Goal: Task Accomplishment & Management: Manage account settings

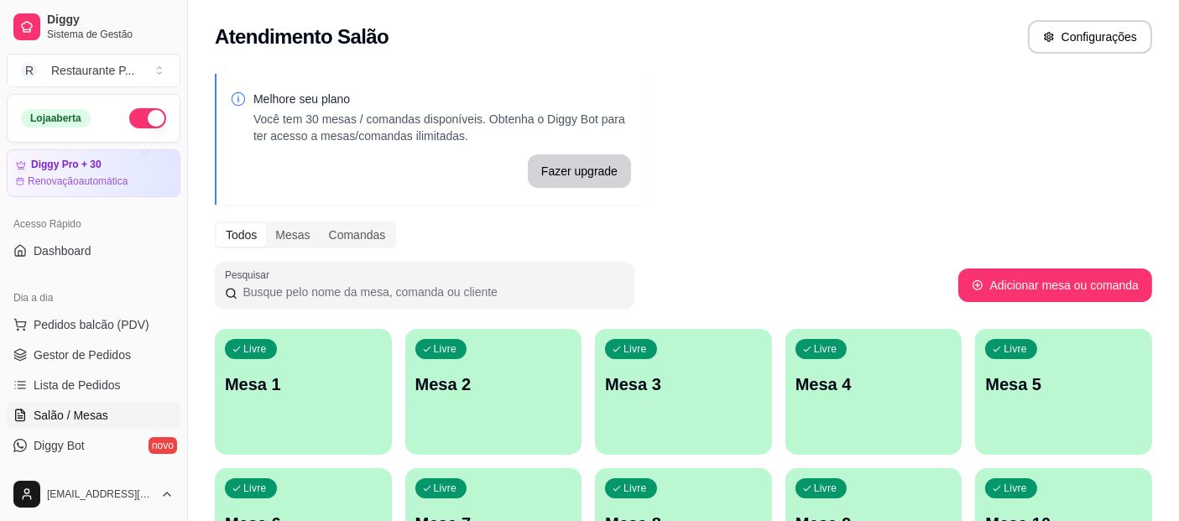
click at [173, 207] on div "Loja aberta Diggy Pro + 30 Renovação automática Acesso Rápido Dashboard Dia a d…" at bounding box center [93, 280] width 187 height 373
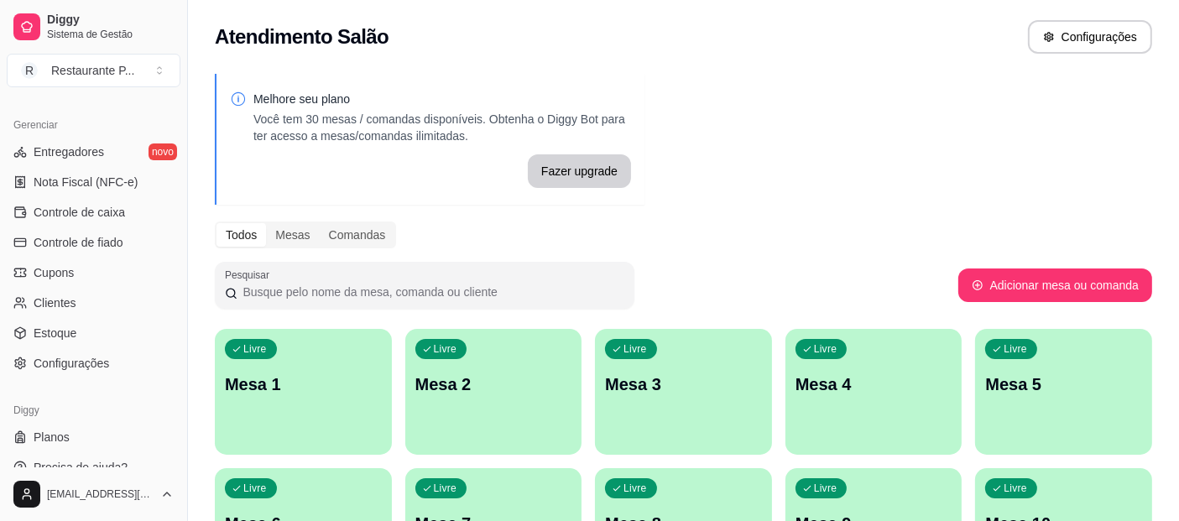
scroll to position [671, 0]
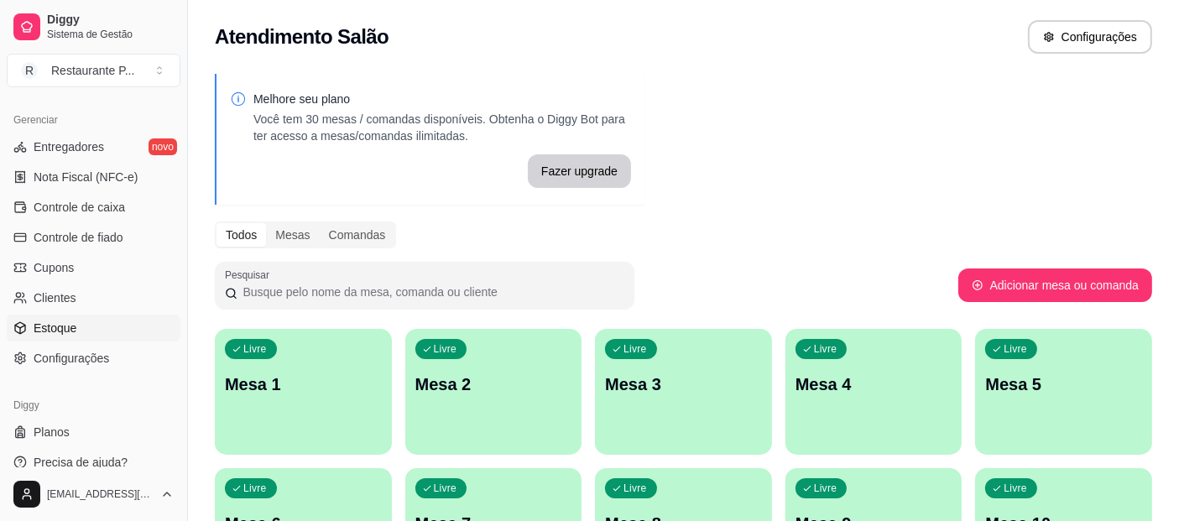
click at [70, 320] on span "Estoque" at bounding box center [55, 328] width 43 height 17
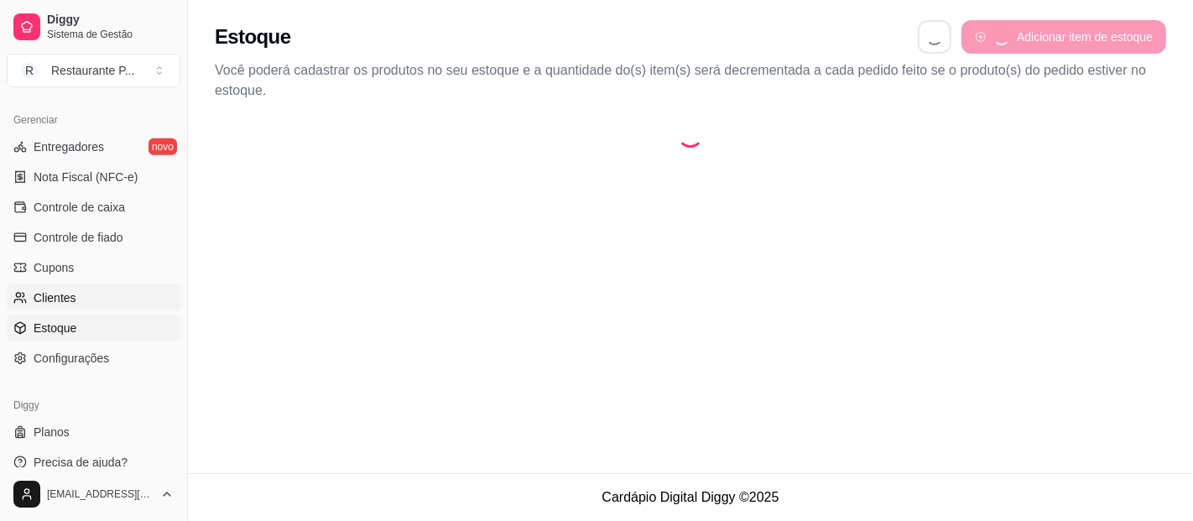
select select "QUANTITY_ORDER"
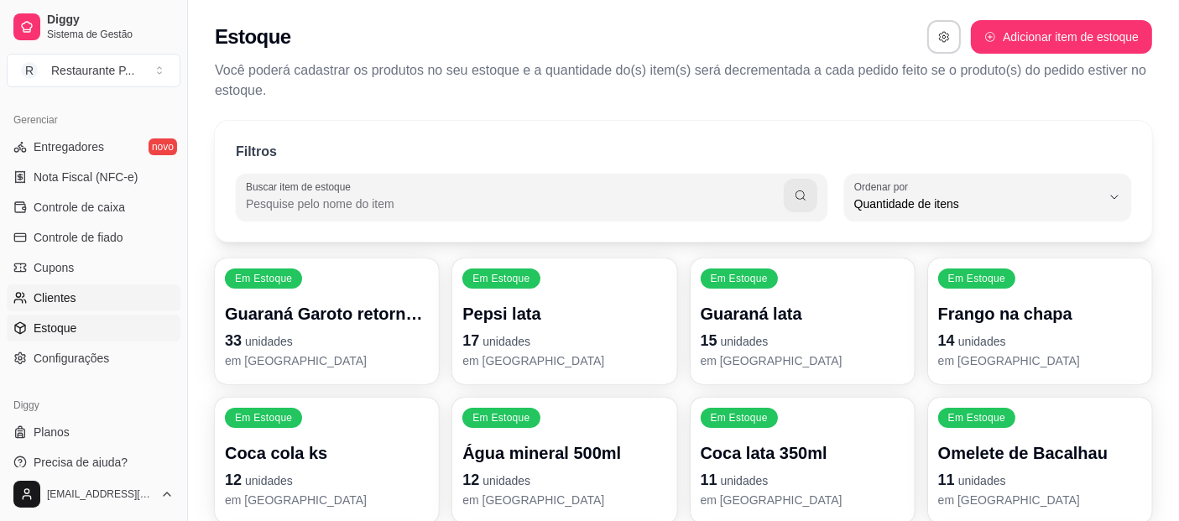
scroll to position [16, 0]
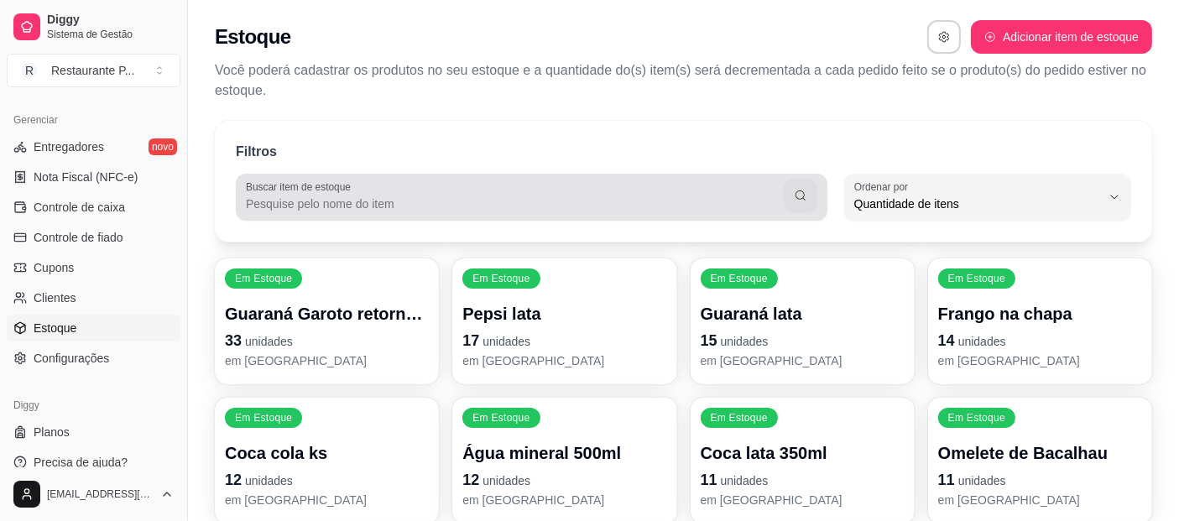
click at [400, 183] on div at bounding box center [531, 197] width 571 height 34
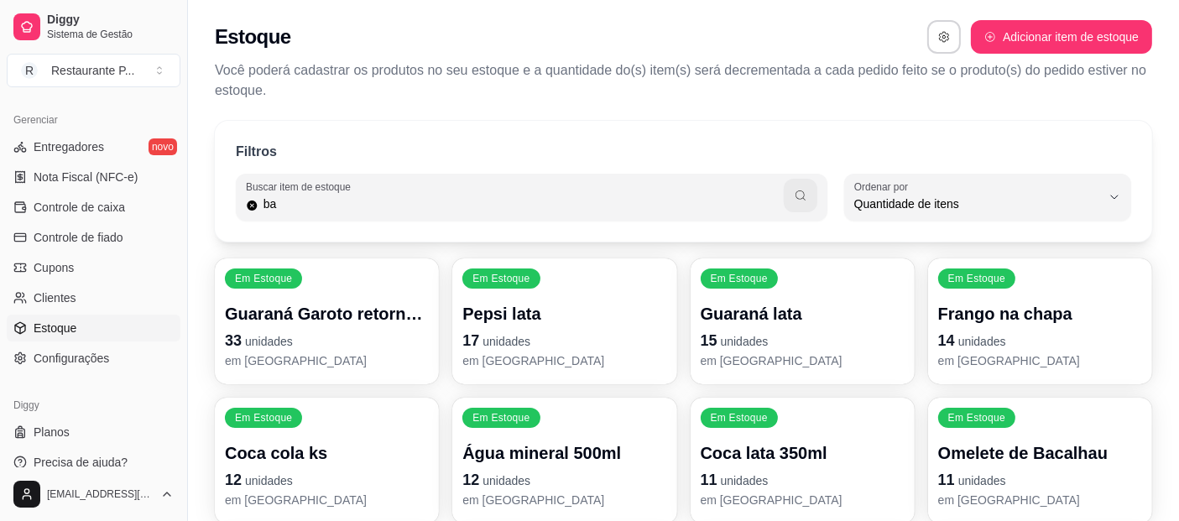
click at [812, 197] on button "button" at bounding box center [801, 196] width 34 height 34
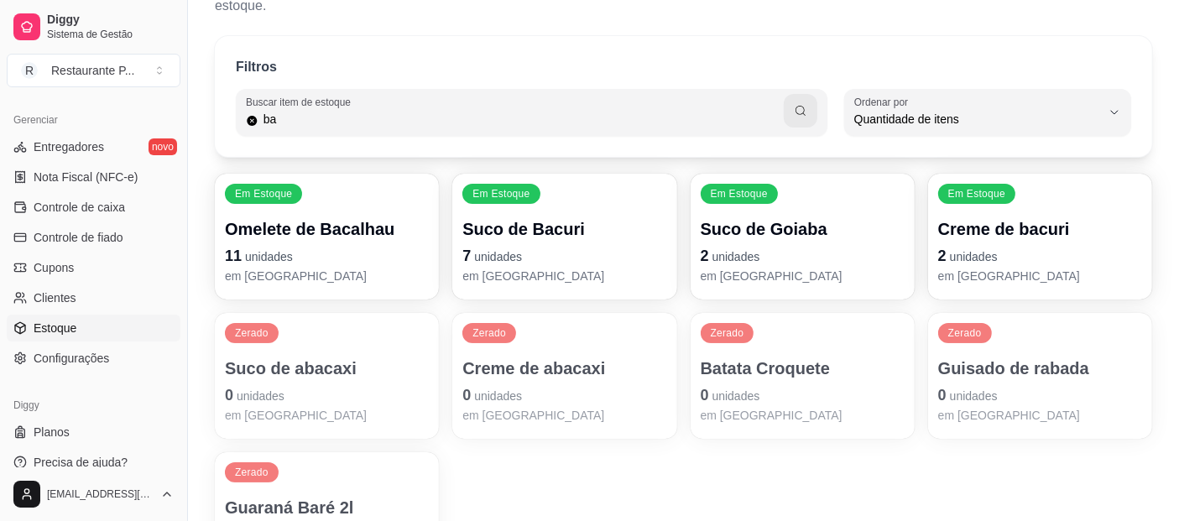
scroll to position [50, 0]
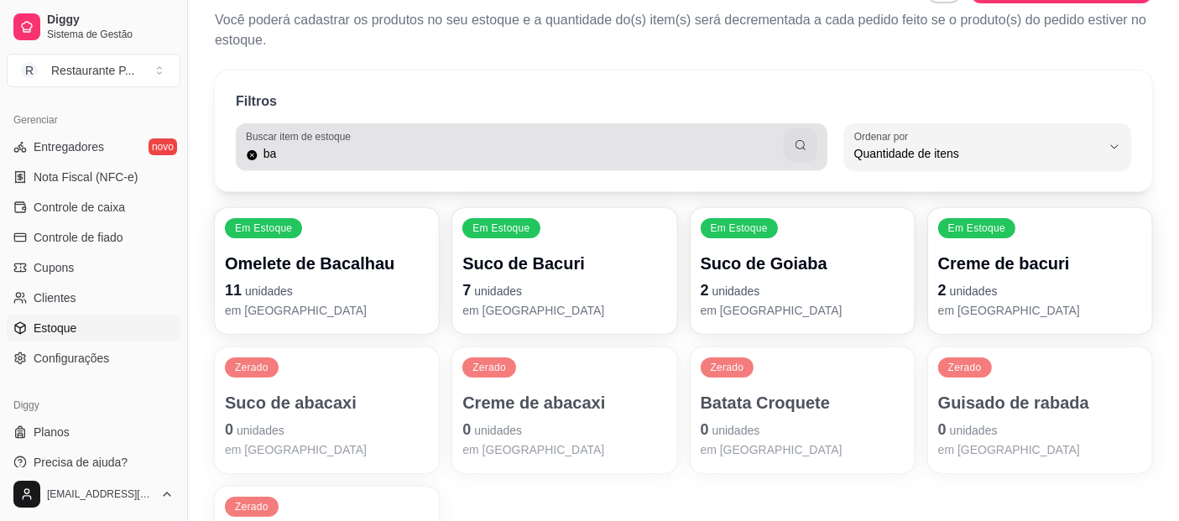
click at [300, 164] on div "Buscar item de estoque ba" at bounding box center [531, 146] width 591 height 47
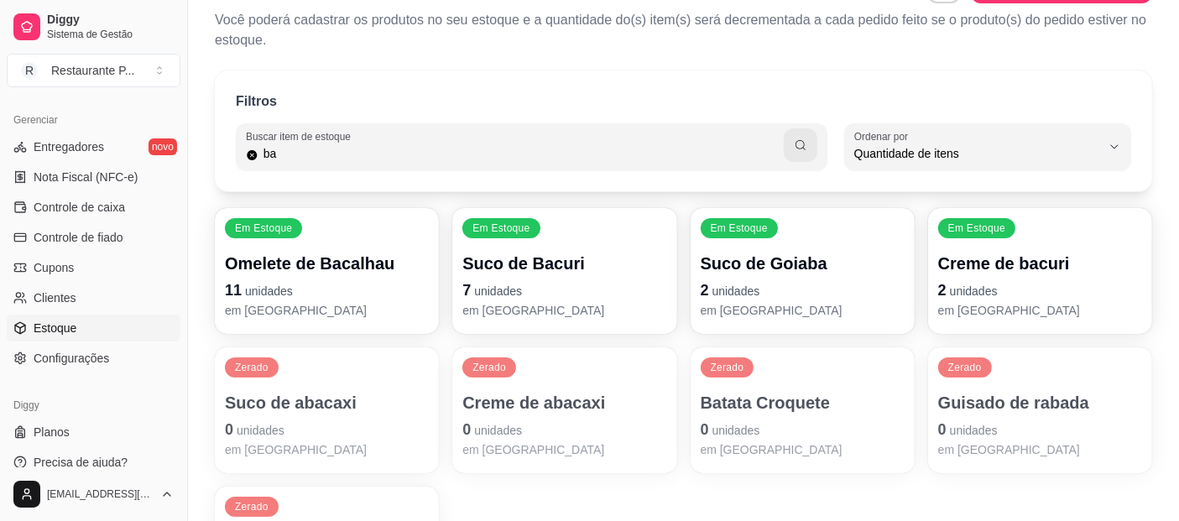
type input "b"
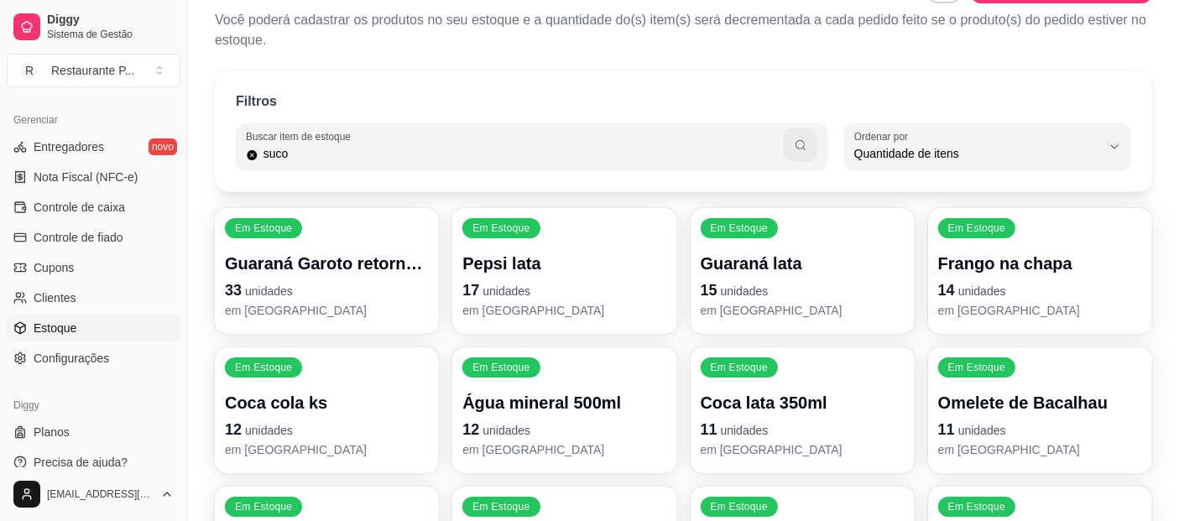
type input "suco"
click at [800, 140] on icon "button" at bounding box center [800, 145] width 10 height 10
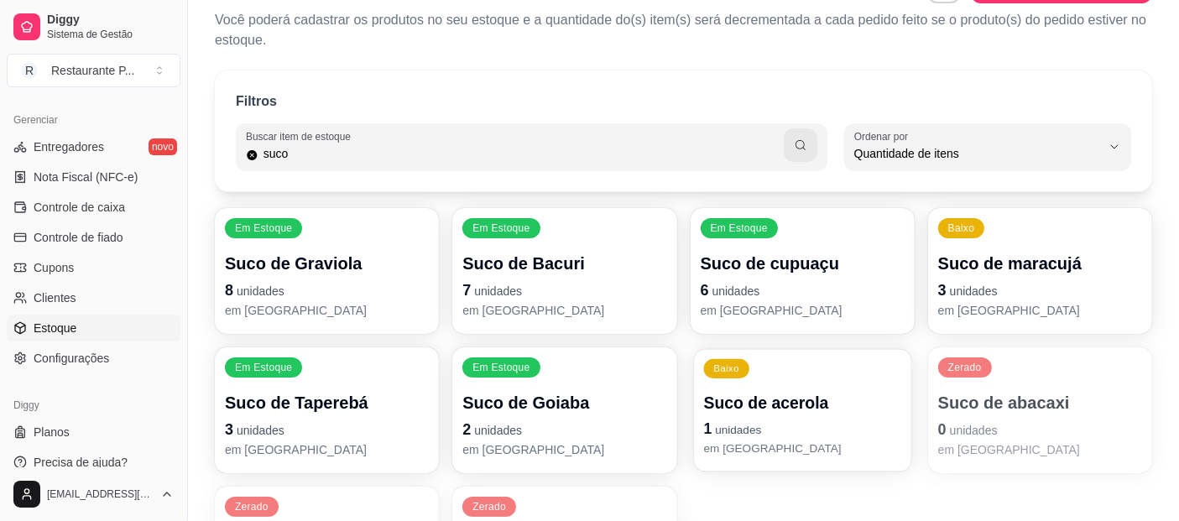
click at [762, 409] on p "Suco de acerola" at bounding box center [802, 403] width 198 height 23
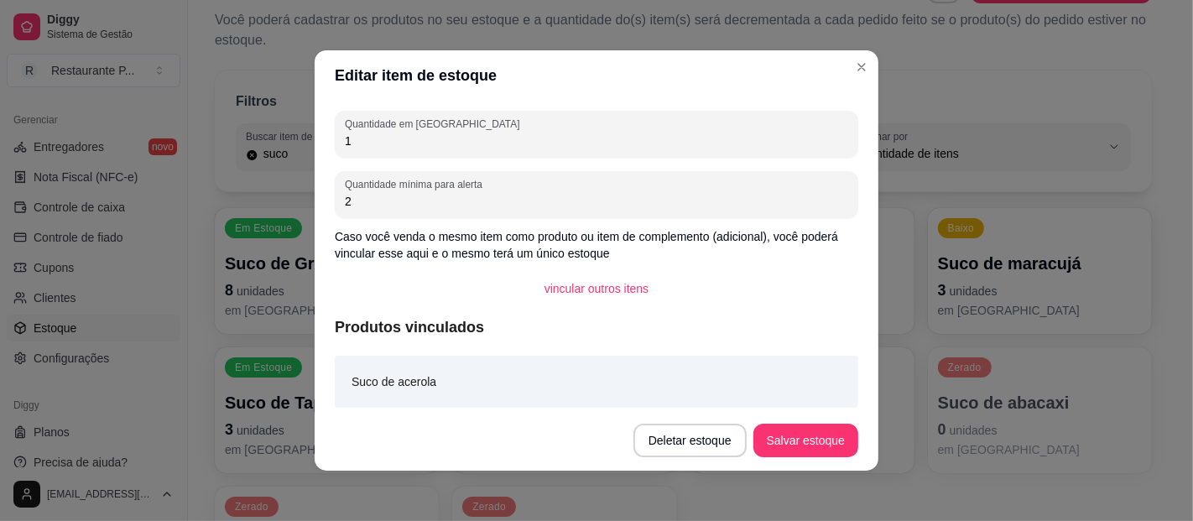
click at [503, 147] on input "1" at bounding box center [596, 141] width 503 height 17
type input "0"
click at [799, 435] on button "Salvar estoque" at bounding box center [805, 441] width 105 height 34
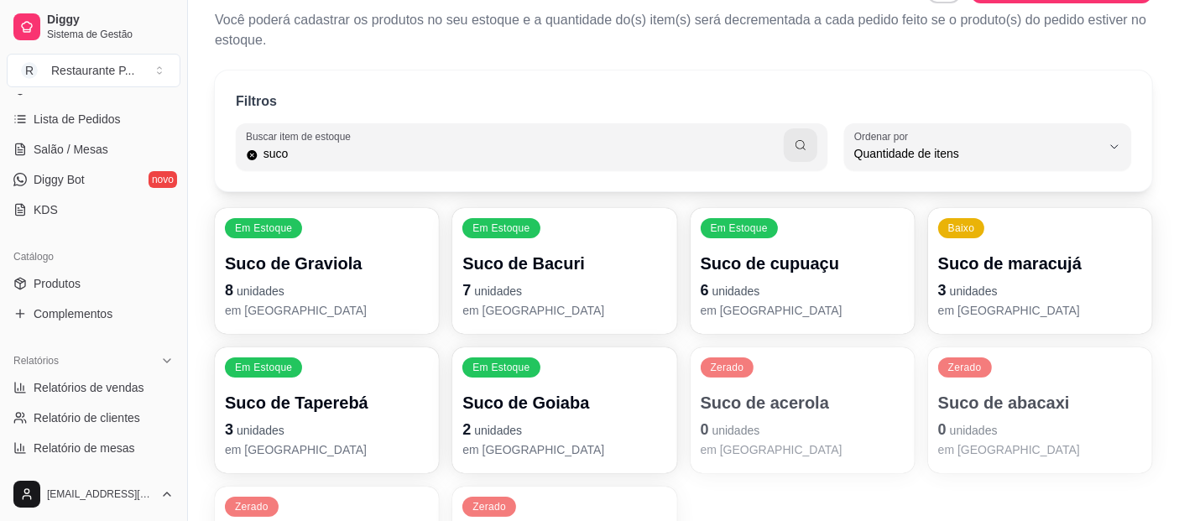
scroll to position [31, 0]
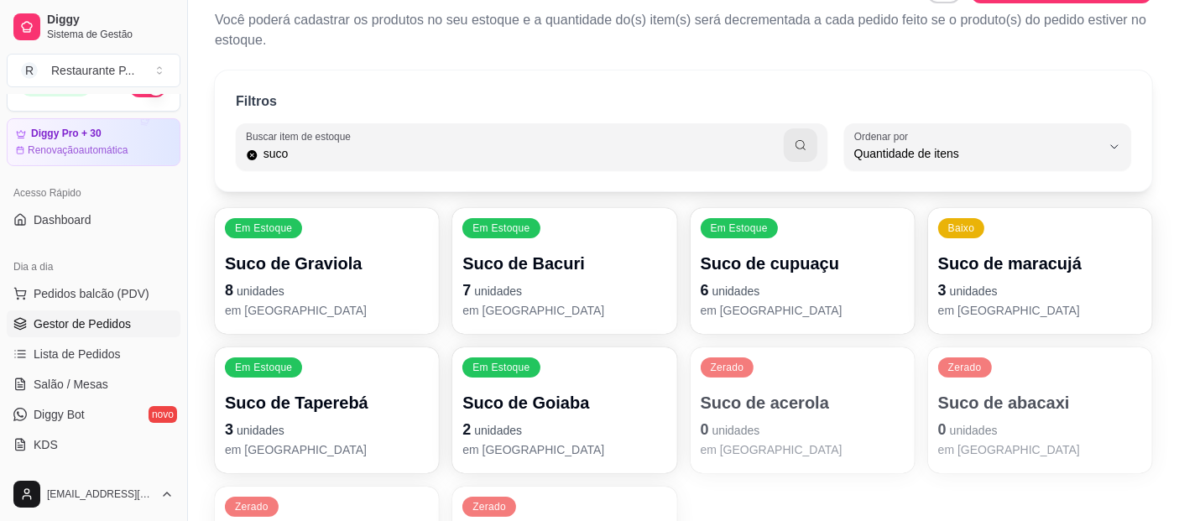
click at [59, 315] on span "Gestor de Pedidos" at bounding box center [82, 323] width 97 height 17
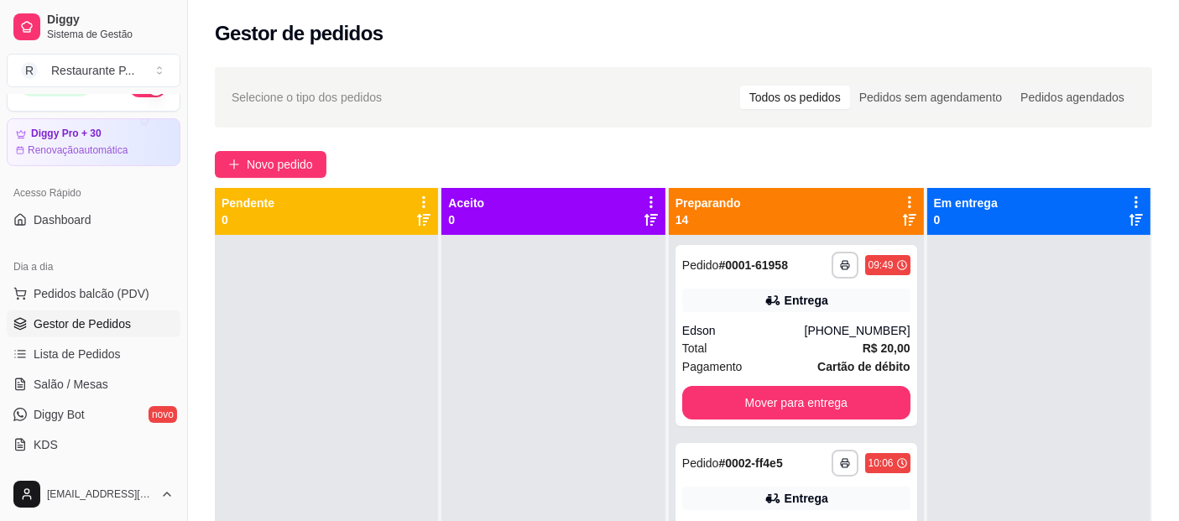
click at [903, 225] on icon at bounding box center [909, 220] width 13 height 12
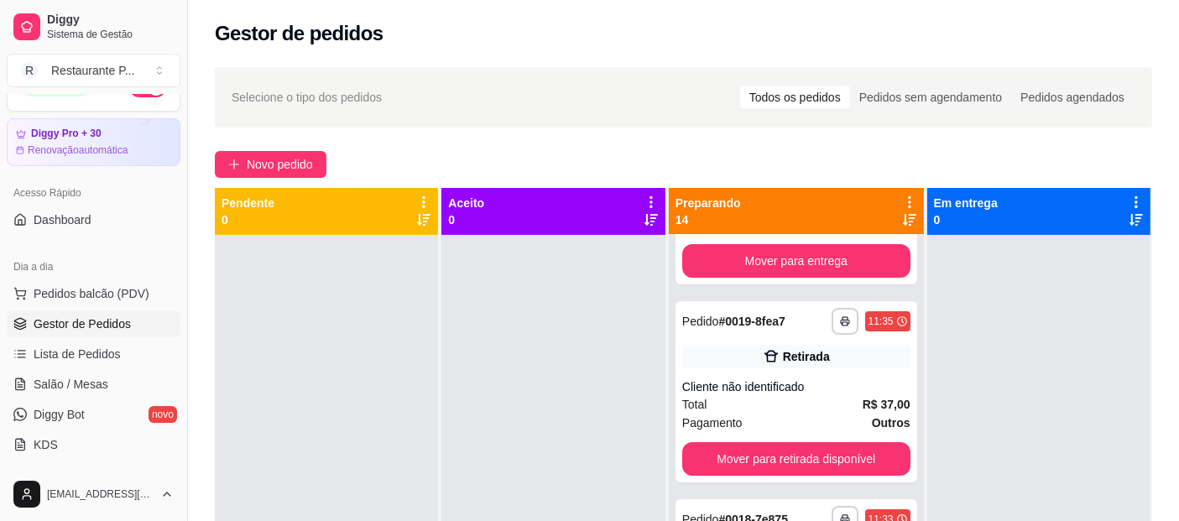
scroll to position [180, 0]
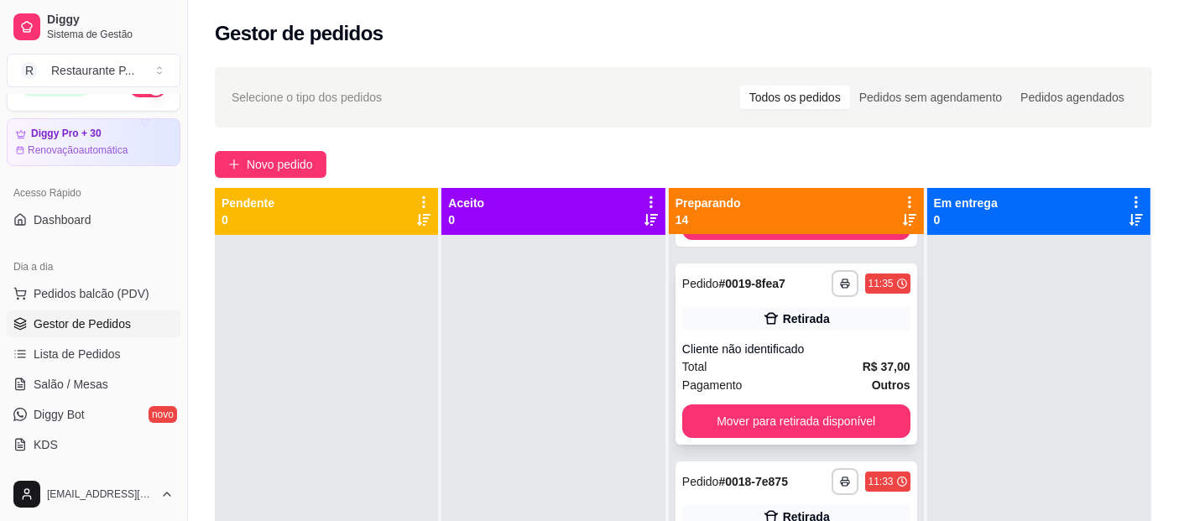
click at [820, 350] on div "Cliente não identificado" at bounding box center [796, 349] width 228 height 17
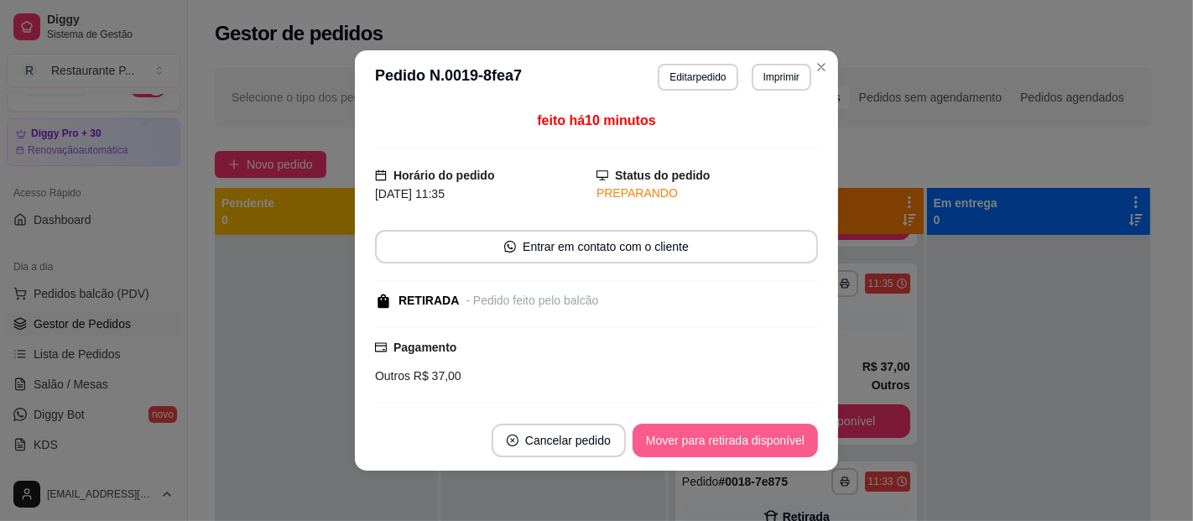
click at [733, 442] on button "Mover para retirada disponível" at bounding box center [725, 441] width 185 height 34
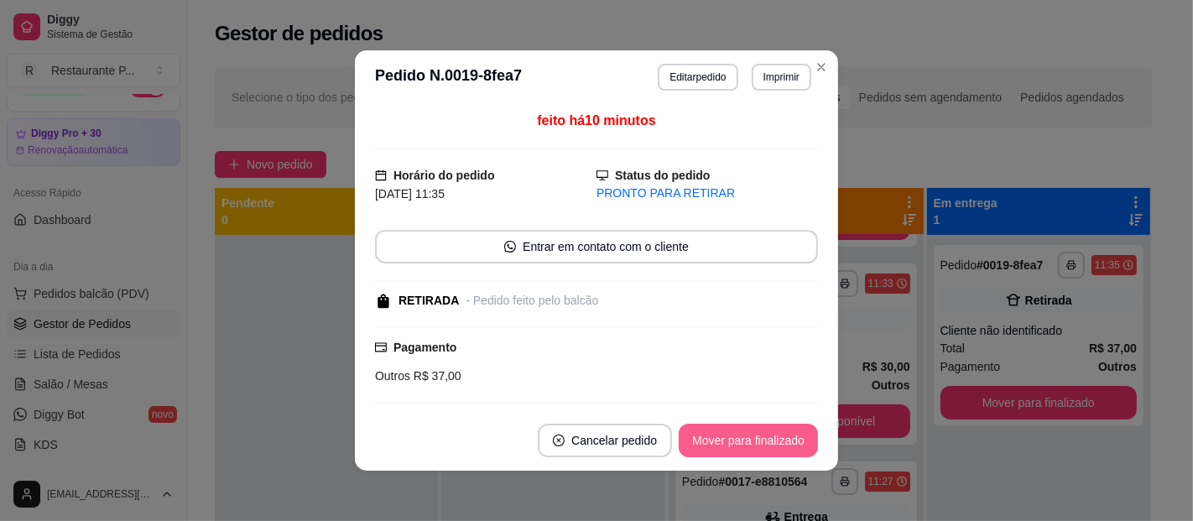
click at [733, 430] on button "Mover para finalizado" at bounding box center [748, 441] width 139 height 34
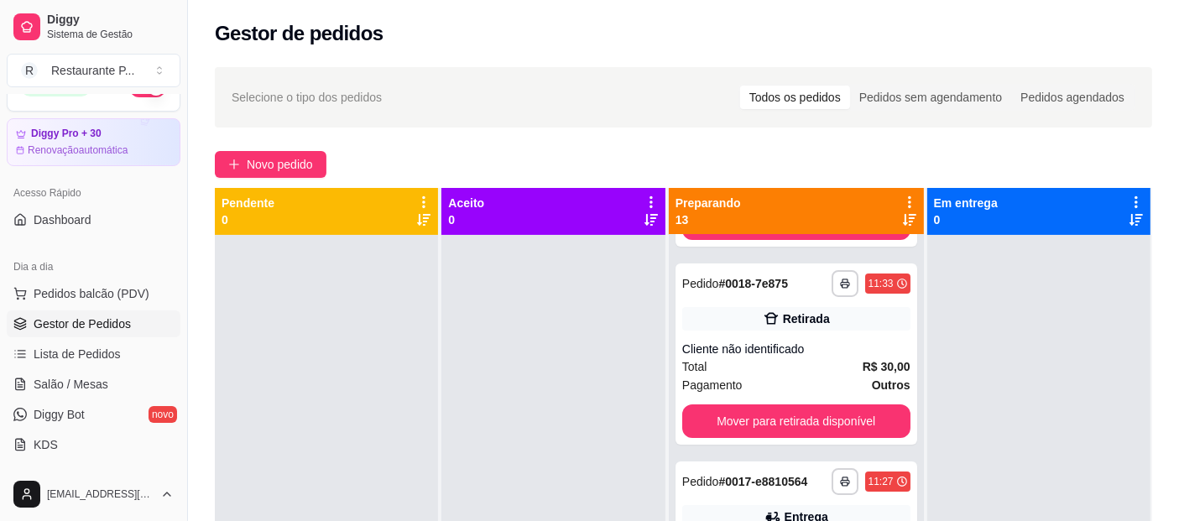
scroll to position [0, 0]
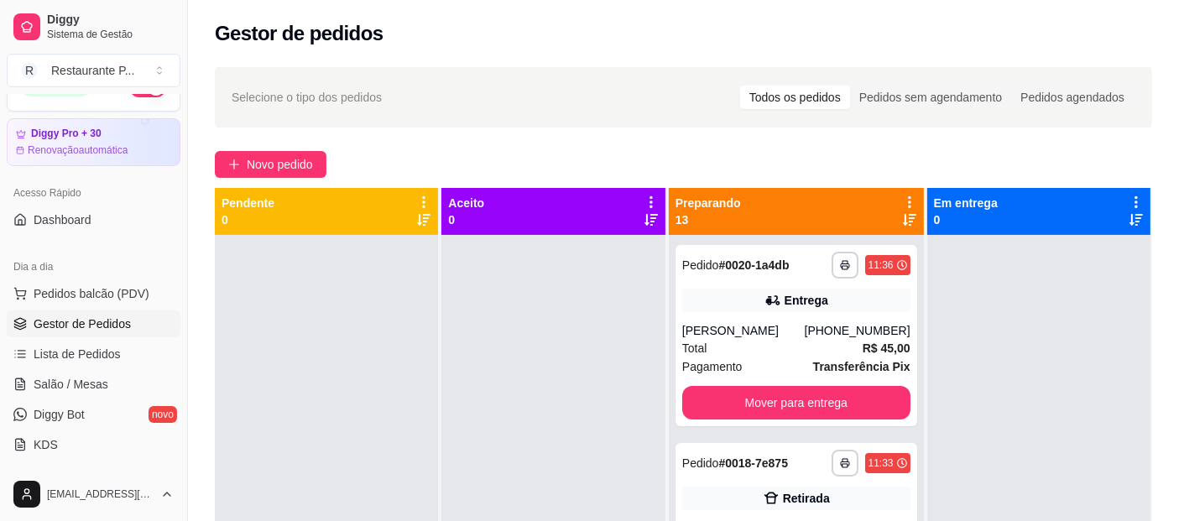
click at [903, 223] on icon at bounding box center [909, 219] width 13 height 13
click at [779, 311] on div "Entrega" at bounding box center [796, 300] width 228 height 23
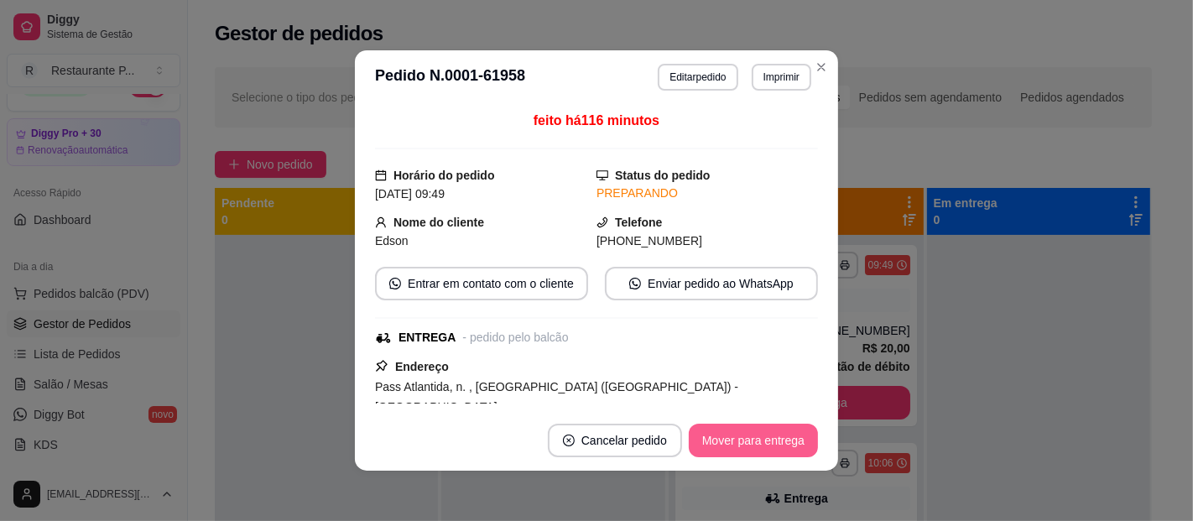
click at [742, 446] on button "Mover para entrega" at bounding box center [753, 441] width 129 height 34
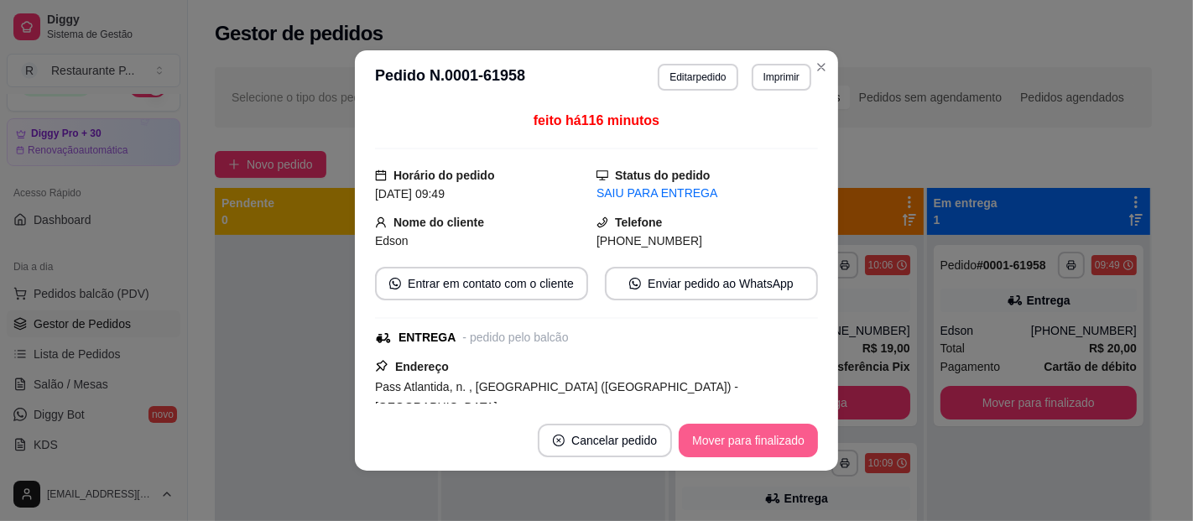
click at [743, 441] on button "Mover para finalizado" at bounding box center [748, 441] width 139 height 34
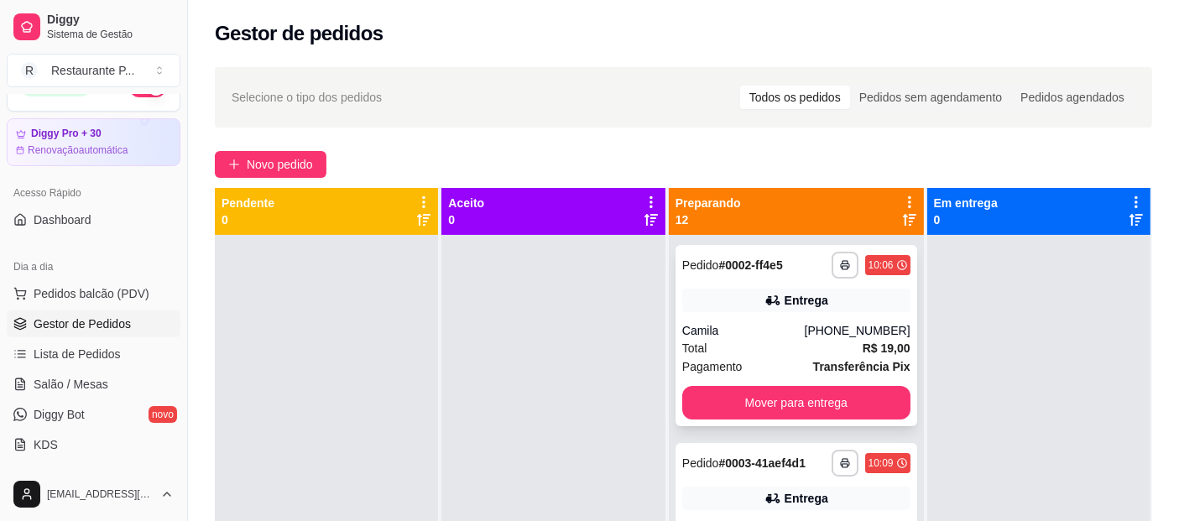
click at [807, 305] on div "Entrega" at bounding box center [806, 300] width 44 height 17
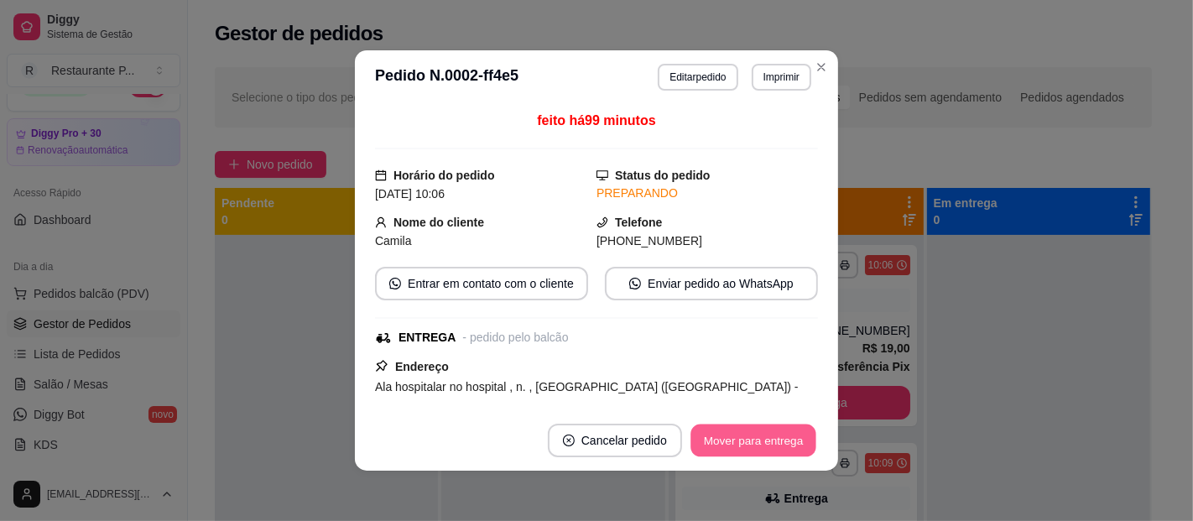
click at [767, 429] on button "Mover para entrega" at bounding box center [753, 441] width 126 height 33
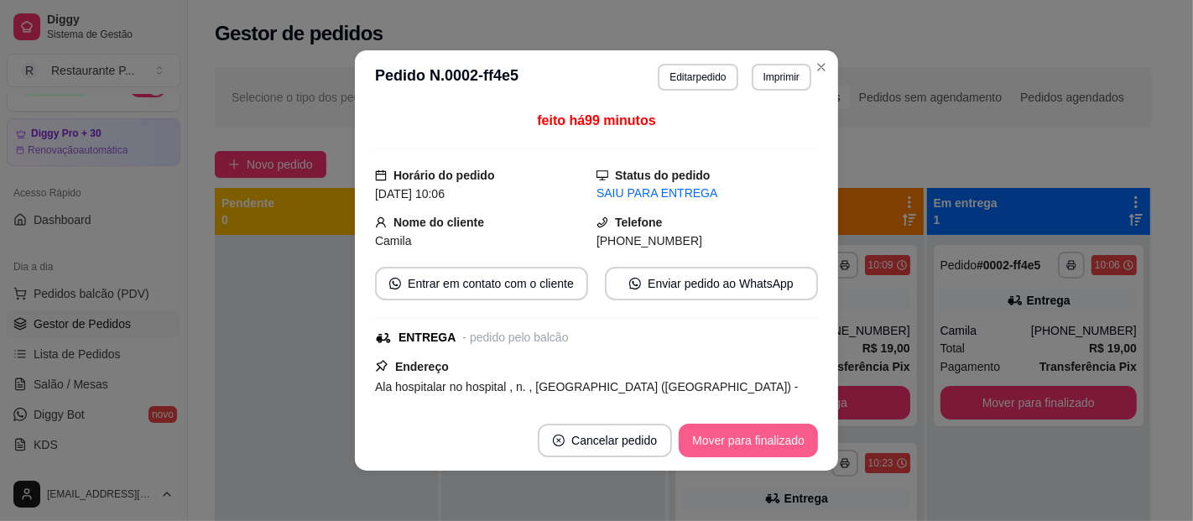
click at [739, 435] on button "Mover para finalizado" at bounding box center [748, 441] width 139 height 34
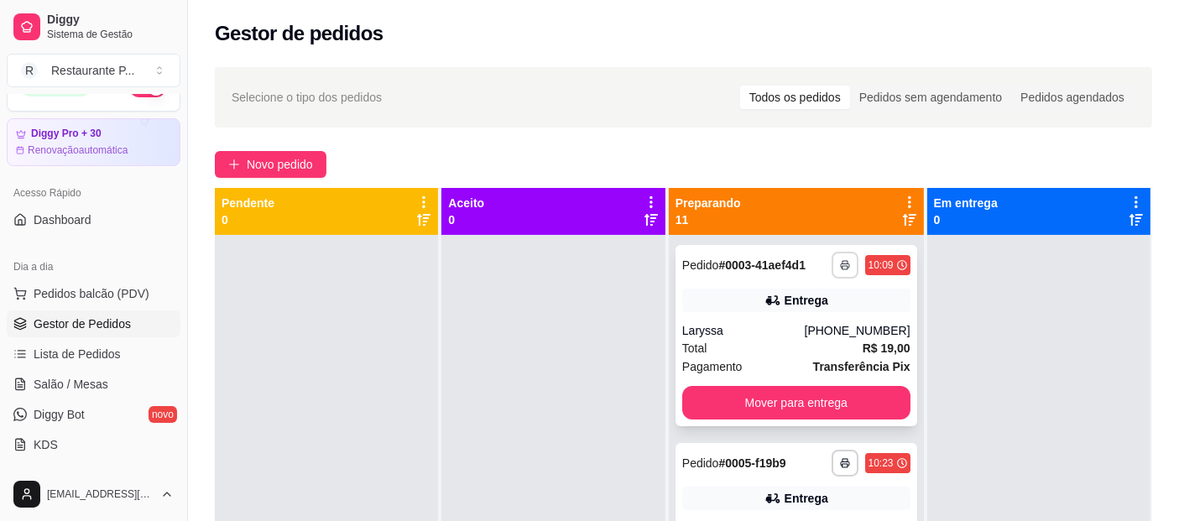
click at [802, 299] on div "**********" at bounding box center [796, 335] width 242 height 181
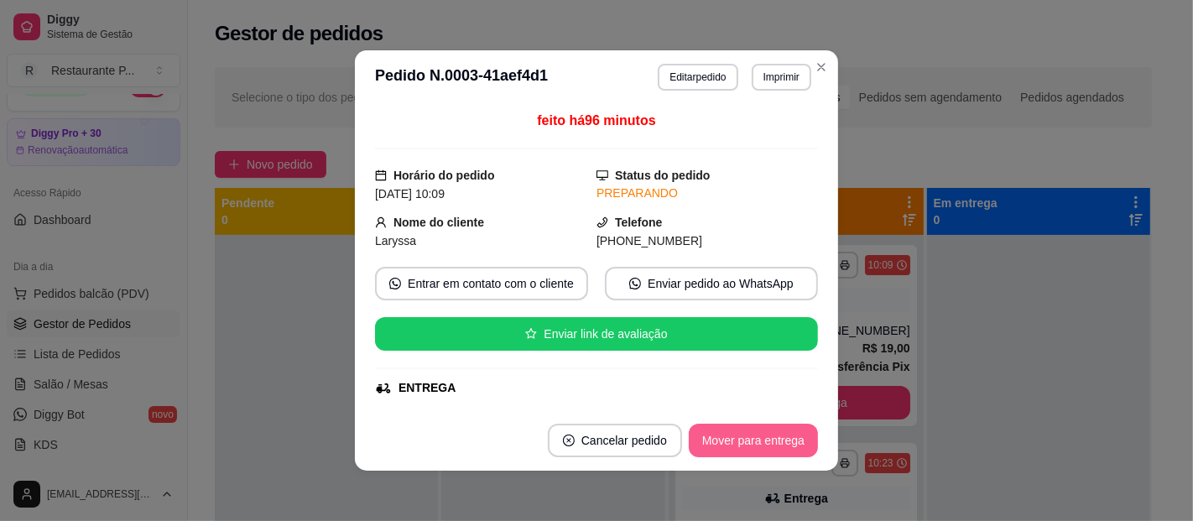
click at [756, 427] on button "Mover para entrega" at bounding box center [753, 441] width 129 height 34
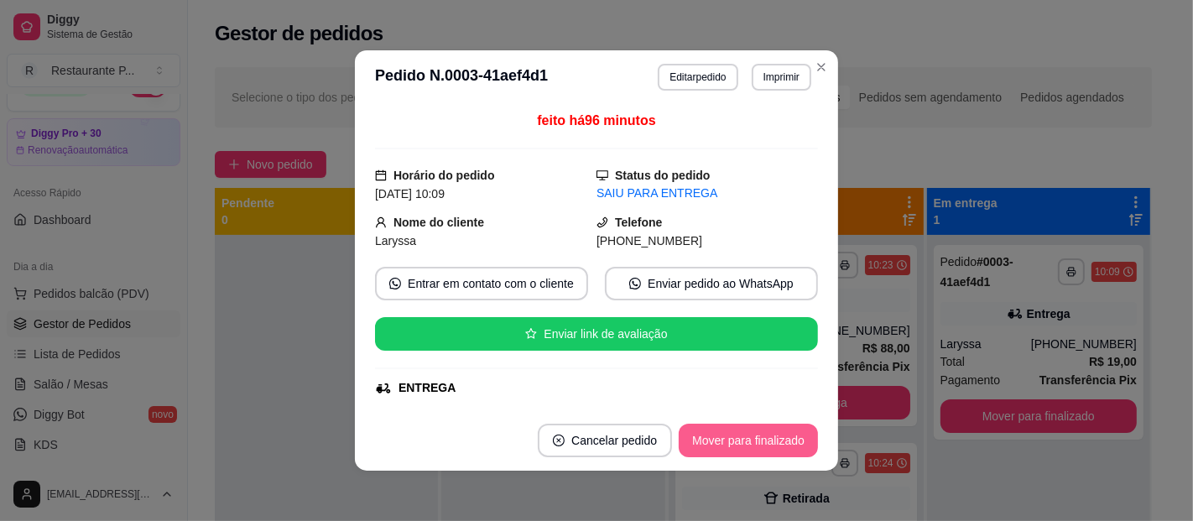
click at [763, 432] on button "Mover para finalizado" at bounding box center [748, 441] width 139 height 34
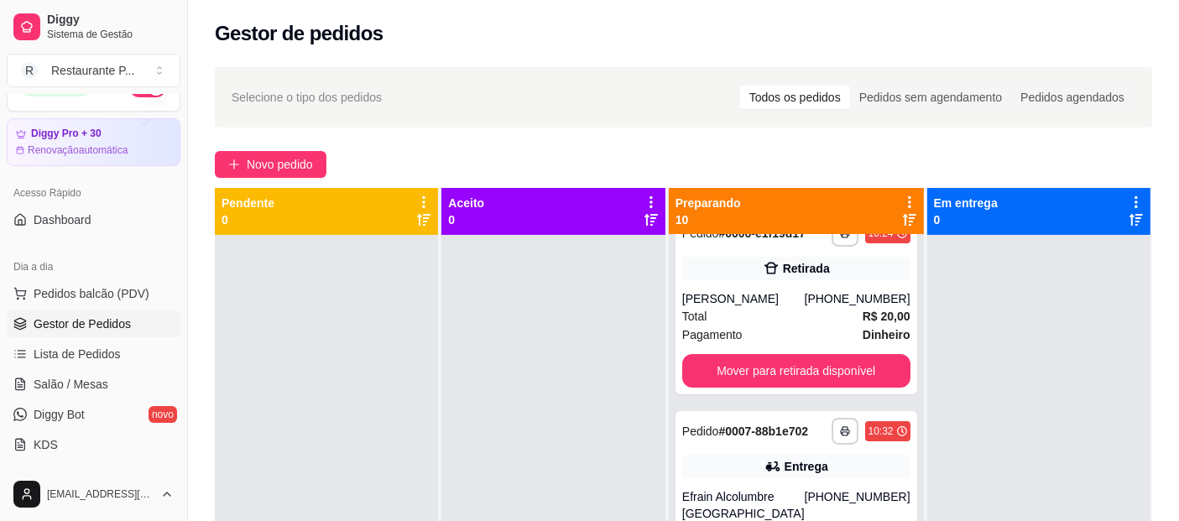
scroll to position [256, 0]
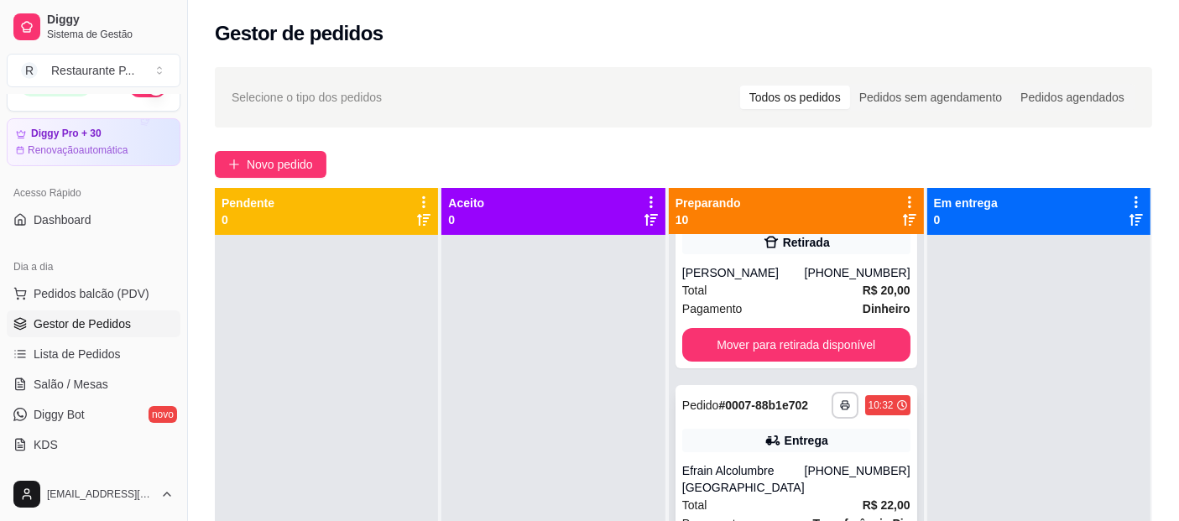
click at [718, 412] on strong "# 0007-88b1e702" at bounding box center [763, 405] width 90 height 13
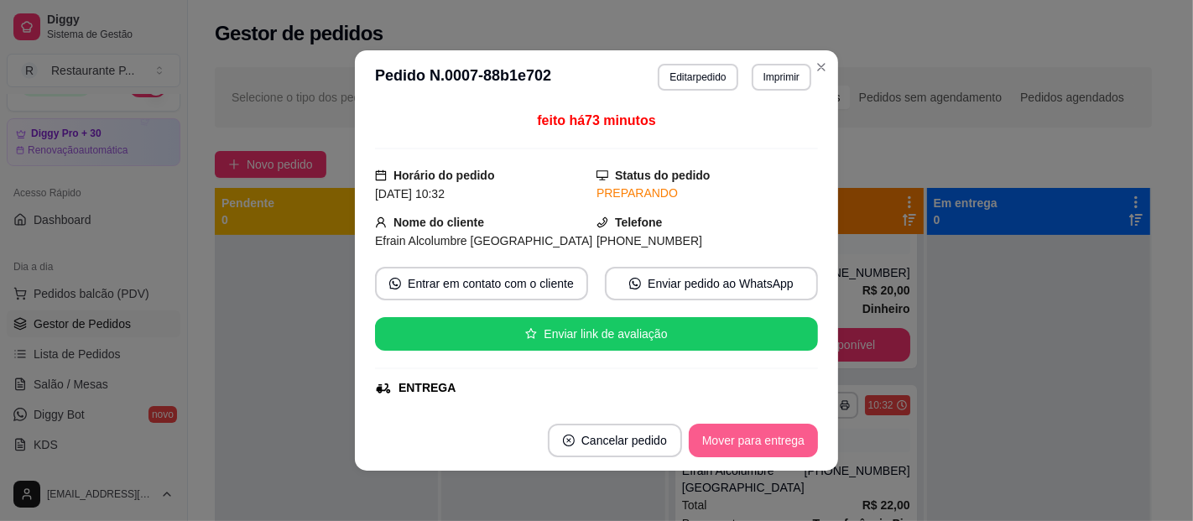
click at [743, 443] on button "Mover para entrega" at bounding box center [753, 441] width 129 height 34
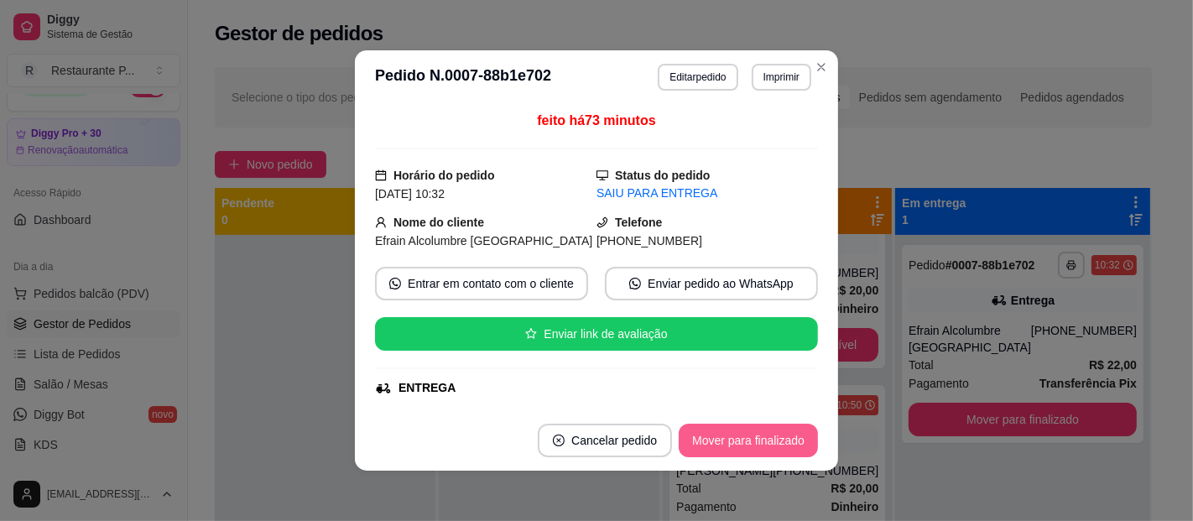
click at [743, 442] on button "Mover para finalizado" at bounding box center [748, 441] width 139 height 34
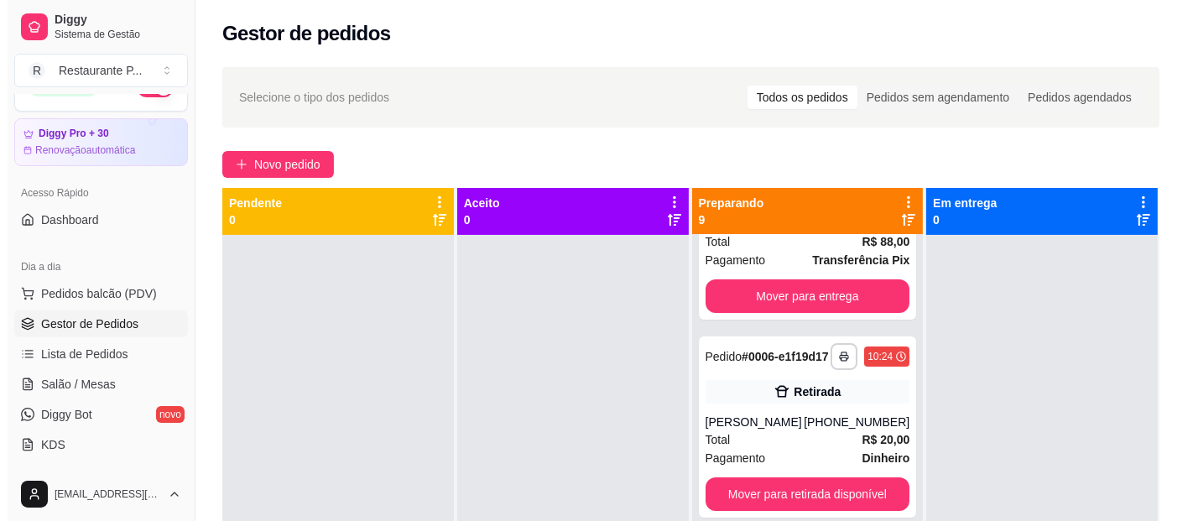
scroll to position [0, 0]
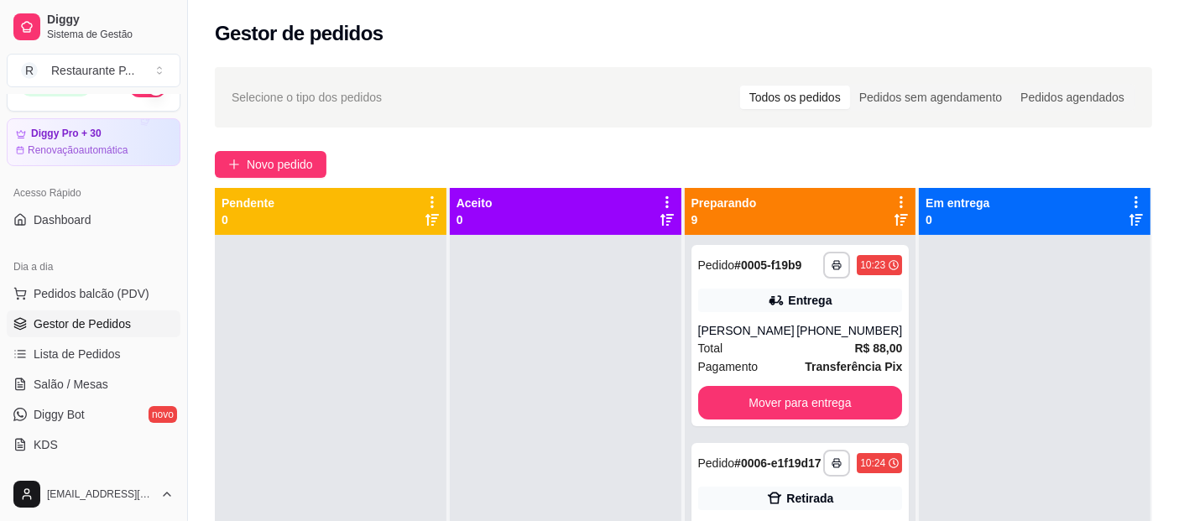
click at [894, 221] on icon at bounding box center [900, 219] width 13 height 13
click at [722, 436] on div "**********" at bounding box center [801, 495] width 232 height 521
click at [743, 463] on strong "# 0018-7e875" at bounding box center [769, 462] width 70 height 13
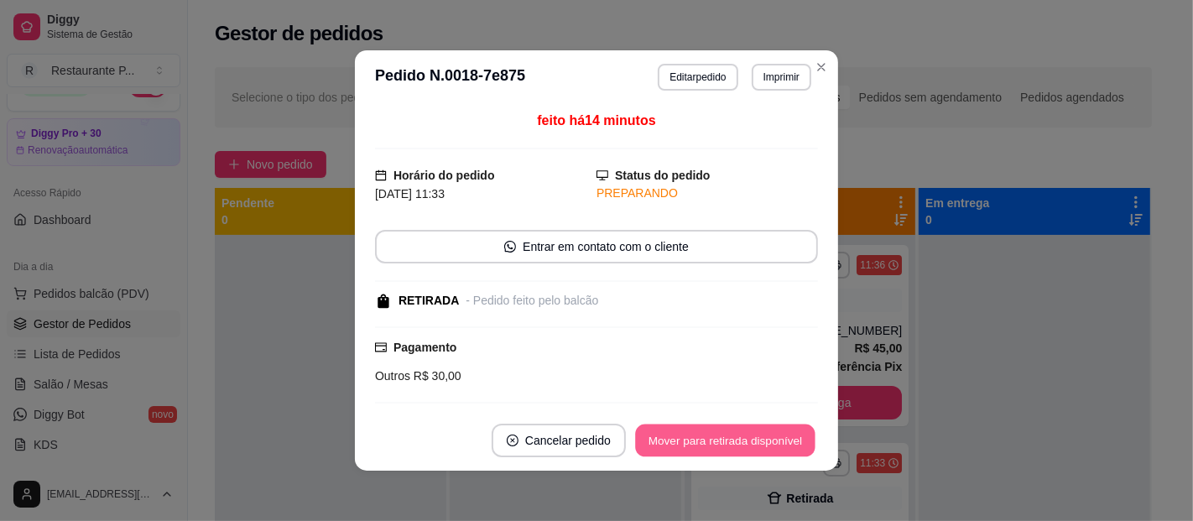
click at [776, 427] on button "Mover para retirada disponível" at bounding box center [725, 441] width 180 height 33
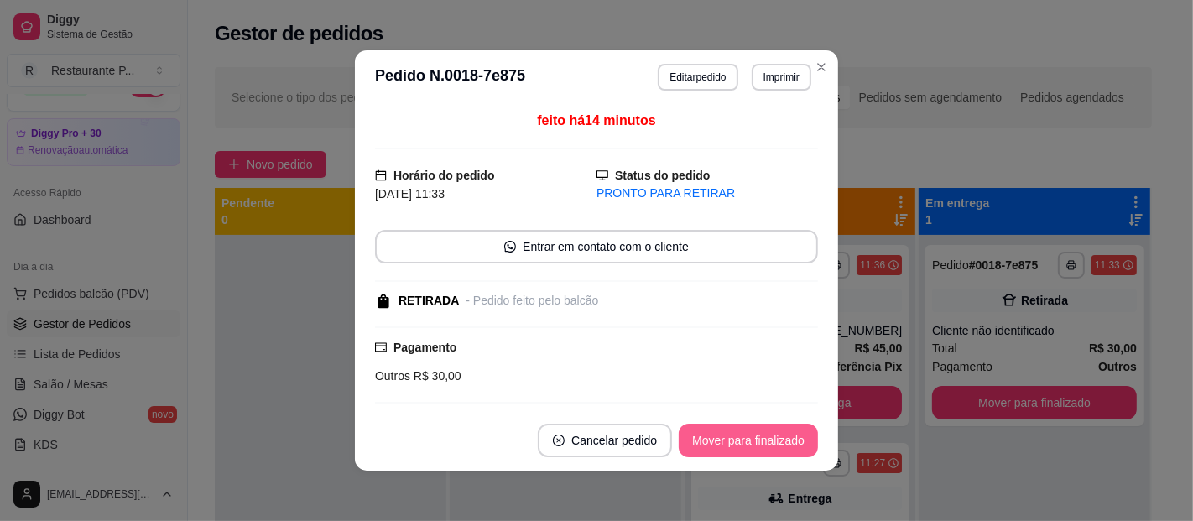
click at [776, 427] on button "Mover para finalizado" at bounding box center [748, 441] width 139 height 34
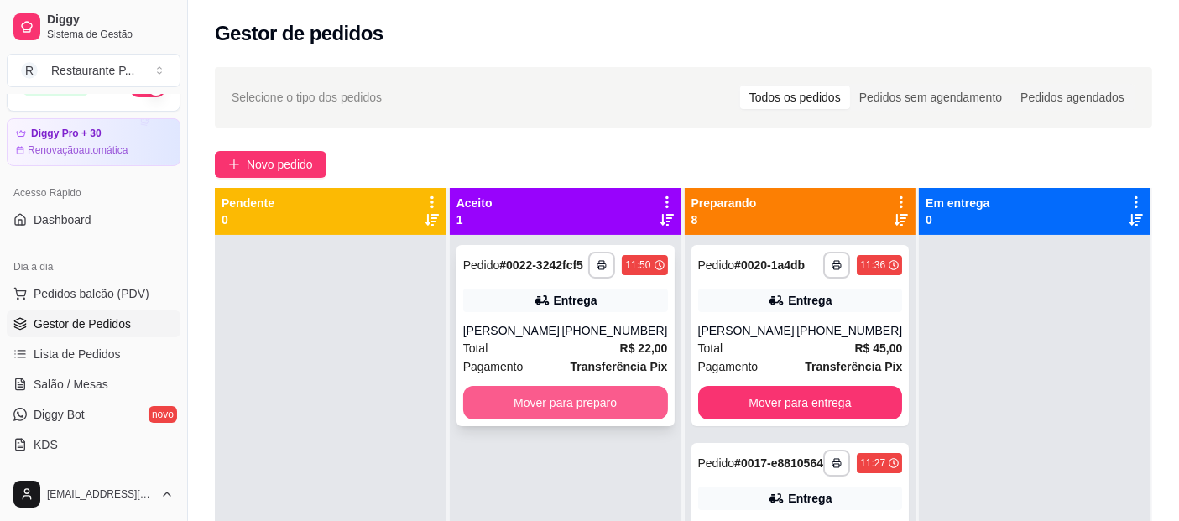
click at [571, 401] on button "Mover para preparo" at bounding box center [565, 403] width 205 height 34
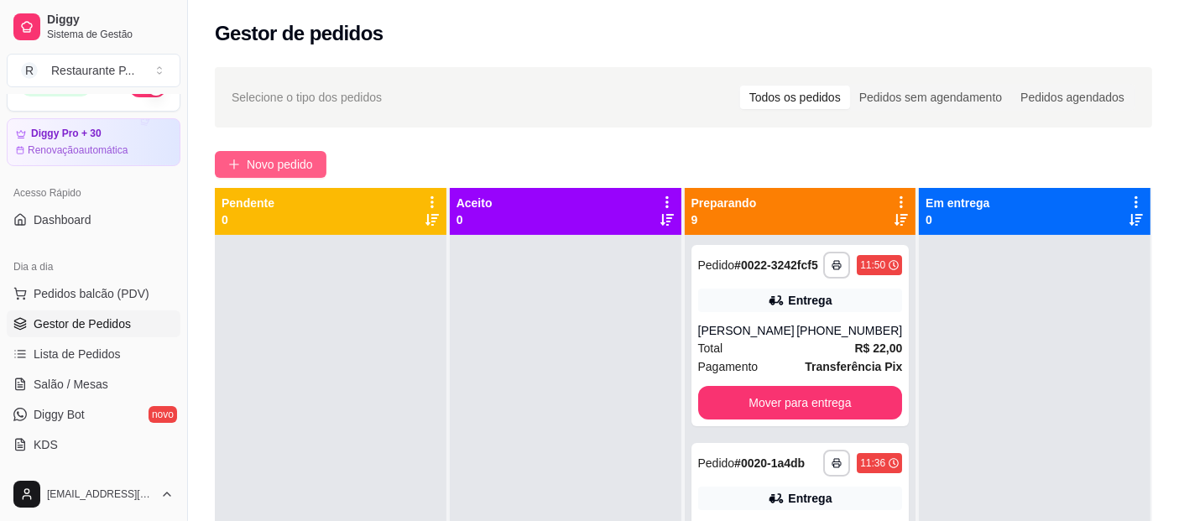
click at [273, 161] on span "Novo pedido" at bounding box center [280, 164] width 66 height 18
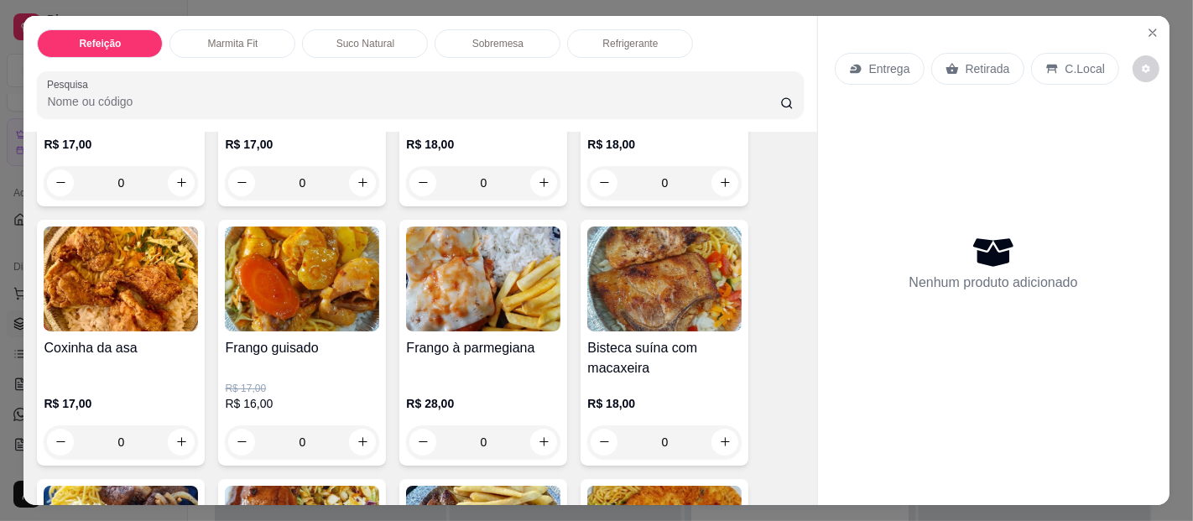
scroll to position [272, 0]
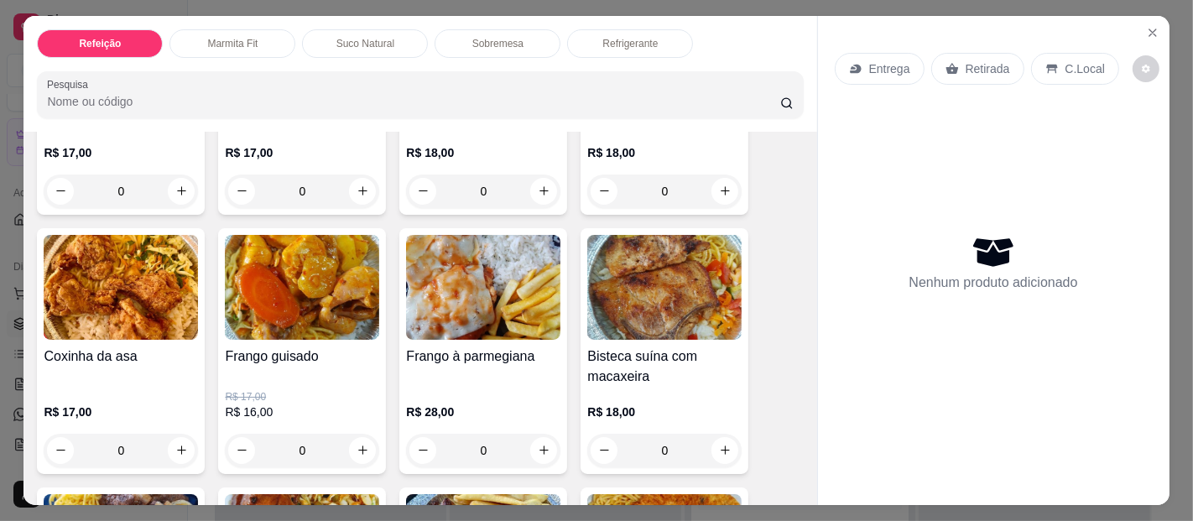
click at [337, 294] on img at bounding box center [302, 287] width 154 height 105
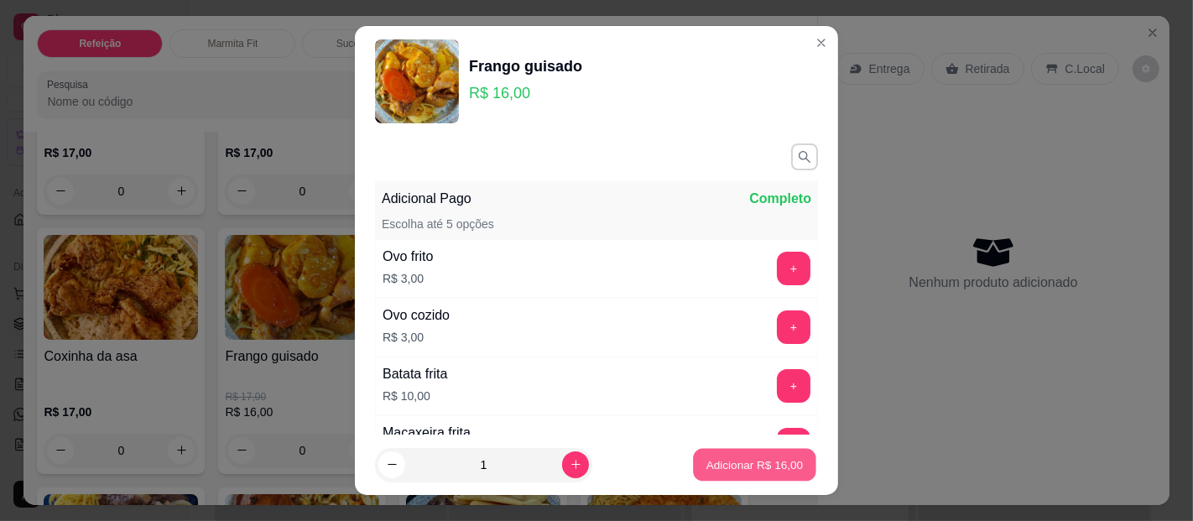
click at [711, 455] on button "Adicionar R$ 16,00" at bounding box center [754, 465] width 123 height 33
type input "1"
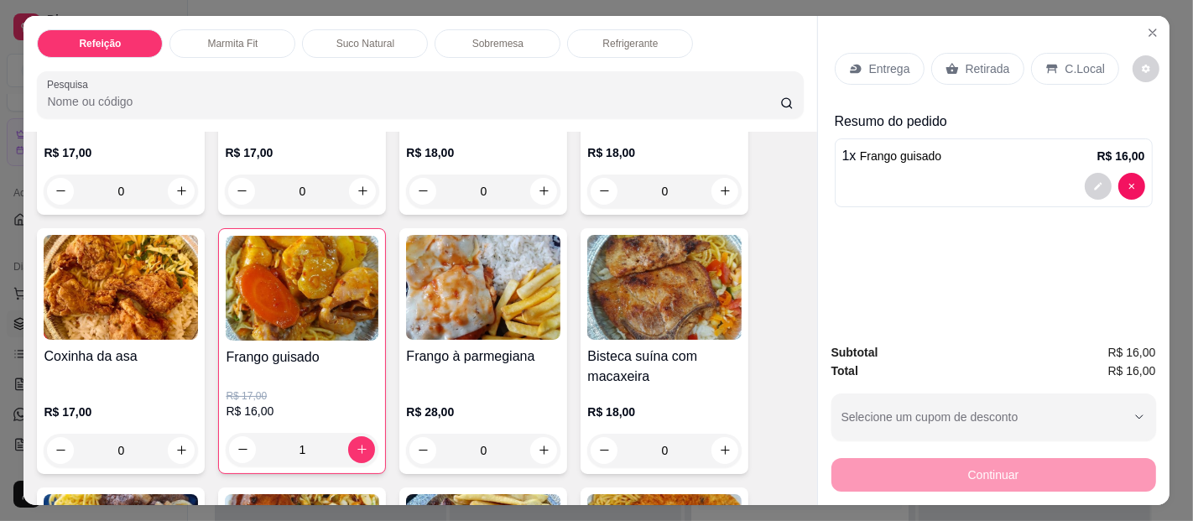
click at [874, 60] on p "Entrega" at bounding box center [889, 68] width 41 height 17
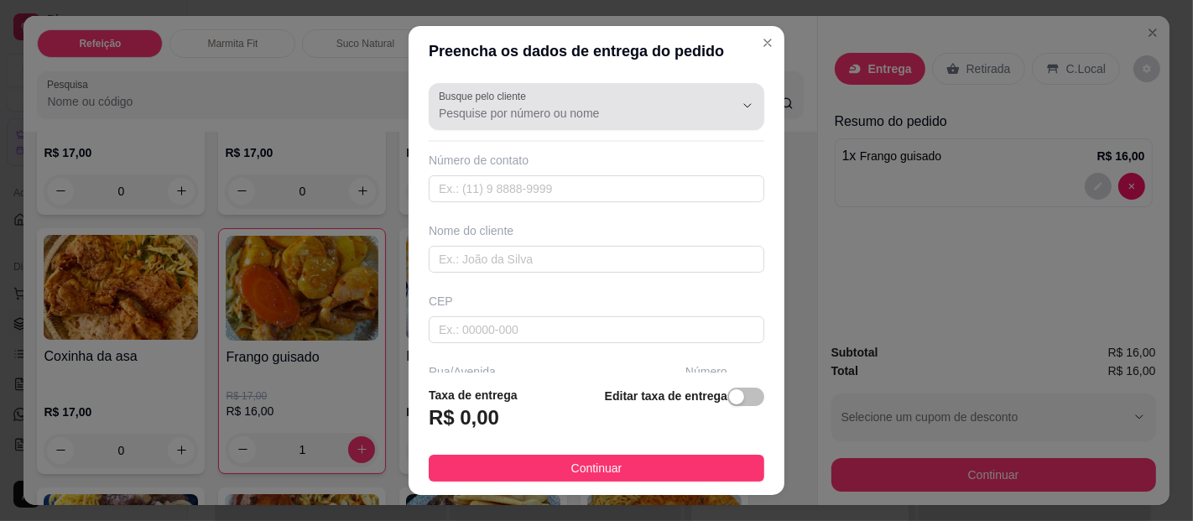
click at [512, 117] on input "Busque pelo cliente" at bounding box center [573, 113] width 268 height 17
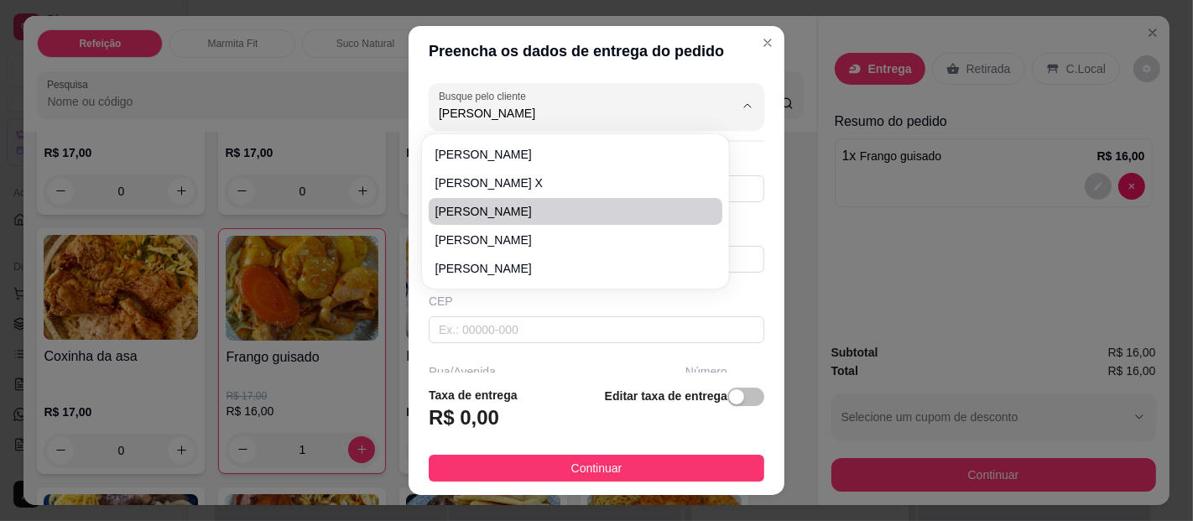
click at [465, 212] on span "[PERSON_NAME]" at bounding box center [566, 211] width 263 height 17
type input "[PERSON_NAME]"
type input "987310725"
type input "[PERSON_NAME]"
type input "Sala raio x"
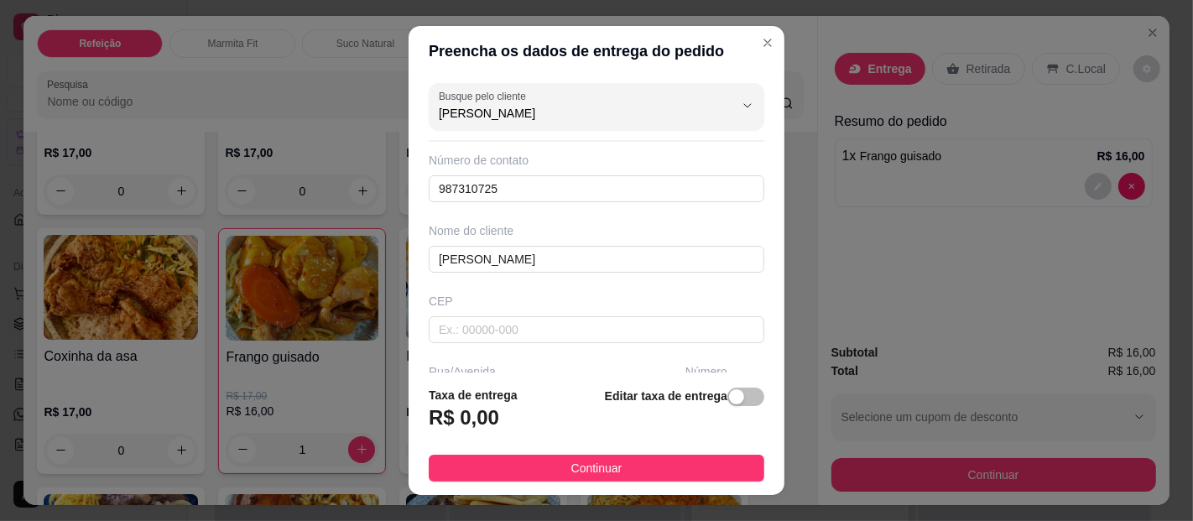
type input "[PERSON_NAME]"
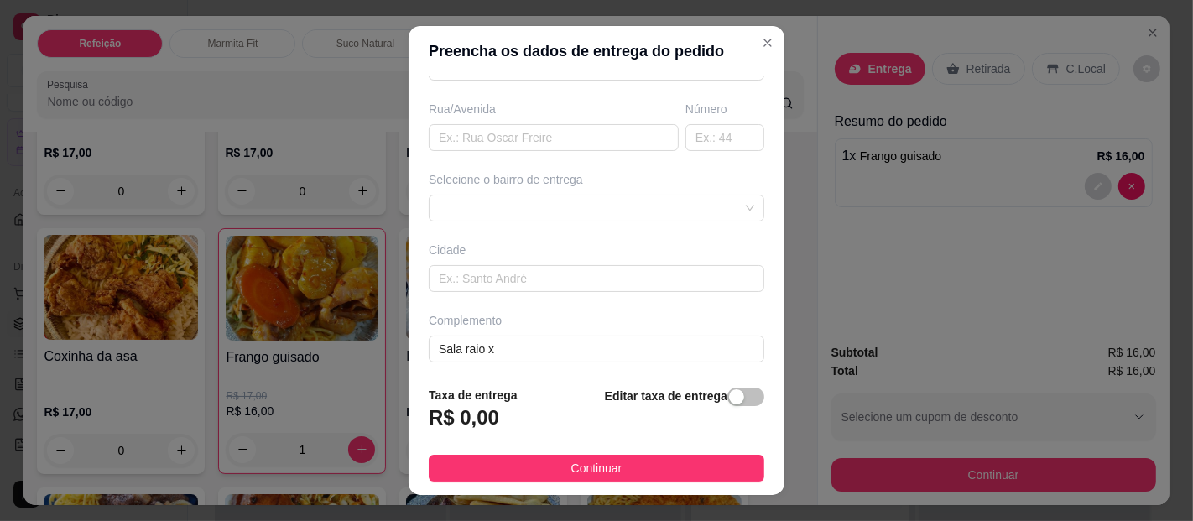
scroll to position [265, 0]
click at [565, 202] on div at bounding box center [597, 205] width 336 height 27
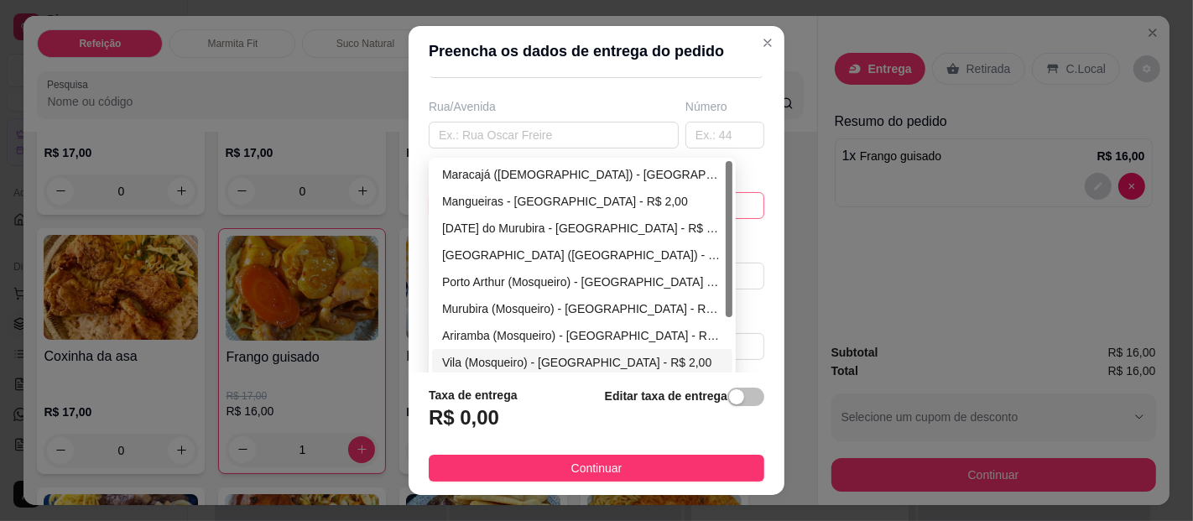
click at [471, 353] on div "Vila (Mosqueiro) - [GEOGRAPHIC_DATA] - R$ 2,00" at bounding box center [582, 362] width 280 height 18
type input "[GEOGRAPHIC_DATA]"
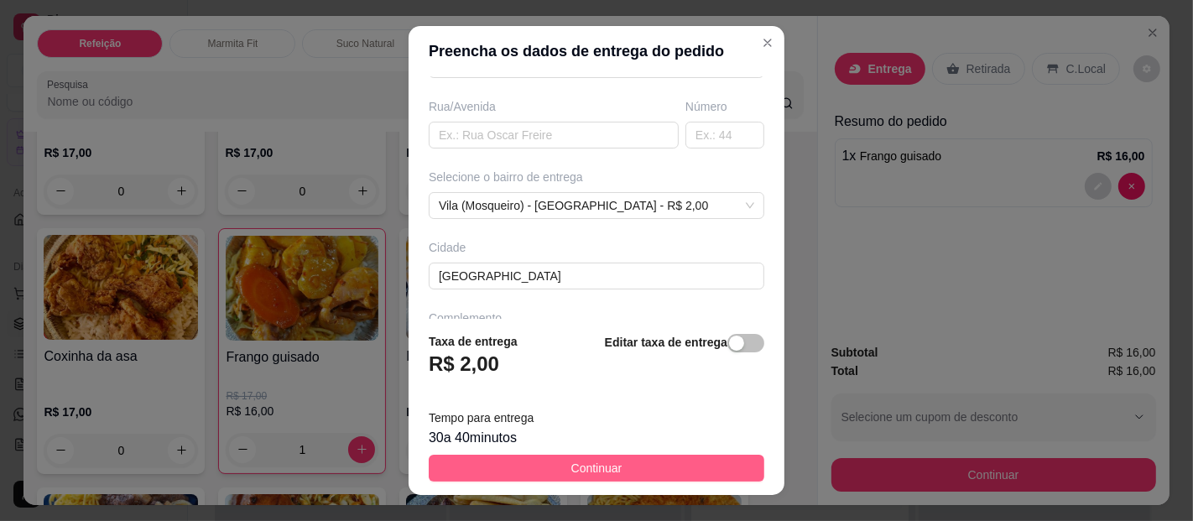
click at [544, 463] on button "Continuar" at bounding box center [597, 468] width 336 height 27
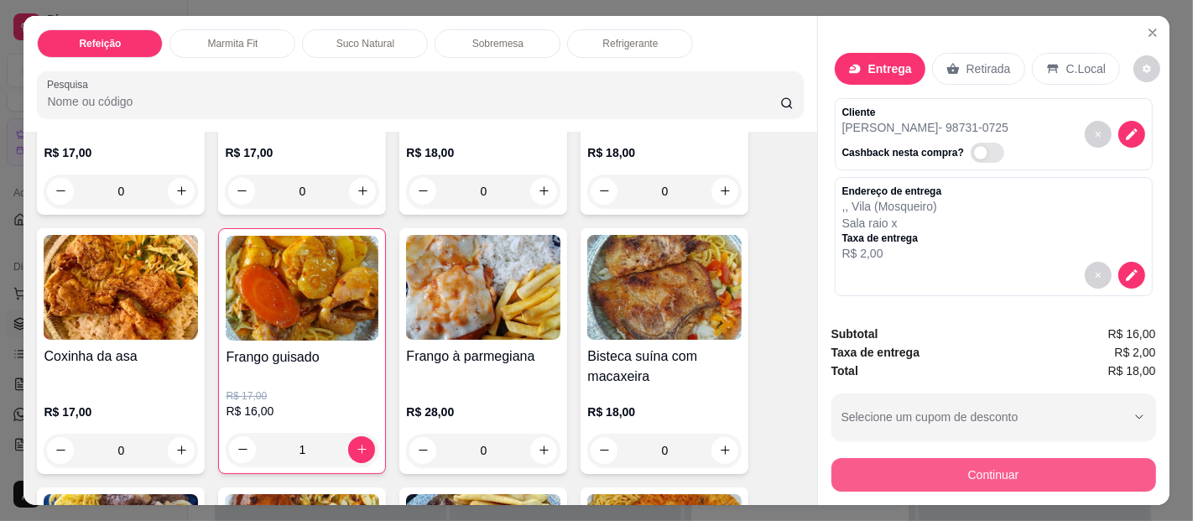
click at [1003, 463] on button "Continuar" at bounding box center [993, 475] width 325 height 34
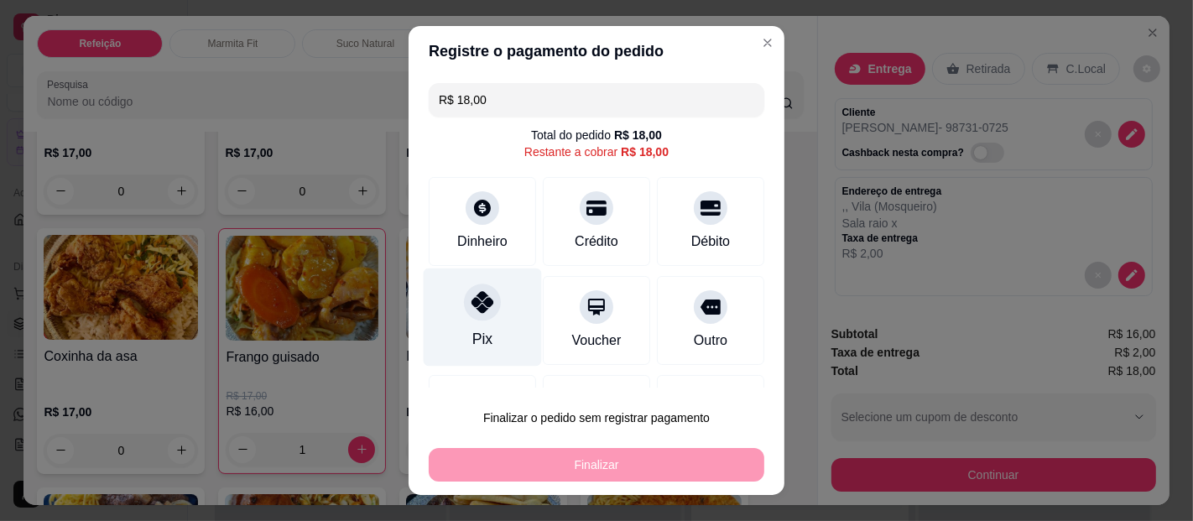
click at [483, 305] on div at bounding box center [482, 302] width 37 height 37
type input "R$ 0,00"
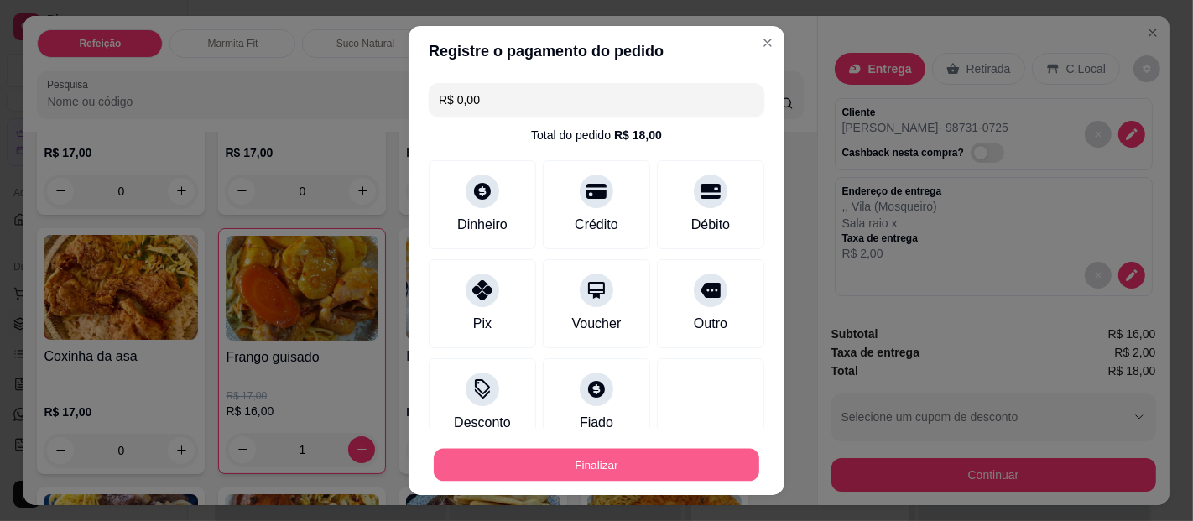
click at [576, 449] on button "Finalizar" at bounding box center [597, 465] width 326 height 33
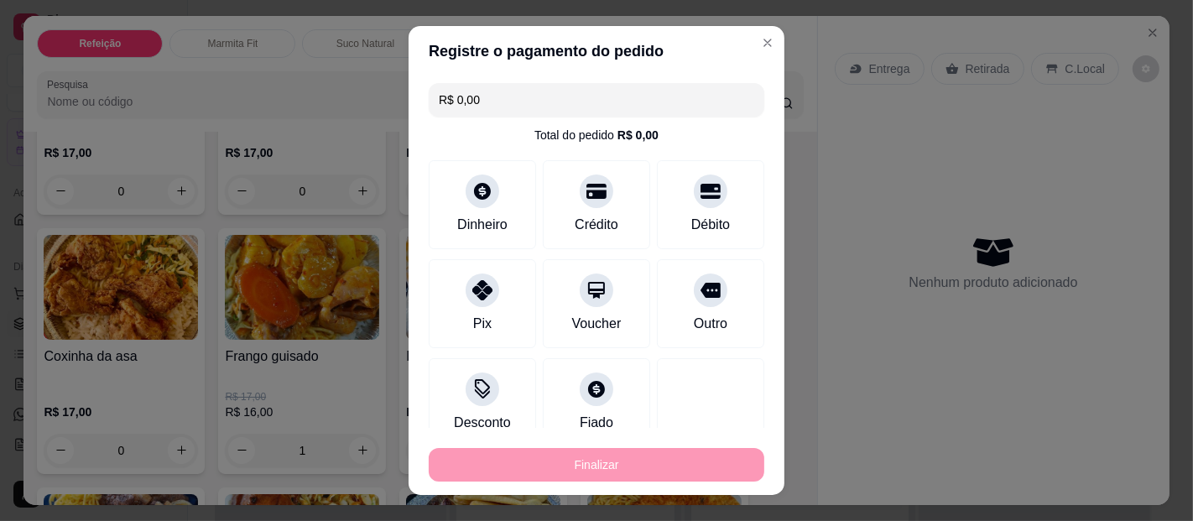
type input "0"
type input "-R$ 18,00"
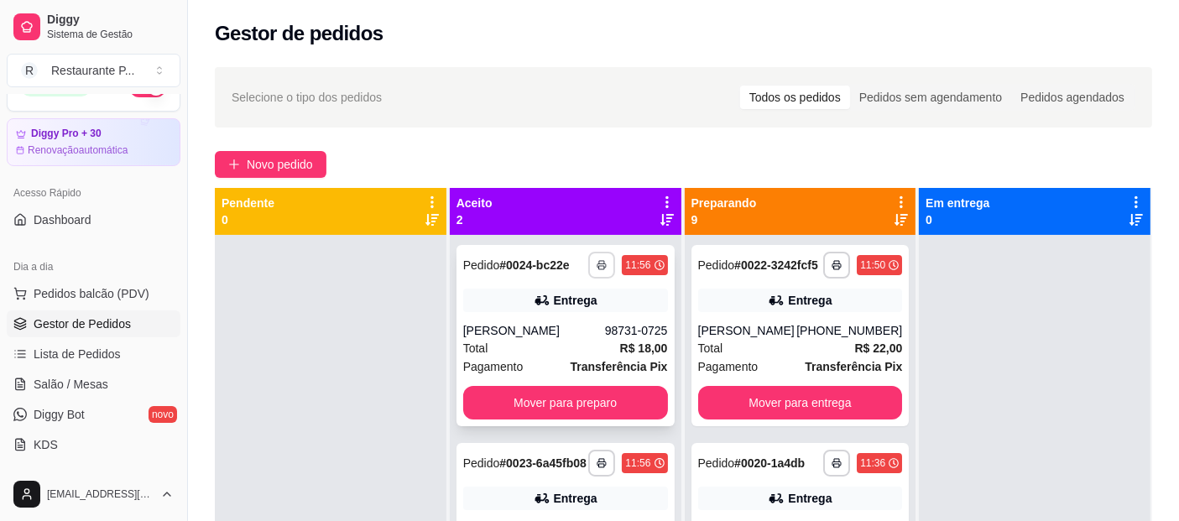
click at [597, 255] on button "button" at bounding box center [601, 265] width 27 height 27
click at [555, 317] on button "Impressora" at bounding box center [550, 323] width 117 height 26
click at [551, 410] on button "Mover para preparo" at bounding box center [565, 403] width 205 height 34
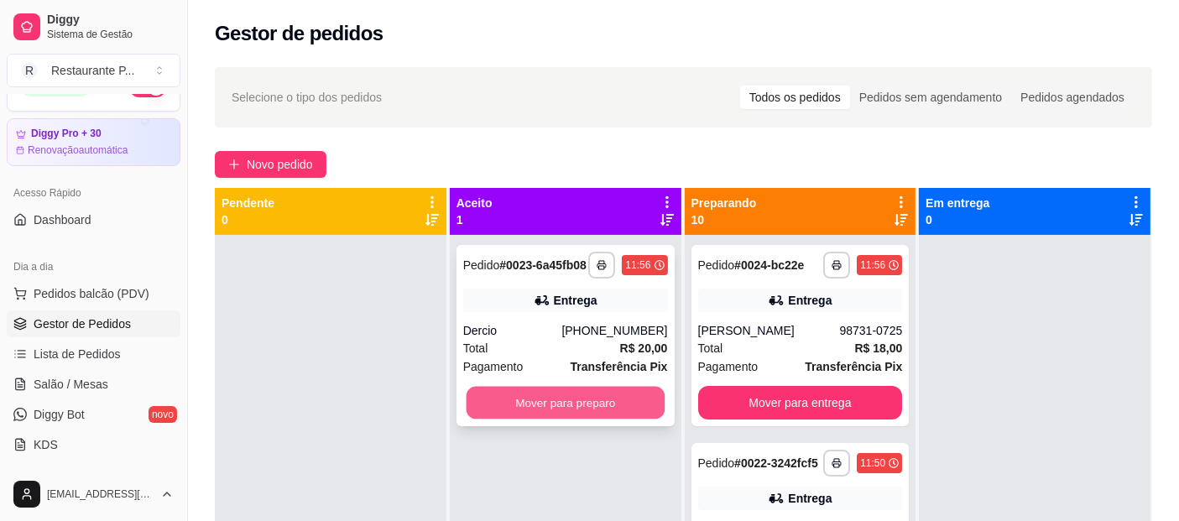
click at [580, 406] on button "Mover para preparo" at bounding box center [565, 403] width 198 height 33
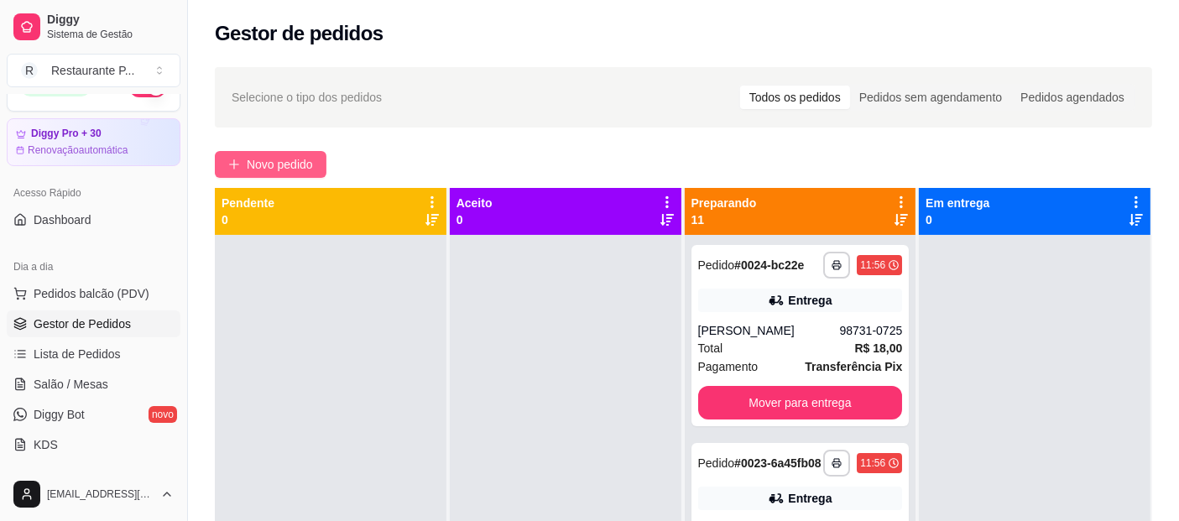
click at [278, 154] on button "Novo pedido" at bounding box center [271, 164] width 112 height 27
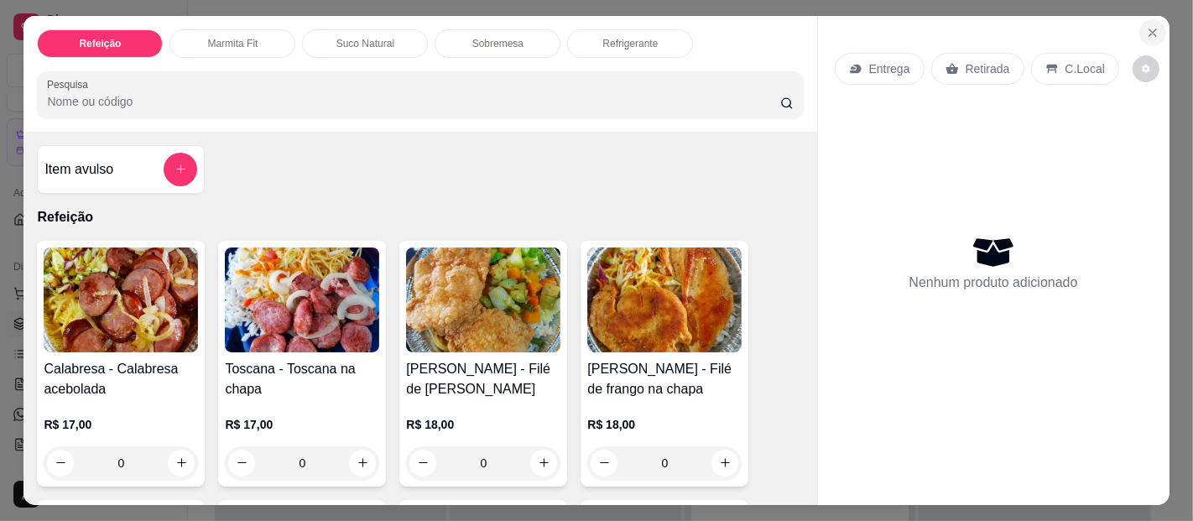
click at [1147, 30] on icon "Close" at bounding box center [1152, 32] width 13 height 13
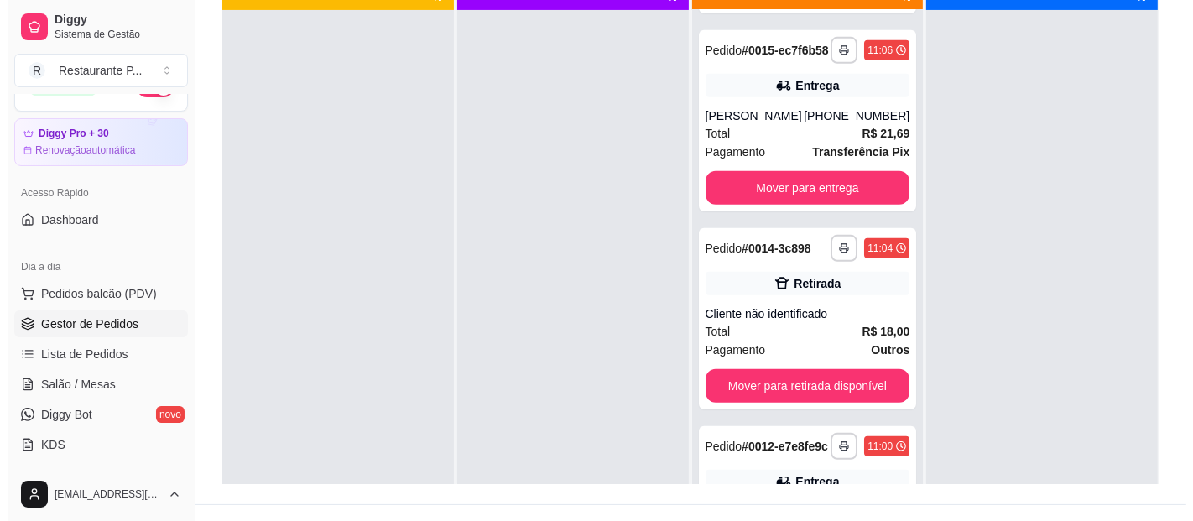
scroll to position [1053, 0]
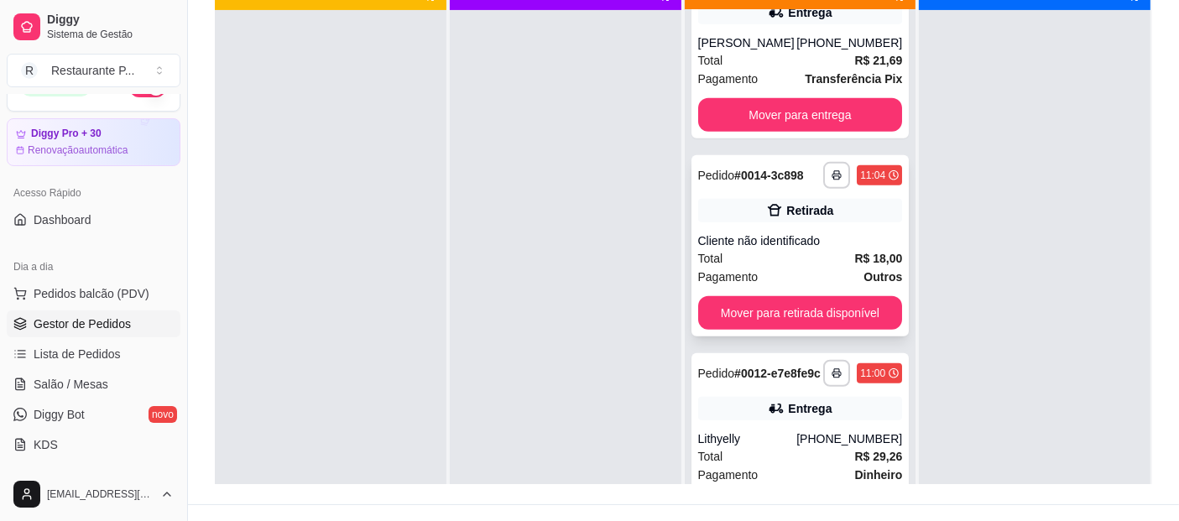
click at [854, 265] on strong "R$ 18,00" at bounding box center [878, 258] width 48 height 13
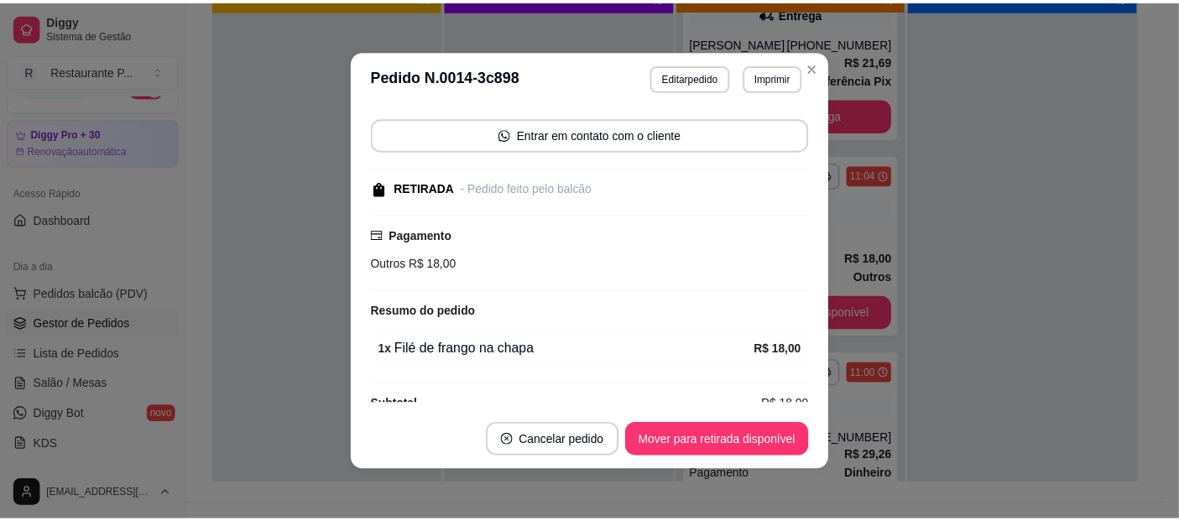
scroll to position [138, 0]
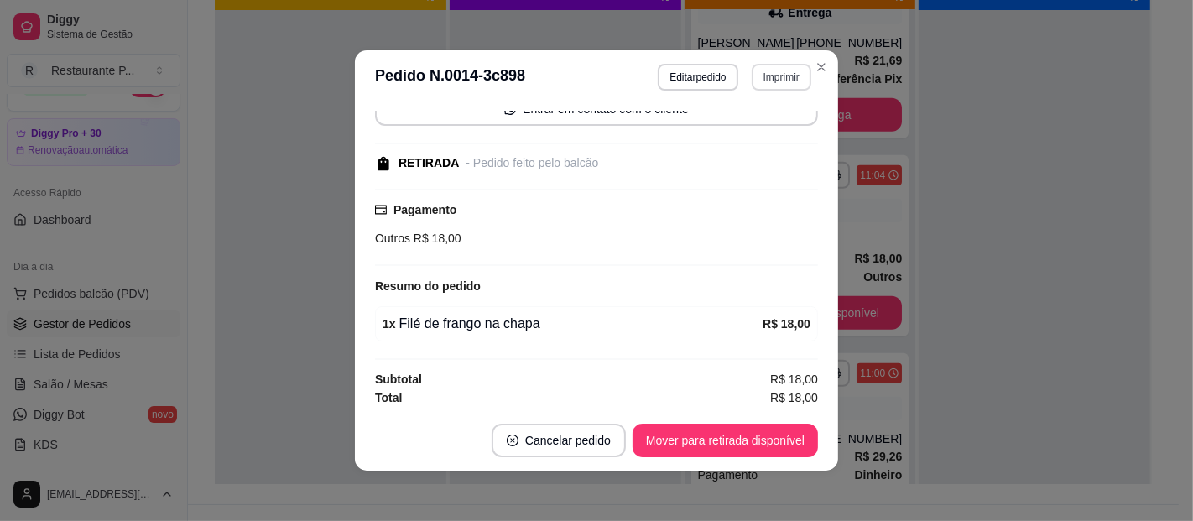
click at [762, 76] on button "Imprimir" at bounding box center [782, 77] width 60 height 27
click at [755, 138] on button "Impressora" at bounding box center [746, 136] width 122 height 27
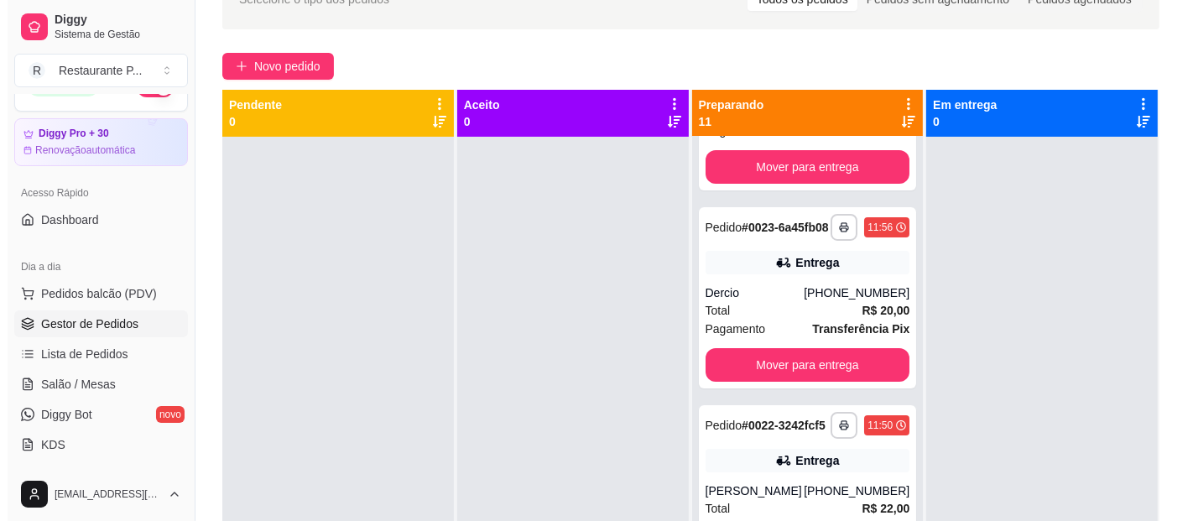
scroll to position [0, 0]
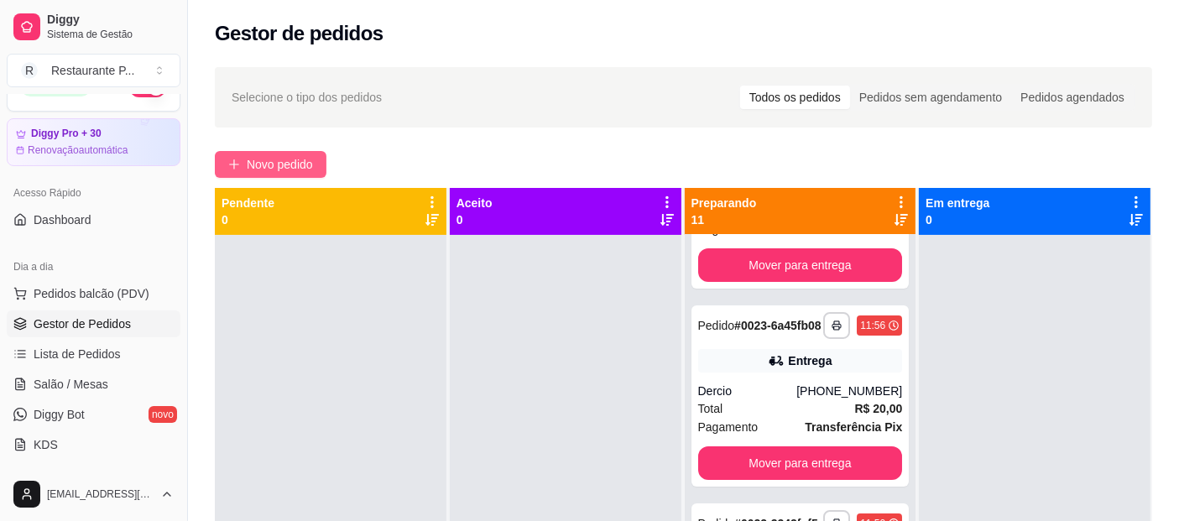
click at [242, 161] on button "Novo pedido" at bounding box center [271, 164] width 112 height 27
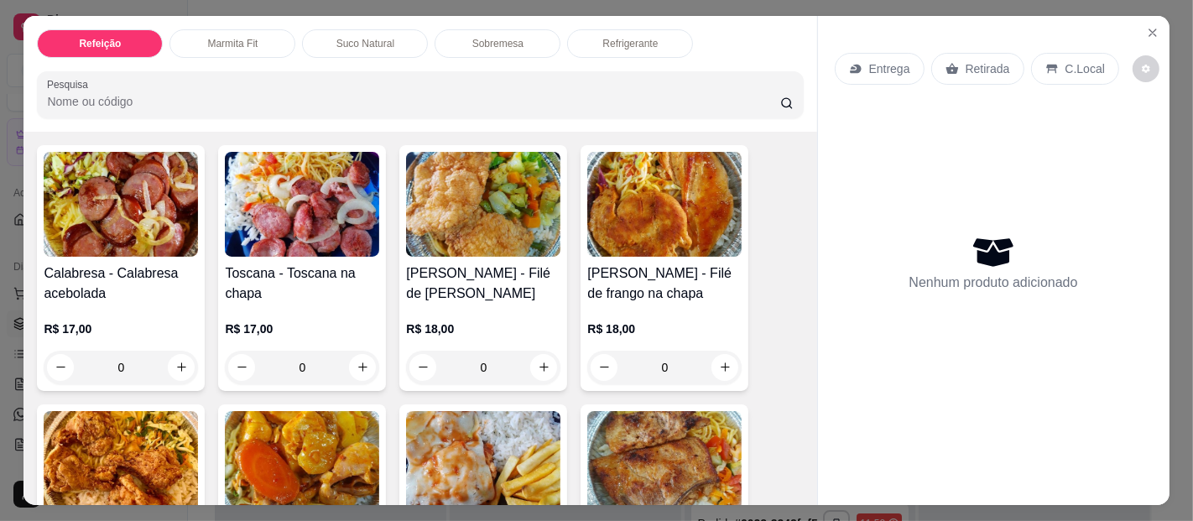
scroll to position [8, 0]
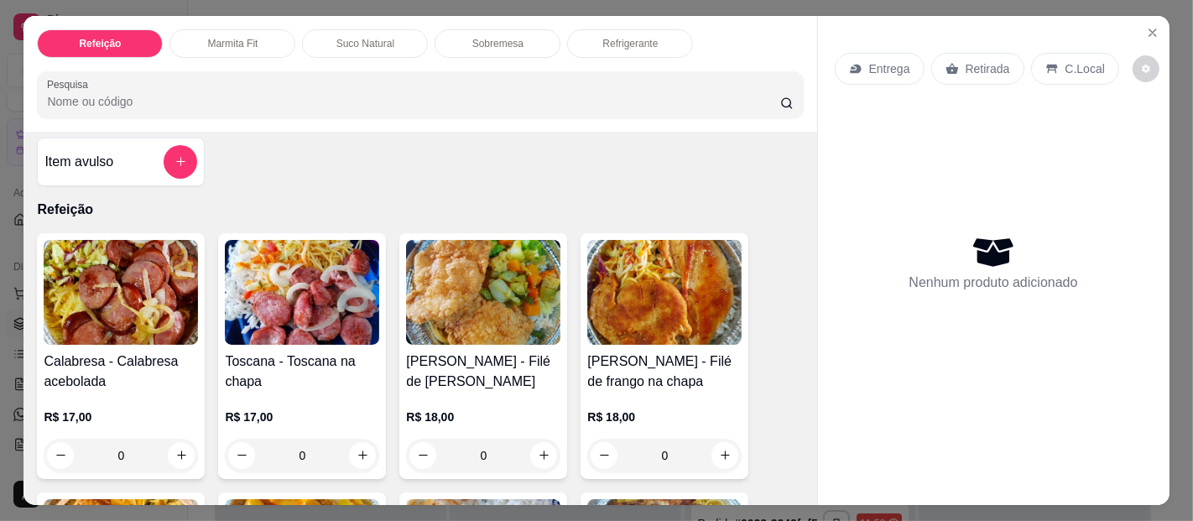
click at [660, 303] on img at bounding box center [664, 292] width 154 height 105
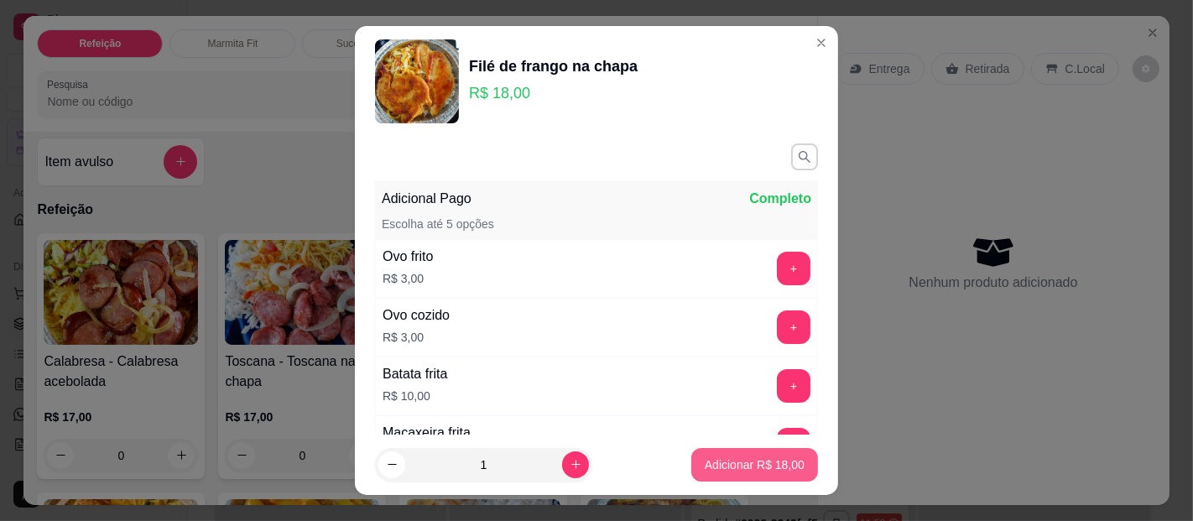
click at [719, 461] on p "Adicionar R$ 18,00" at bounding box center [755, 464] width 100 height 17
type input "1"
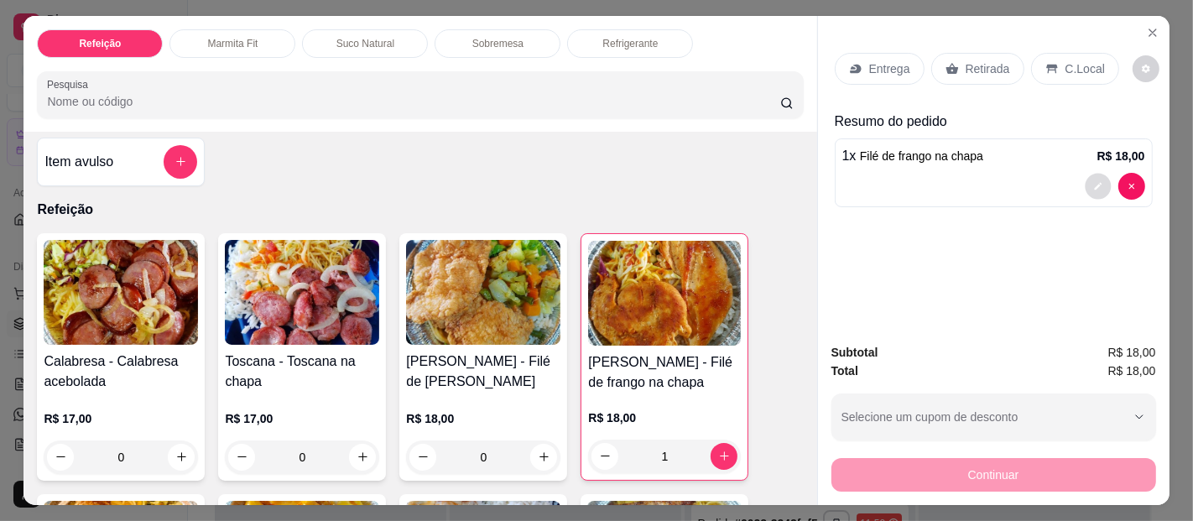
click at [1085, 173] on button "decrease-product-quantity" at bounding box center [1098, 186] width 26 height 26
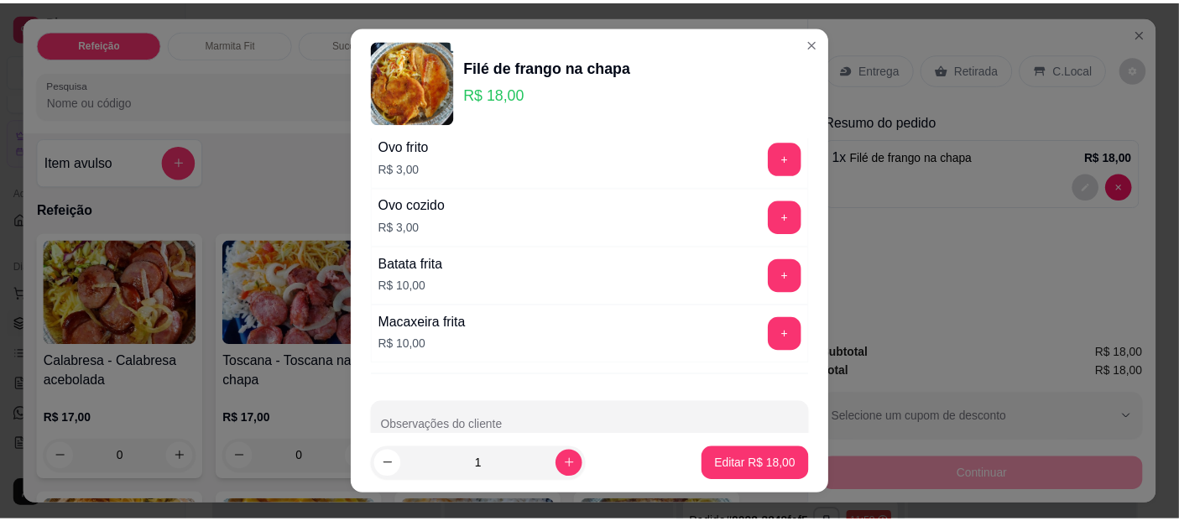
scroll to position [145, 0]
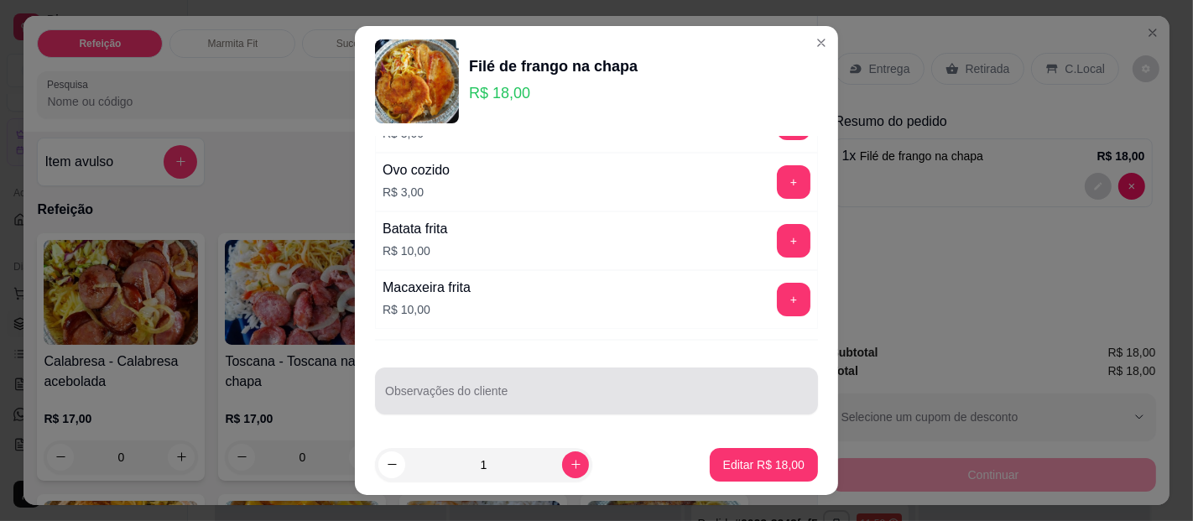
click at [474, 393] on input "Observações do cliente" at bounding box center [596, 397] width 423 height 17
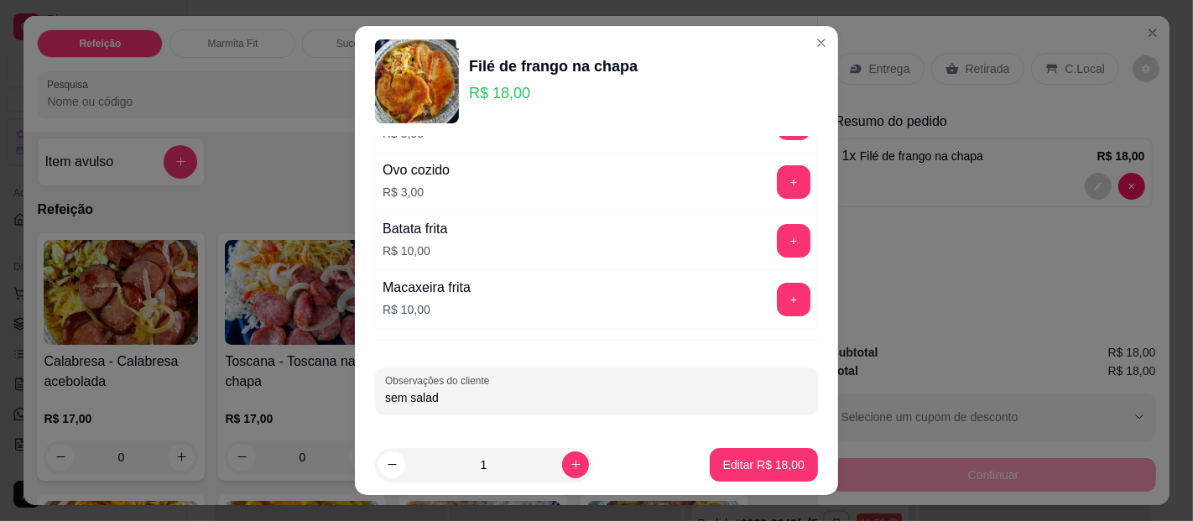
type input "sem salada"
click at [731, 454] on button "Editar R$ 18,00" at bounding box center [763, 465] width 105 height 33
type input "0"
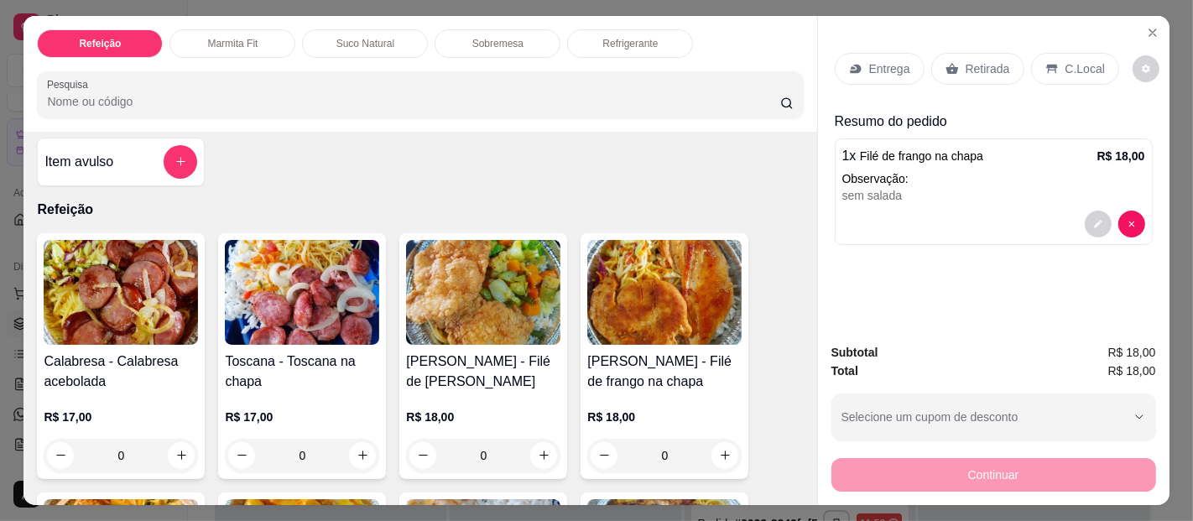
click at [1075, 68] on p "C.Local" at bounding box center [1085, 68] width 39 height 17
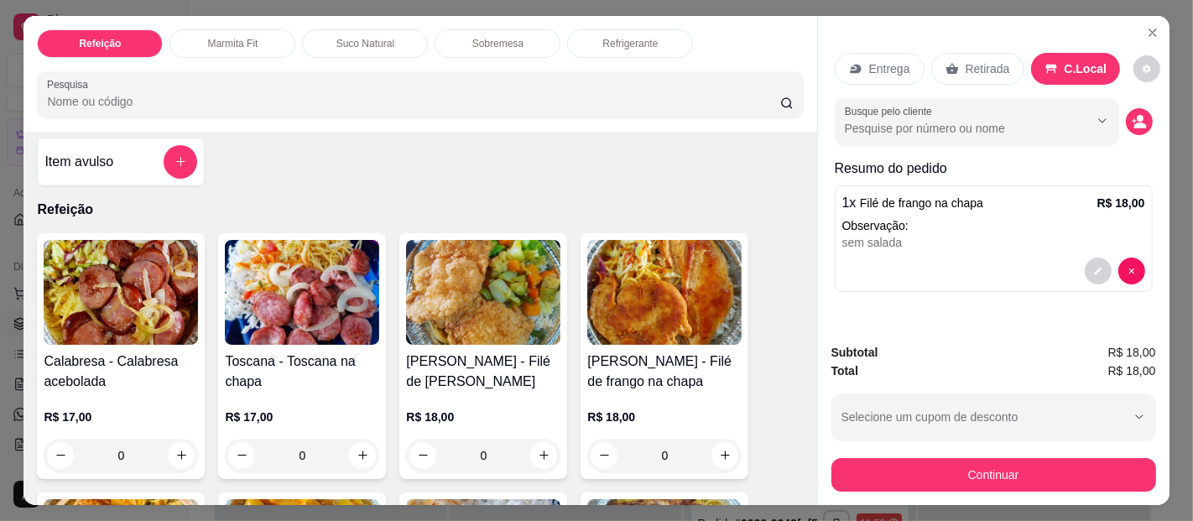
click at [1137, 56] on button "decrease-product-quantity" at bounding box center [1146, 68] width 27 height 27
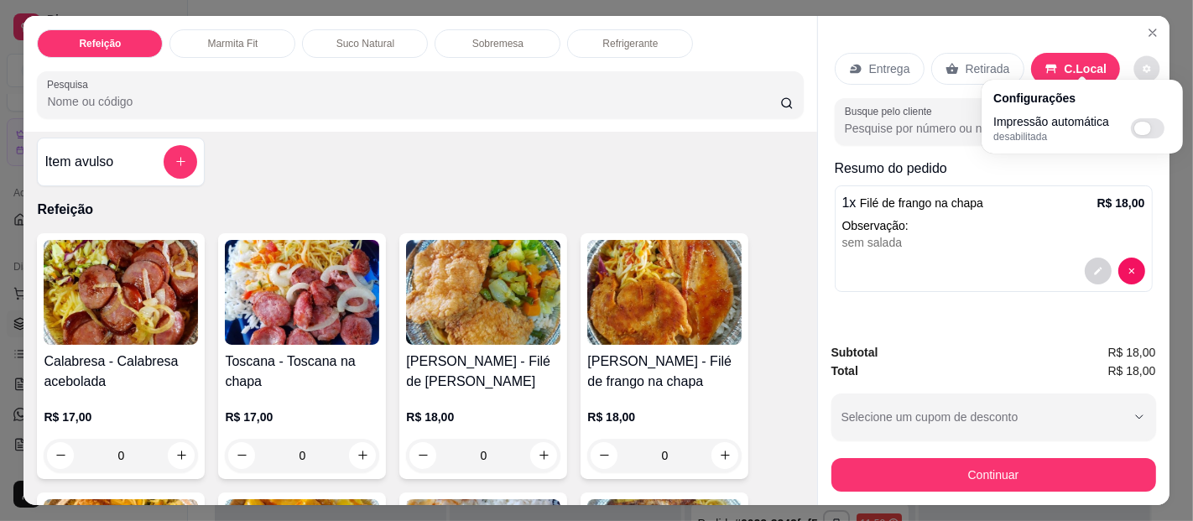
click at [1138, 129] on span "Automatic updates" at bounding box center [1142, 128] width 17 height 13
click at [1138, 129] on input "Automatic updates" at bounding box center [1135, 133] width 11 height 11
checkbox input "true"
click at [1011, 224] on p "Observação:" at bounding box center [993, 225] width 303 height 17
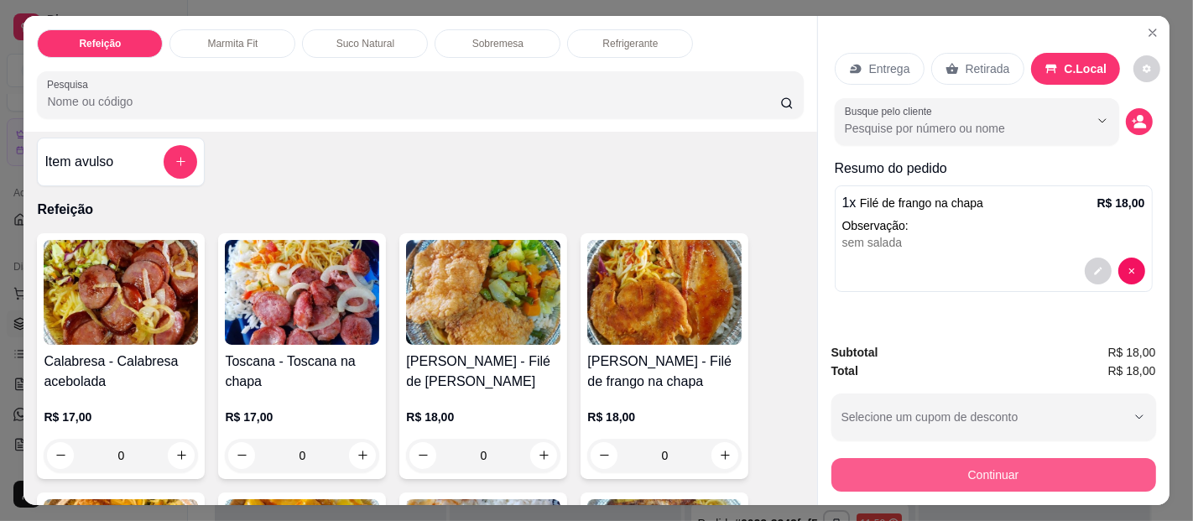
click at [1014, 471] on button "Continuar" at bounding box center [993, 475] width 325 height 34
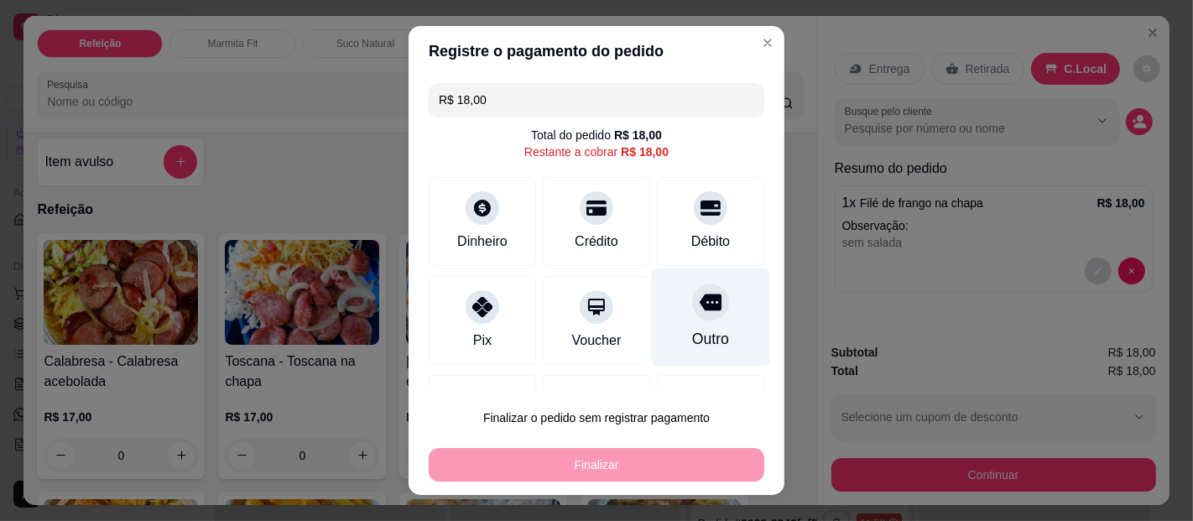
click at [675, 320] on div "Outro" at bounding box center [711, 317] width 118 height 98
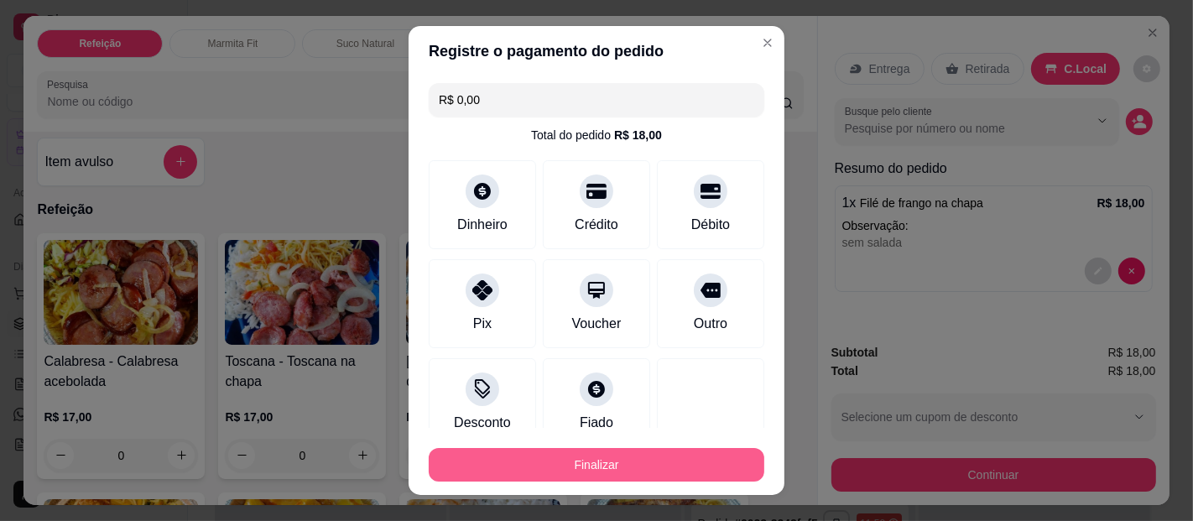
click at [649, 466] on button "Finalizar" at bounding box center [597, 465] width 336 height 34
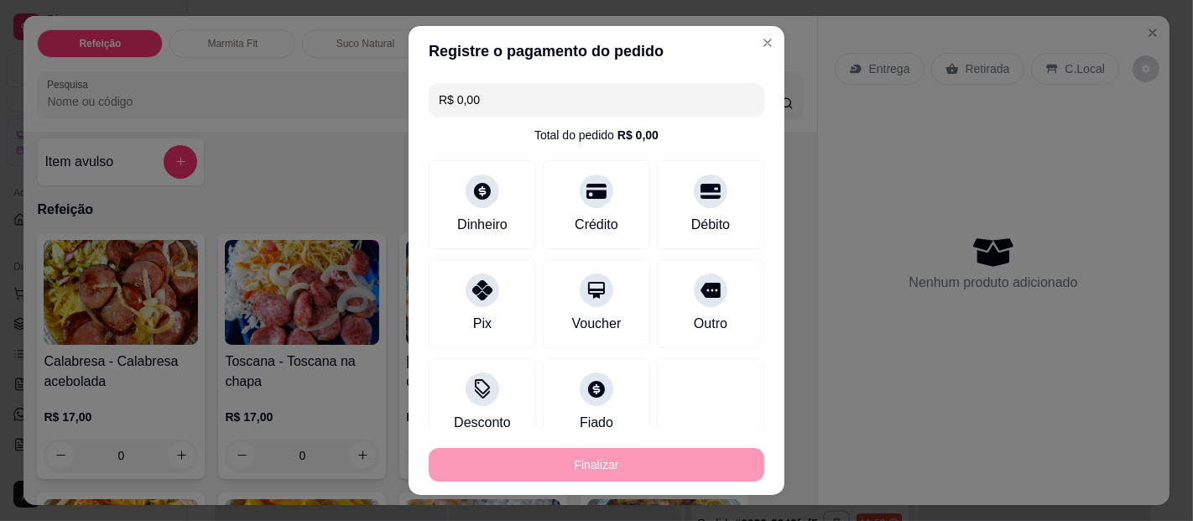
type input "-R$ 18,00"
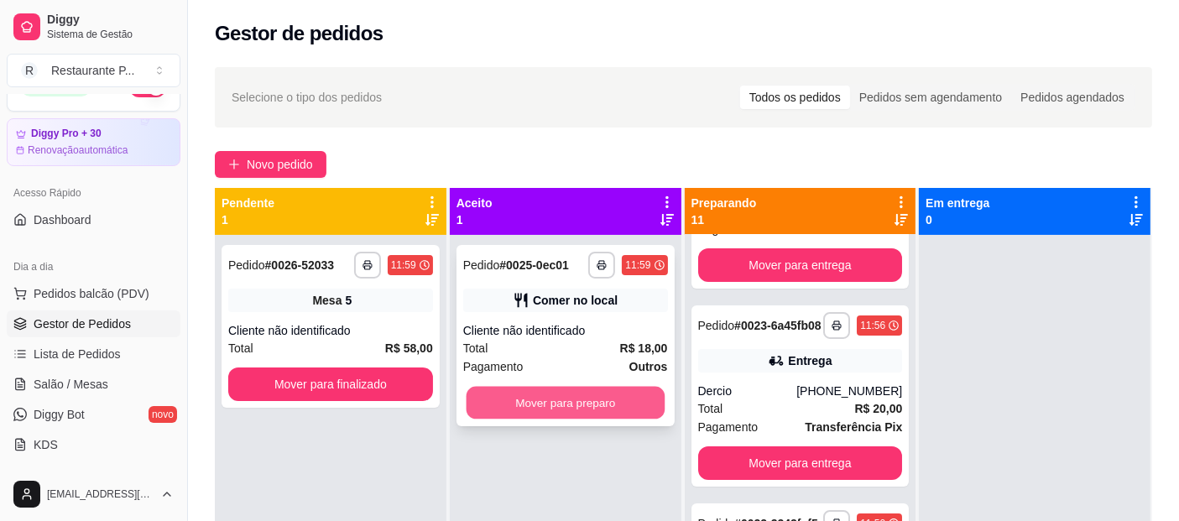
click at [591, 404] on button "Mover para preparo" at bounding box center [565, 403] width 198 height 33
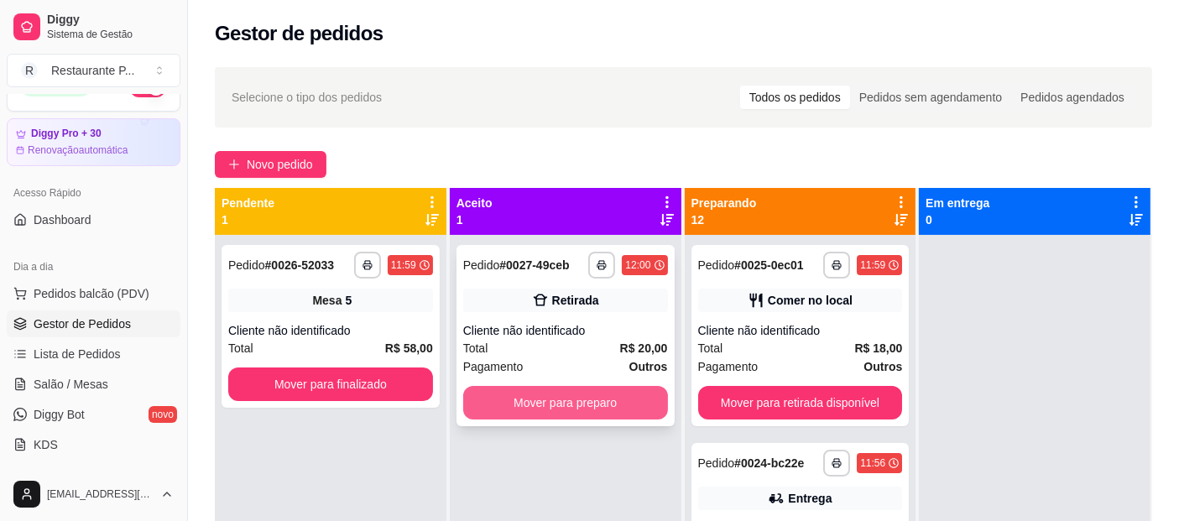
click at [613, 401] on button "Mover para preparo" at bounding box center [565, 403] width 205 height 34
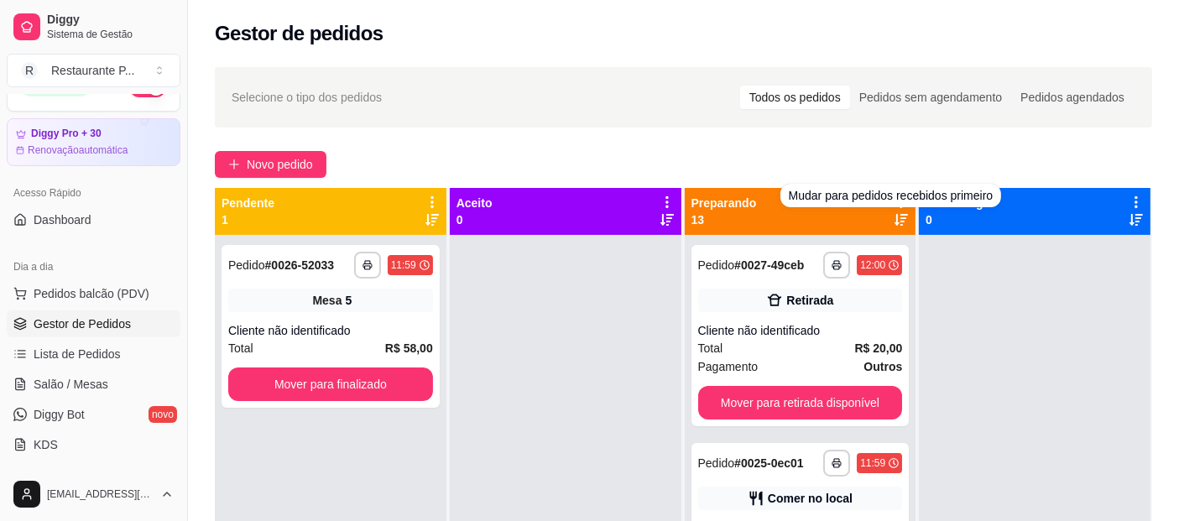
click at [894, 210] on div at bounding box center [901, 211] width 15 height 32
click at [894, 221] on div at bounding box center [901, 211] width 15 height 32
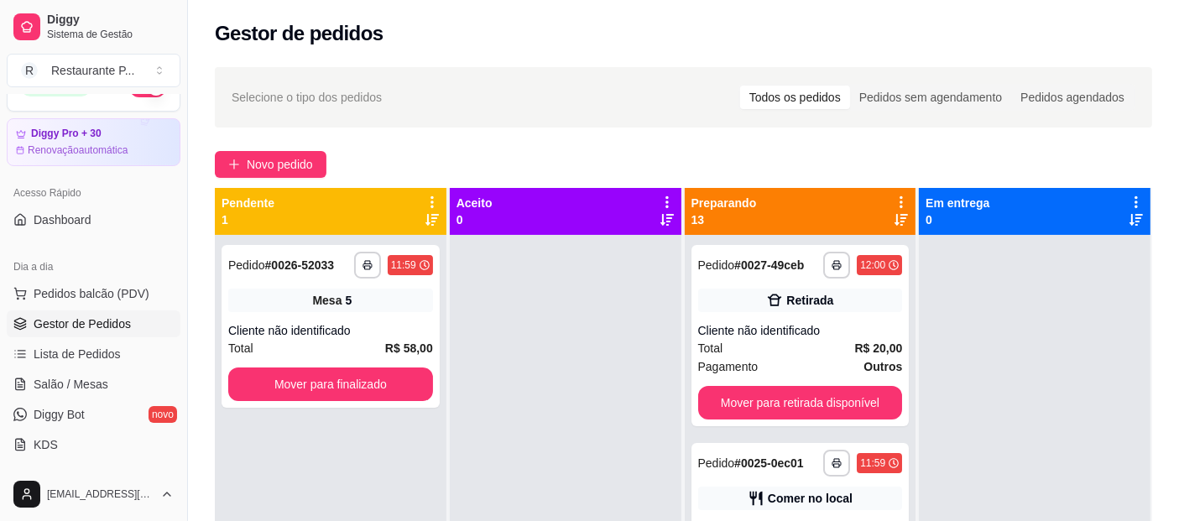
click at [894, 214] on icon at bounding box center [900, 219] width 13 height 13
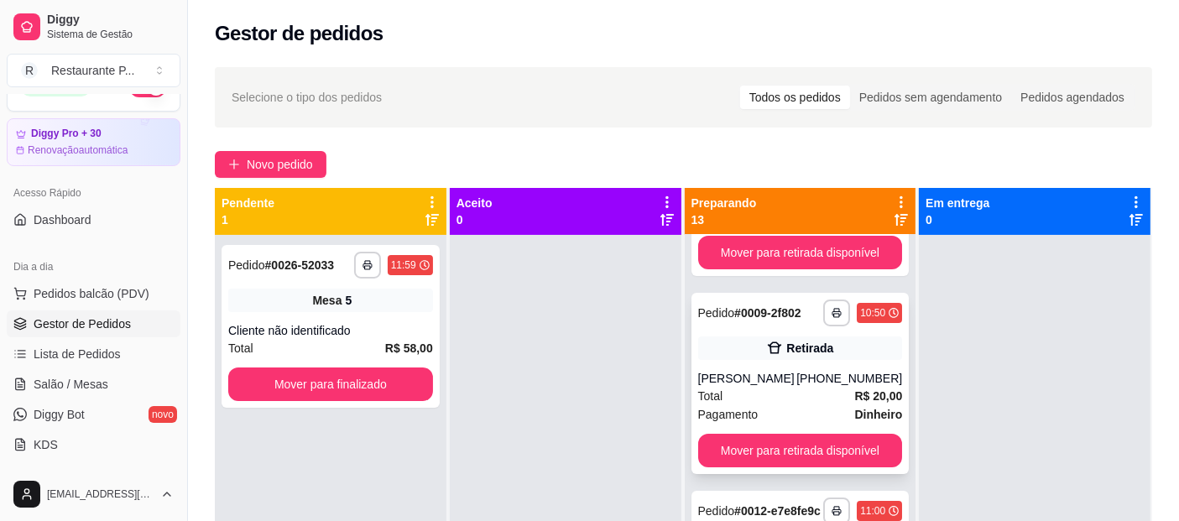
scroll to position [369, 0]
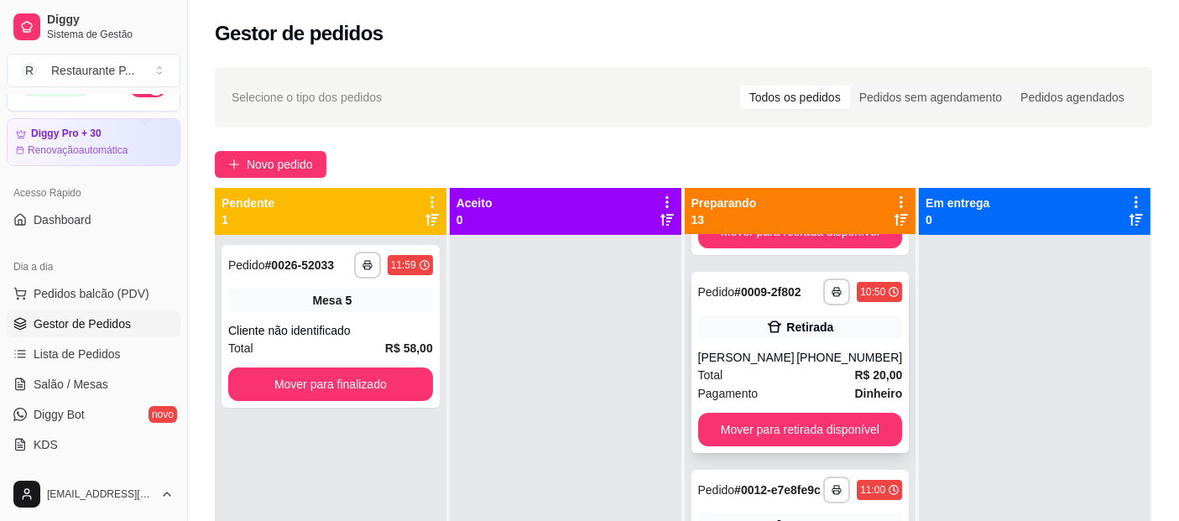
click at [786, 336] on div "Retirada" at bounding box center [809, 327] width 47 height 17
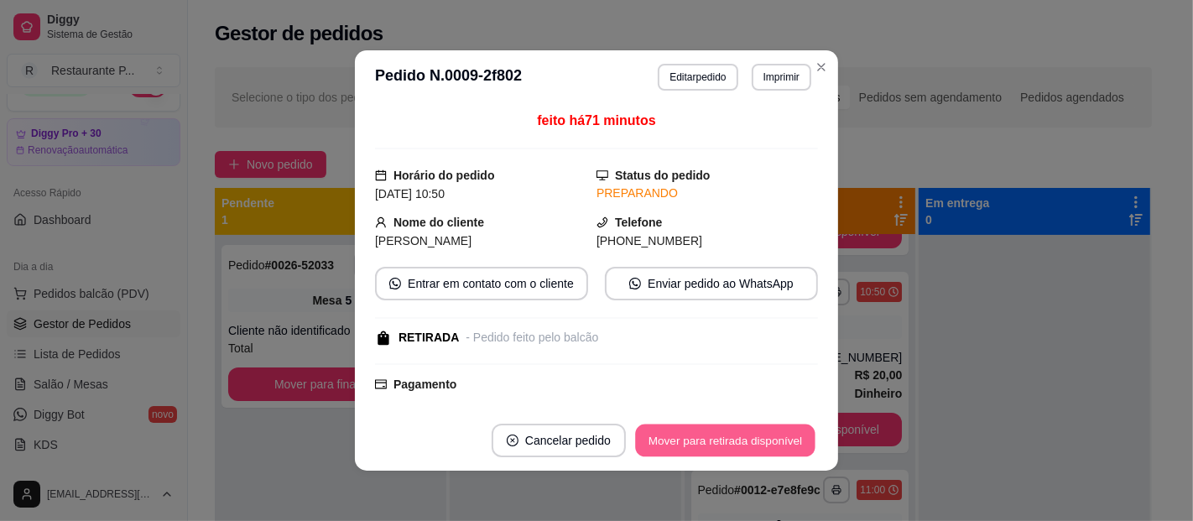
click at [739, 441] on button "Mover para retirada disponível" at bounding box center [725, 441] width 180 height 33
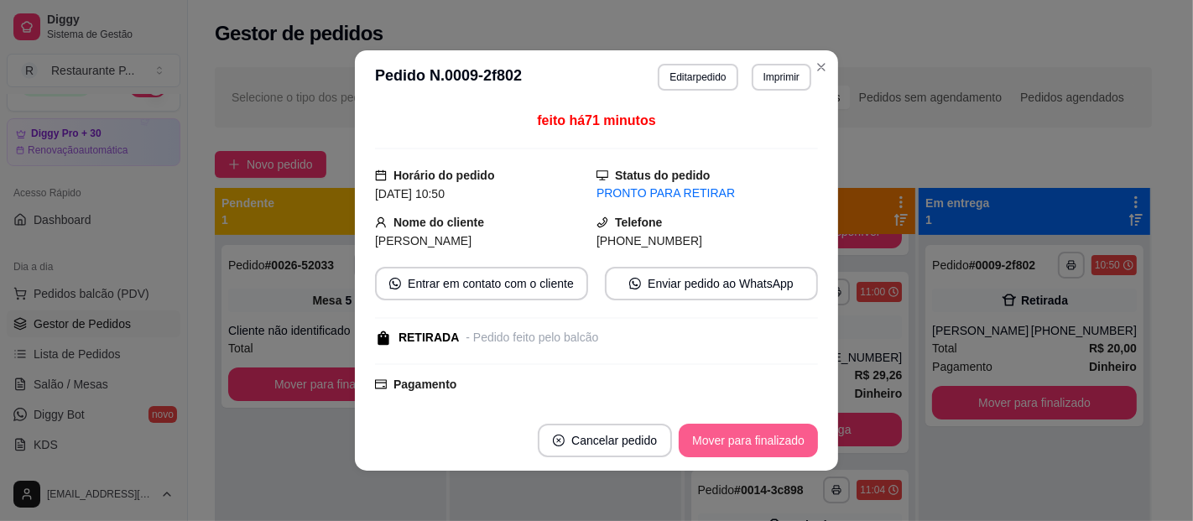
click at [784, 436] on button "Mover para finalizado" at bounding box center [748, 441] width 139 height 34
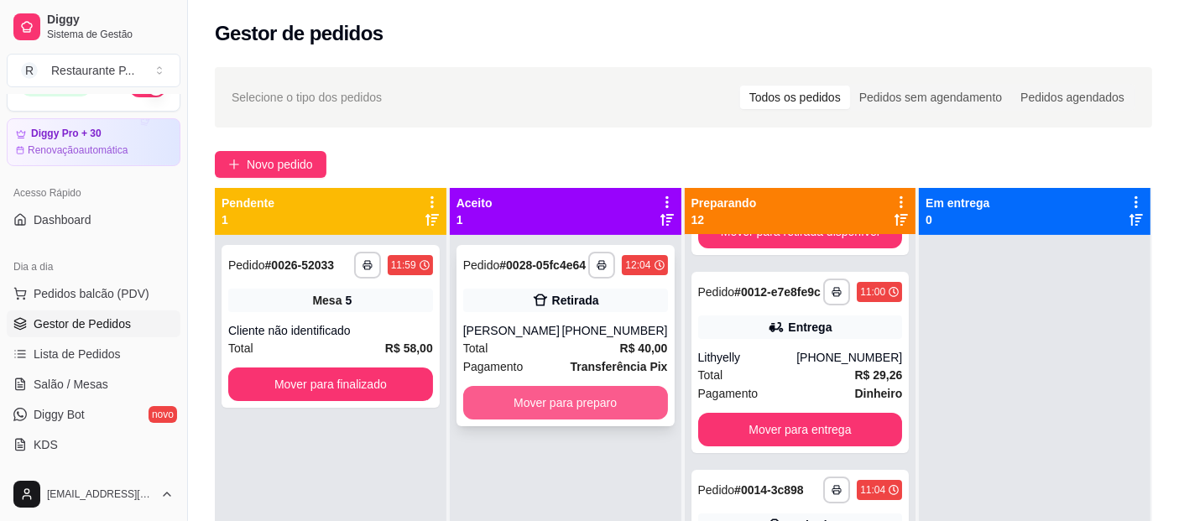
click at [572, 407] on button "Mover para preparo" at bounding box center [565, 403] width 205 height 34
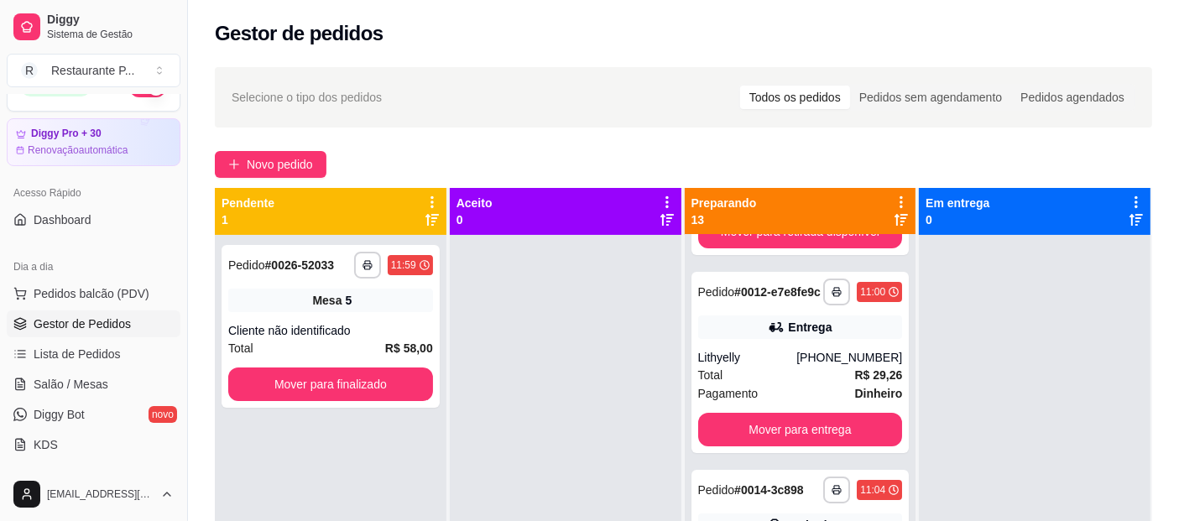
scroll to position [0, 0]
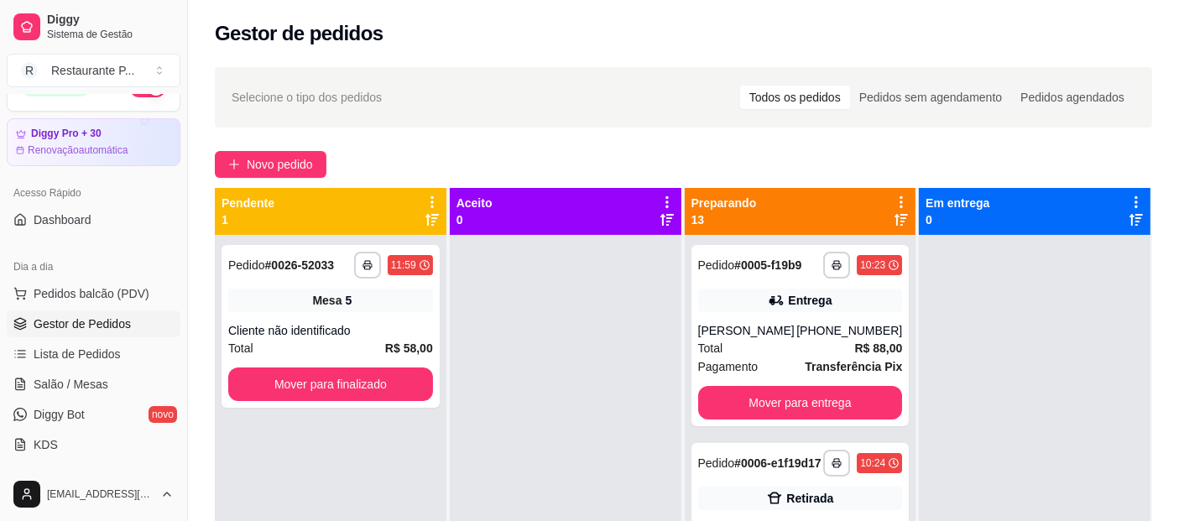
click at [894, 214] on icon at bounding box center [900, 219] width 13 height 13
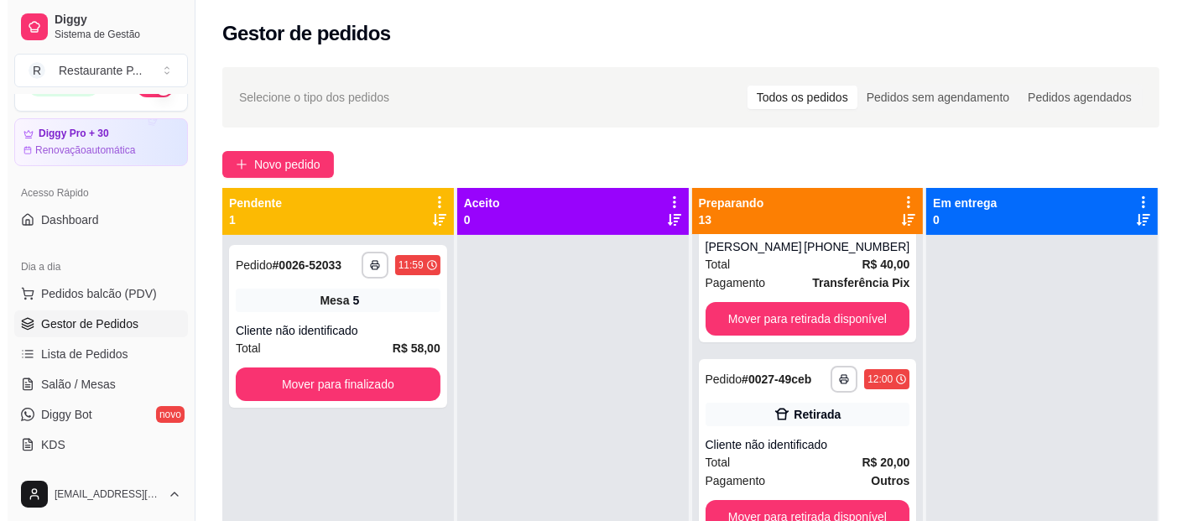
scroll to position [206, 0]
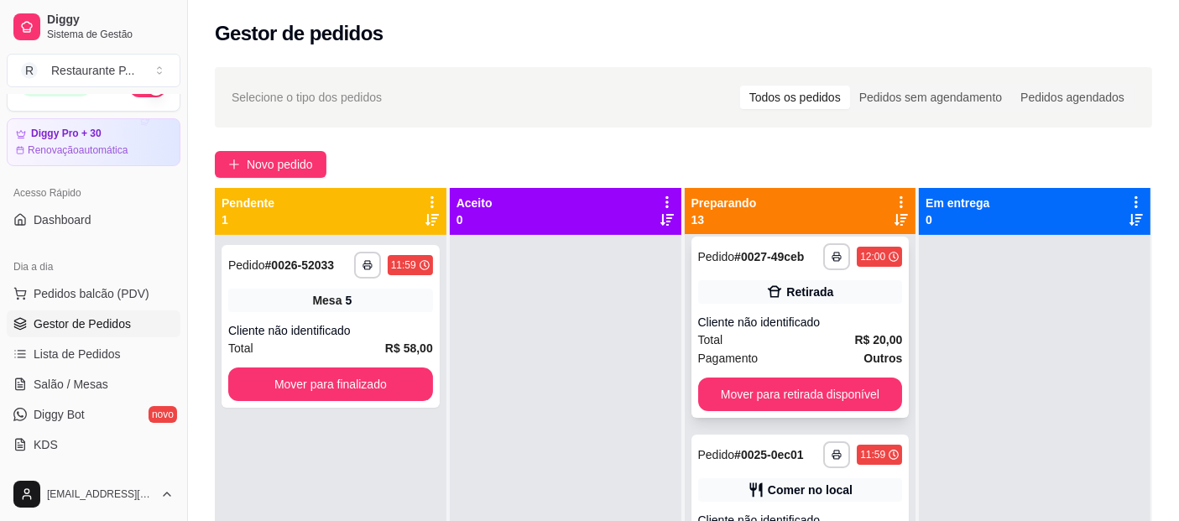
click at [777, 349] on div "Total R$ 20,00" at bounding box center [800, 340] width 205 height 18
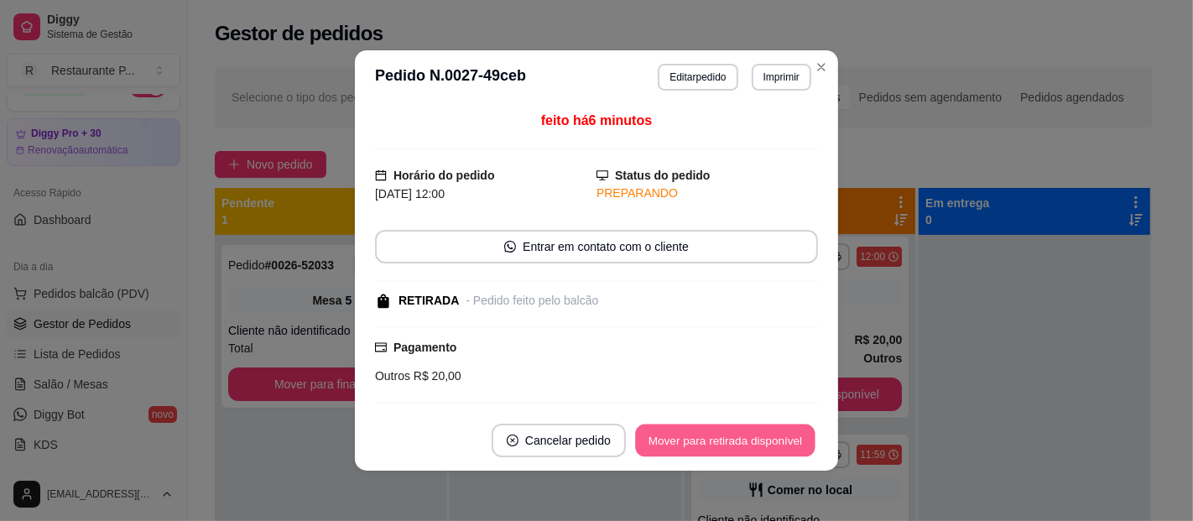
click at [754, 444] on button "Mover para retirada disponível" at bounding box center [725, 441] width 180 height 33
click at [754, 444] on button "Mover para retirada disponível" at bounding box center [725, 441] width 185 height 34
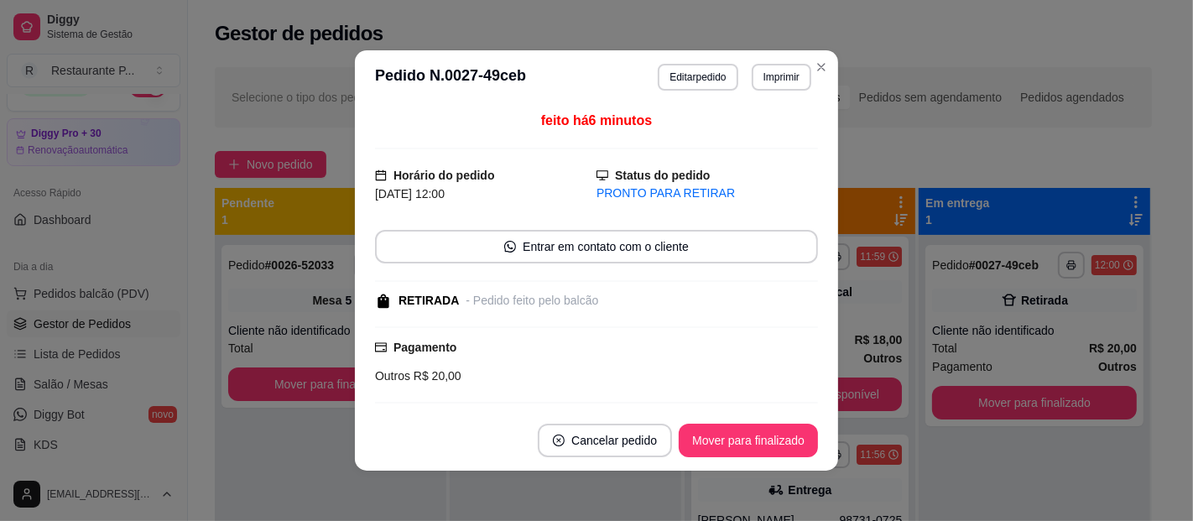
scroll to position [9, 0]
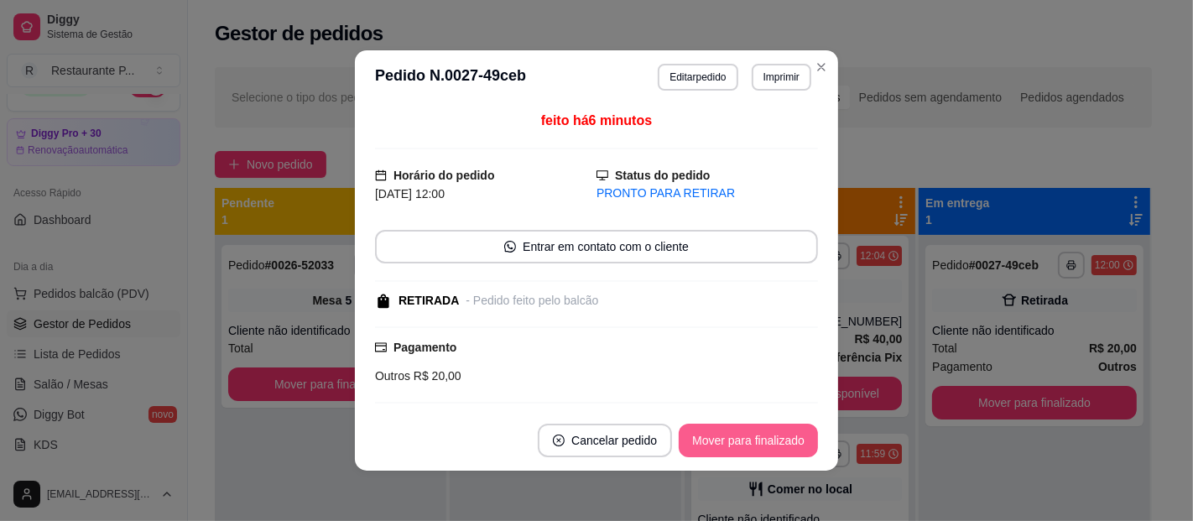
click at [754, 444] on button "Mover para finalizado" at bounding box center [748, 441] width 139 height 34
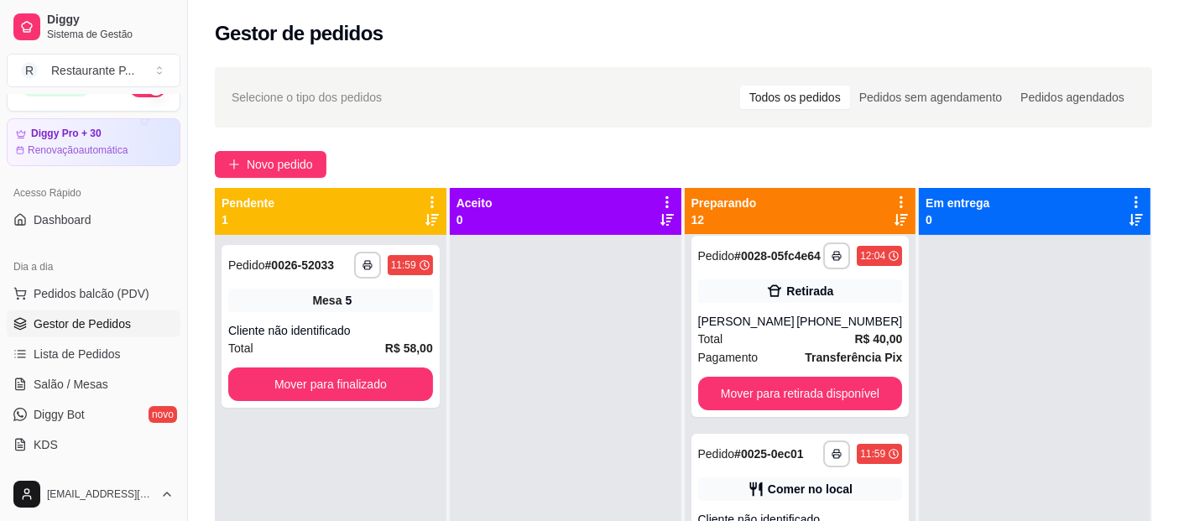
click at [268, 146] on div "**********" at bounding box center [683, 393] width 991 height 672
click at [262, 156] on span "Novo pedido" at bounding box center [280, 164] width 66 height 18
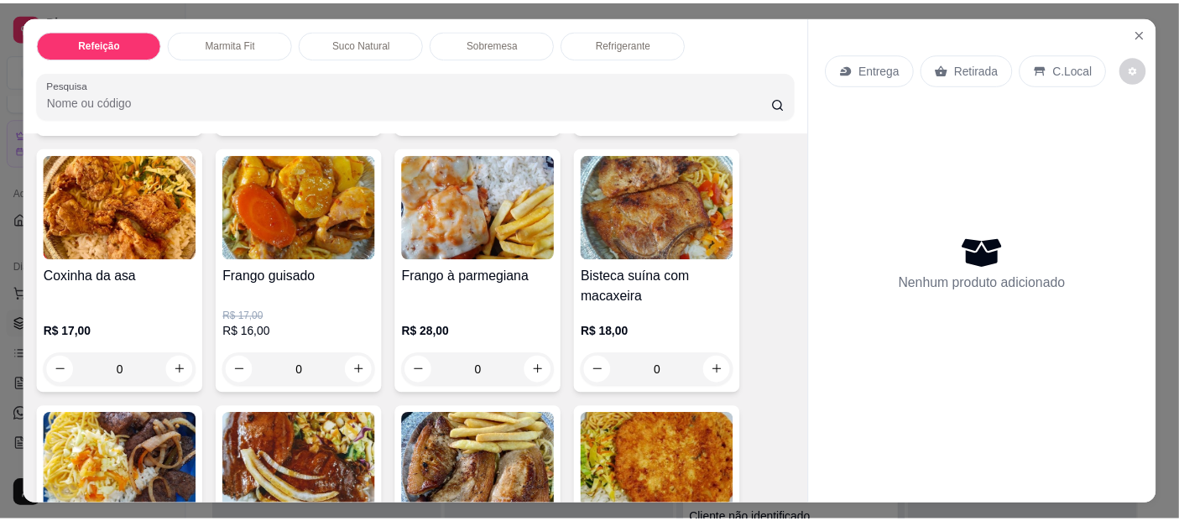
scroll to position [465, 0]
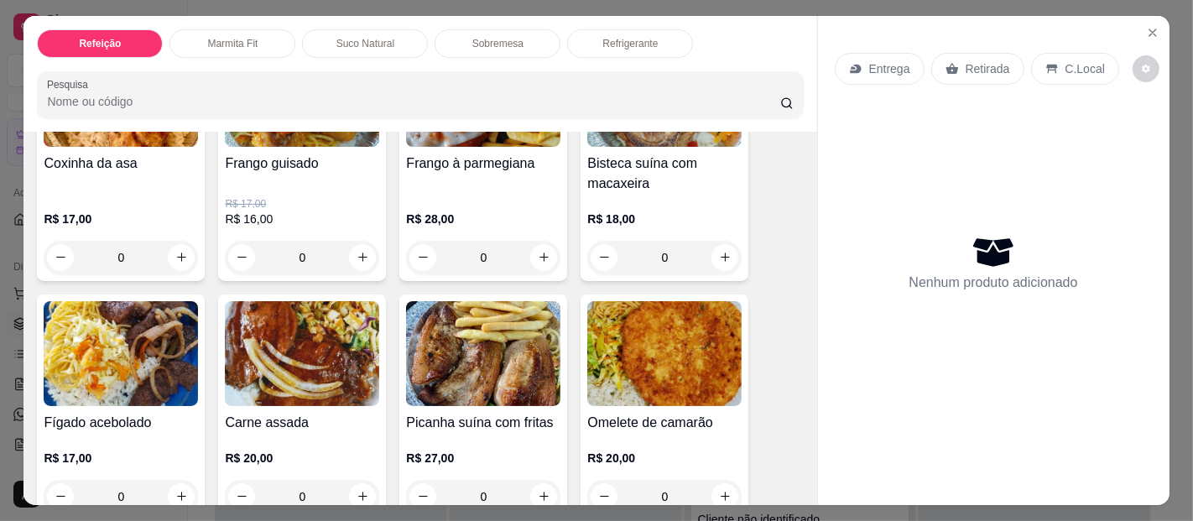
click at [249, 320] on img at bounding box center [302, 353] width 154 height 105
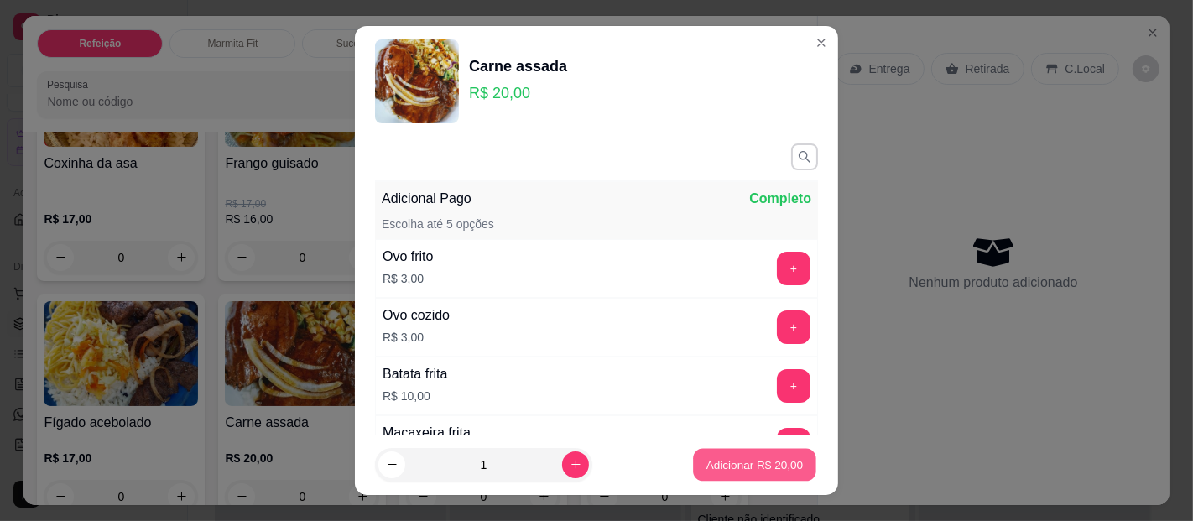
click at [741, 466] on p "Adicionar R$ 20,00" at bounding box center [754, 464] width 97 height 16
type input "1"
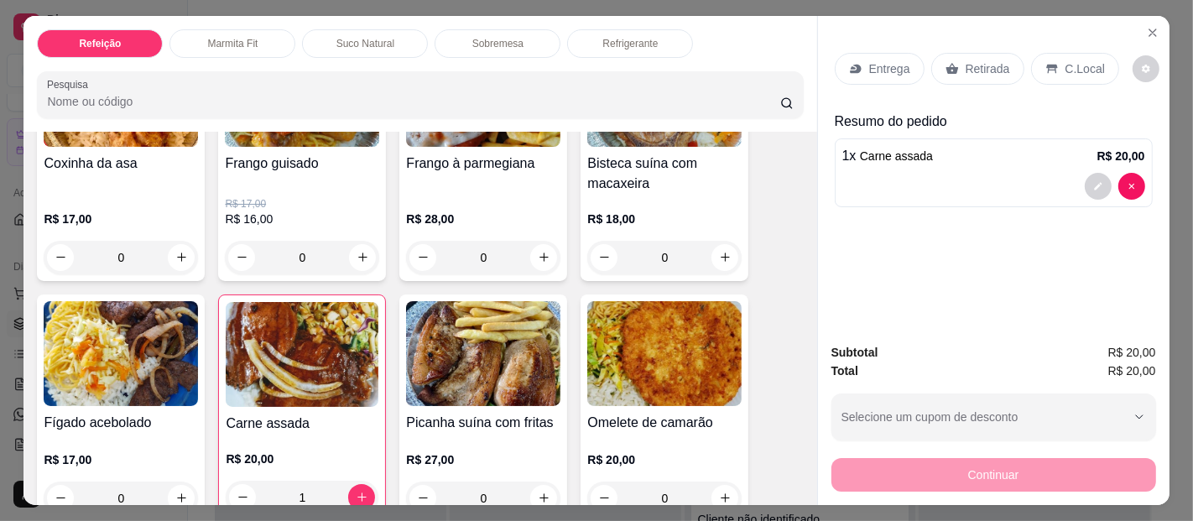
click at [946, 65] on icon at bounding box center [952, 68] width 13 height 11
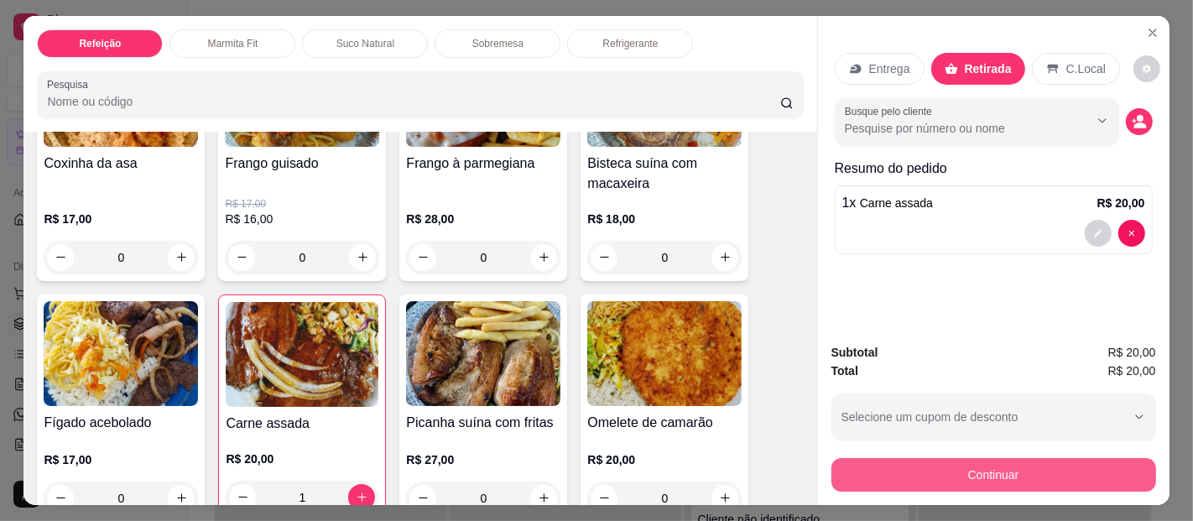
click at [958, 469] on button "Continuar" at bounding box center [993, 475] width 325 height 34
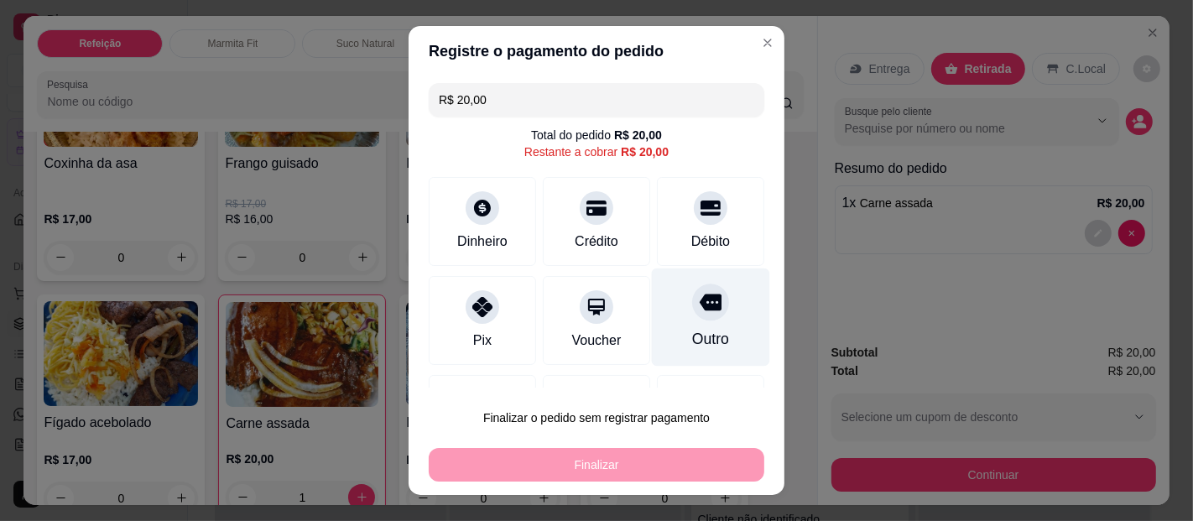
click at [657, 330] on div "Outro" at bounding box center [711, 317] width 118 height 98
type input "R$ 0,00"
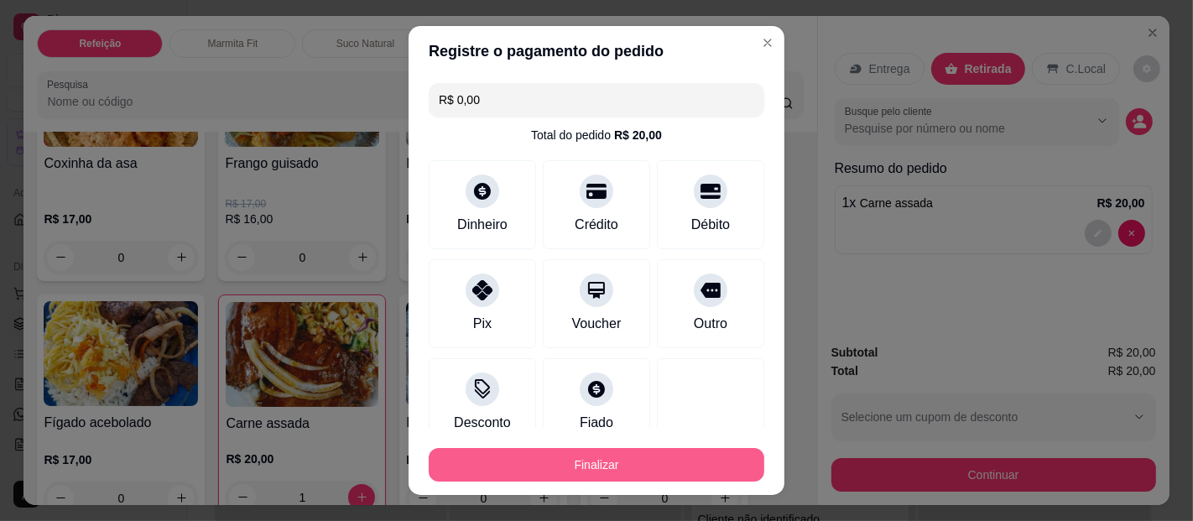
click at [628, 462] on button "Finalizar" at bounding box center [597, 465] width 336 height 34
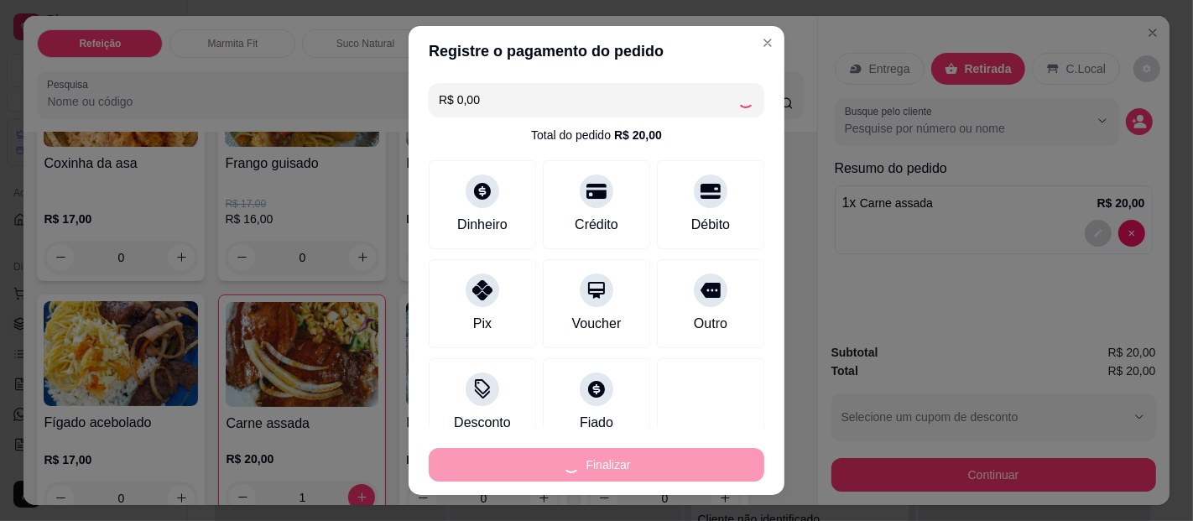
type input "0"
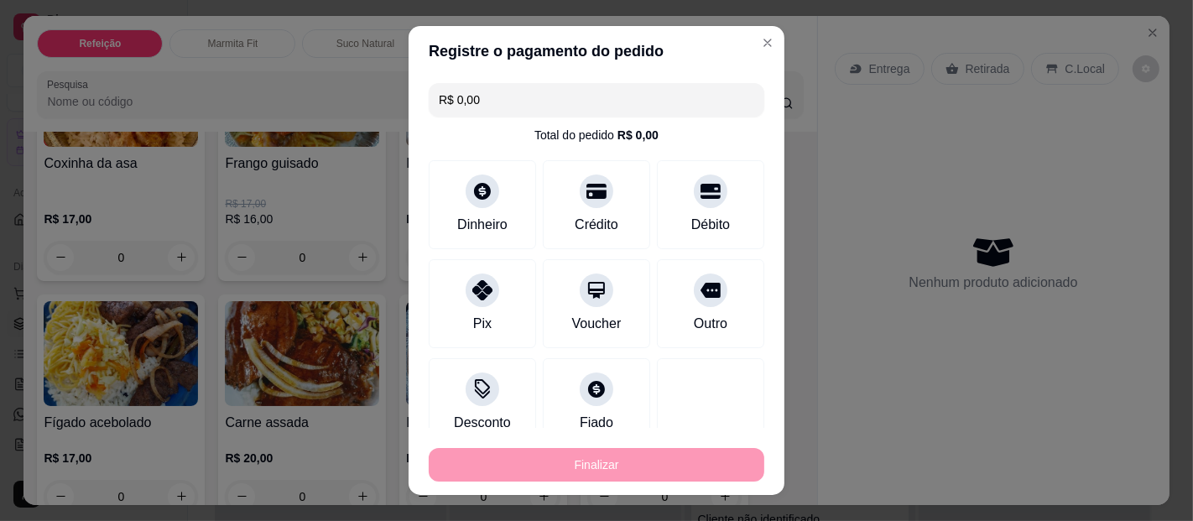
type input "-R$ 20,00"
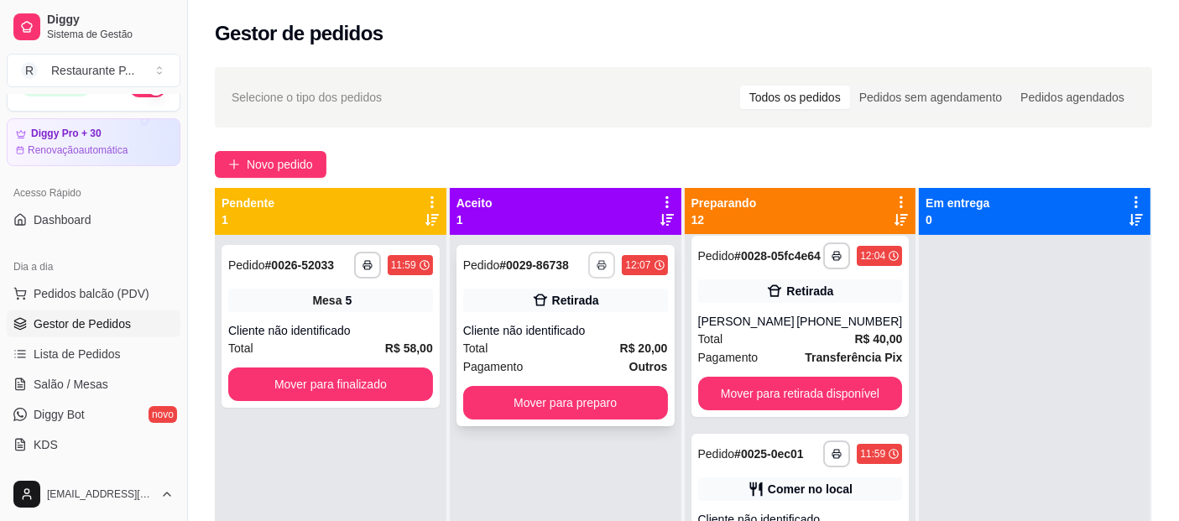
click at [607, 262] on button "button" at bounding box center [601, 265] width 27 height 27
click at [553, 326] on button "Impressora" at bounding box center [552, 323] width 122 height 27
click at [585, 399] on button "Mover para preparo" at bounding box center [565, 403] width 198 height 33
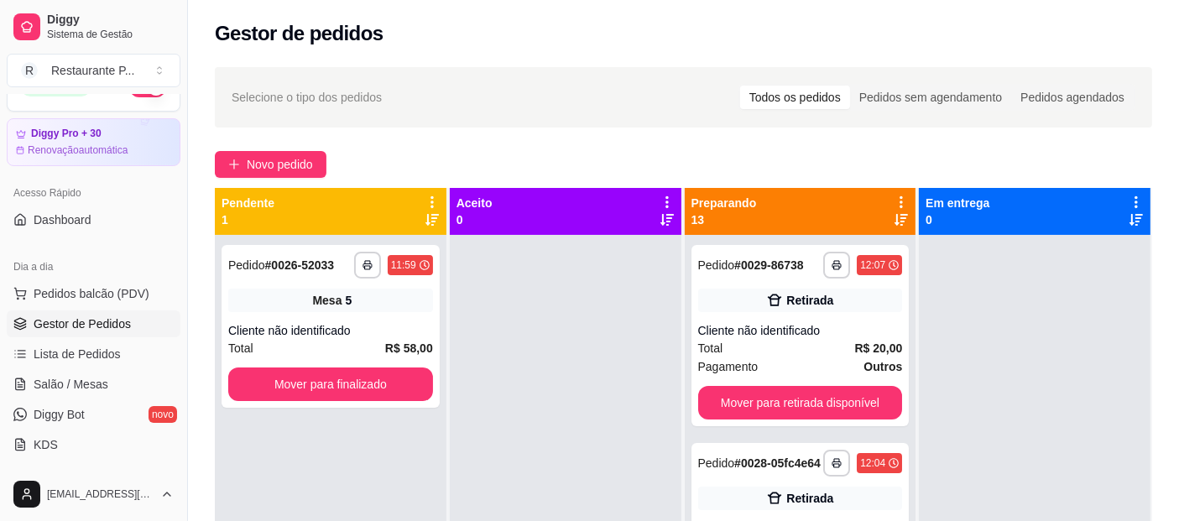
click at [894, 221] on icon at bounding box center [900, 219] width 13 height 13
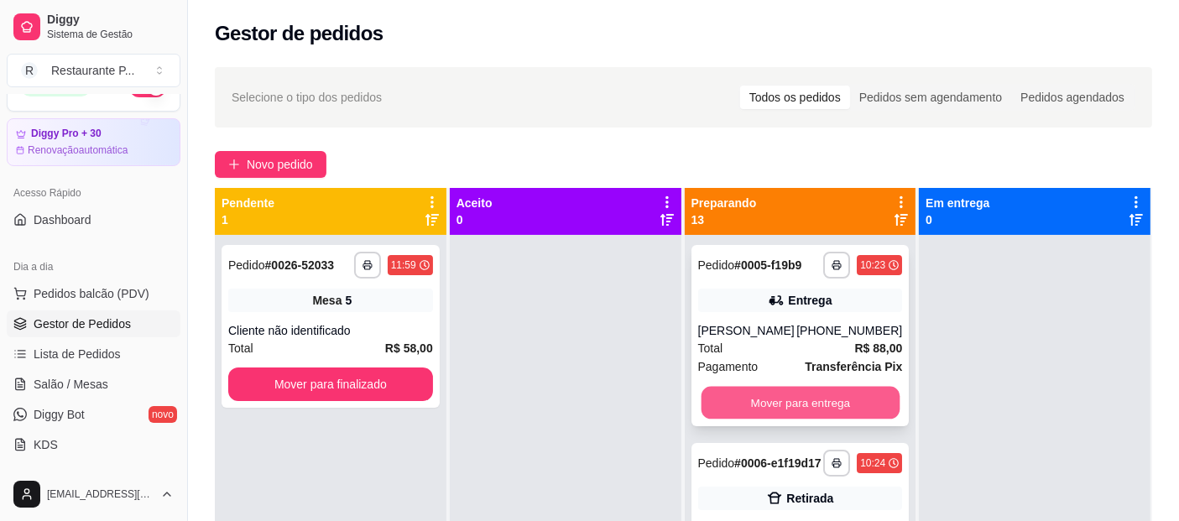
click at [823, 404] on button "Mover para entrega" at bounding box center [800, 403] width 198 height 33
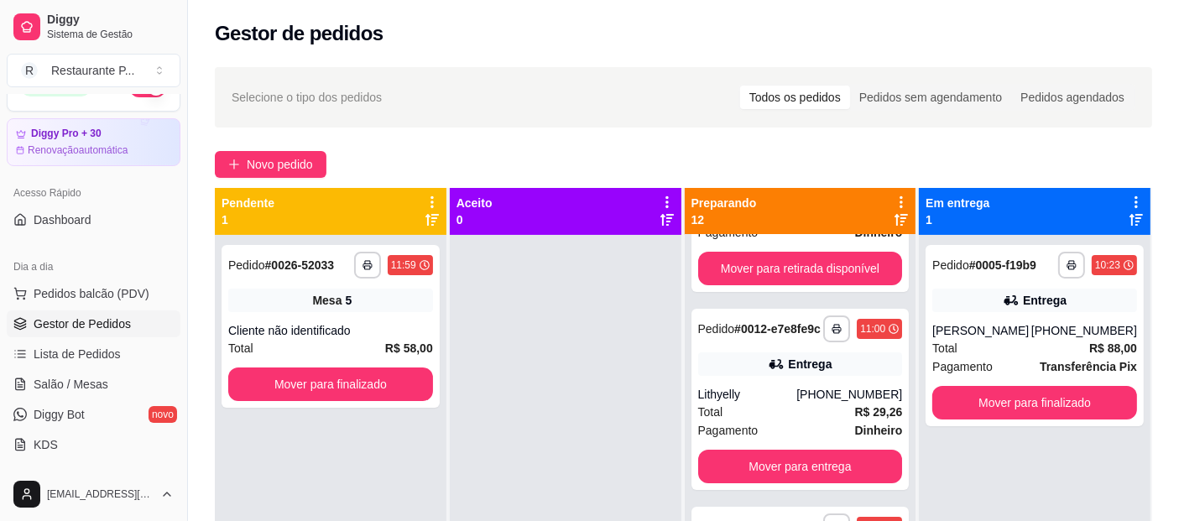
scroll to position [198, 0]
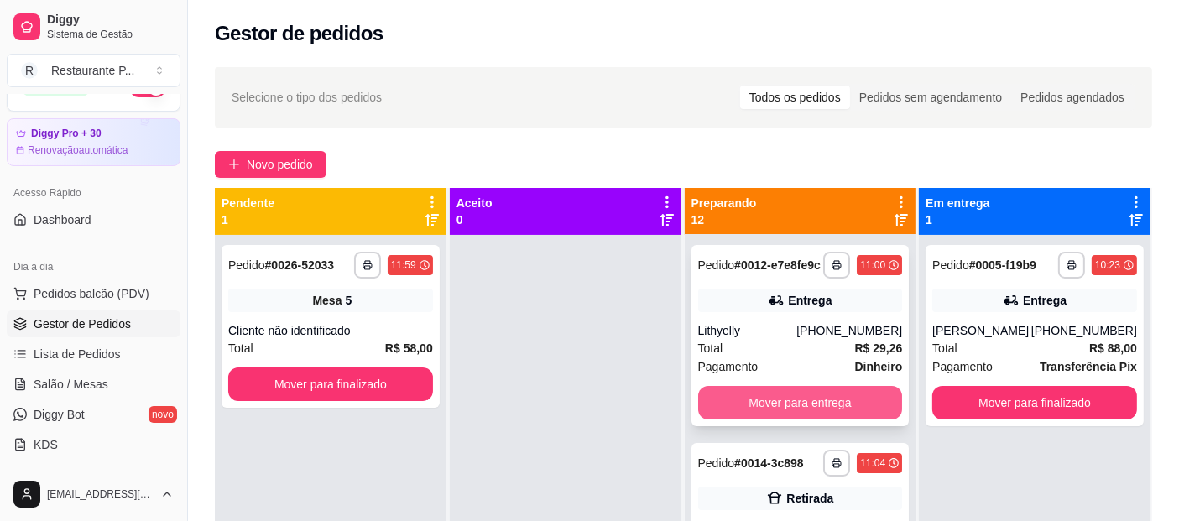
click at [841, 419] on button "Mover para entrega" at bounding box center [800, 403] width 205 height 34
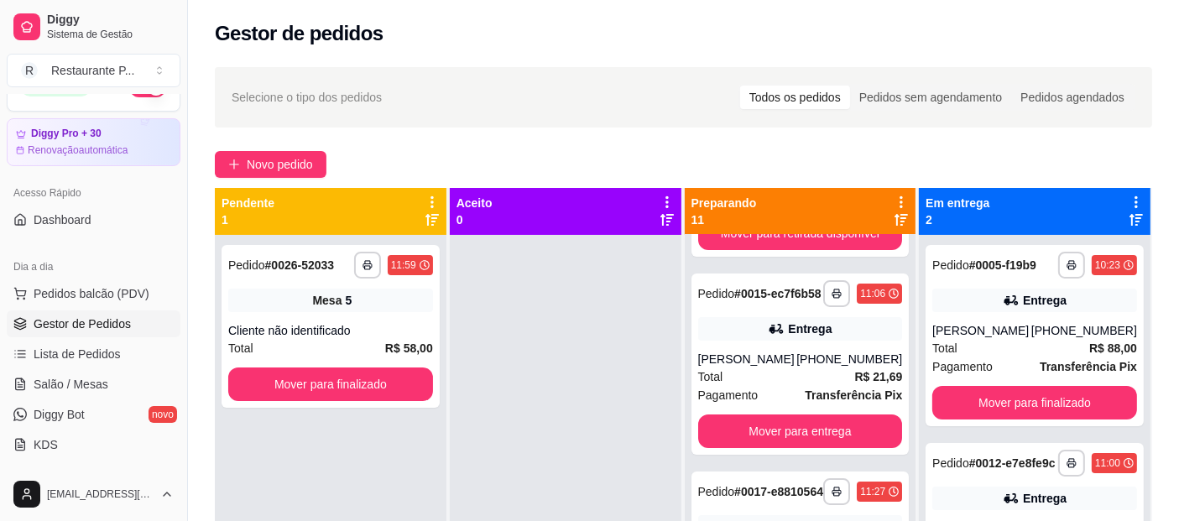
scroll to position [378, 0]
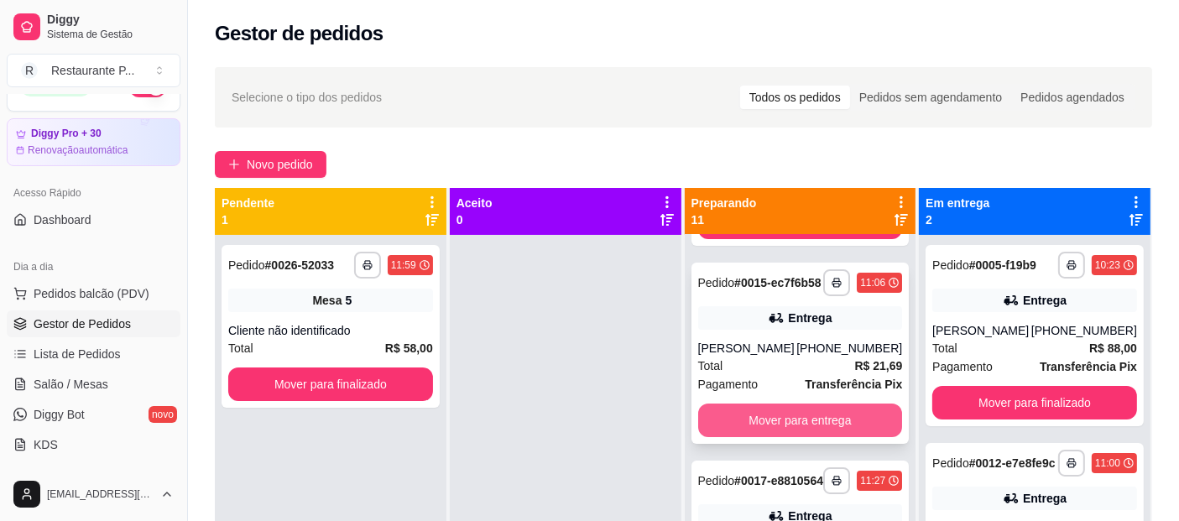
click at [831, 437] on button "Mover para entrega" at bounding box center [800, 421] width 205 height 34
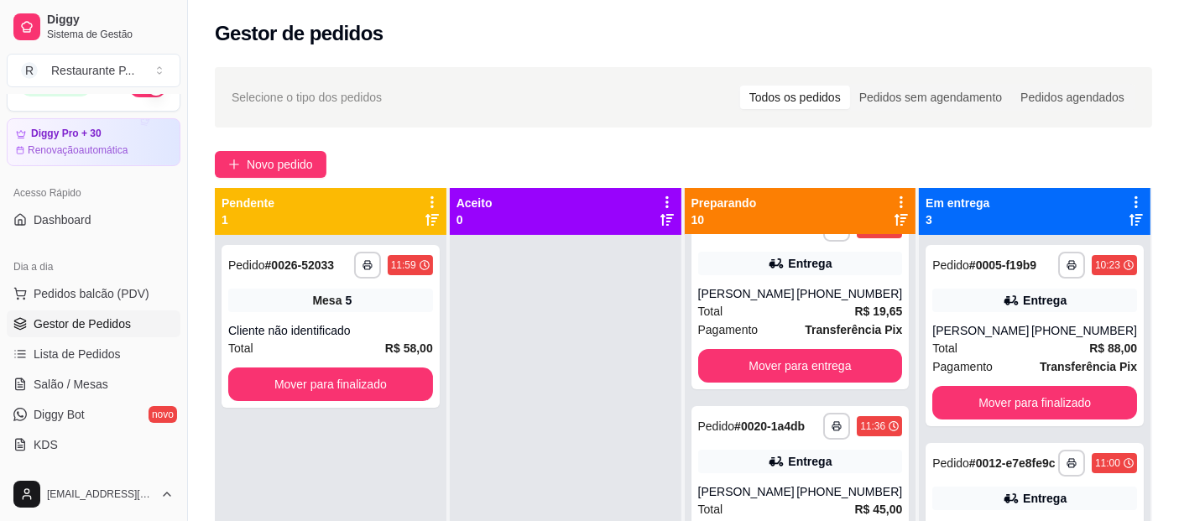
scroll to position [475, 0]
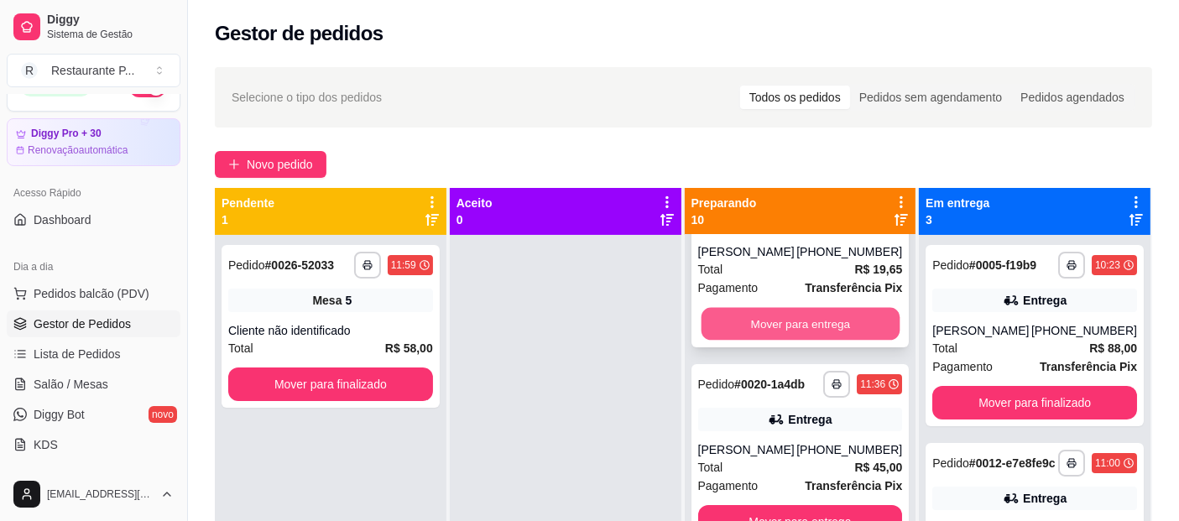
click at [834, 341] on button "Mover para entrega" at bounding box center [800, 324] width 198 height 33
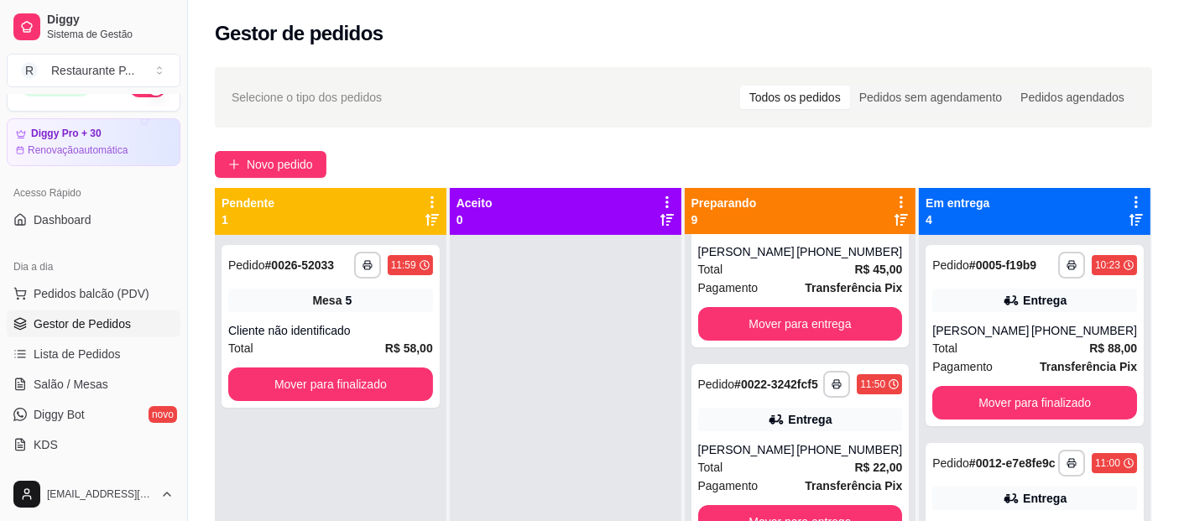
scroll to position [263, 0]
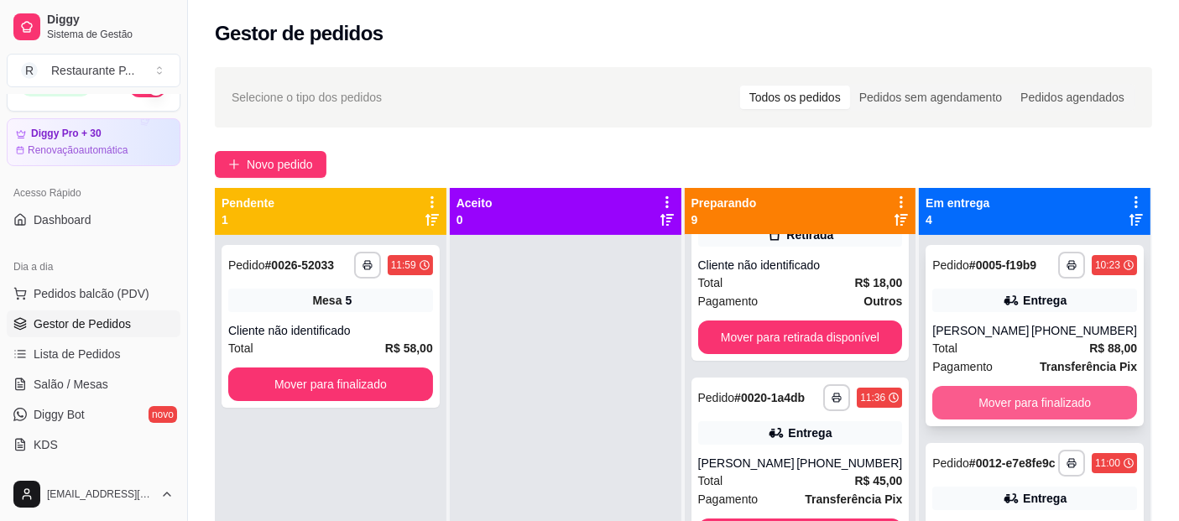
click at [1010, 402] on button "Mover para finalizado" at bounding box center [1034, 403] width 205 height 34
click at [1014, 401] on button "Mover para finalizado" at bounding box center [1034, 403] width 205 height 34
click at [1028, 410] on button "Mover para finalizado" at bounding box center [1034, 403] width 205 height 34
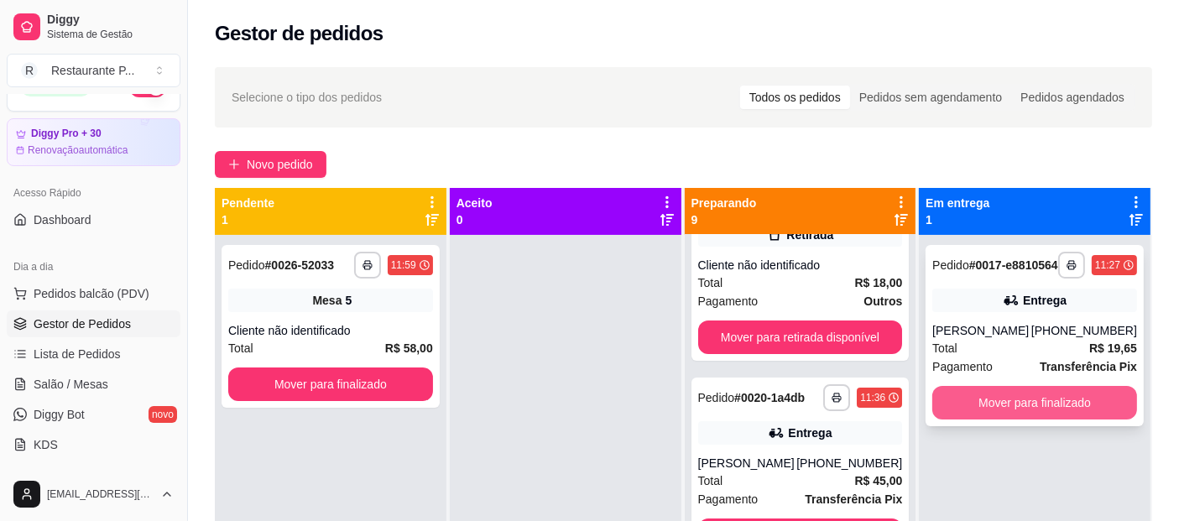
click at [1030, 410] on button "Mover para finalizado" at bounding box center [1034, 403] width 205 height 34
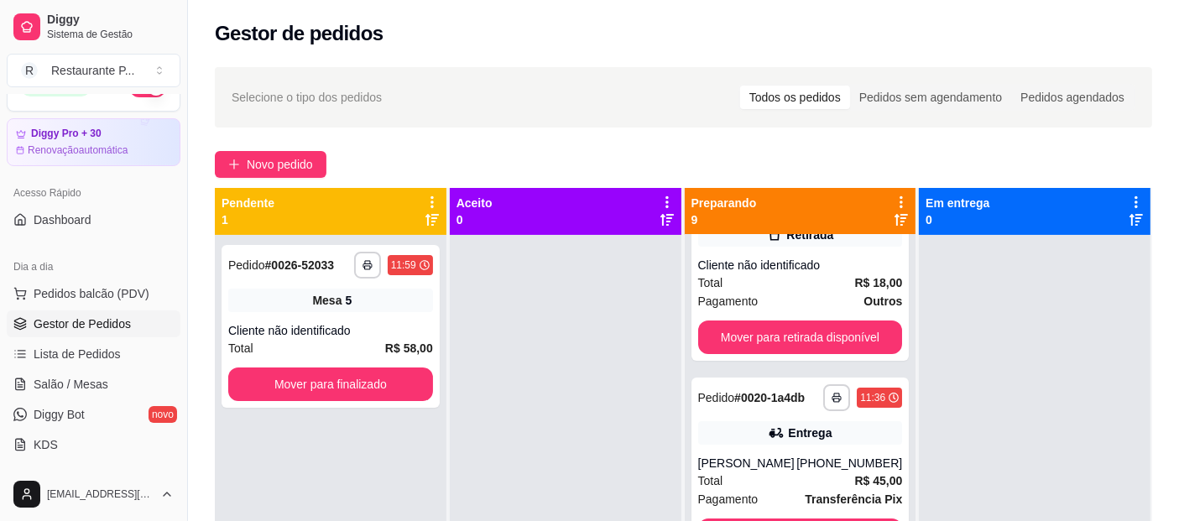
scroll to position [0, 0]
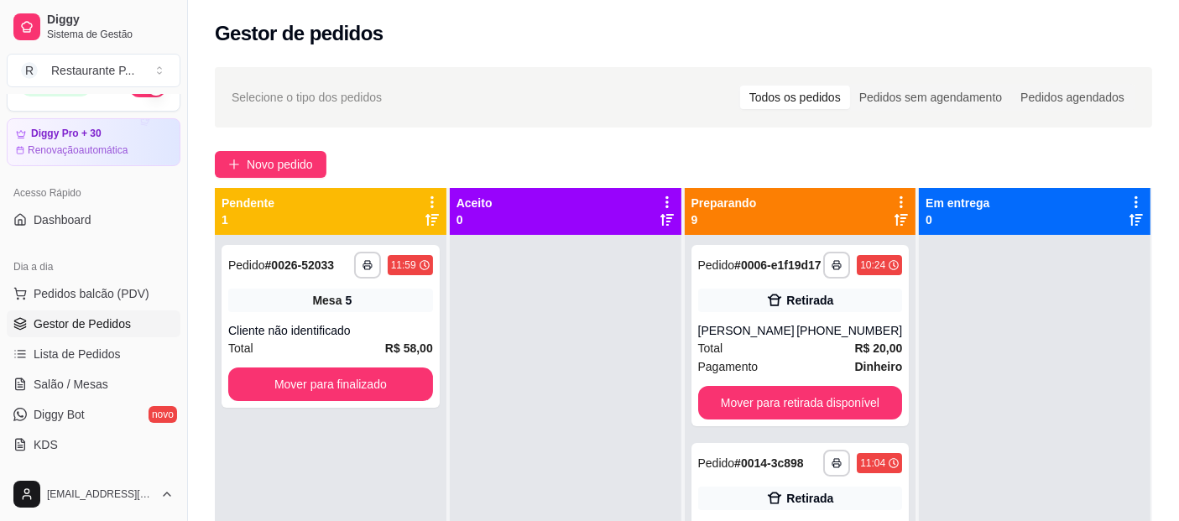
click at [894, 218] on icon at bounding box center [900, 220] width 13 height 12
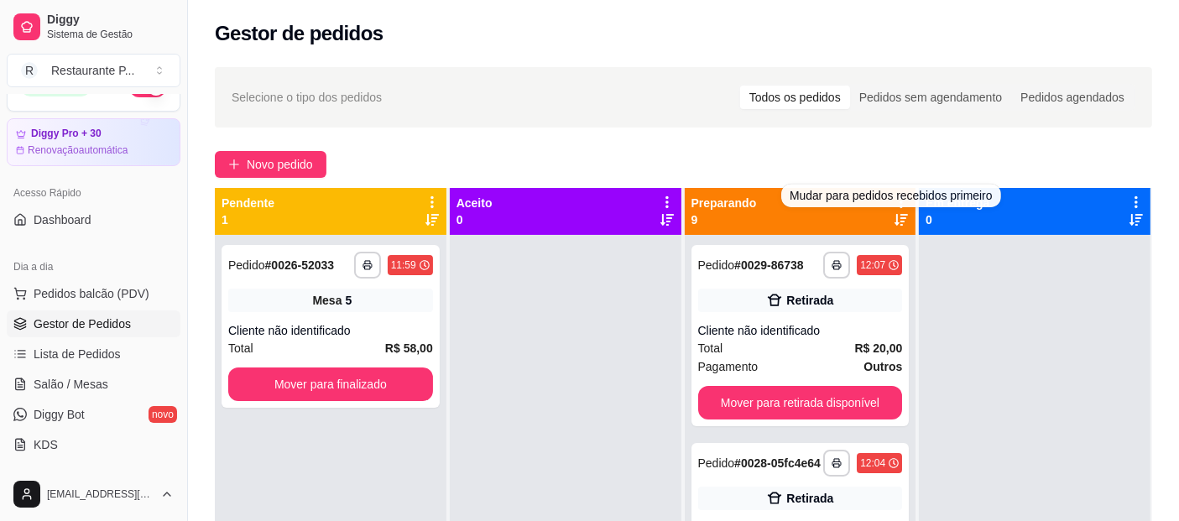
click at [894, 219] on icon at bounding box center [900, 219] width 13 height 13
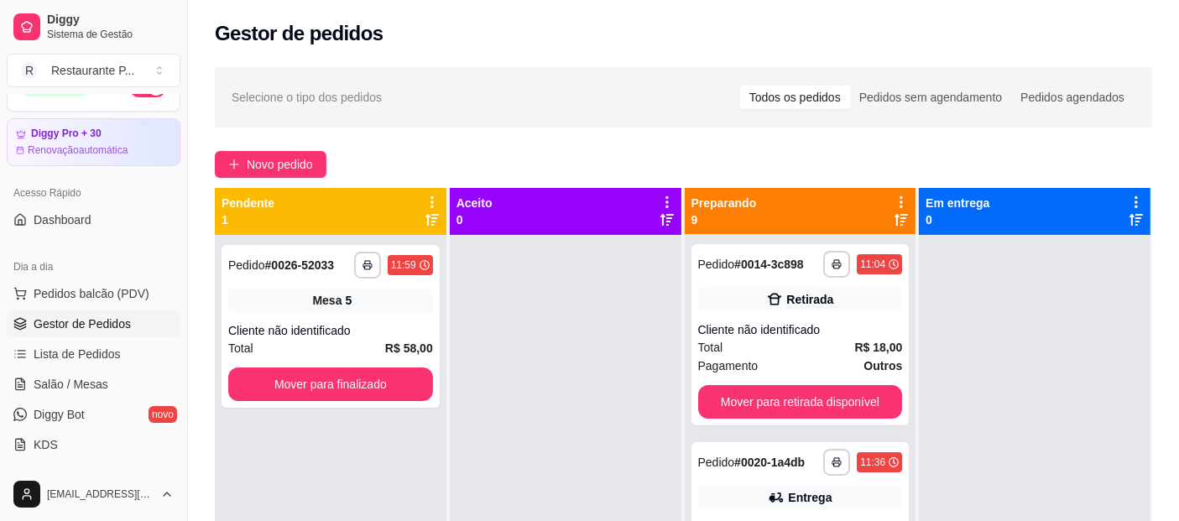
scroll to position [140, 0]
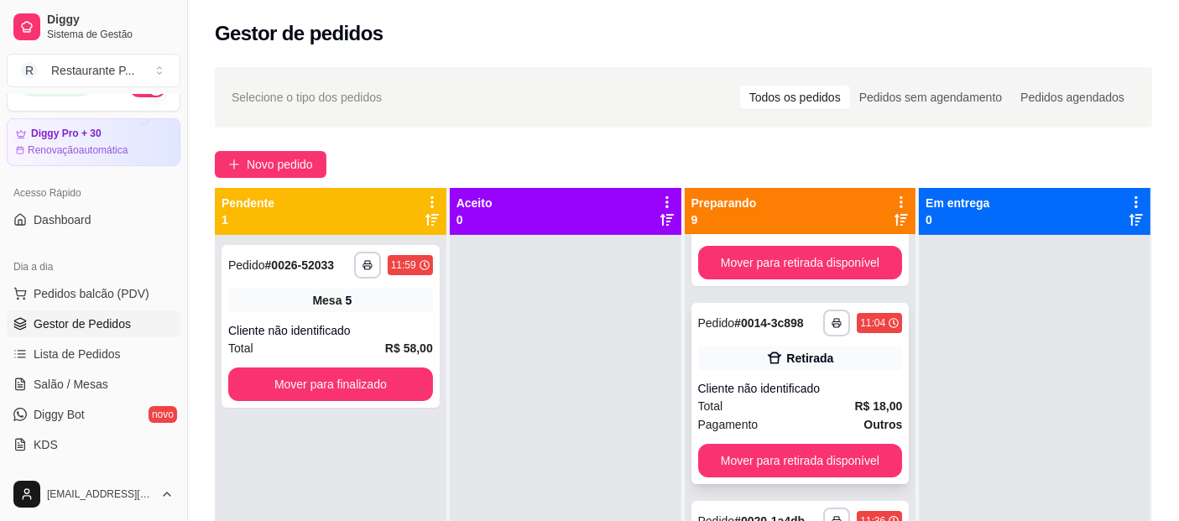
click at [862, 397] on div "Cliente não identificado" at bounding box center [800, 388] width 205 height 17
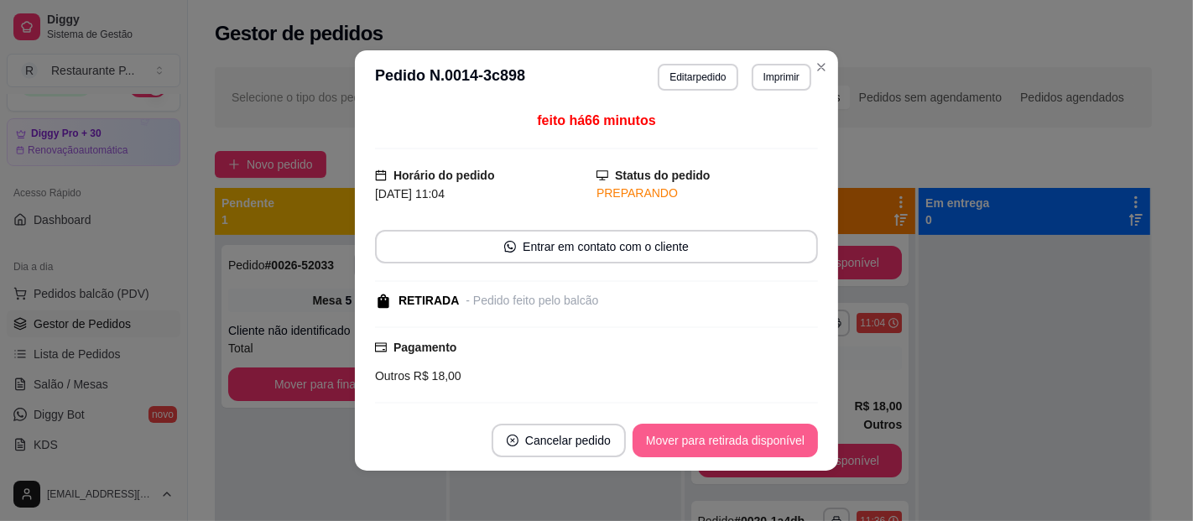
click at [722, 441] on button "Mover para retirada disponível" at bounding box center [725, 441] width 185 height 34
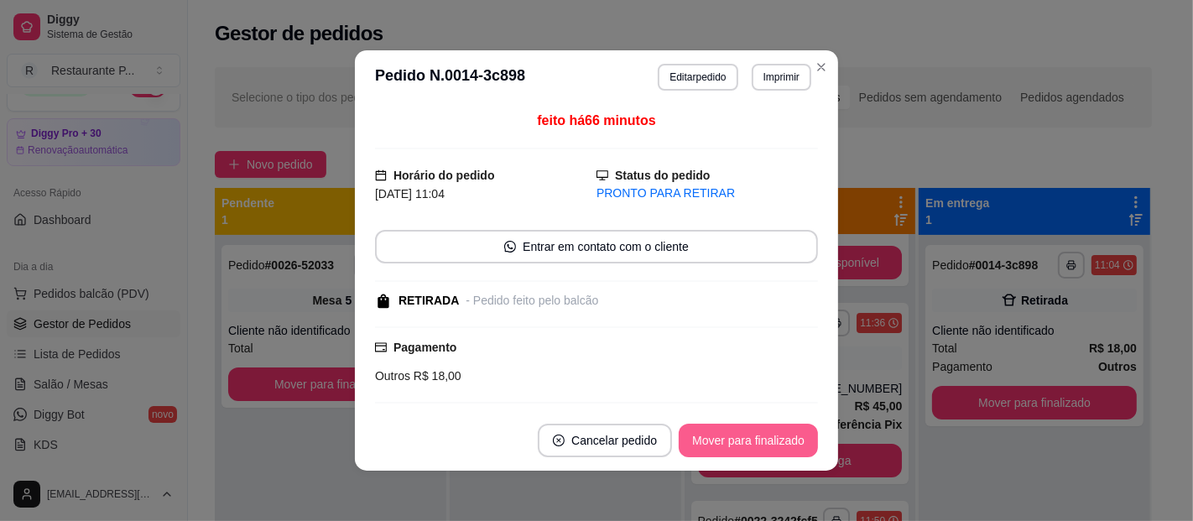
click at [750, 435] on button "Mover para finalizado" at bounding box center [748, 441] width 139 height 34
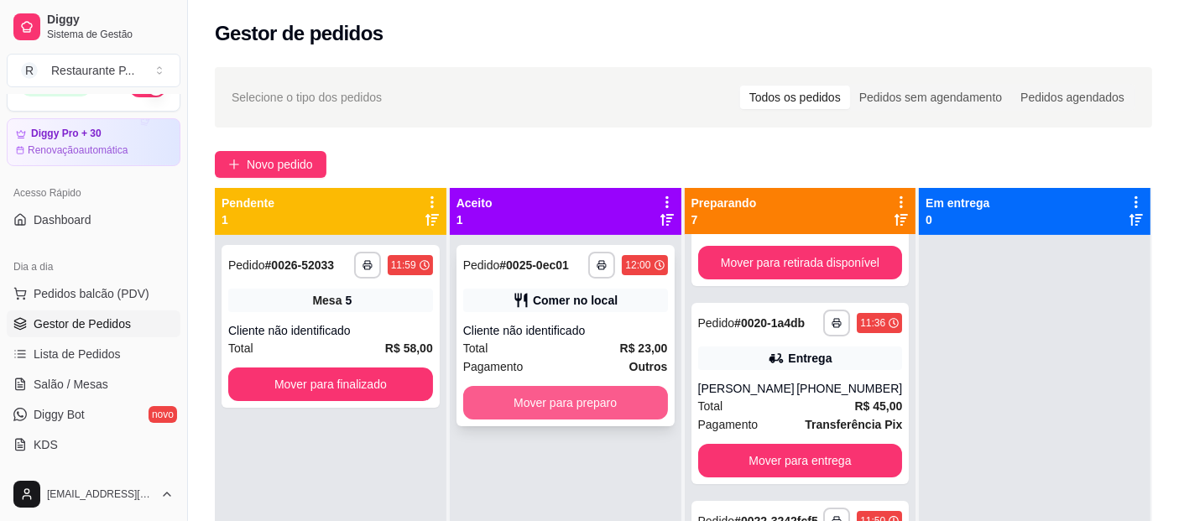
click at [547, 406] on button "Mover para preparo" at bounding box center [565, 403] width 205 height 34
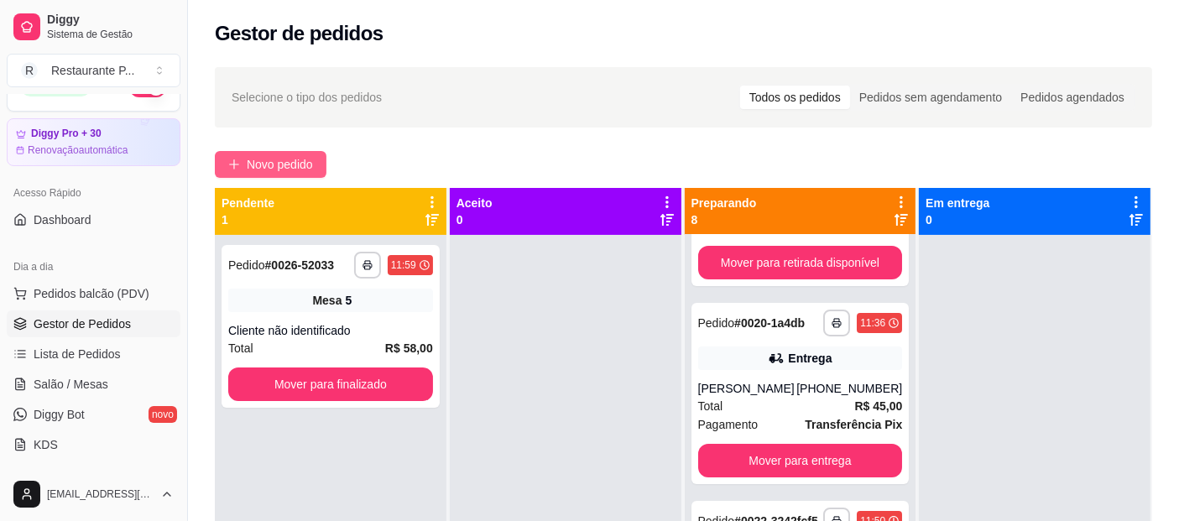
click at [287, 157] on span "Novo pedido" at bounding box center [280, 164] width 66 height 18
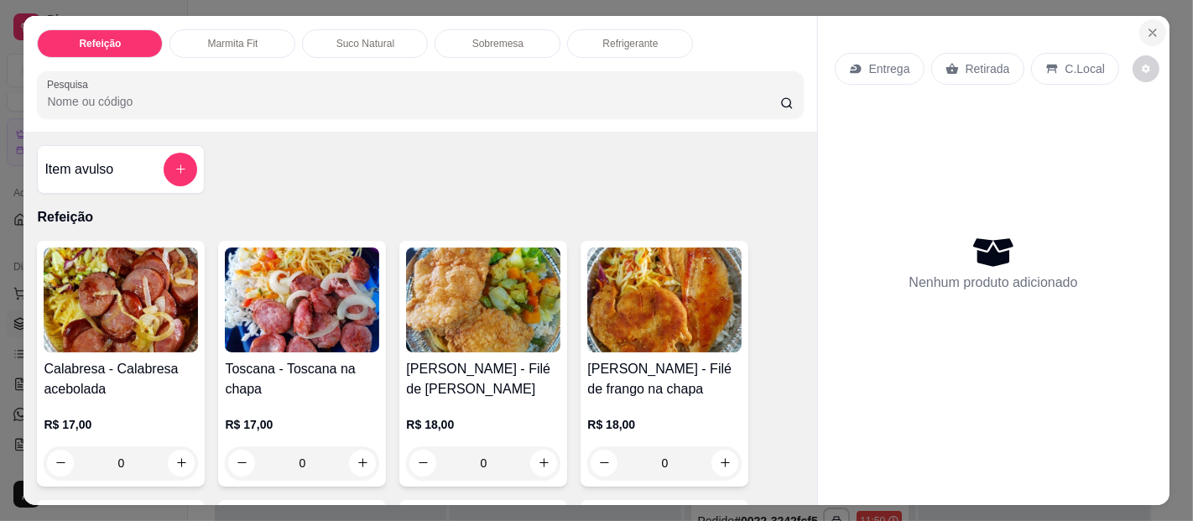
click at [1146, 26] on icon "Close" at bounding box center [1152, 32] width 13 height 13
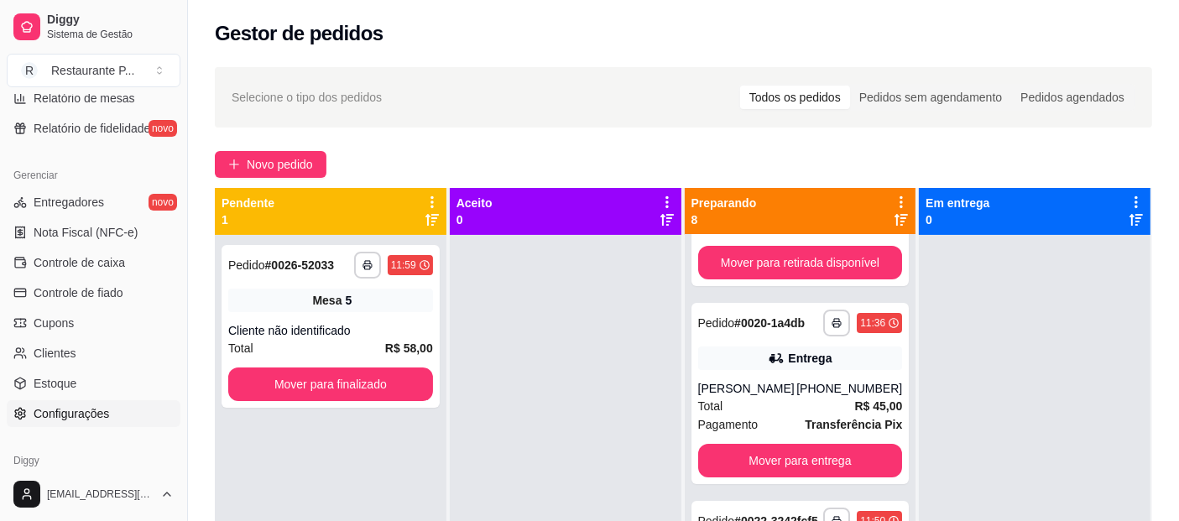
scroll to position [617, 0]
click at [66, 376] on span "Estoque" at bounding box center [55, 381] width 43 height 17
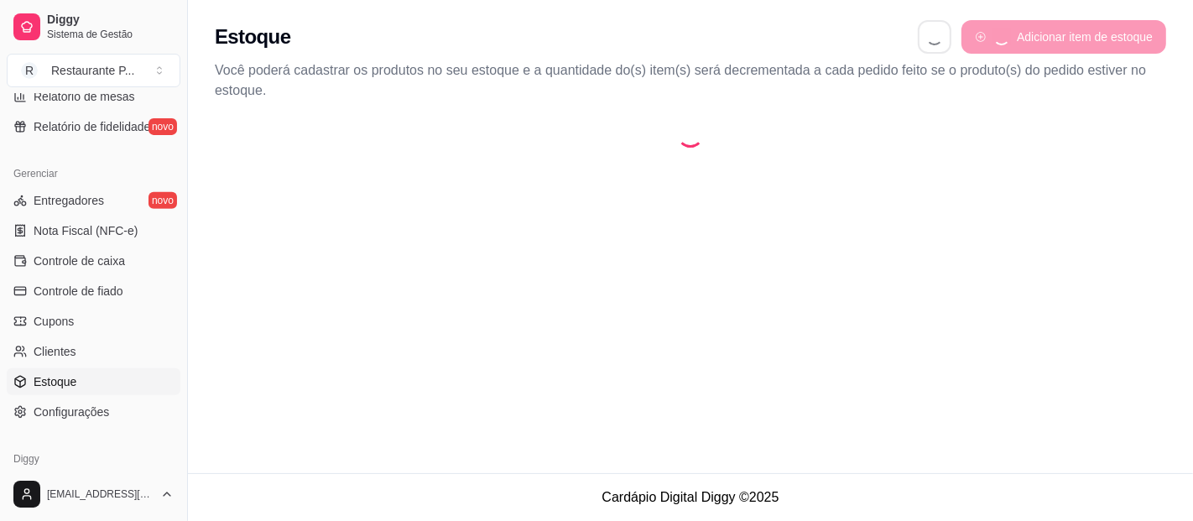
select select "QUANTITY_ORDER"
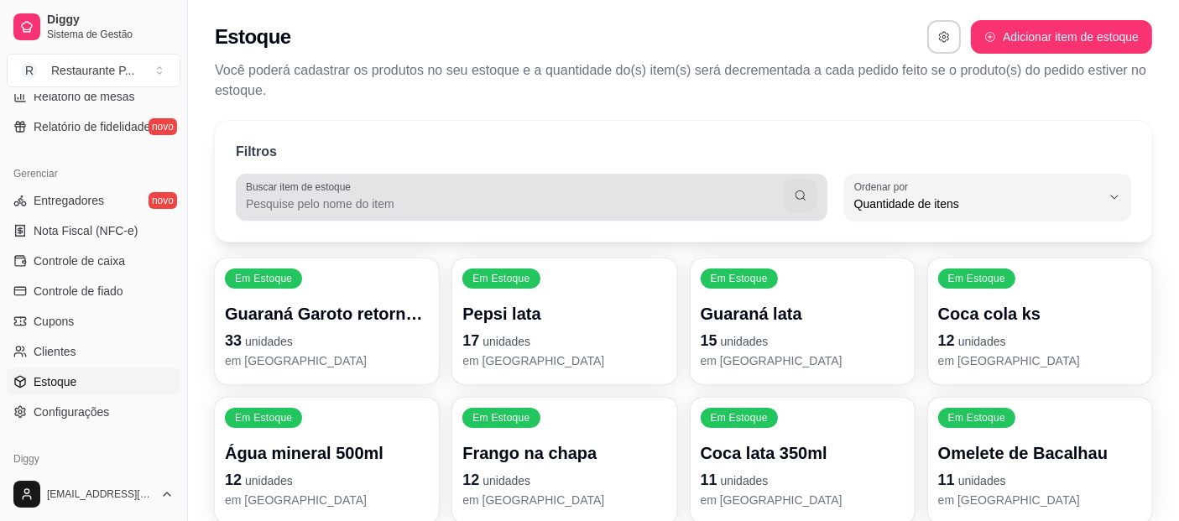
scroll to position [16, 0]
click at [374, 199] on input "Buscar item de estoque" at bounding box center [515, 203] width 538 height 17
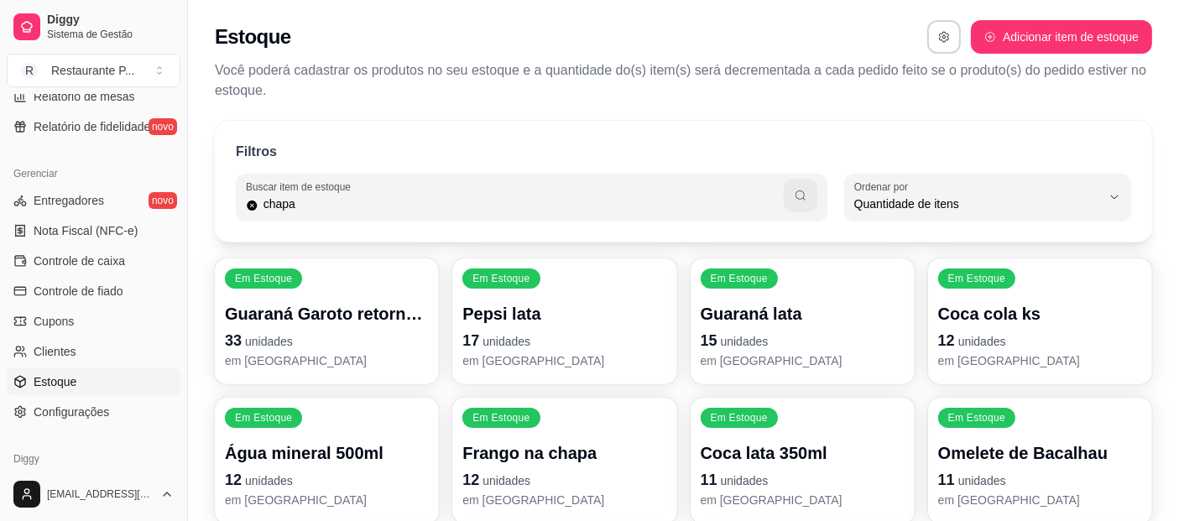
type input "chapa"
click at [808, 195] on button "button" at bounding box center [801, 196] width 34 height 34
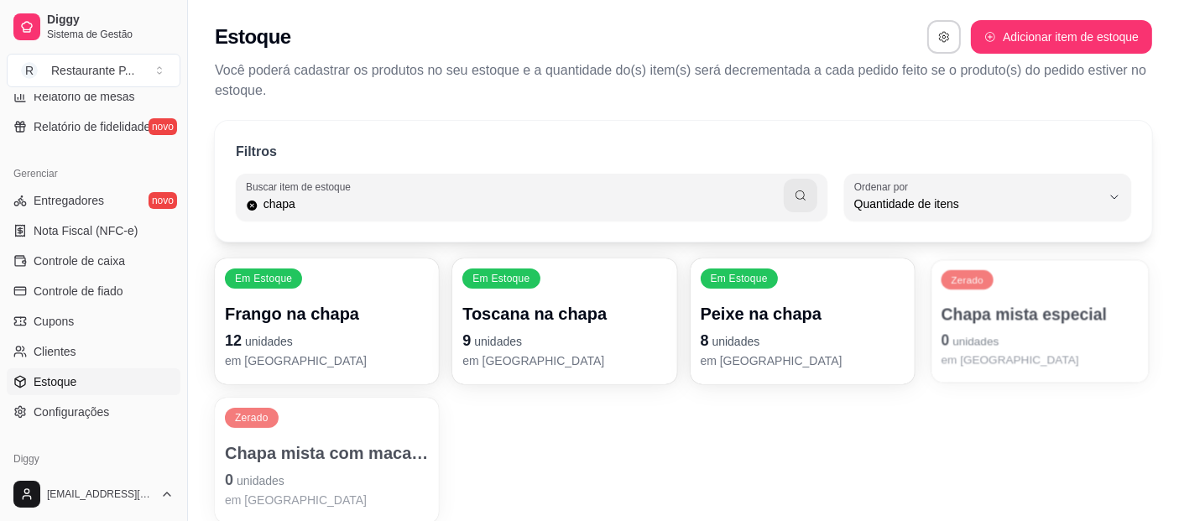
click at [1003, 319] on p "Chapa mista especial" at bounding box center [1040, 314] width 198 height 23
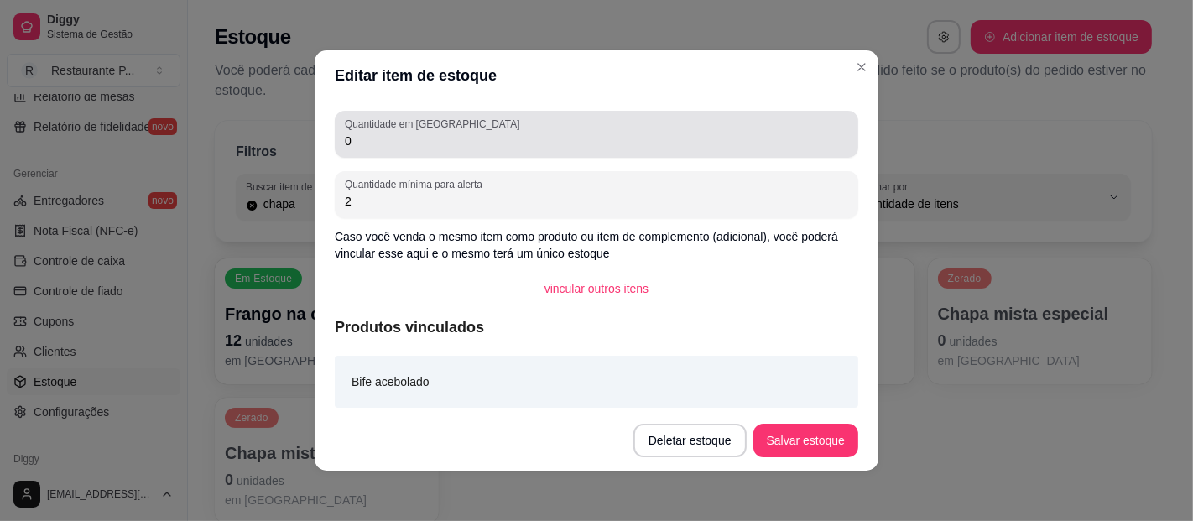
click at [414, 135] on input "0" at bounding box center [596, 141] width 503 height 17
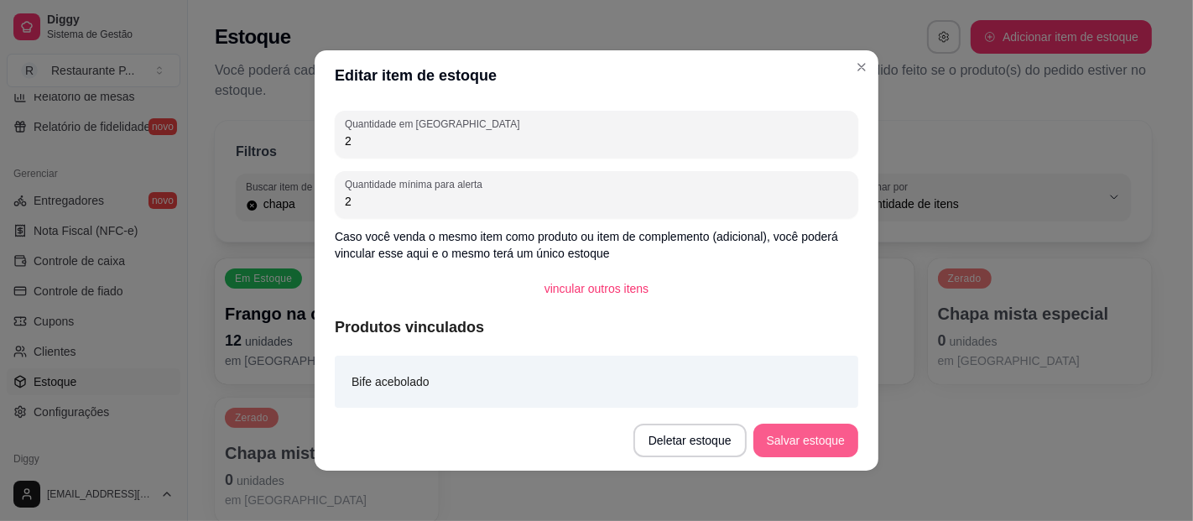
type input "2"
click at [784, 441] on button "Salvar estoque" at bounding box center [805, 441] width 102 height 33
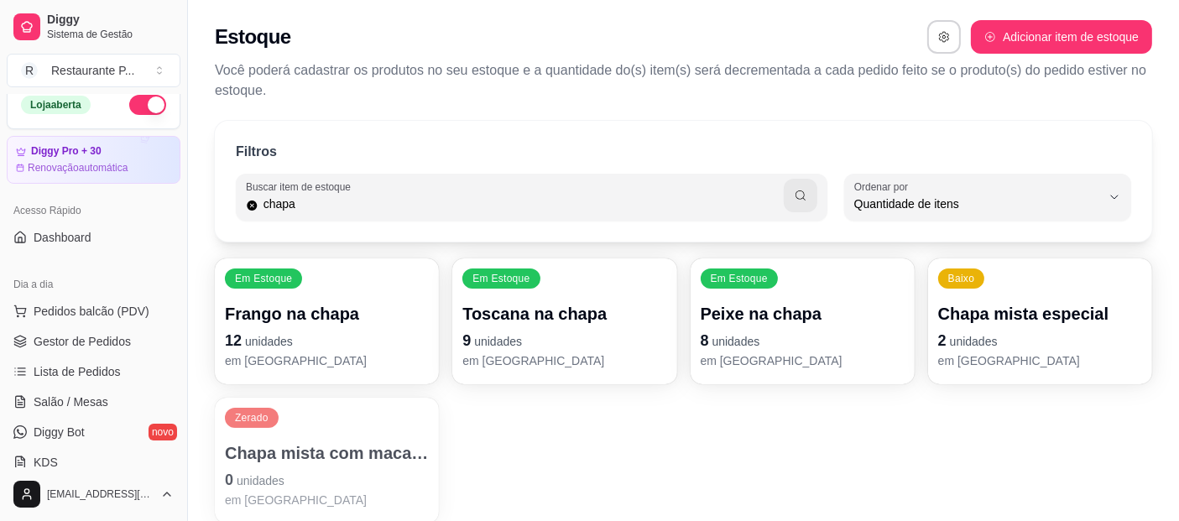
scroll to position [0, 0]
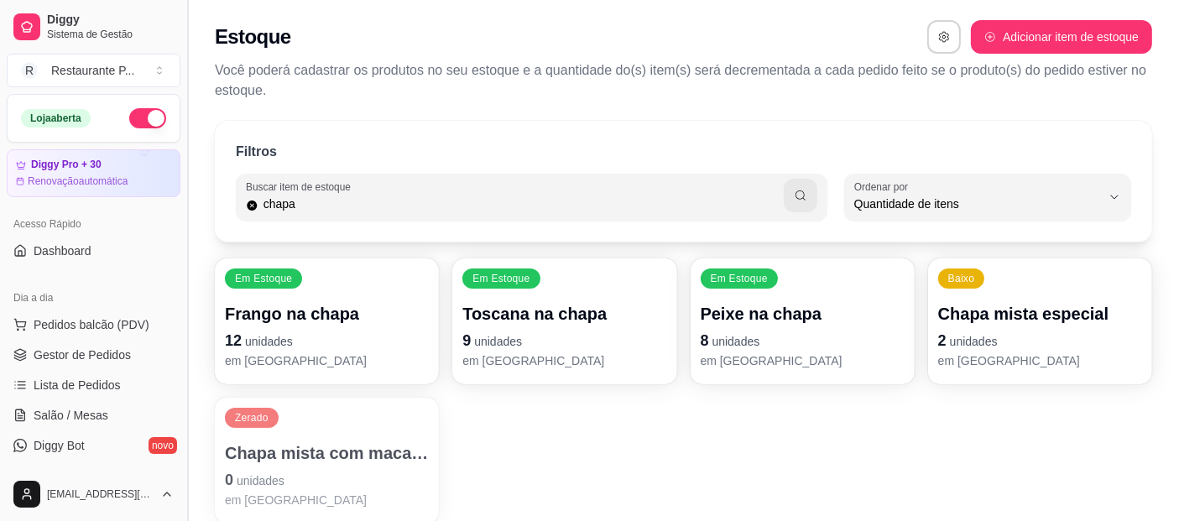
click at [186, 214] on button "Toggle Sidebar" at bounding box center [186, 260] width 13 height 521
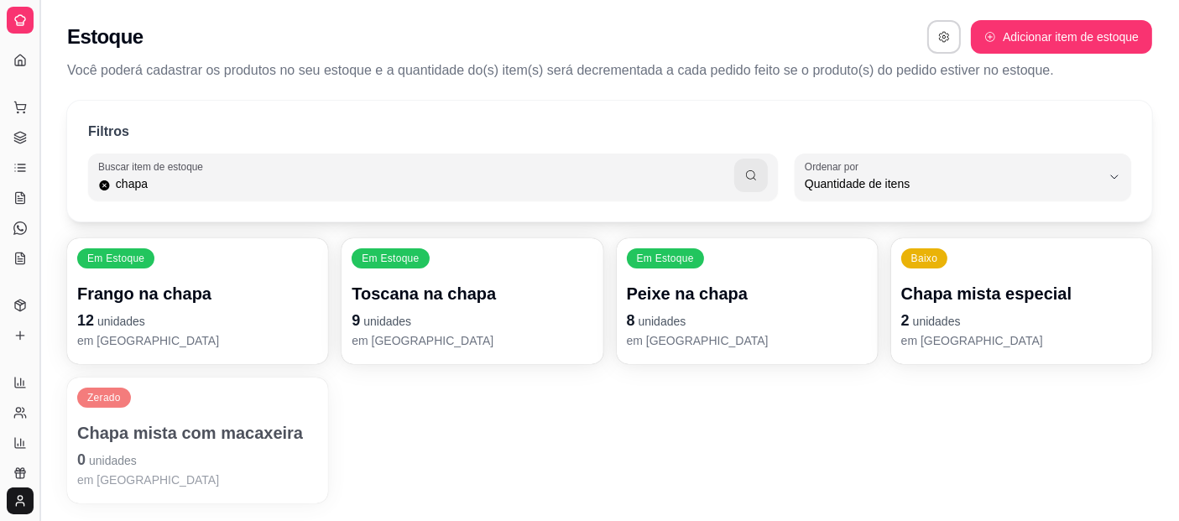
click at [41, 230] on button "Toggle Sidebar" at bounding box center [39, 260] width 13 height 521
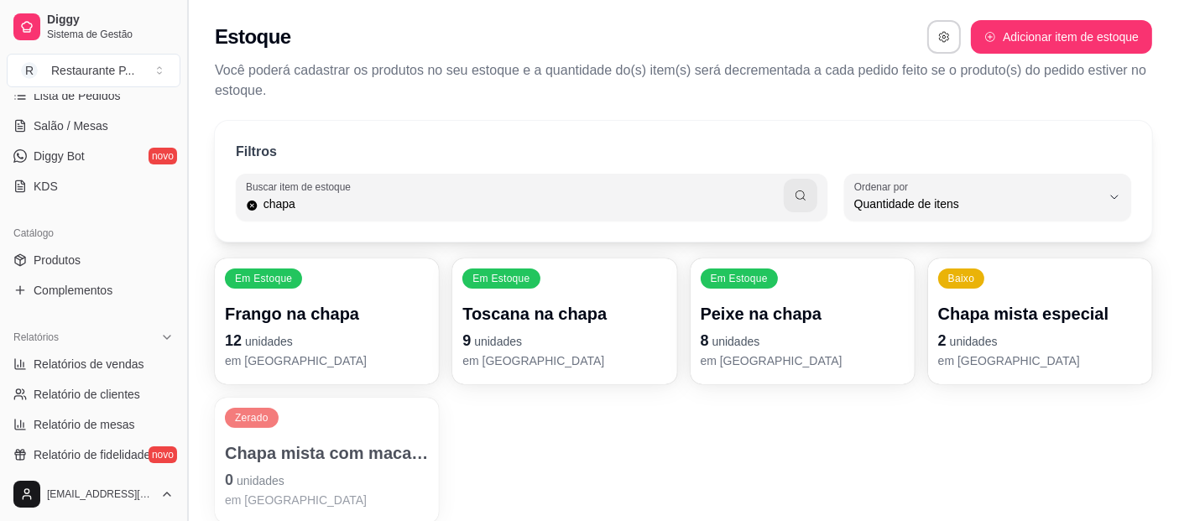
scroll to position [301, 0]
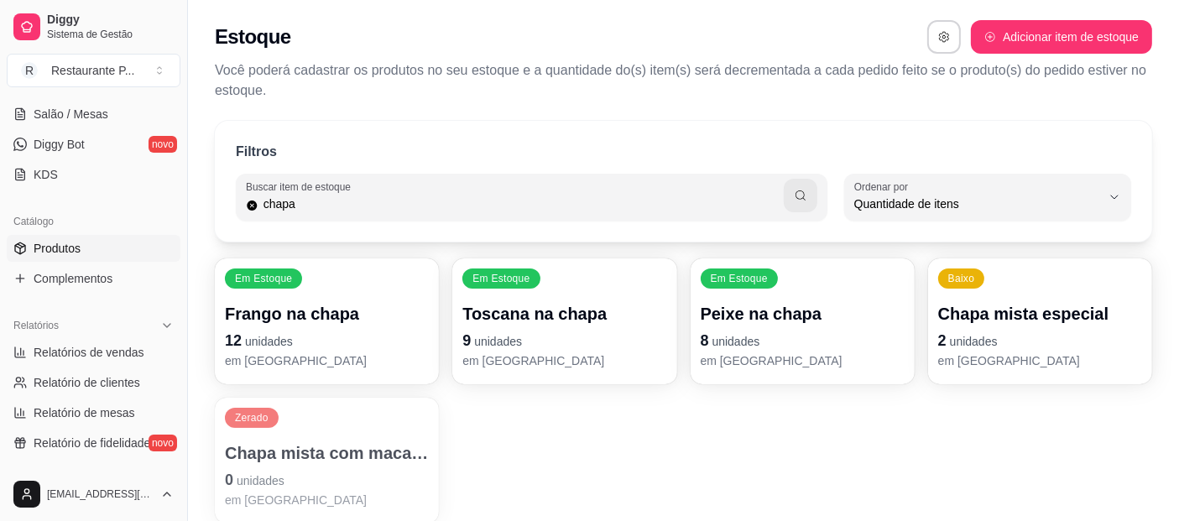
click at [71, 242] on span "Produtos" at bounding box center [57, 248] width 47 height 17
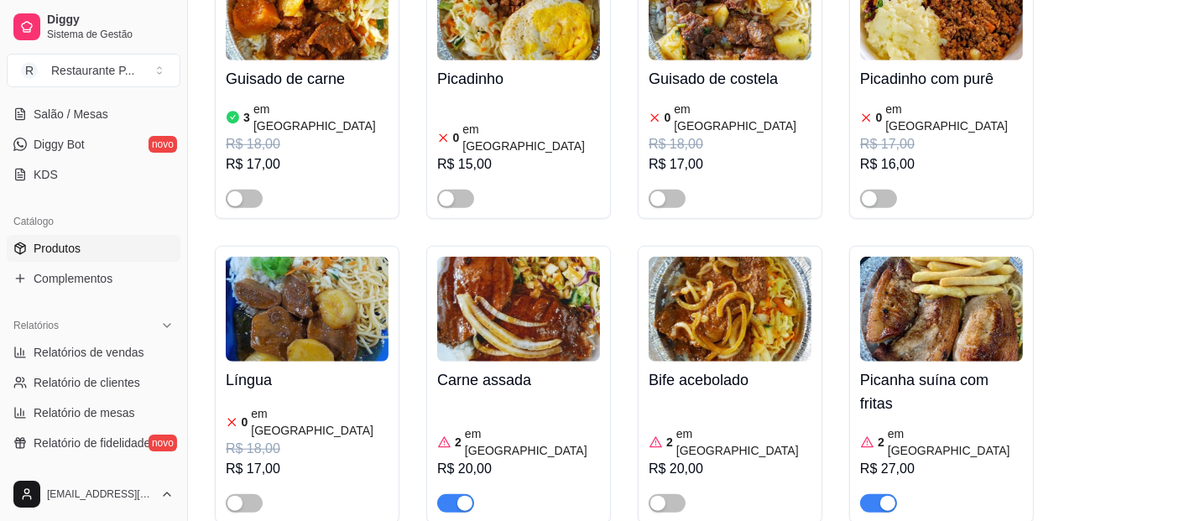
scroll to position [1266, 0]
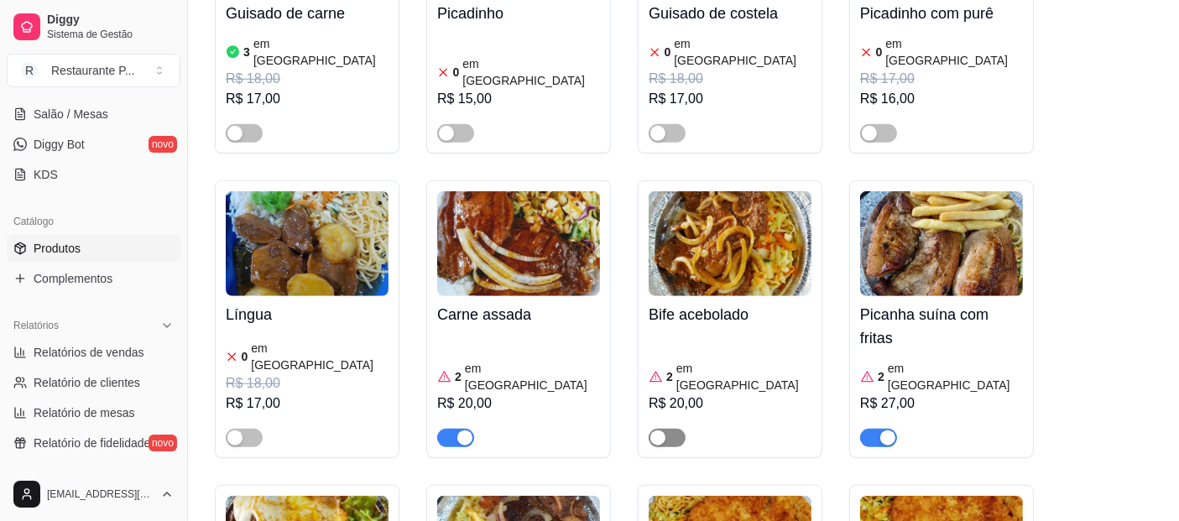
click at [652, 430] on div "button" at bounding box center [657, 437] width 15 height 15
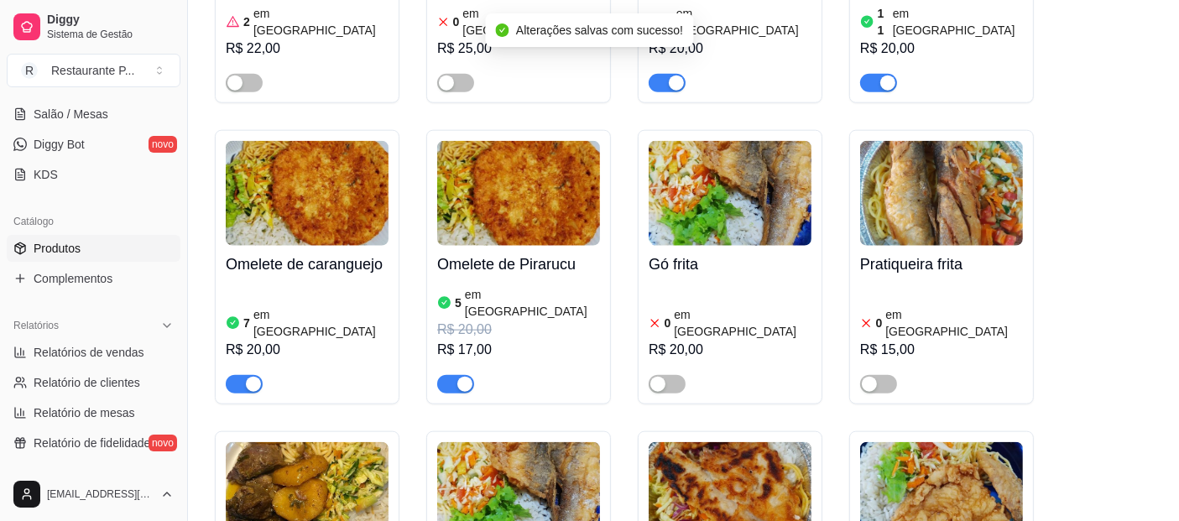
scroll to position [1565, 0]
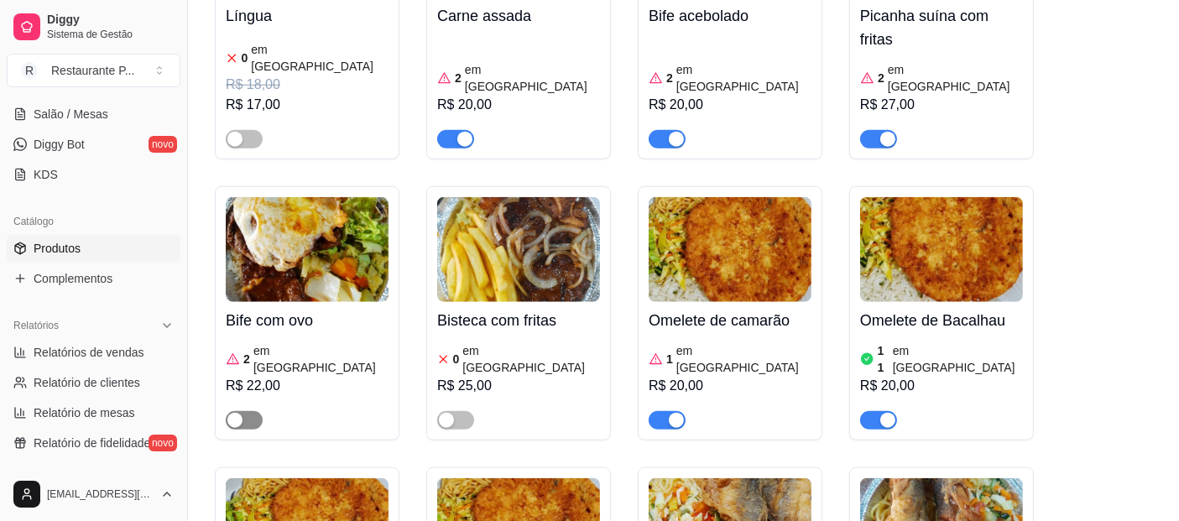
click at [244, 411] on span "button" at bounding box center [244, 420] width 37 height 18
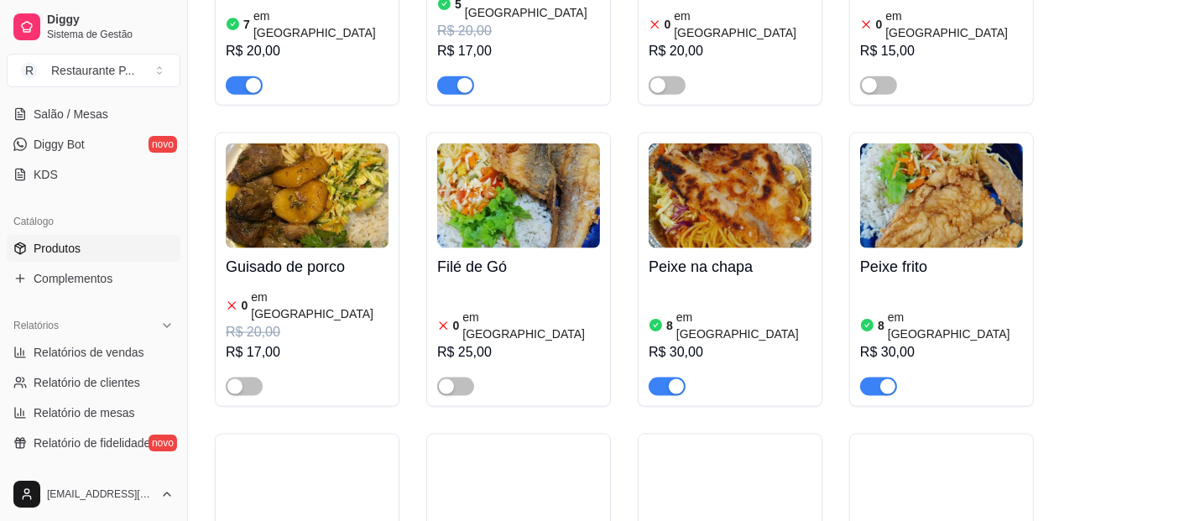
scroll to position [2299, 0]
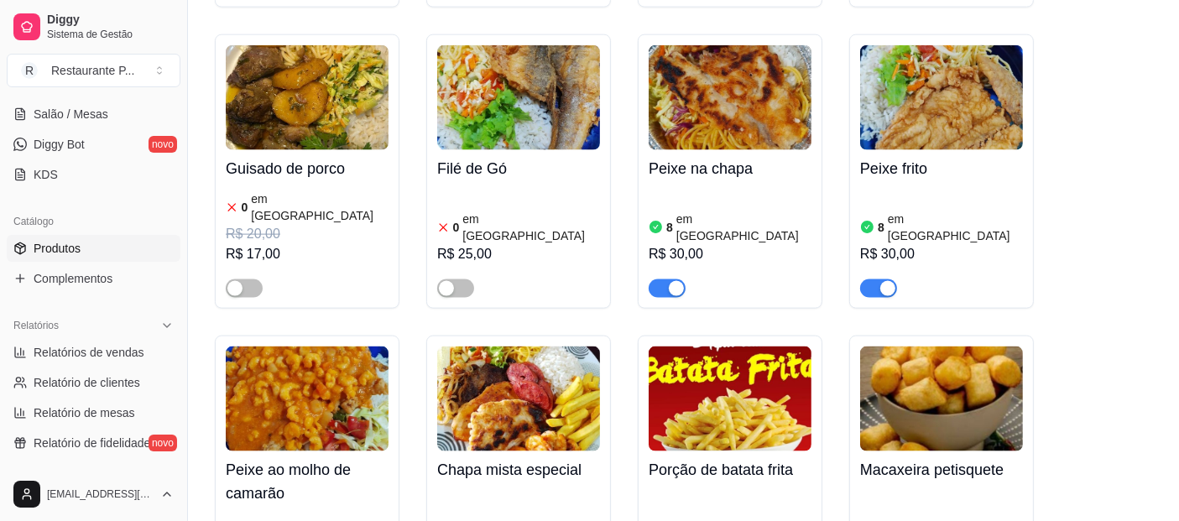
drag, startPoint x: 182, startPoint y: 274, endPoint x: 206, endPoint y: 262, distance: 26.3
drag, startPoint x: 180, startPoint y: 276, endPoint x: 210, endPoint y: 281, distance: 29.8
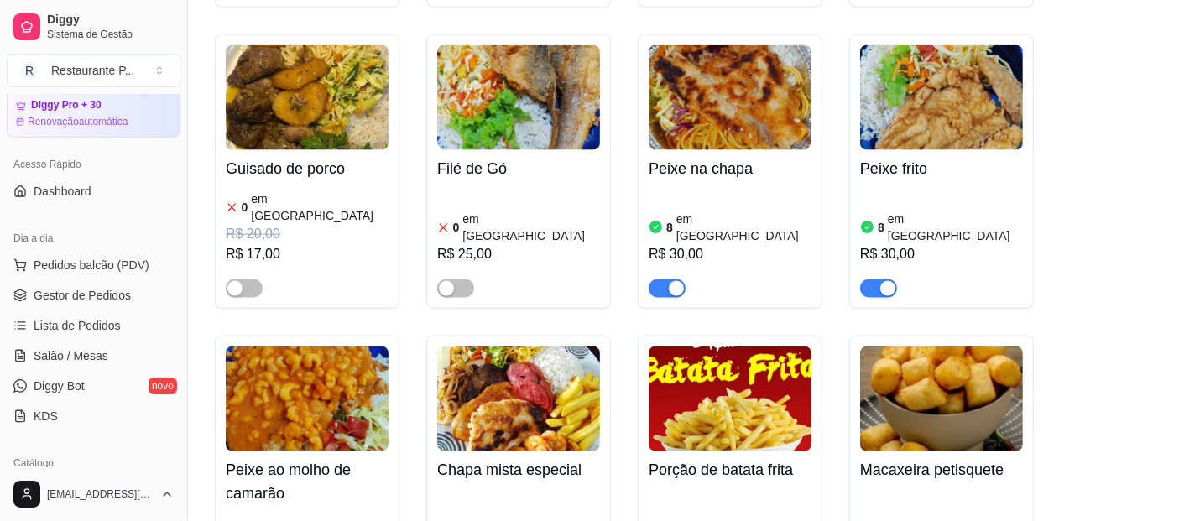
scroll to position [48, 0]
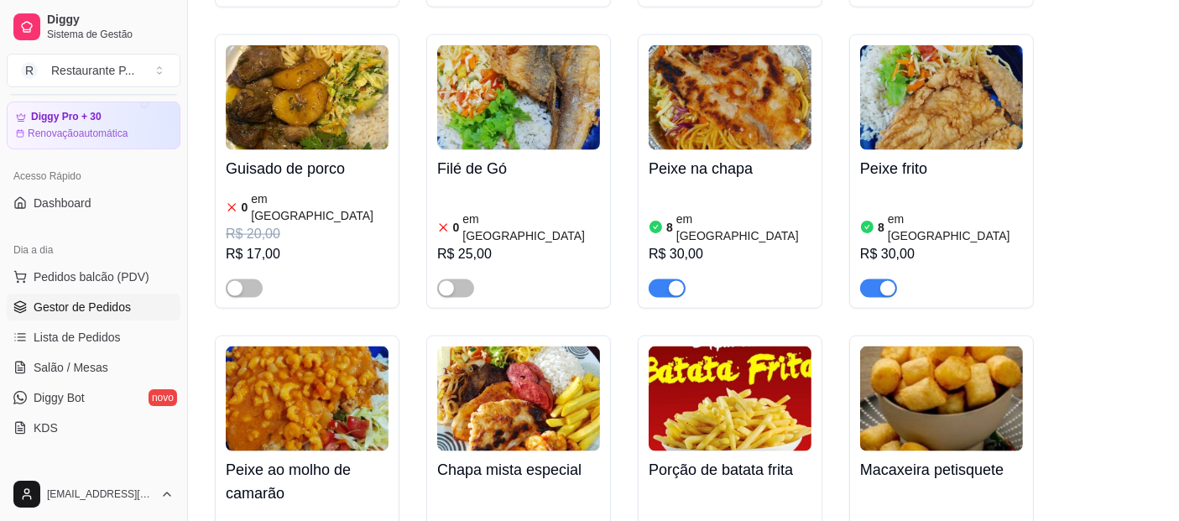
click at [138, 295] on link "Gestor de Pedidos" at bounding box center [94, 307] width 174 height 27
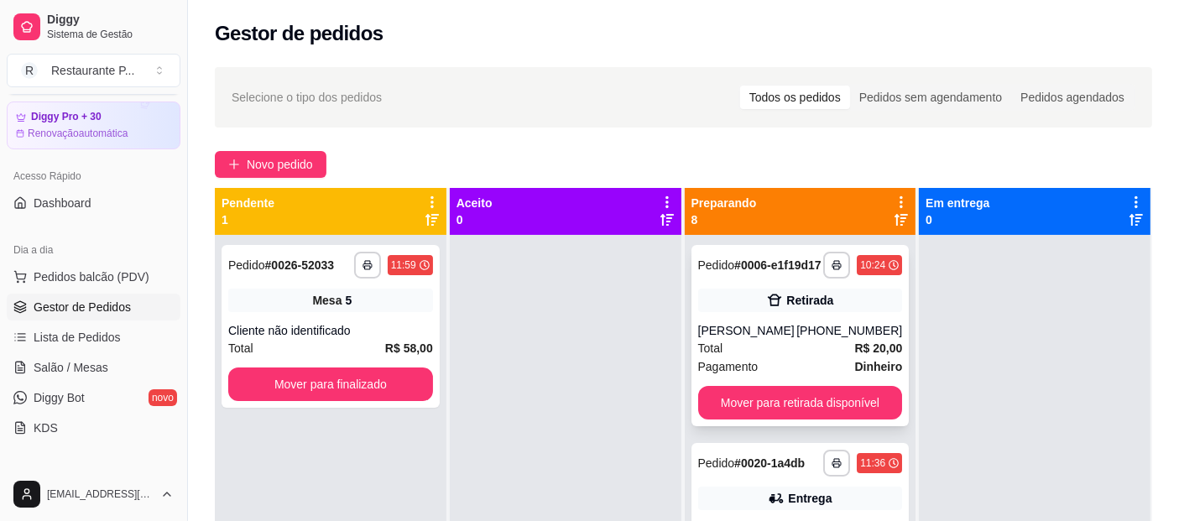
click at [759, 357] on div "Total R$ 20,00" at bounding box center [800, 348] width 205 height 18
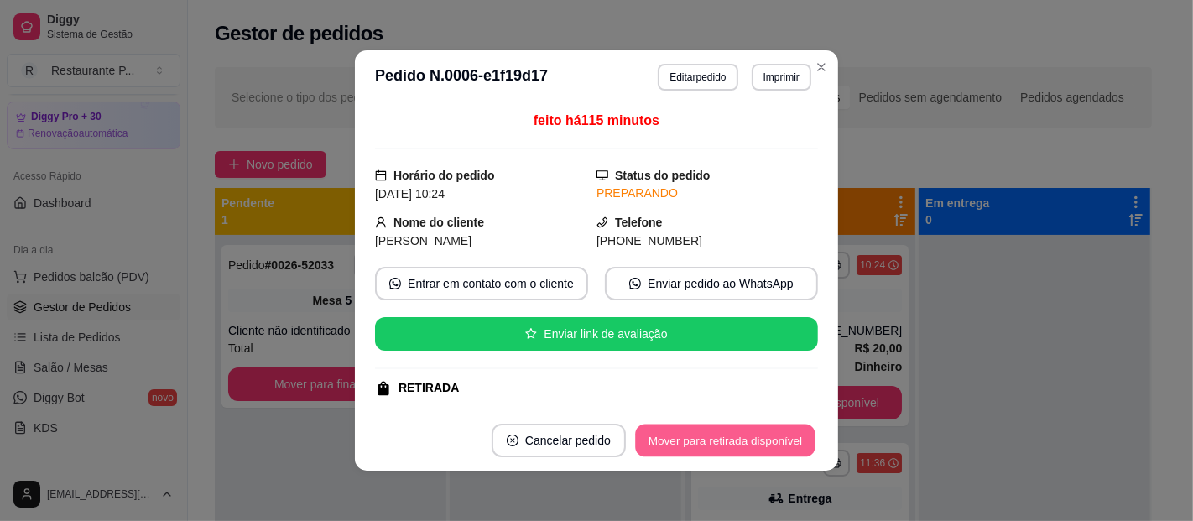
click at [711, 433] on button "Mover para retirada disponível" at bounding box center [725, 441] width 180 height 33
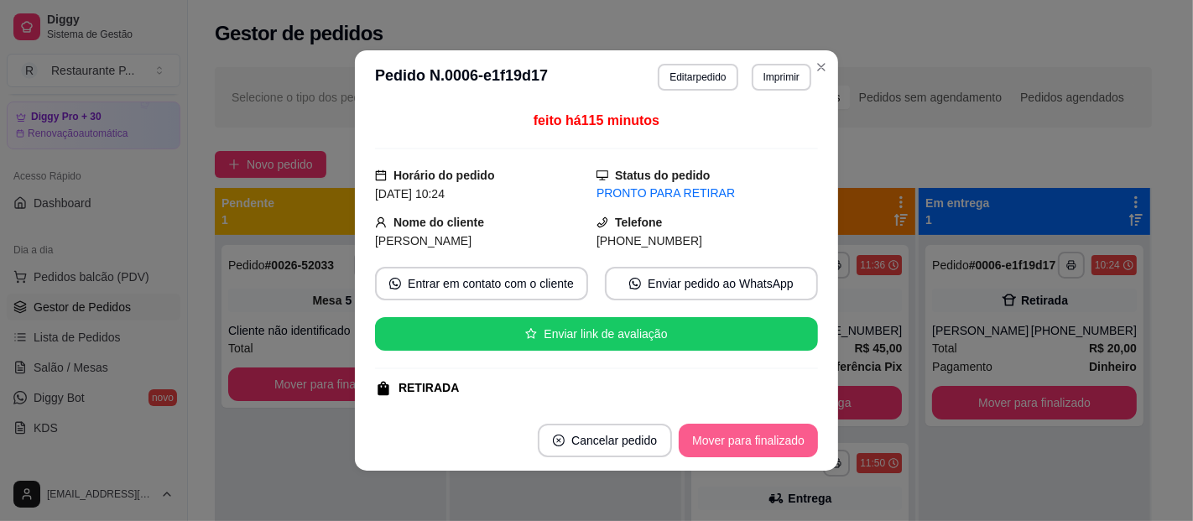
click at [711, 433] on button "Mover para finalizado" at bounding box center [748, 441] width 139 height 34
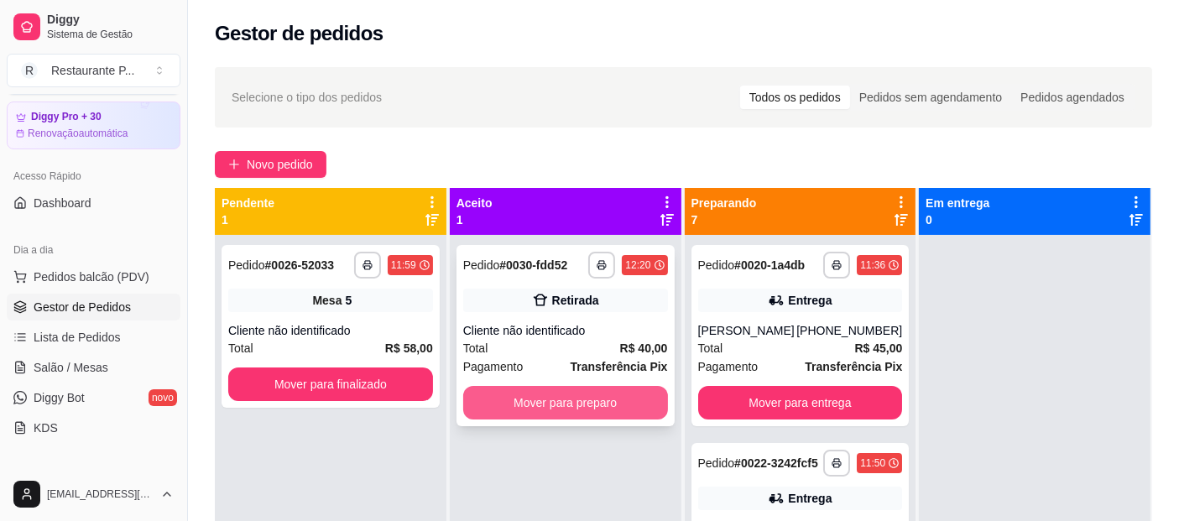
click at [547, 388] on button "Mover para preparo" at bounding box center [565, 403] width 205 height 34
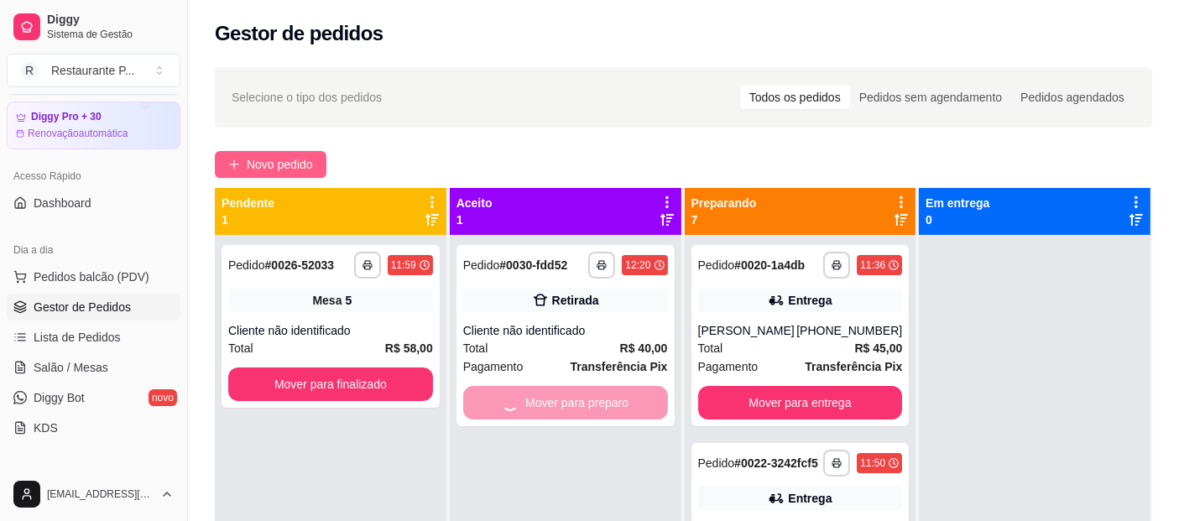
click at [300, 154] on button "Novo pedido" at bounding box center [271, 164] width 112 height 27
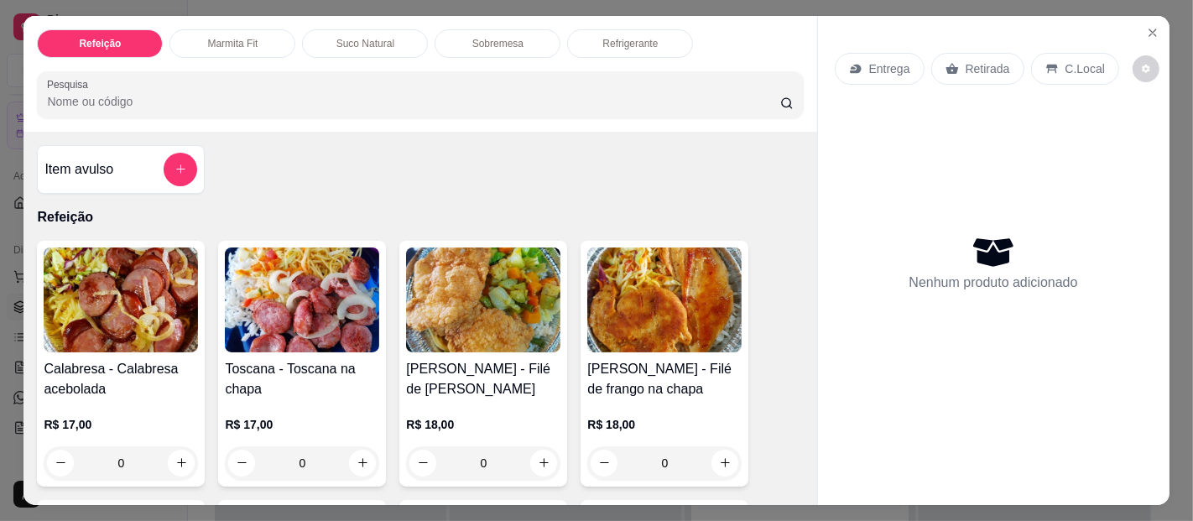
click at [668, 300] on img at bounding box center [664, 300] width 154 height 105
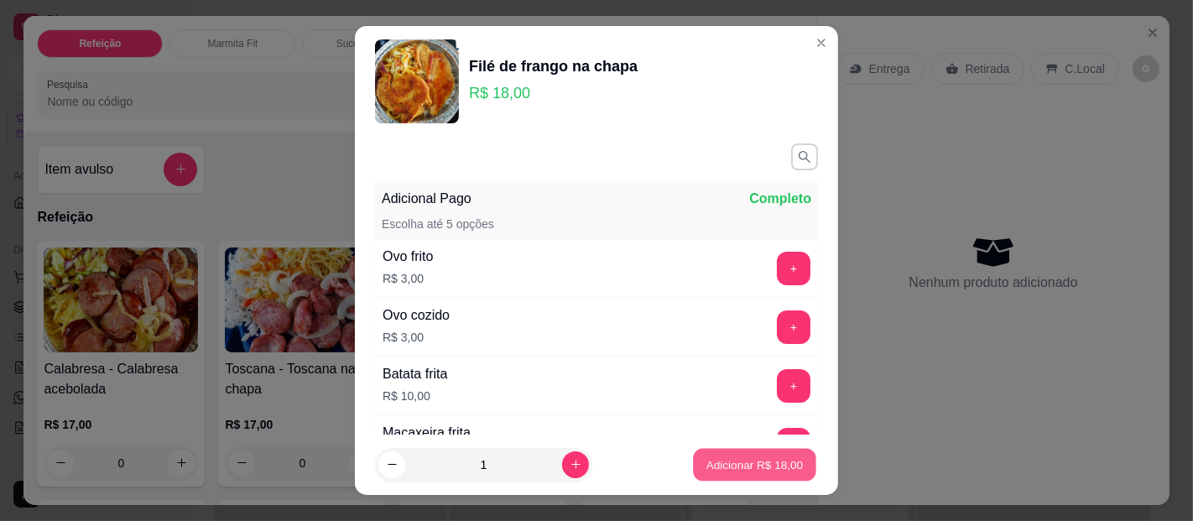
click at [706, 468] on p "Adicionar R$ 18,00" at bounding box center [754, 464] width 97 height 16
type input "1"
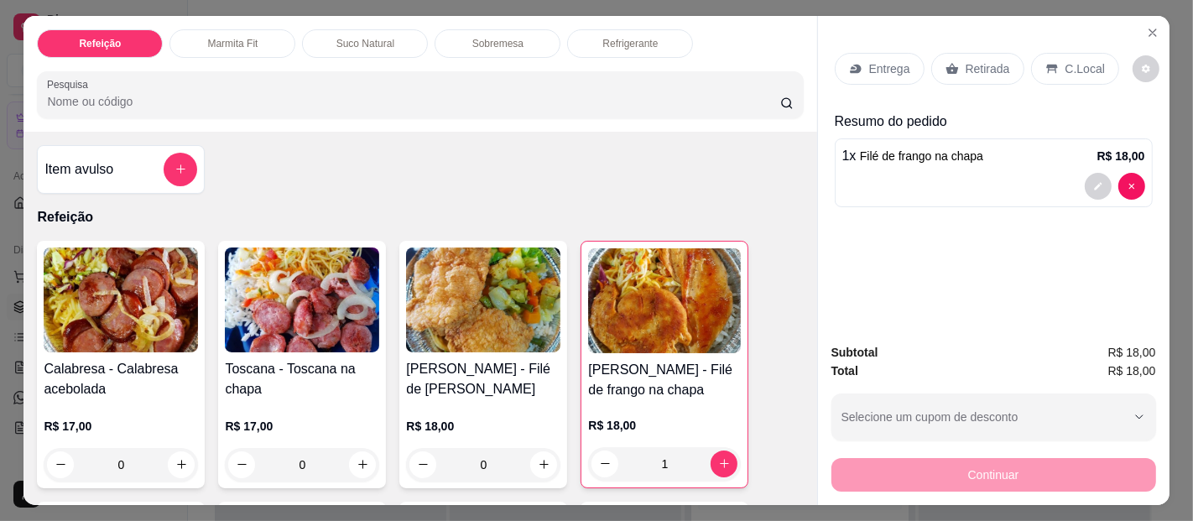
click at [984, 63] on p "Retirada" at bounding box center [988, 68] width 44 height 17
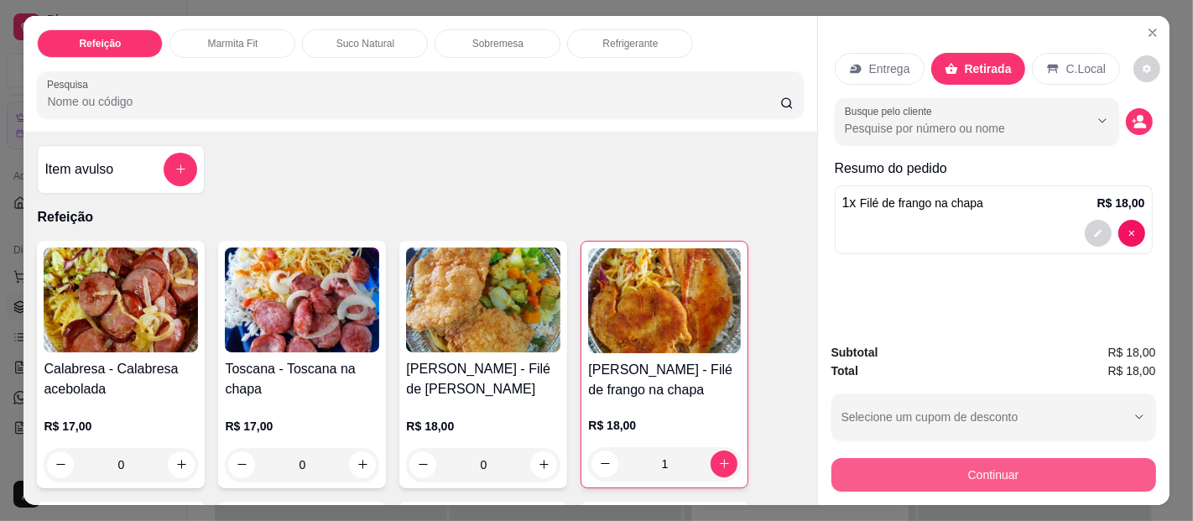
click at [1025, 461] on button "Continuar" at bounding box center [993, 475] width 325 height 34
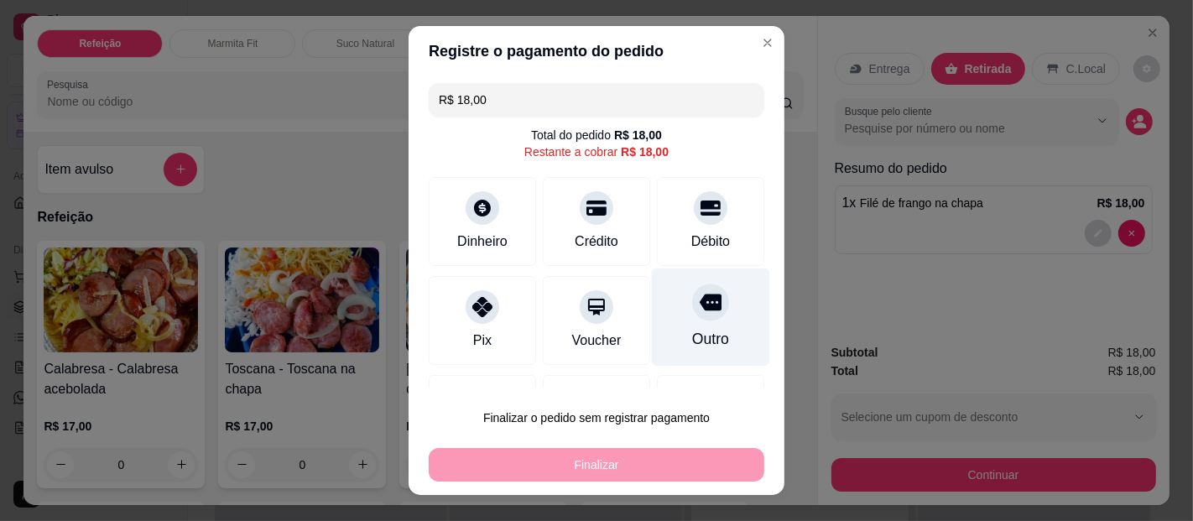
click at [671, 324] on div "Outro" at bounding box center [711, 317] width 118 height 98
type input "R$ 0,00"
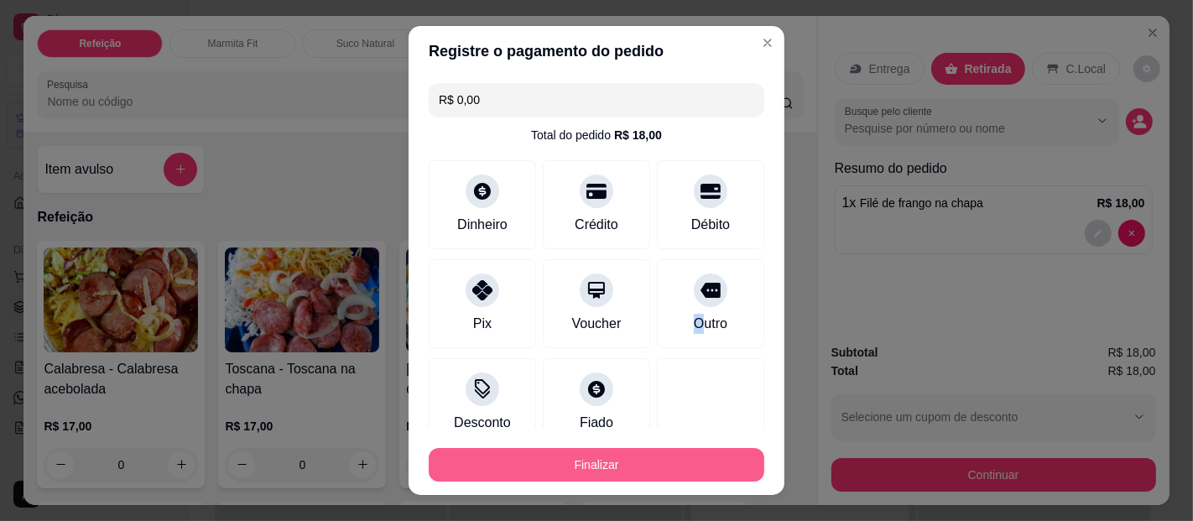
click at [649, 461] on button "Finalizar" at bounding box center [597, 465] width 336 height 34
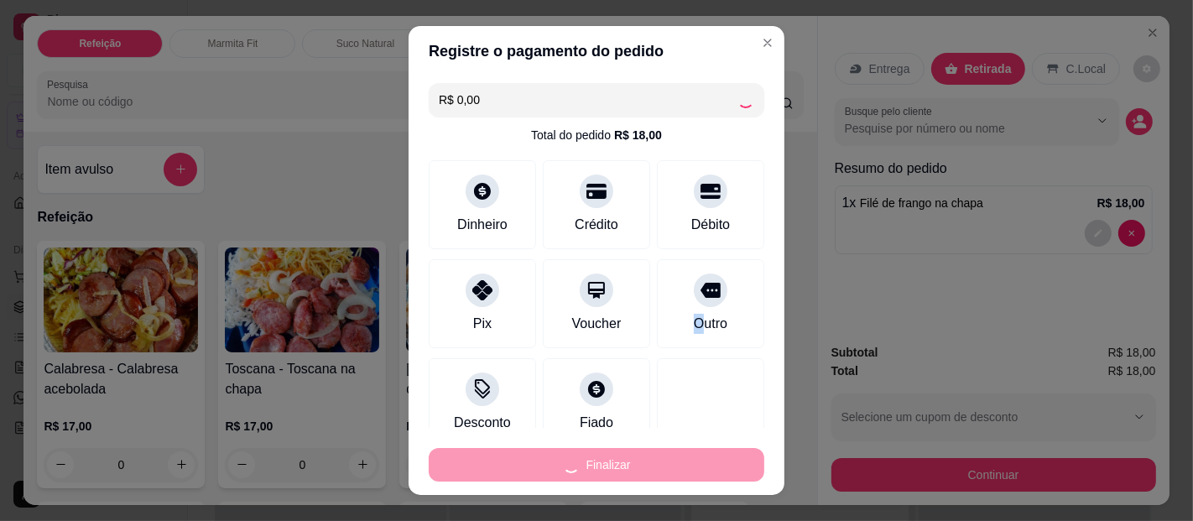
type input "0"
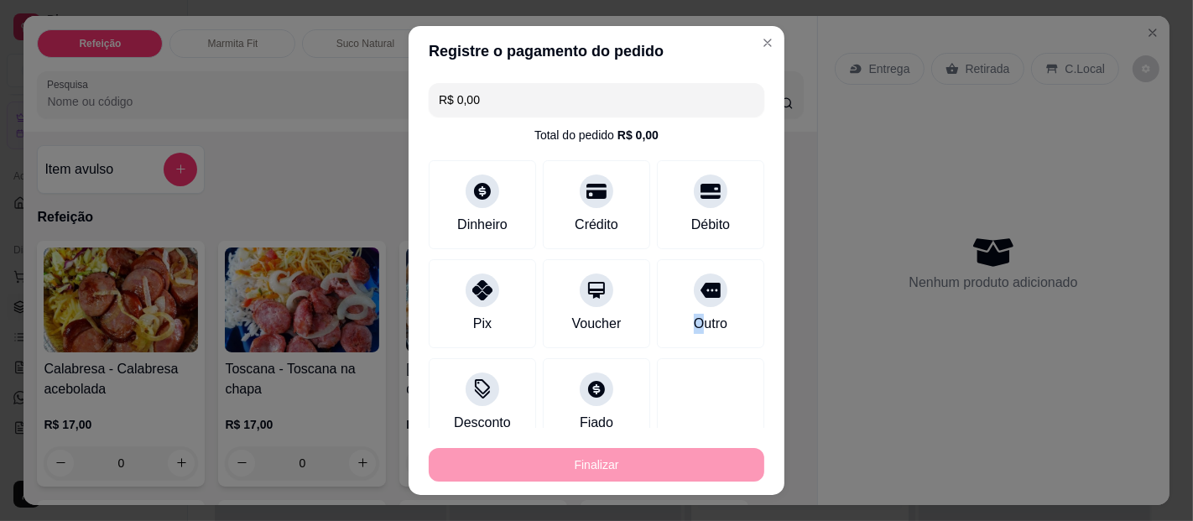
type input "-R$ 18,00"
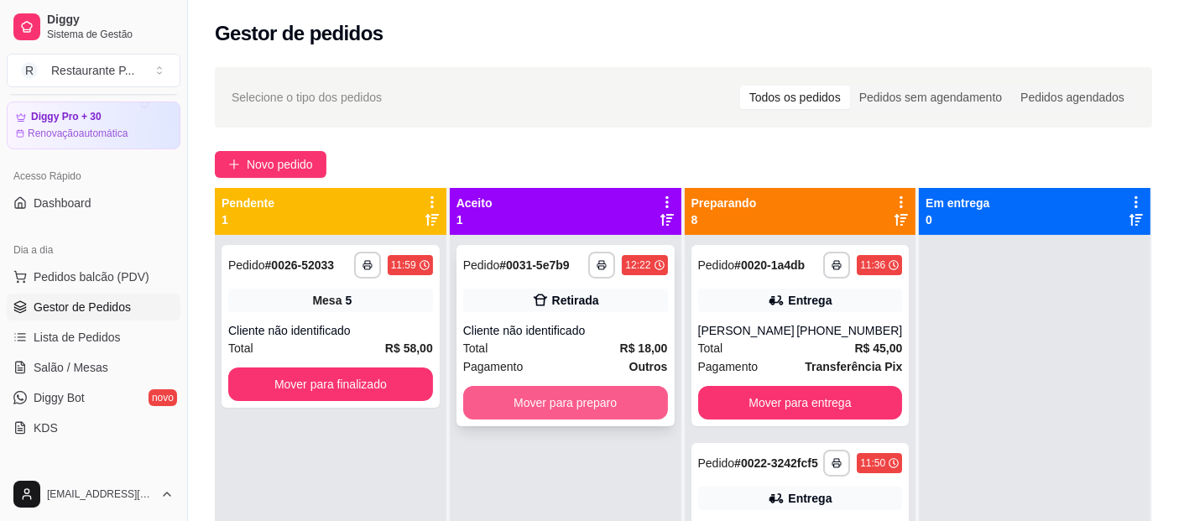
click at [529, 401] on button "Mover para preparo" at bounding box center [565, 403] width 205 height 34
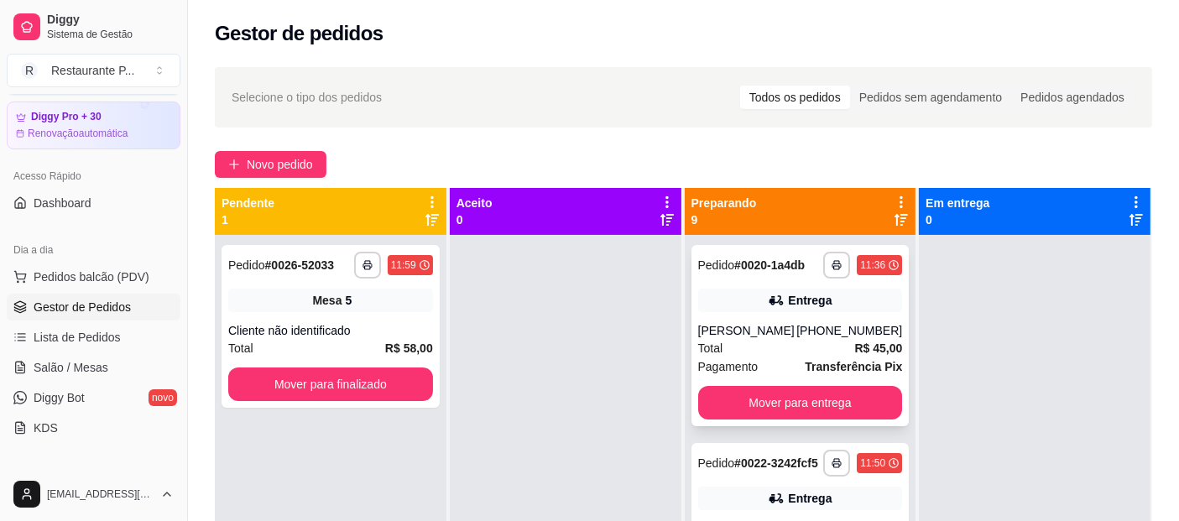
click at [805, 360] on strong "Transferência Pix" at bounding box center [853, 366] width 97 height 13
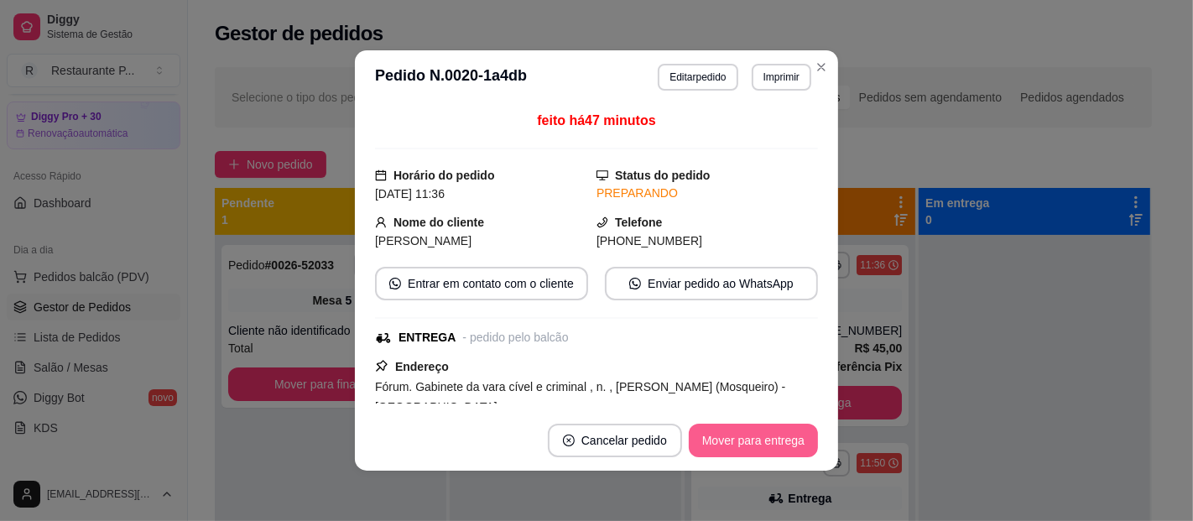
click at [748, 441] on button "Mover para entrega" at bounding box center [753, 441] width 129 height 34
click at [744, 440] on button "Mover para entrega" at bounding box center [753, 441] width 126 height 33
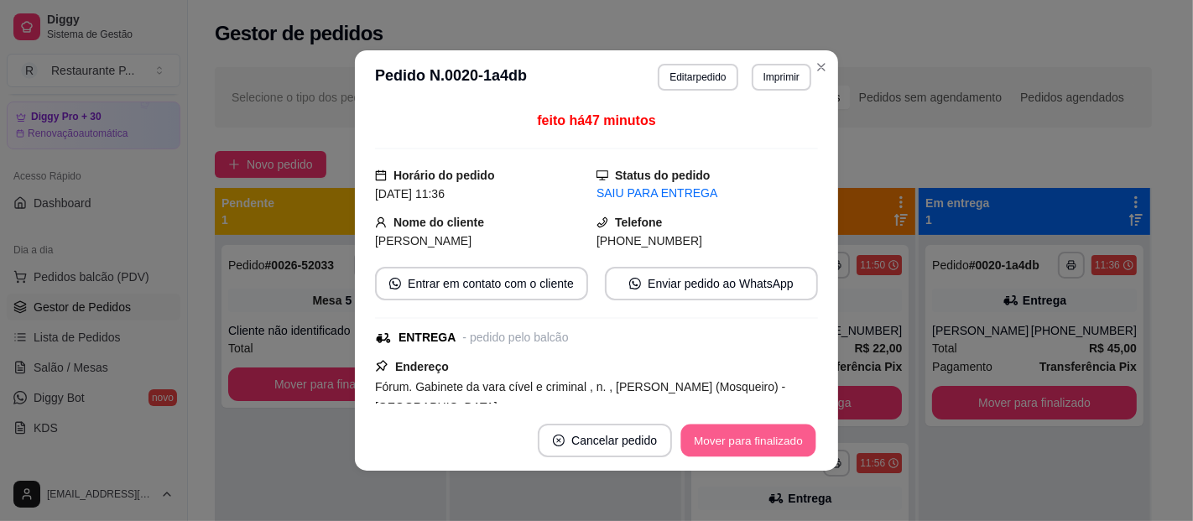
click at [734, 441] on button "Mover para finalizado" at bounding box center [748, 441] width 135 height 33
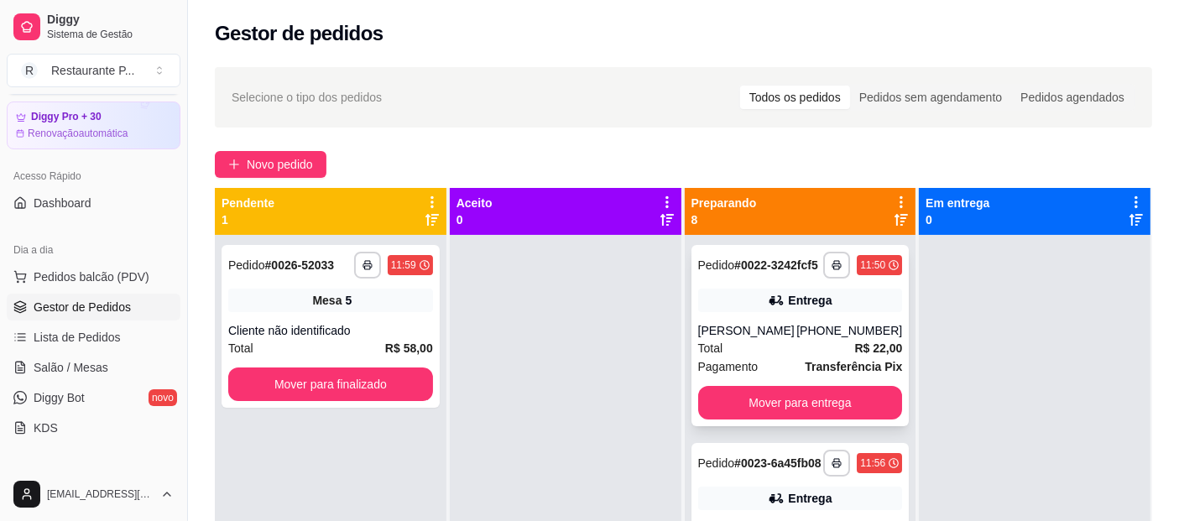
click at [816, 354] on div "Total R$ 22,00" at bounding box center [800, 348] width 205 height 18
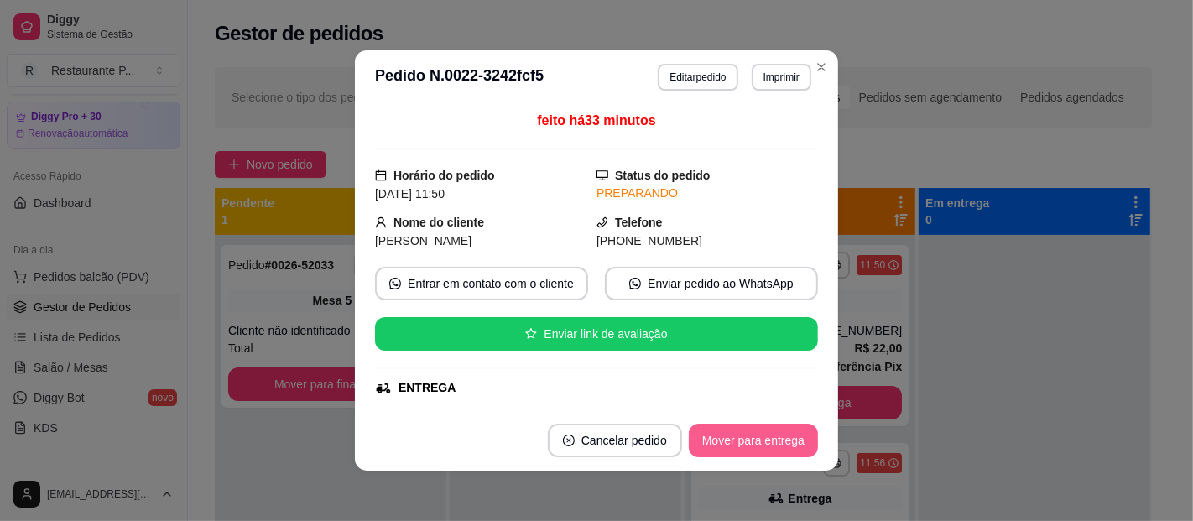
click at [731, 430] on button "Mover para entrega" at bounding box center [753, 441] width 129 height 34
click at [741, 427] on button "Mover para entrega" at bounding box center [753, 441] width 126 height 33
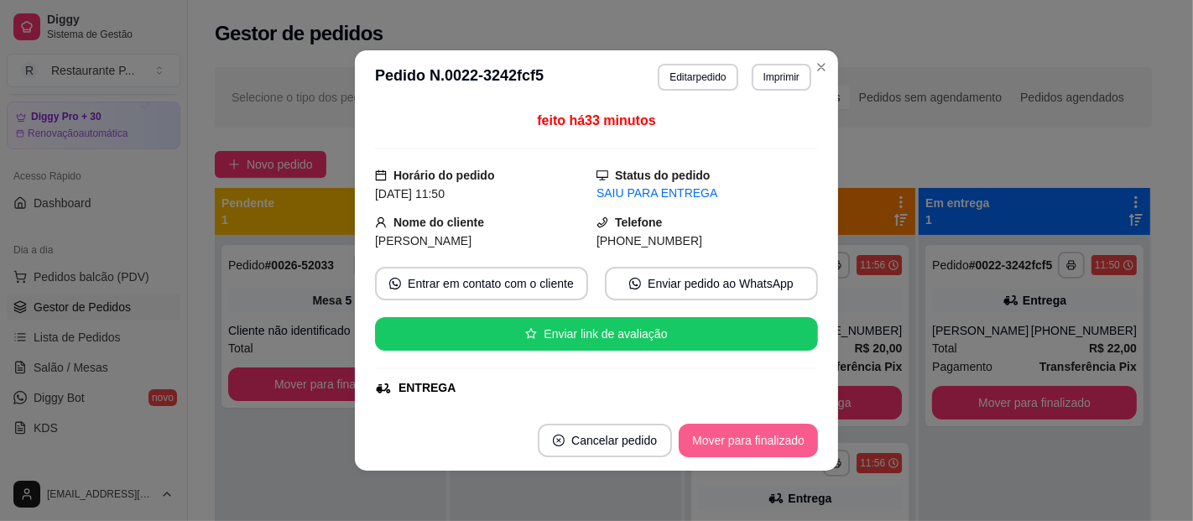
click at [750, 436] on button "Mover para finalizado" at bounding box center [748, 441] width 139 height 34
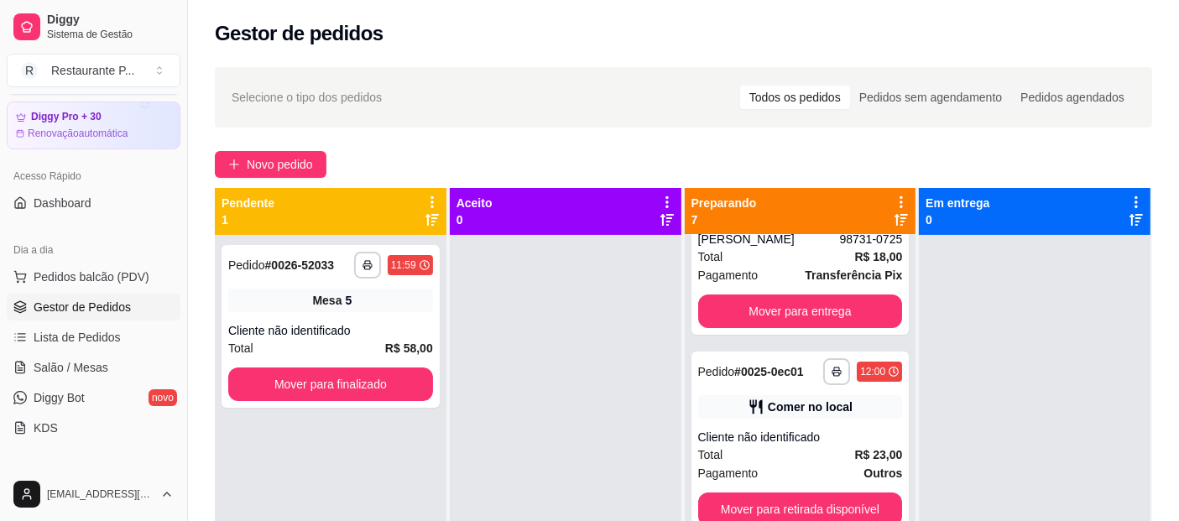
scroll to position [295, 0]
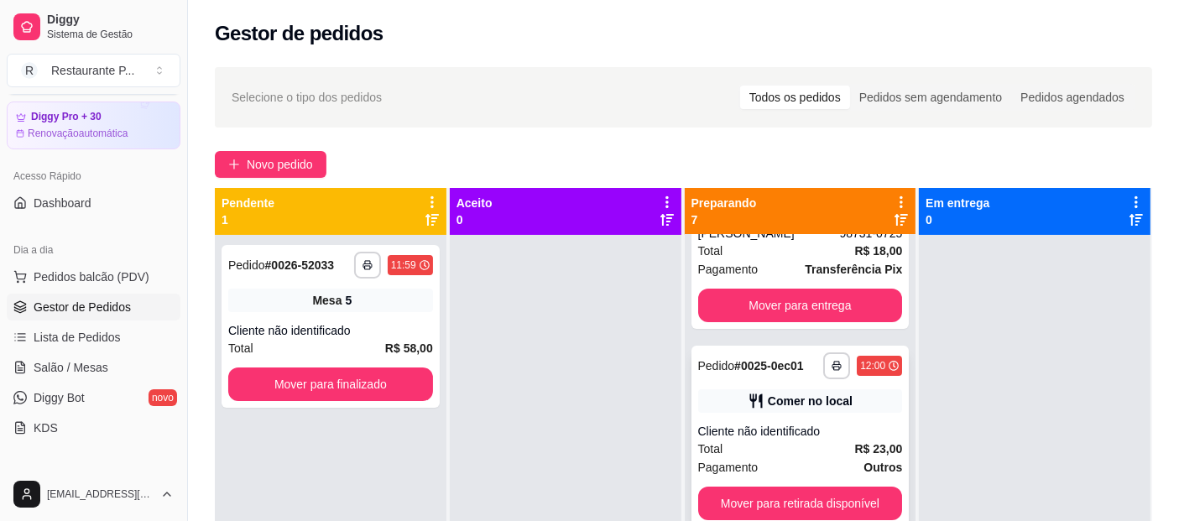
click at [824, 437] on div "Cliente não identificado" at bounding box center [800, 431] width 205 height 17
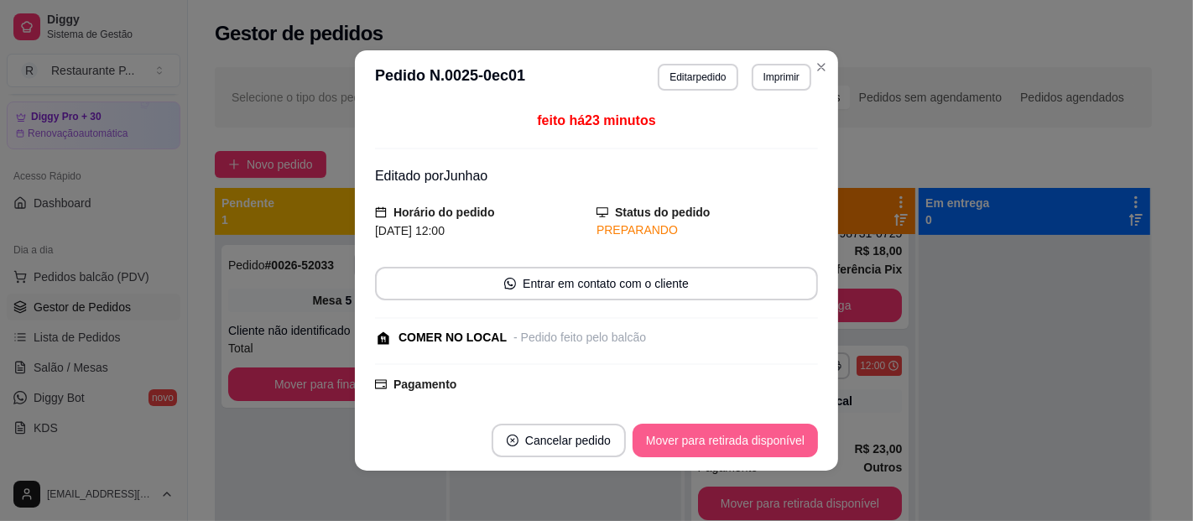
click at [750, 446] on button "Mover para retirada disponível" at bounding box center [725, 441] width 185 height 34
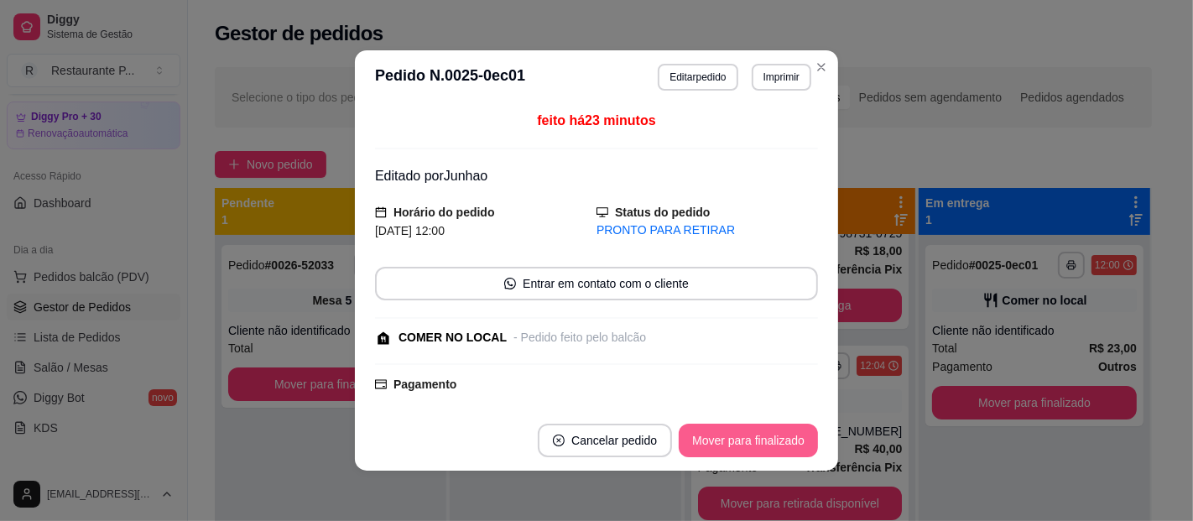
click at [750, 446] on button "Mover para finalizado" at bounding box center [748, 441] width 139 height 34
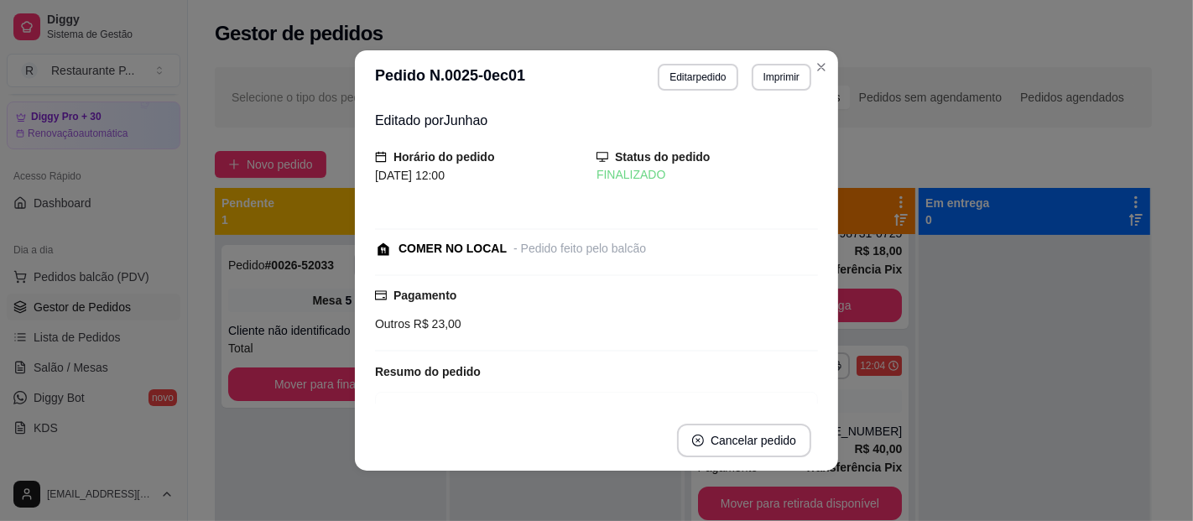
click at [826, 72] on header "**********" at bounding box center [596, 77] width 483 height 54
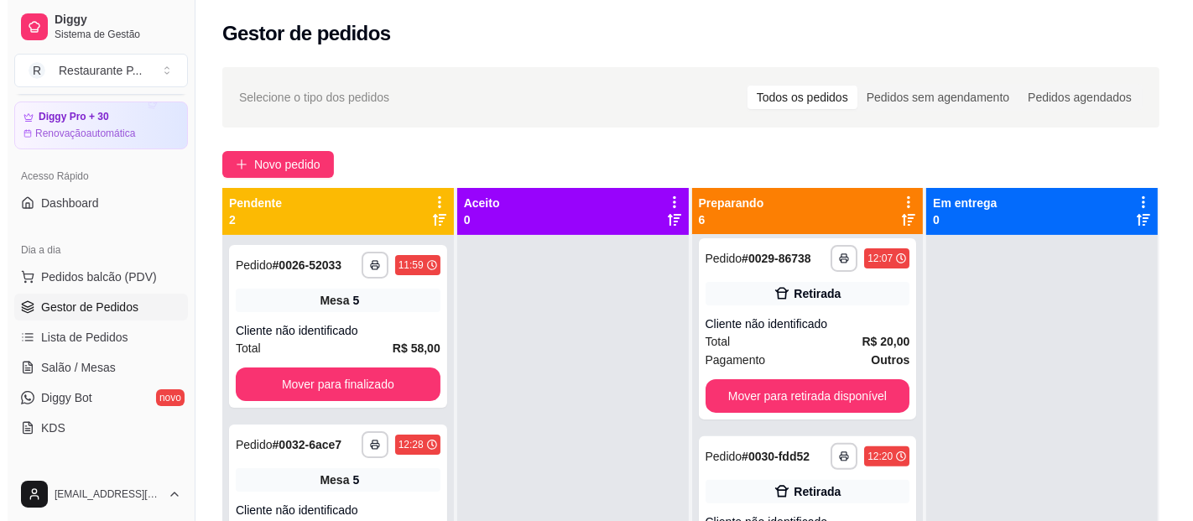
scroll to position [628, 0]
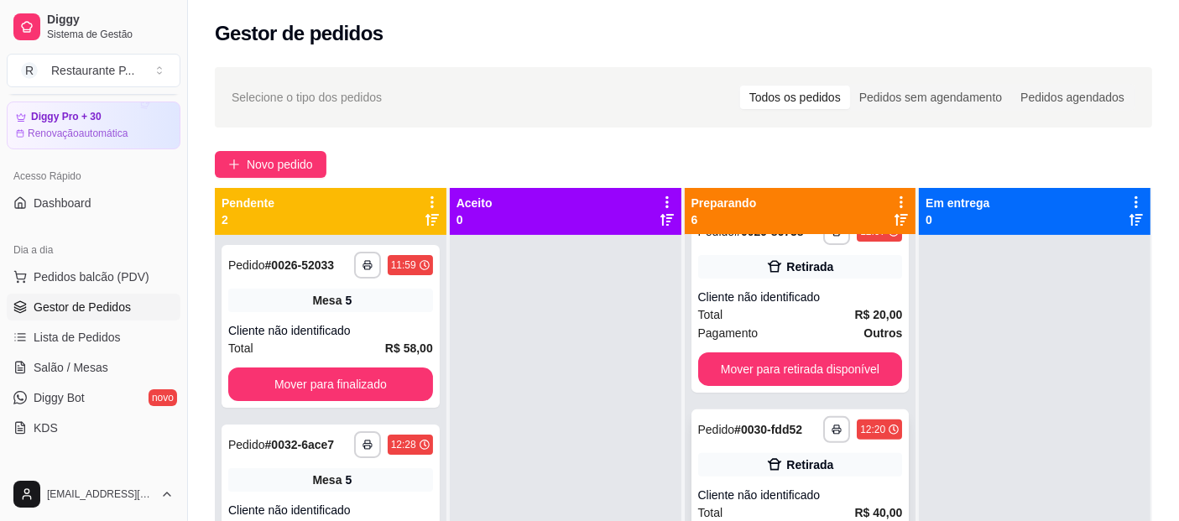
click at [737, 477] on div "Retirada" at bounding box center [800, 464] width 205 height 23
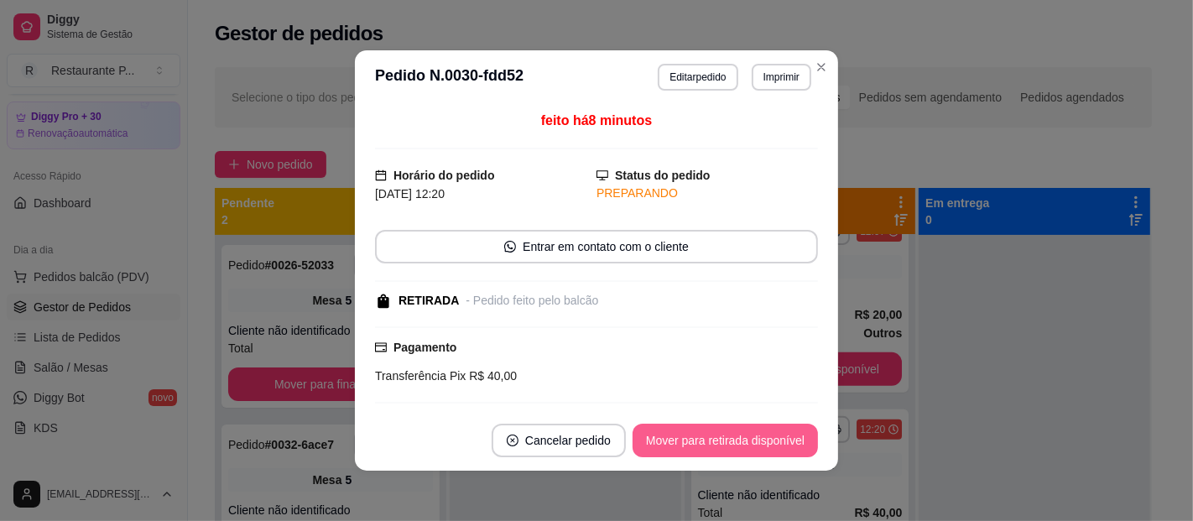
click at [741, 443] on button "Mover para retirada disponível" at bounding box center [725, 441] width 185 height 34
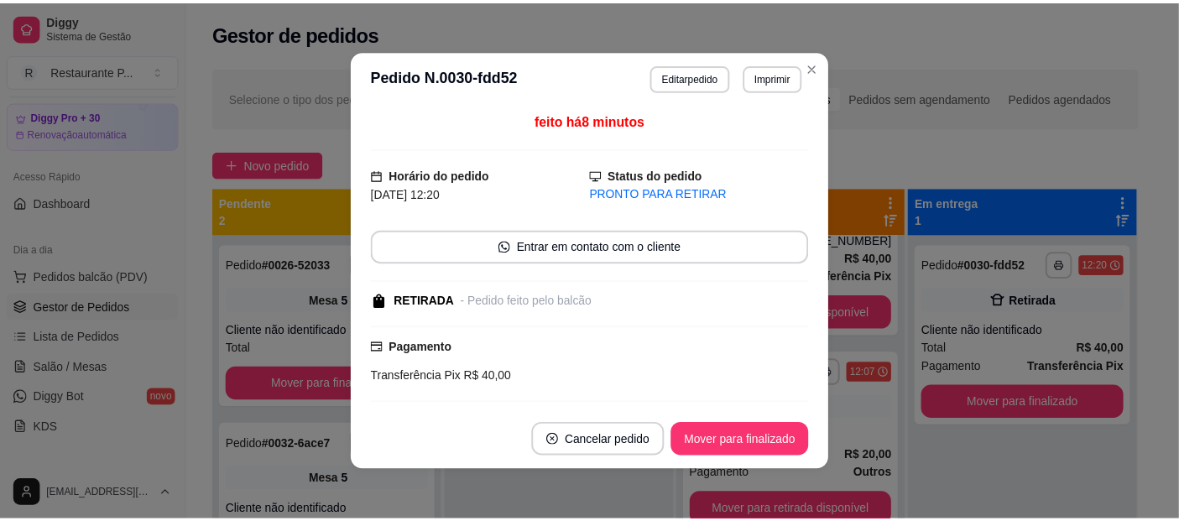
scroll to position [513, 0]
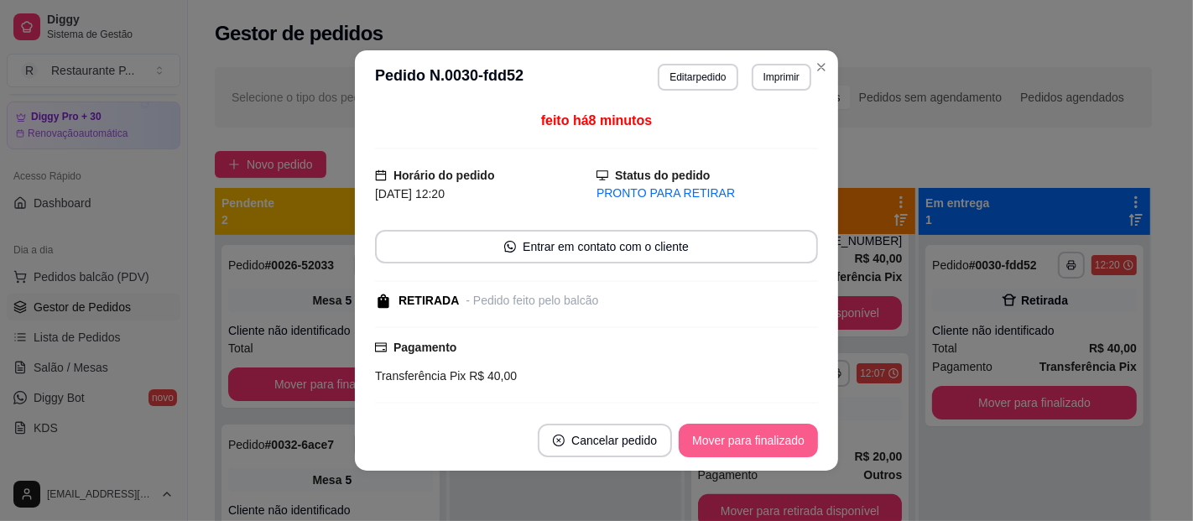
click at [741, 443] on button "Mover para finalizado" at bounding box center [748, 441] width 139 height 34
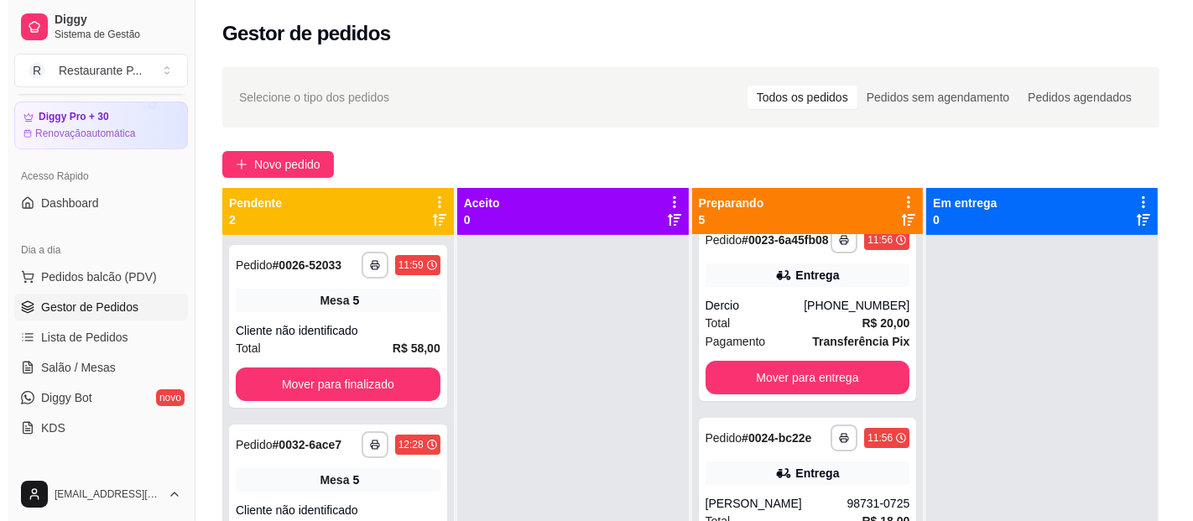
scroll to position [0, 0]
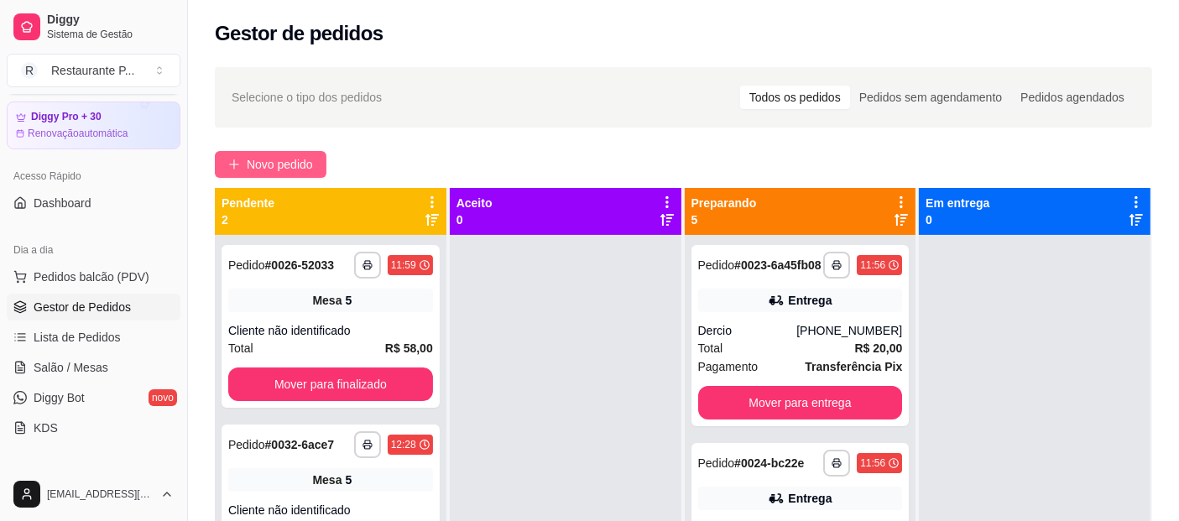
click at [244, 152] on button "Novo pedido" at bounding box center [271, 164] width 112 height 27
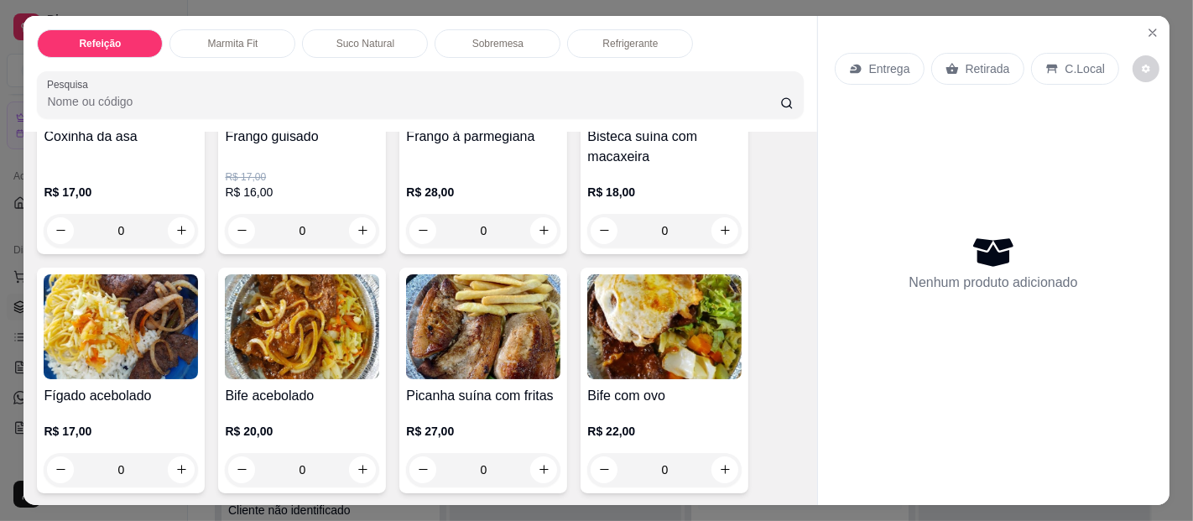
scroll to position [492, 0]
click at [120, 320] on img at bounding box center [121, 326] width 154 height 105
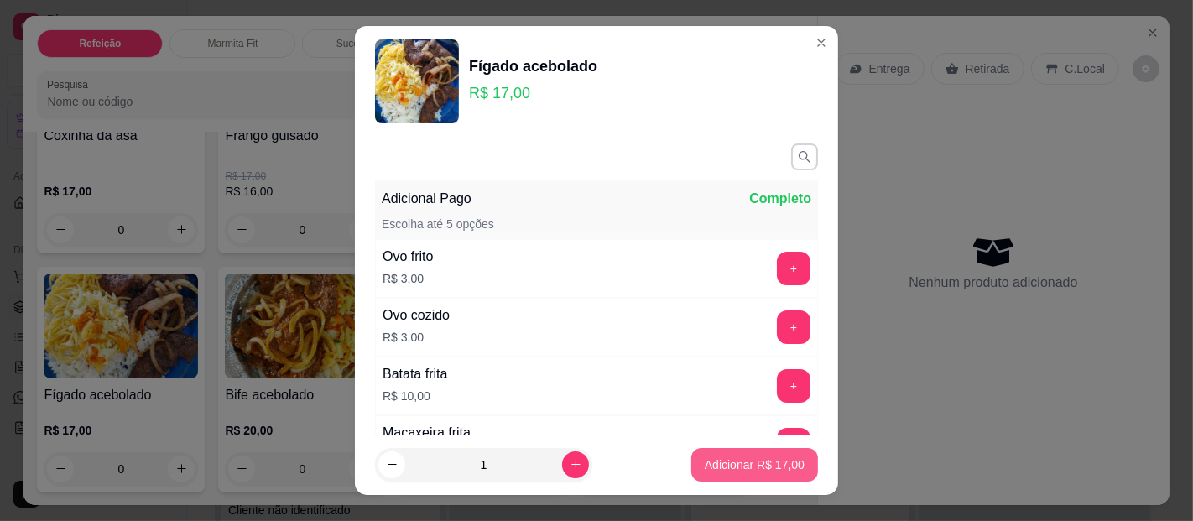
click at [706, 455] on button "Adicionar R$ 17,00" at bounding box center [754, 465] width 127 height 34
type input "1"
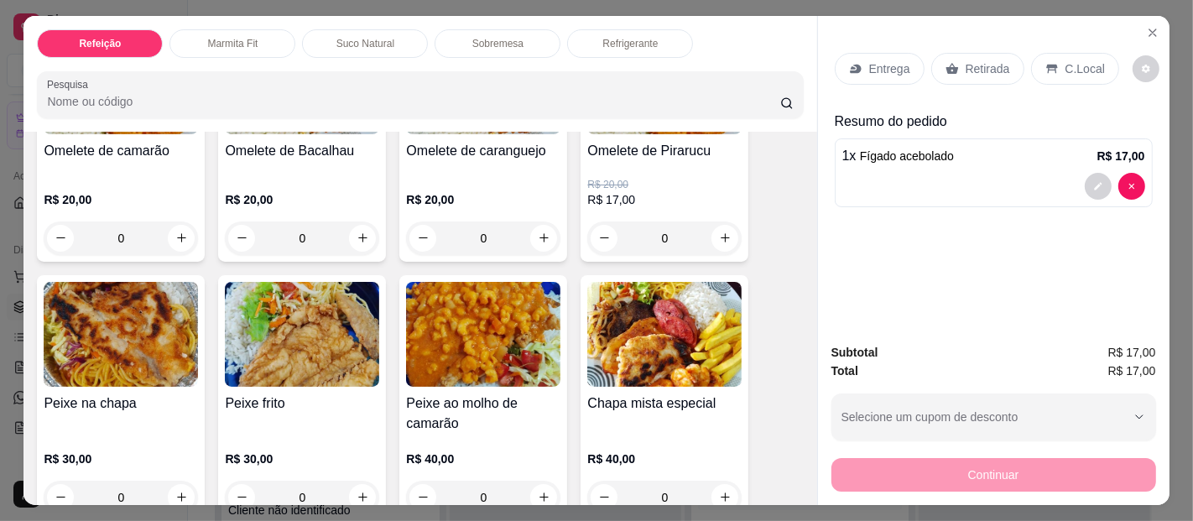
scroll to position [1023, 0]
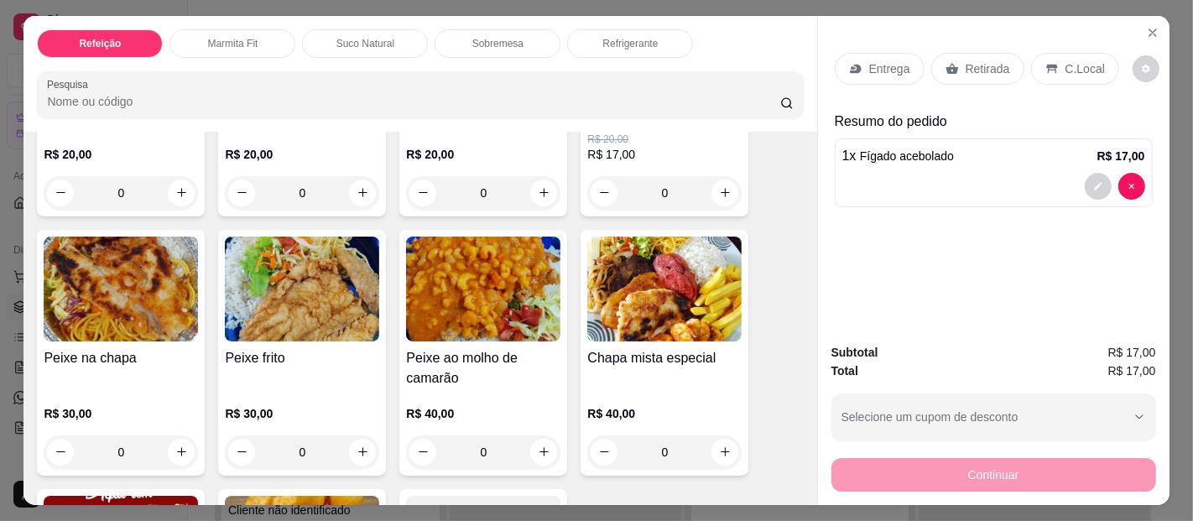
click at [238, 294] on img at bounding box center [302, 289] width 154 height 105
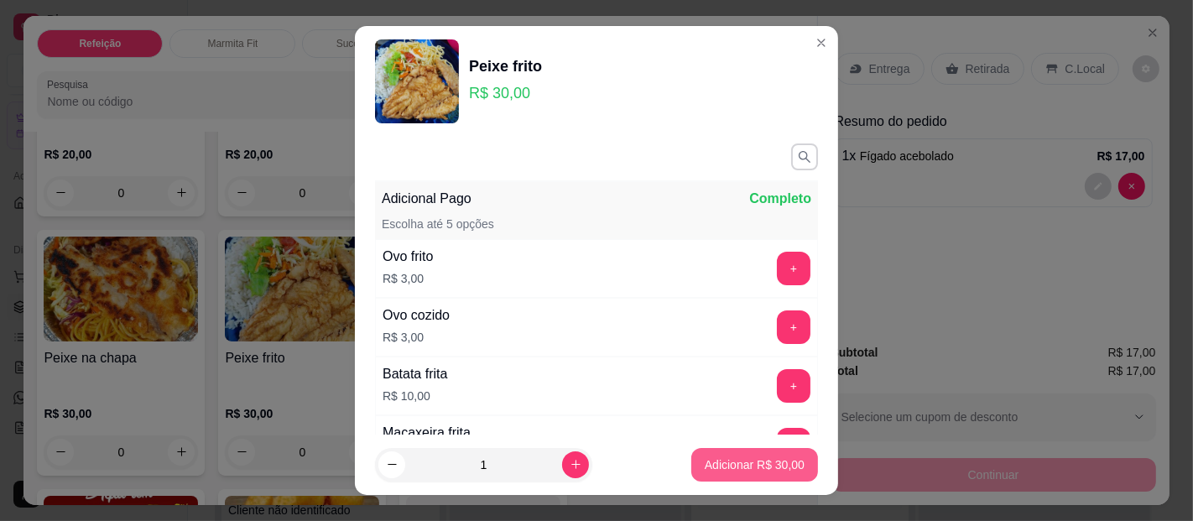
click at [700, 454] on button "Adicionar R$ 30,00" at bounding box center [754, 465] width 127 height 34
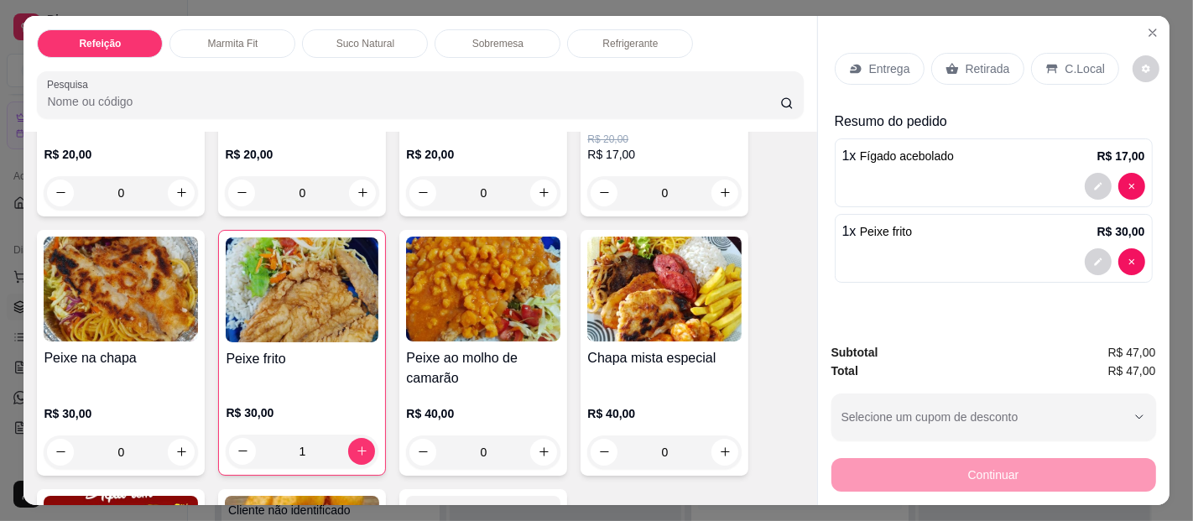
type input "1"
click at [995, 60] on p "Retirada" at bounding box center [988, 68] width 44 height 17
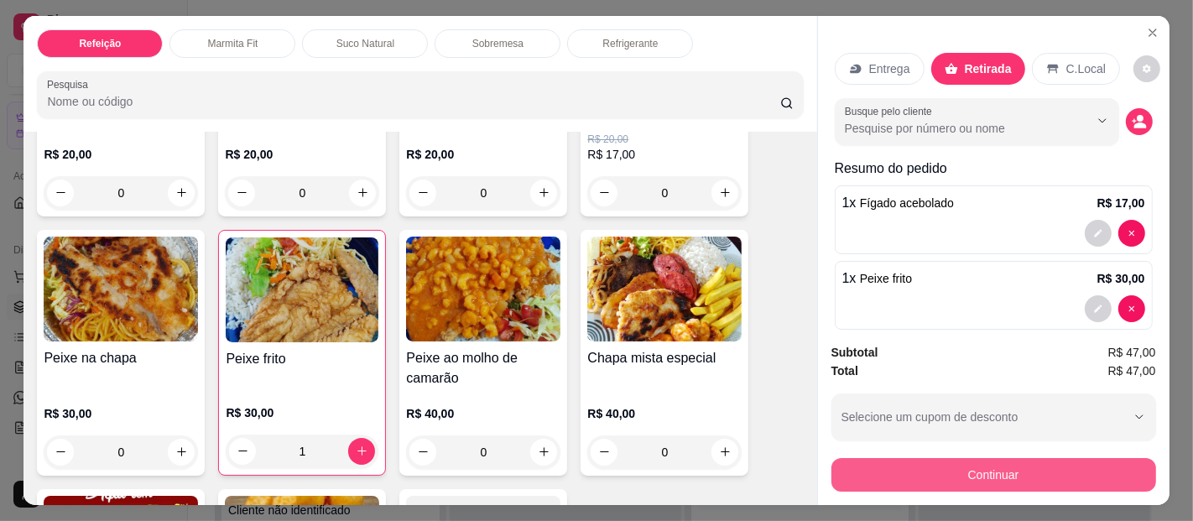
click at [986, 459] on button "Continuar" at bounding box center [993, 475] width 325 height 34
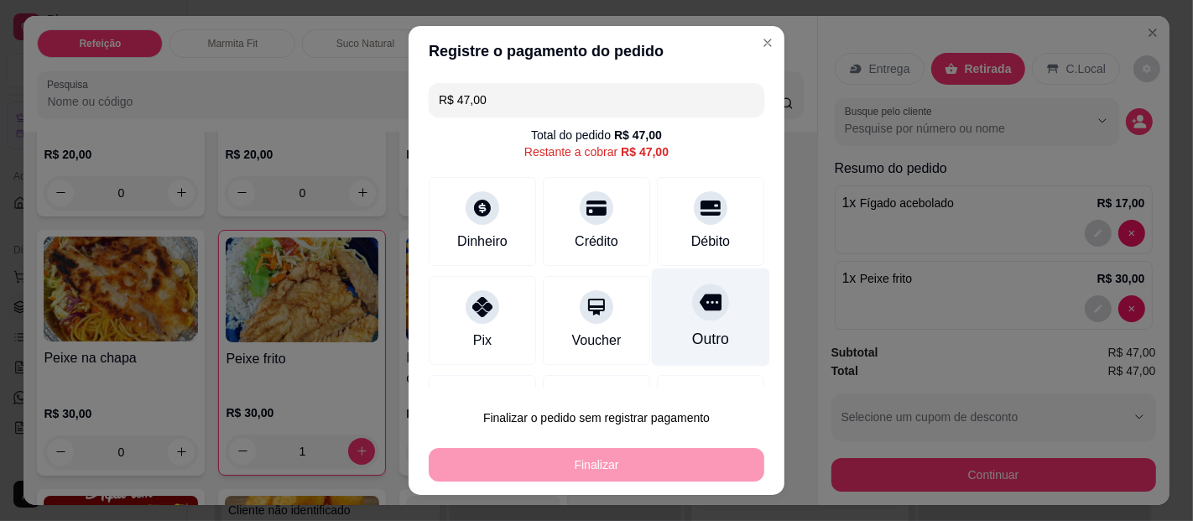
click at [669, 320] on div "Outro" at bounding box center [711, 317] width 118 height 98
type input "R$ 0,00"
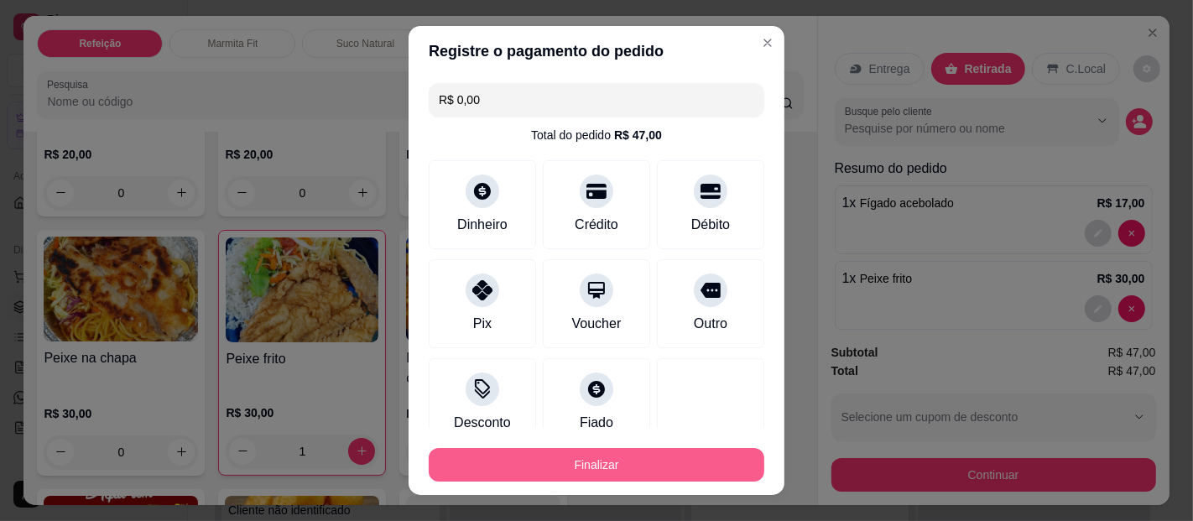
click at [649, 463] on button "Finalizar" at bounding box center [597, 465] width 336 height 34
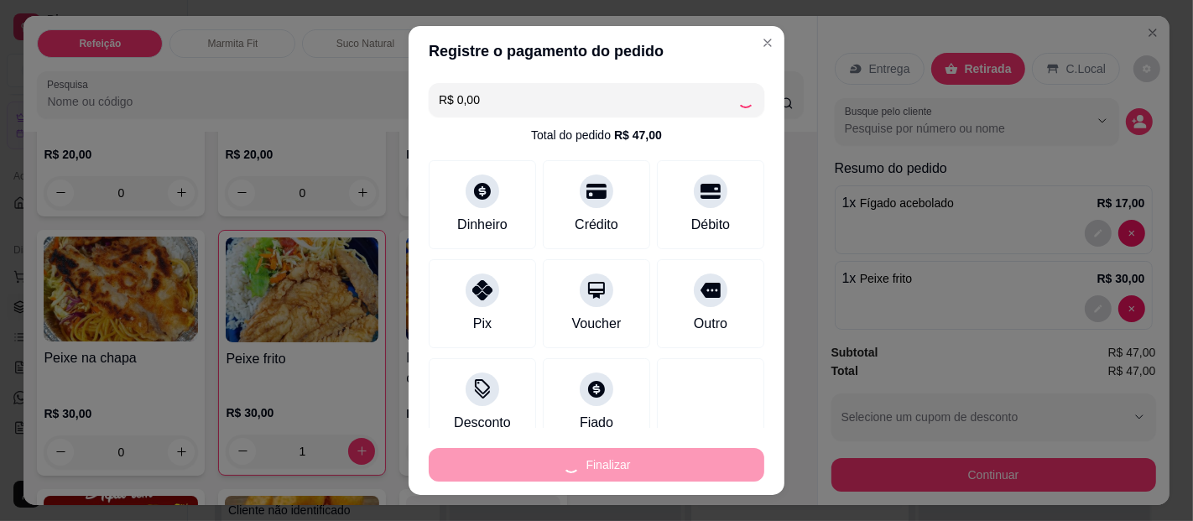
type input "0"
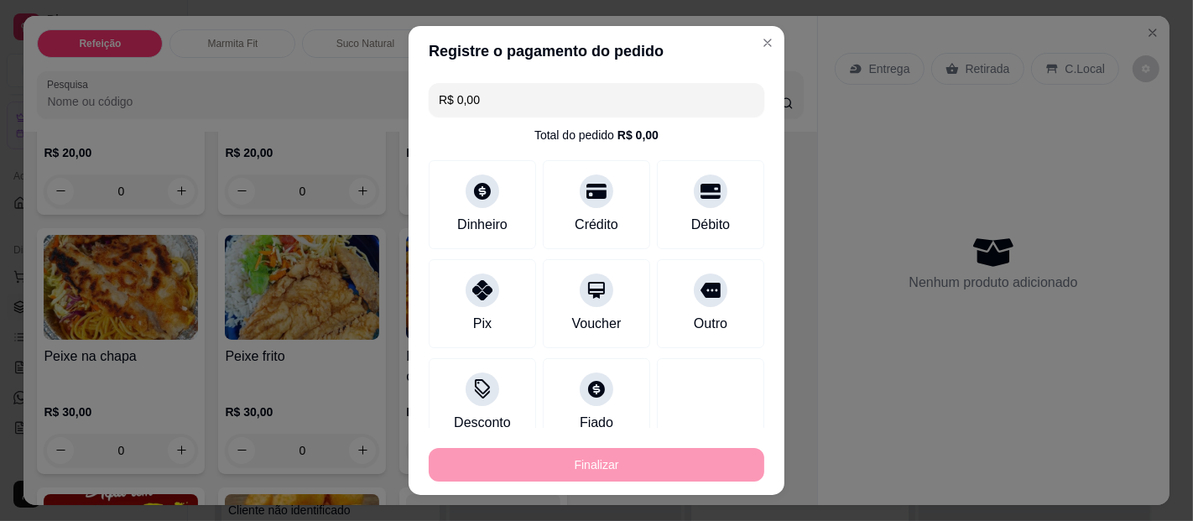
type input "-R$ 47,00"
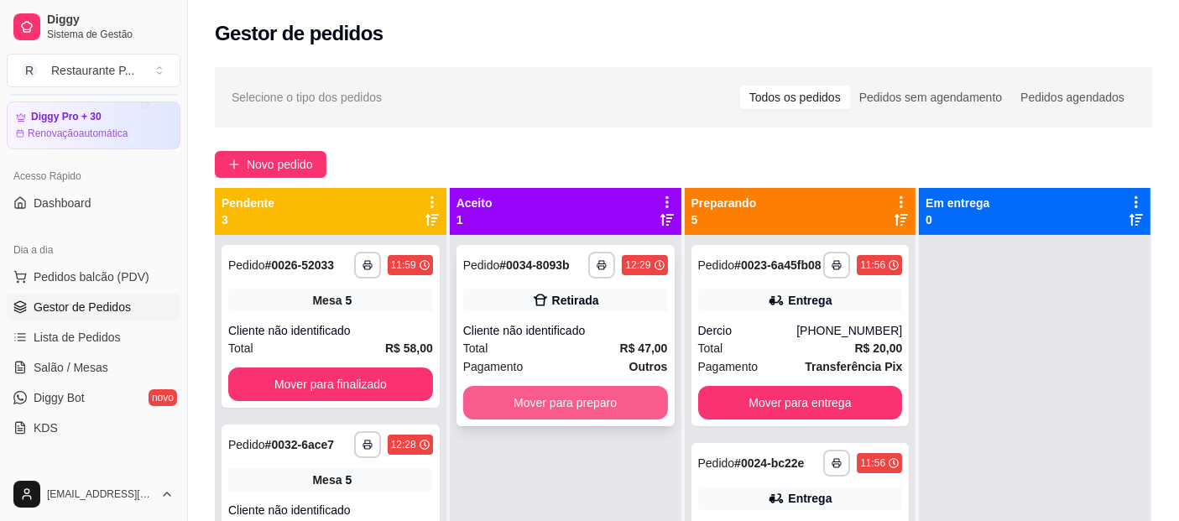
click at [537, 406] on button "Mover para preparo" at bounding box center [565, 403] width 205 height 34
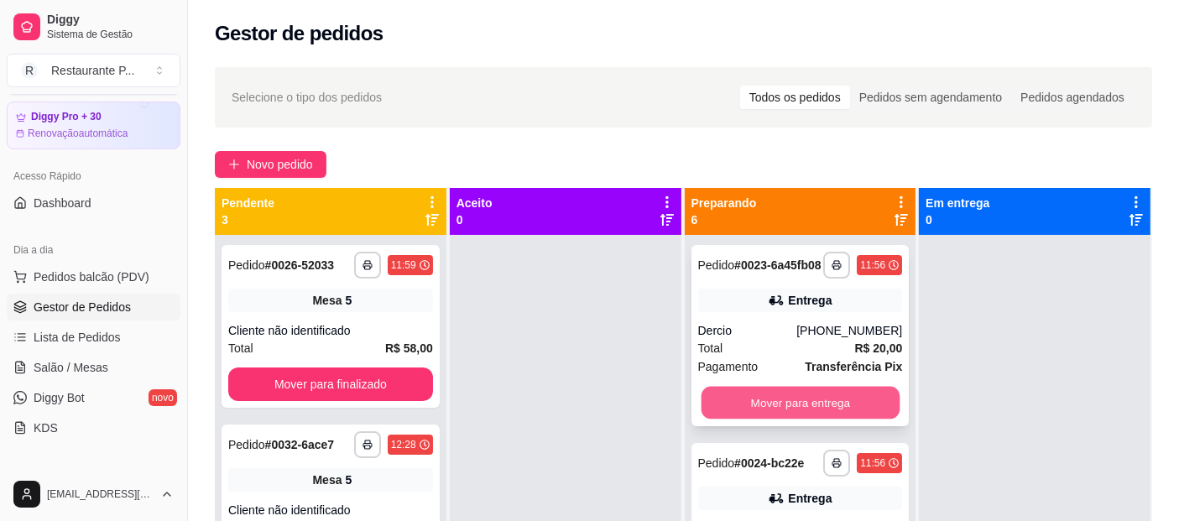
click at [862, 406] on button "Mover para entrega" at bounding box center [800, 403] width 198 height 33
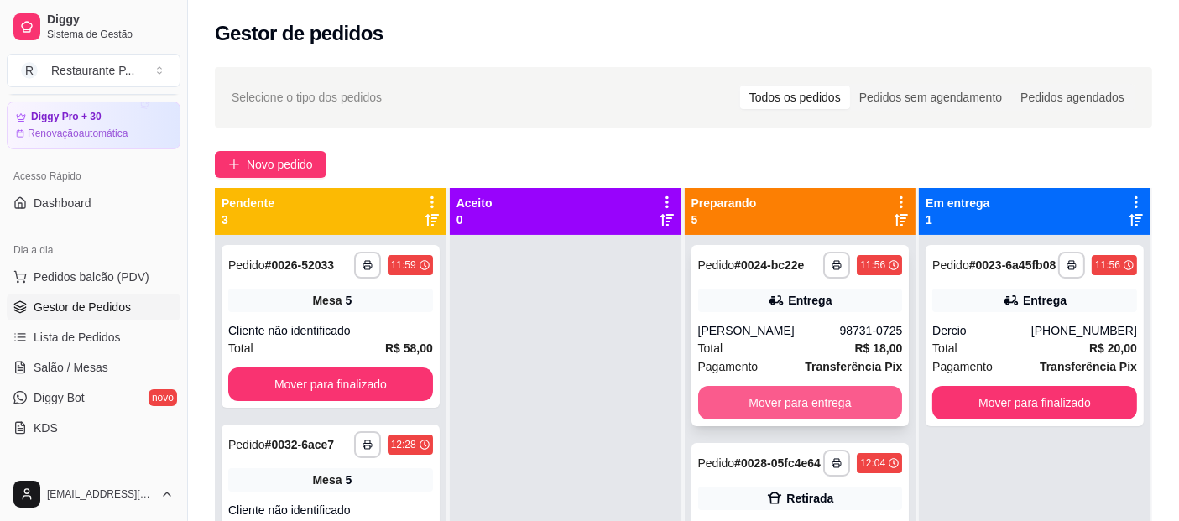
click at [774, 389] on button "Mover para entrega" at bounding box center [800, 403] width 205 height 34
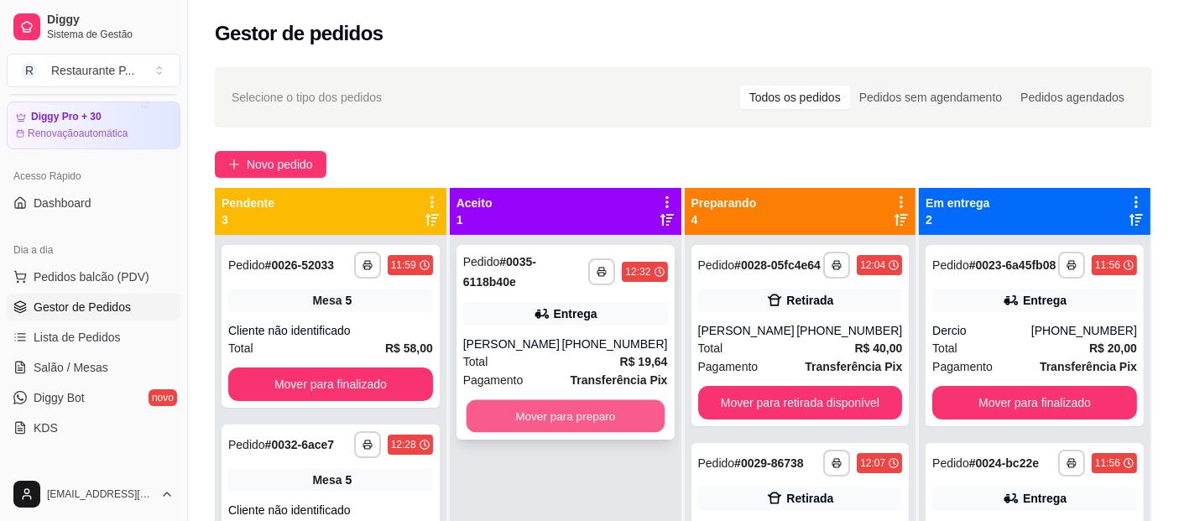
click at [564, 413] on button "Mover para preparo" at bounding box center [565, 416] width 198 height 33
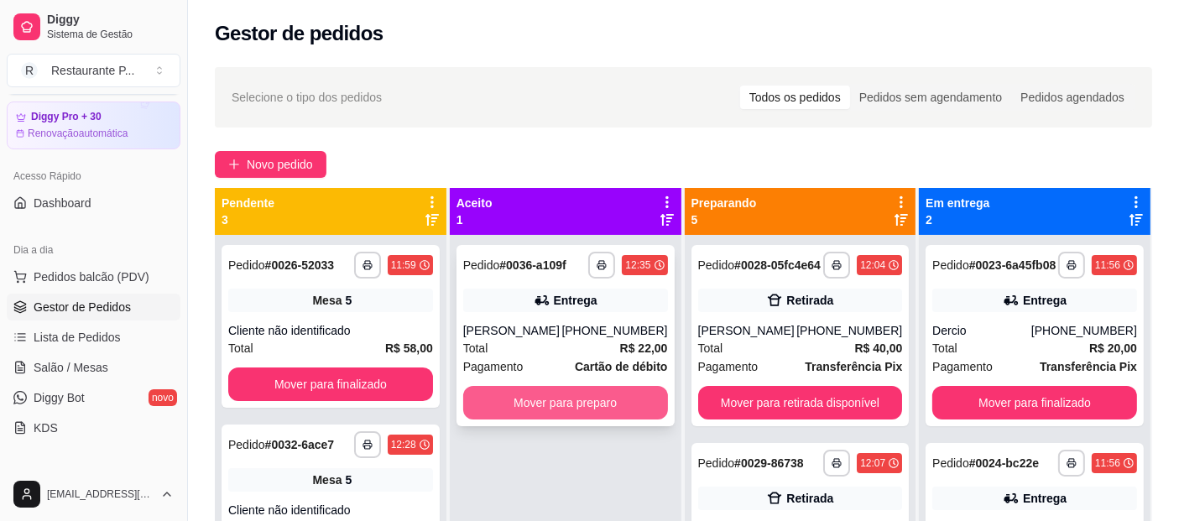
click at [608, 399] on button "Mover para preparo" at bounding box center [565, 403] width 205 height 34
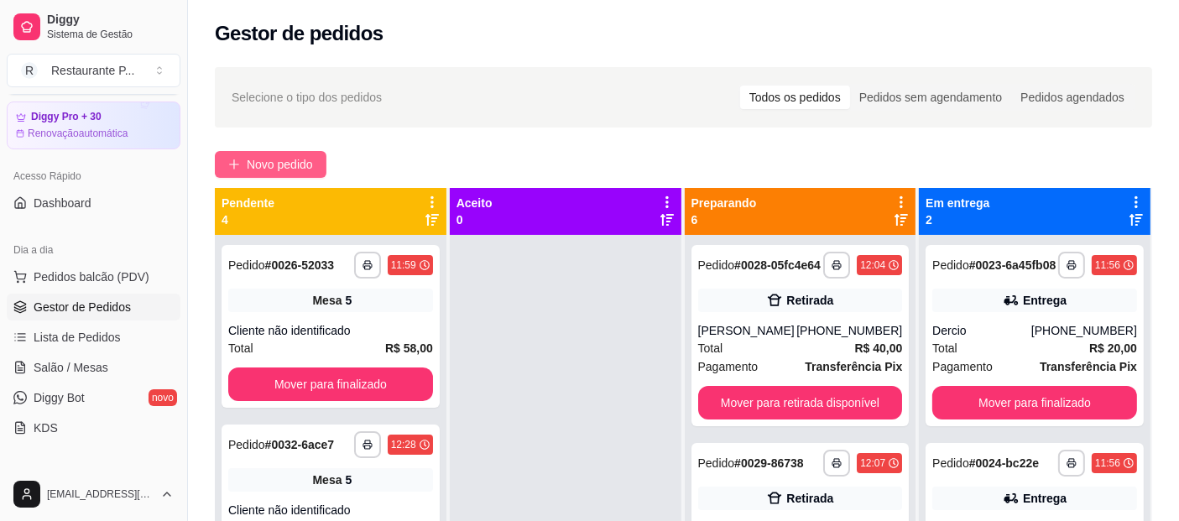
click at [287, 167] on span "Novo pedido" at bounding box center [280, 164] width 66 height 18
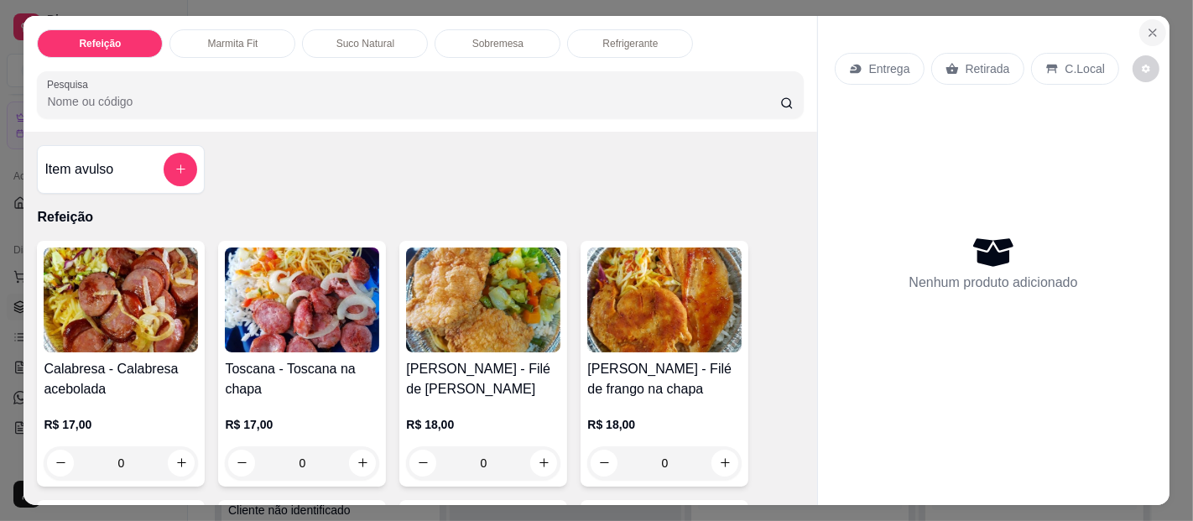
click at [1146, 29] on icon "Close" at bounding box center [1152, 32] width 13 height 13
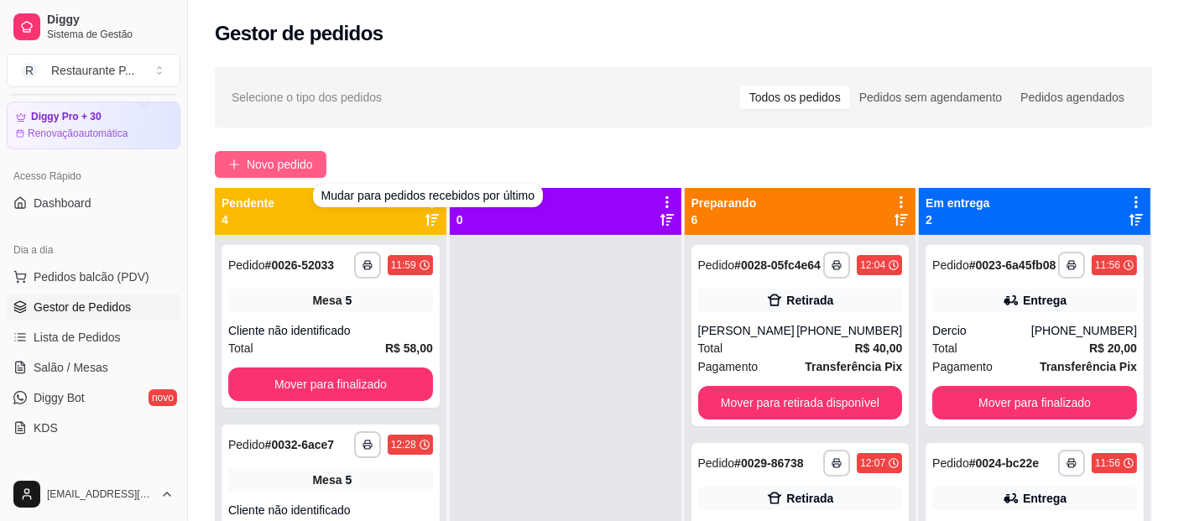
click at [309, 151] on button "Novo pedido" at bounding box center [271, 164] width 112 height 27
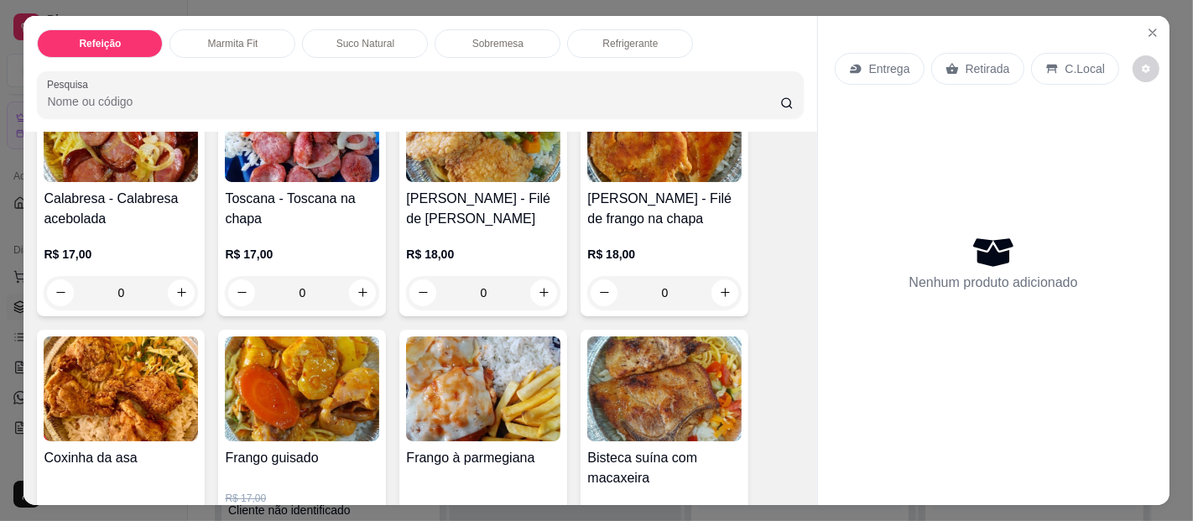
scroll to position [193, 0]
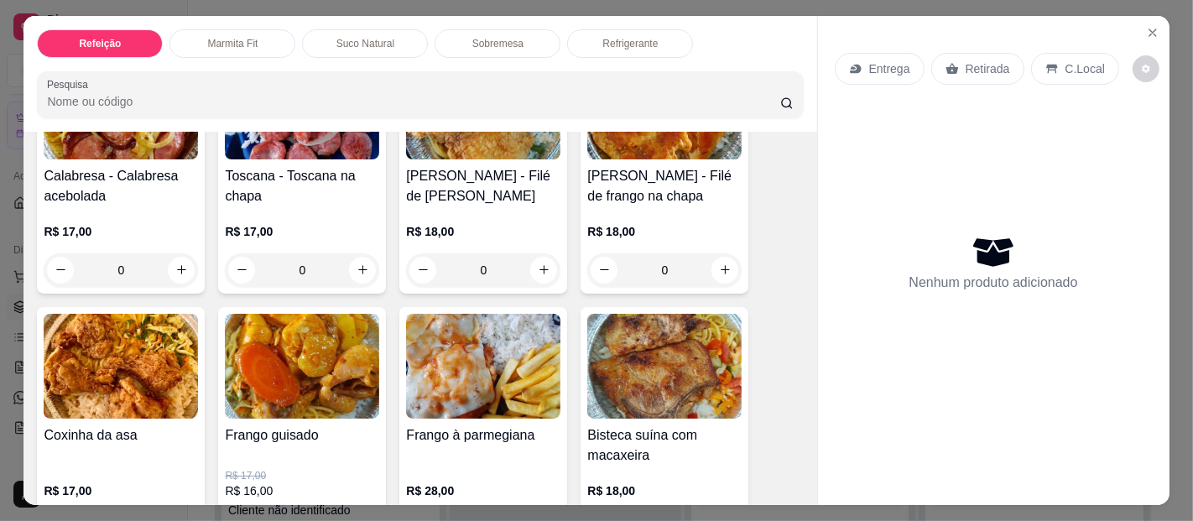
click at [307, 356] on img at bounding box center [302, 366] width 154 height 105
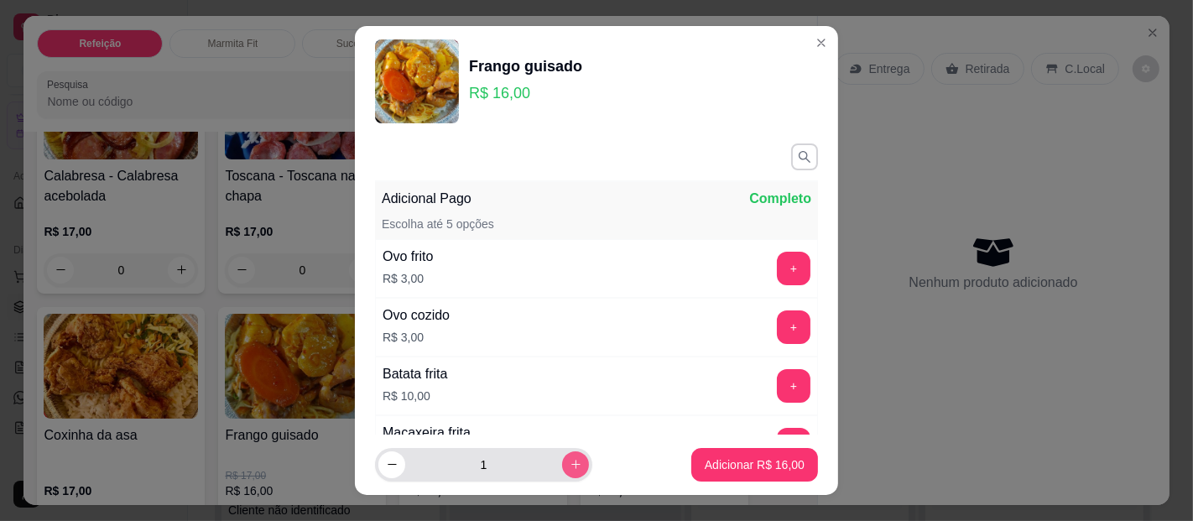
click at [570, 466] on icon "increase-product-quantity" at bounding box center [576, 464] width 13 height 13
click at [570, 466] on icon "increase-product-quantity" at bounding box center [576, 465] width 13 height 13
click at [570, 466] on icon "increase-product-quantity" at bounding box center [576, 464] width 13 height 13
click at [570, 466] on icon "increase-product-quantity" at bounding box center [576, 465] width 13 height 13
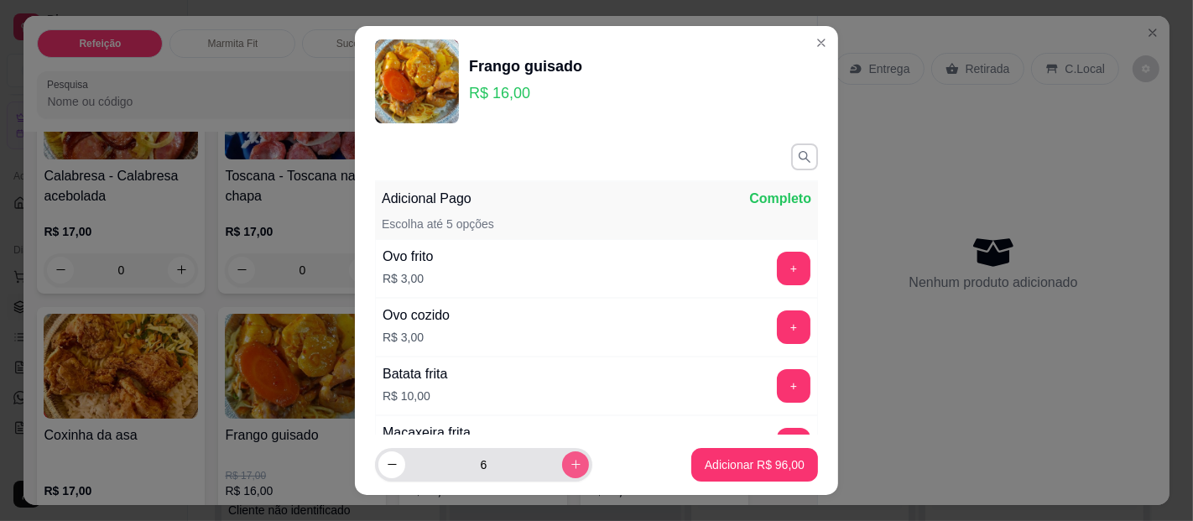
click at [570, 466] on icon "increase-product-quantity" at bounding box center [576, 464] width 13 height 13
click at [570, 466] on icon "increase-product-quantity" at bounding box center [576, 465] width 13 height 13
type input "9"
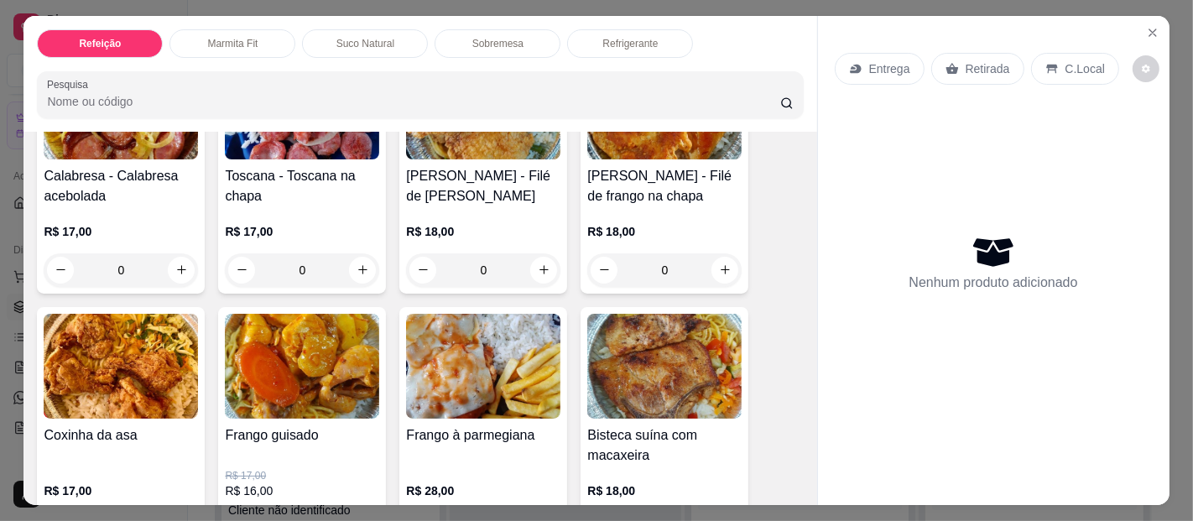
click at [308, 393] on img at bounding box center [302, 366] width 154 height 105
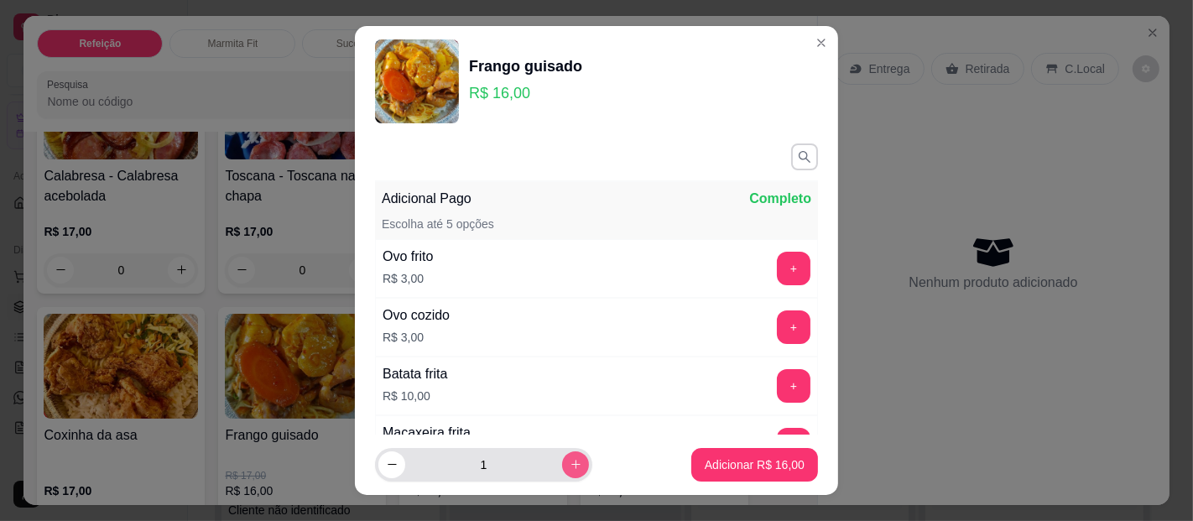
click at [562, 457] on button "increase-product-quantity" at bounding box center [575, 464] width 27 height 27
click at [562, 457] on button "increase-product-quantity" at bounding box center [575, 464] width 26 height 26
click at [562, 457] on button "increase-product-quantity" at bounding box center [575, 464] width 27 height 27
click at [562, 457] on button "increase-product-quantity" at bounding box center [575, 464] width 26 height 26
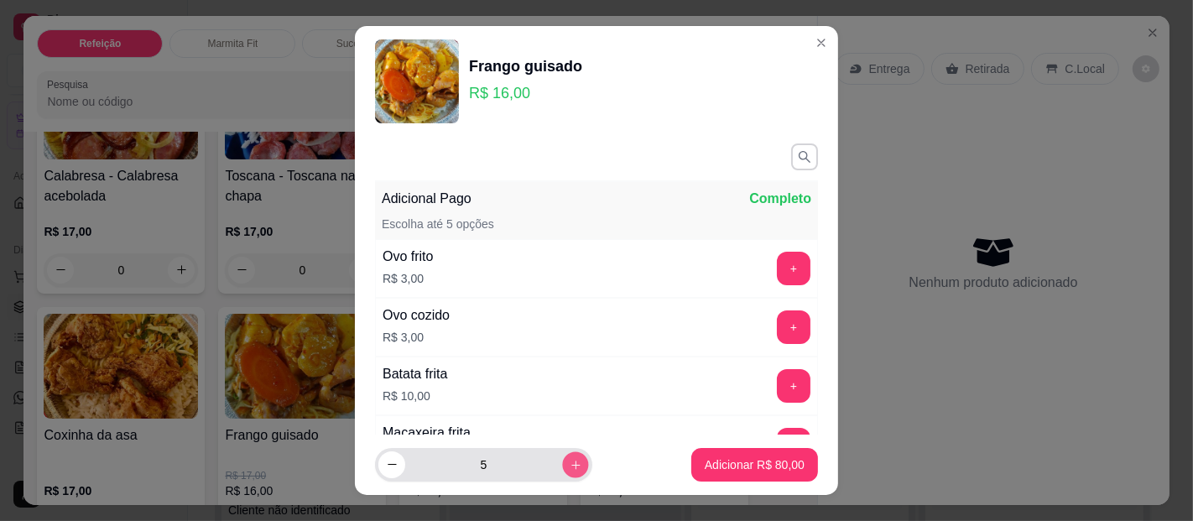
type input "6"
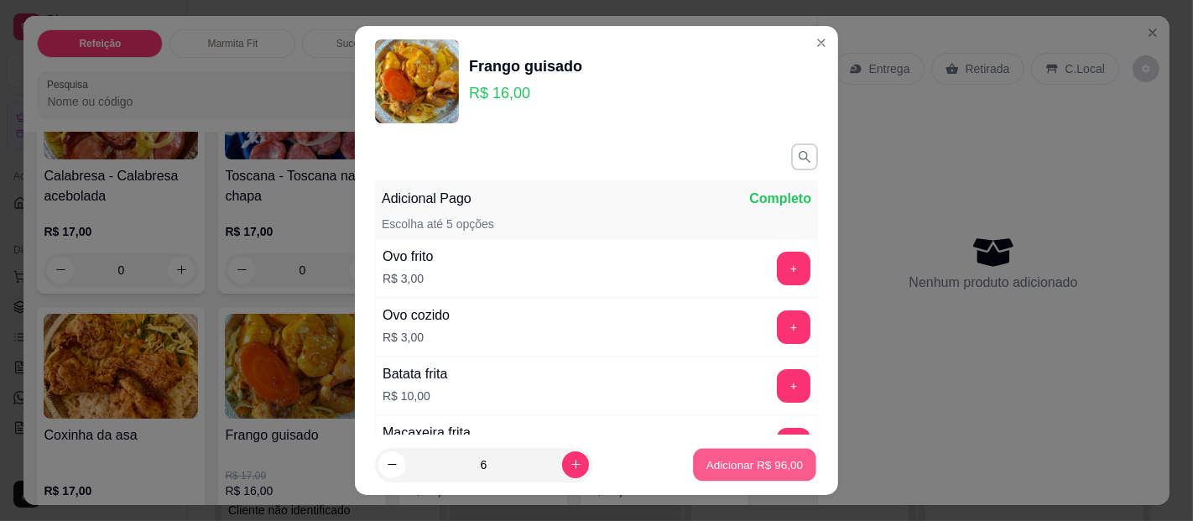
click at [763, 471] on p "Adicionar R$ 96,00" at bounding box center [754, 464] width 97 height 16
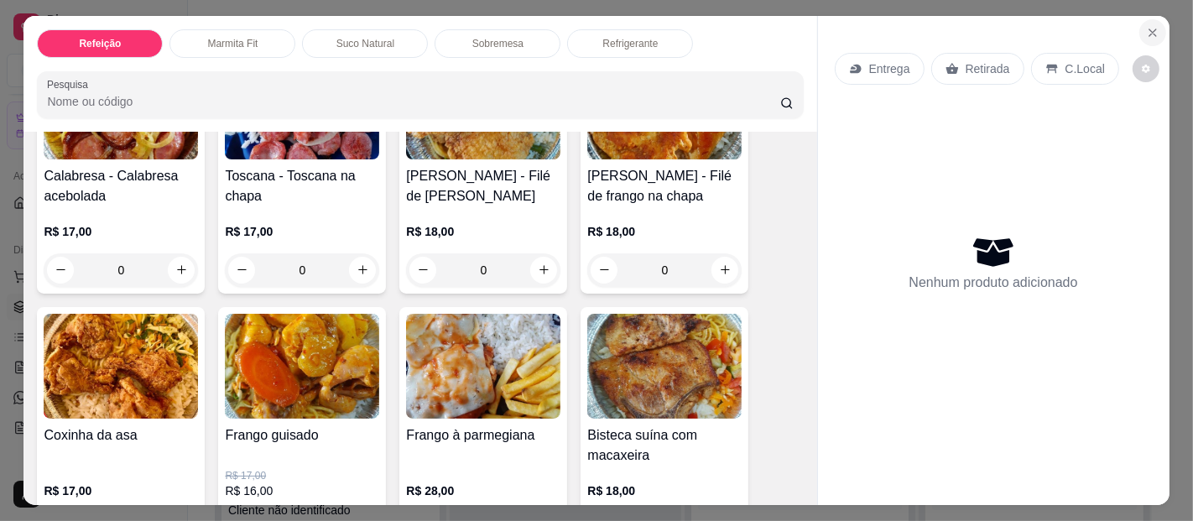
click at [1153, 23] on button "Close" at bounding box center [1152, 32] width 27 height 27
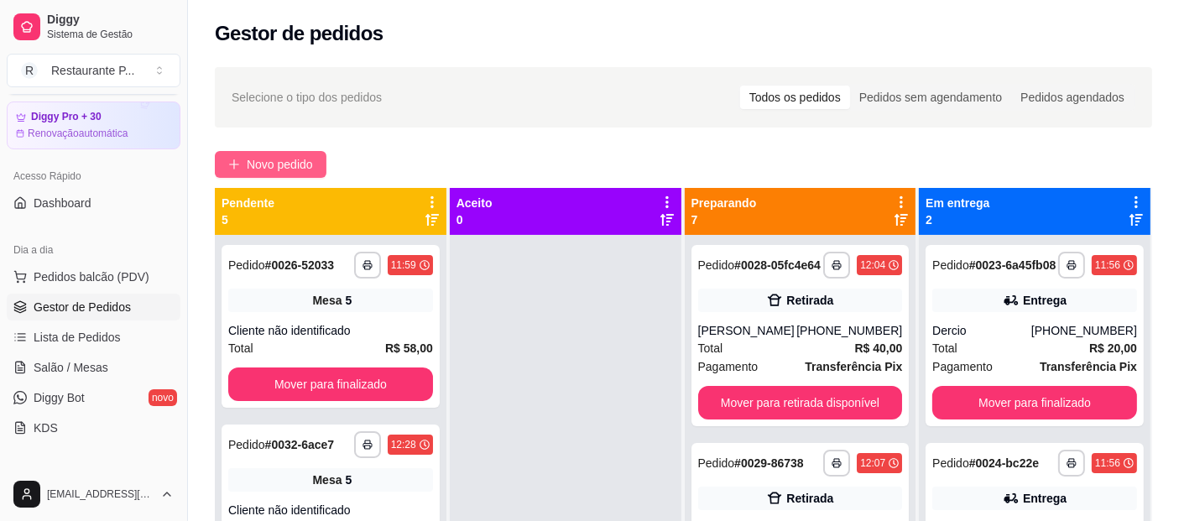
click at [260, 156] on span "Novo pedido" at bounding box center [280, 164] width 66 height 18
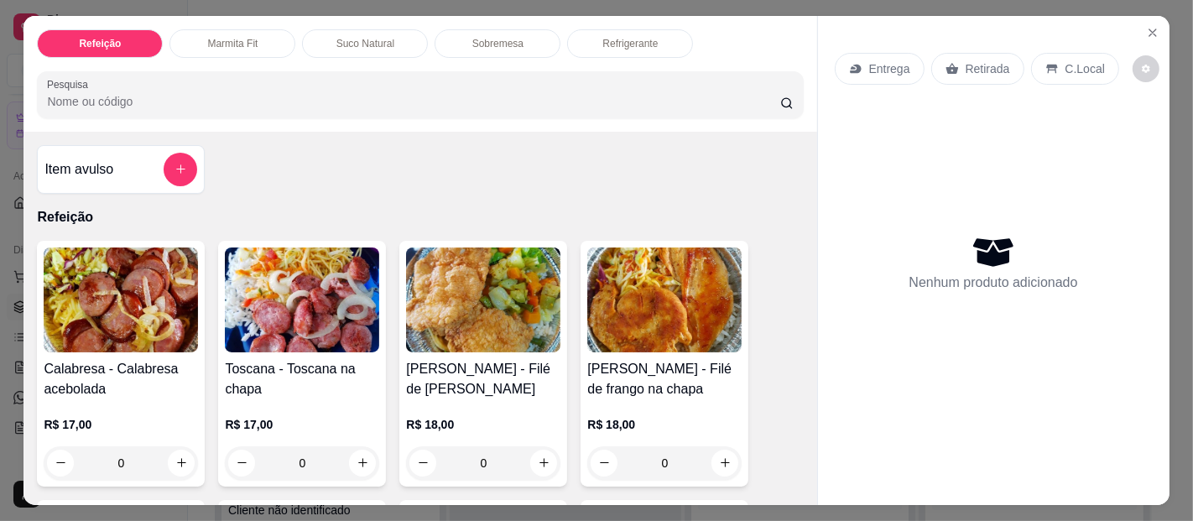
click at [695, 283] on img at bounding box center [664, 300] width 154 height 105
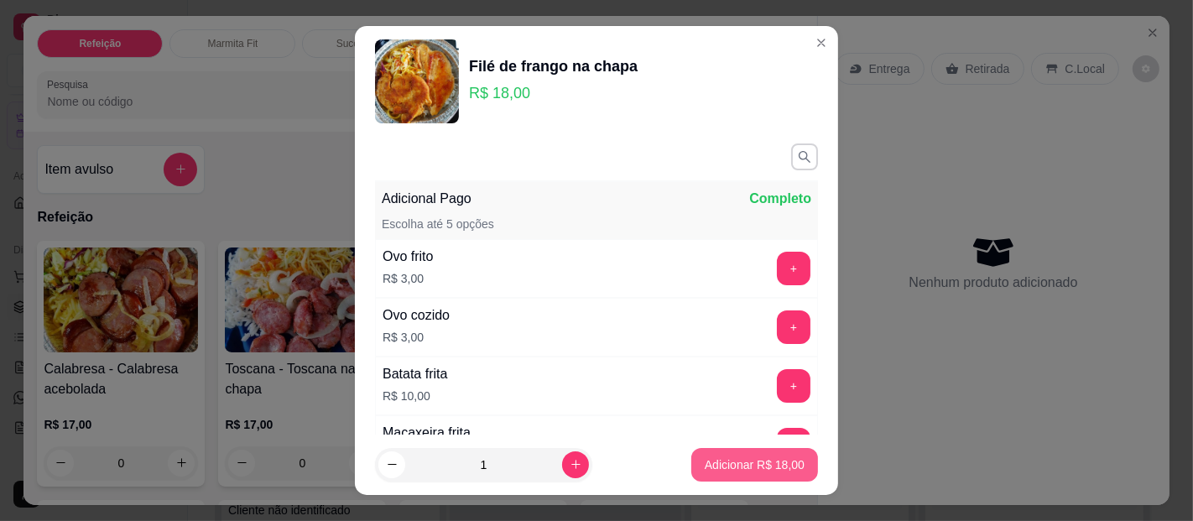
click at [726, 476] on button "Adicionar R$ 18,00" at bounding box center [754, 465] width 127 height 34
type input "1"
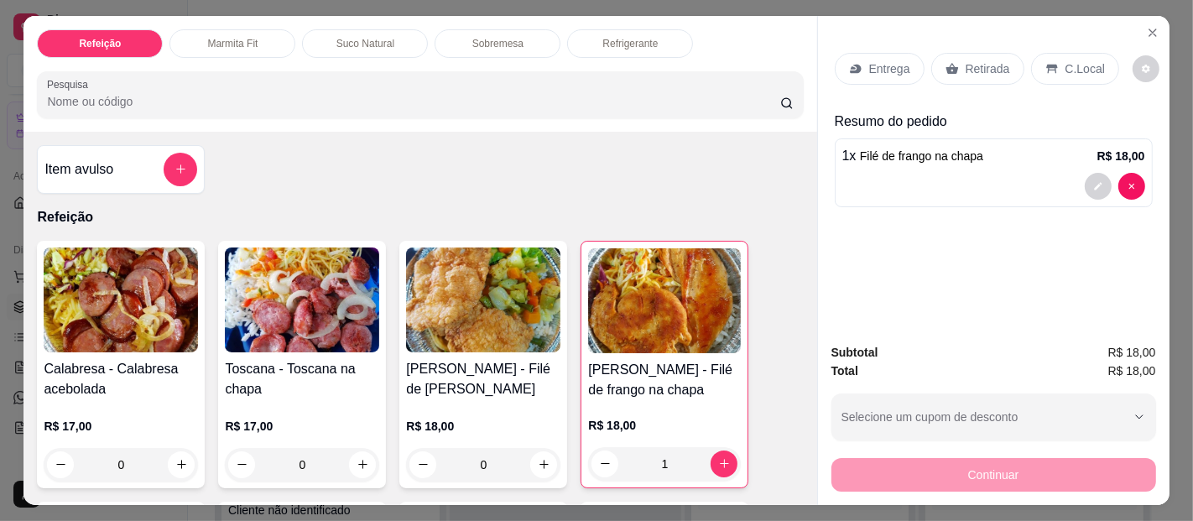
click at [888, 62] on p "Entrega" at bounding box center [889, 68] width 41 height 17
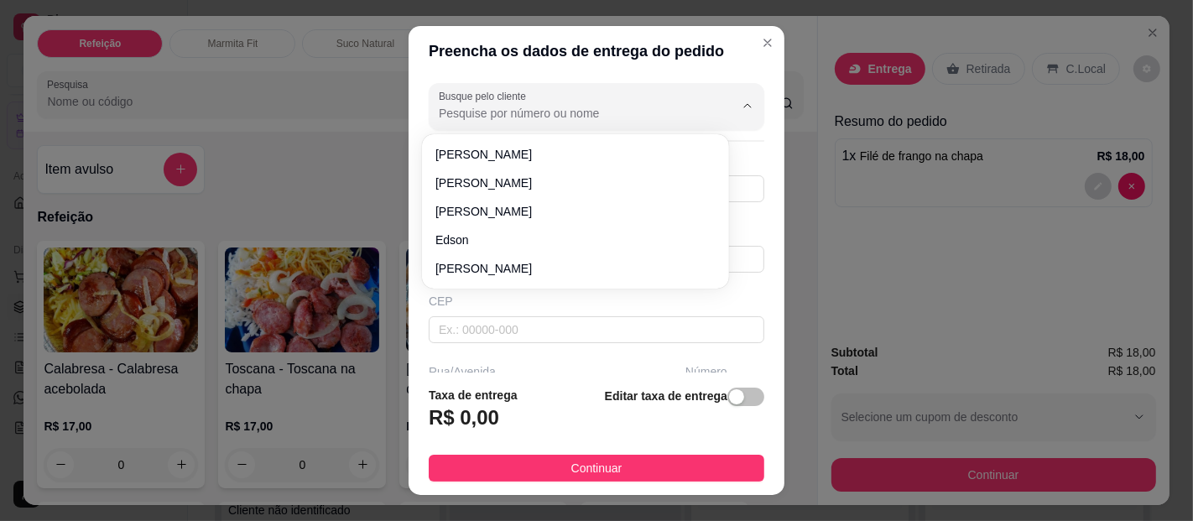
click at [585, 112] on input "Busque pelo cliente" at bounding box center [573, 113] width 268 height 17
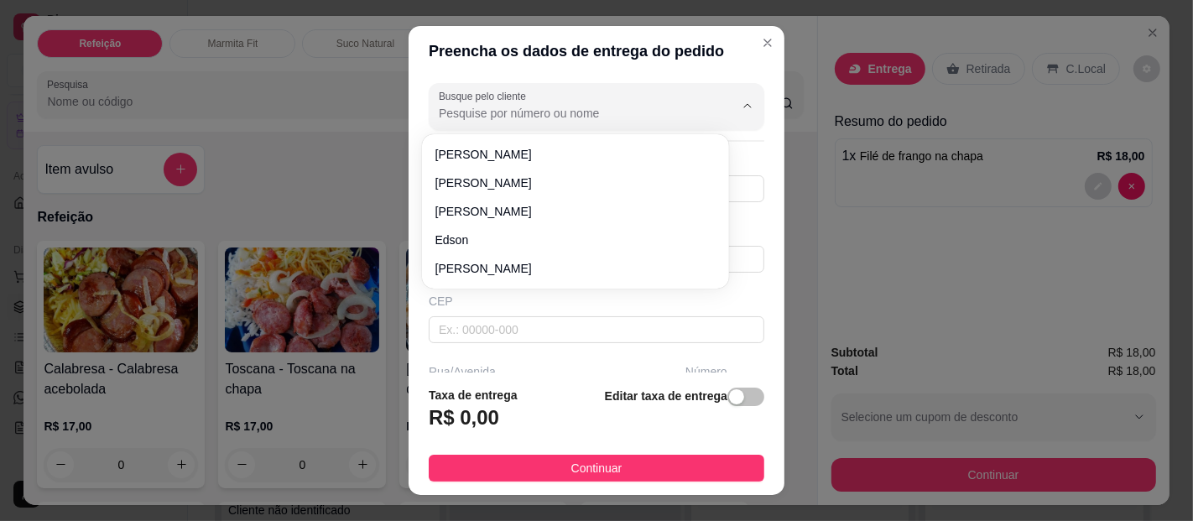
click at [585, 112] on input "Busque pelo cliente" at bounding box center [573, 113] width 268 height 17
click at [494, 109] on input "Busque pelo cliente" at bounding box center [573, 113] width 268 height 17
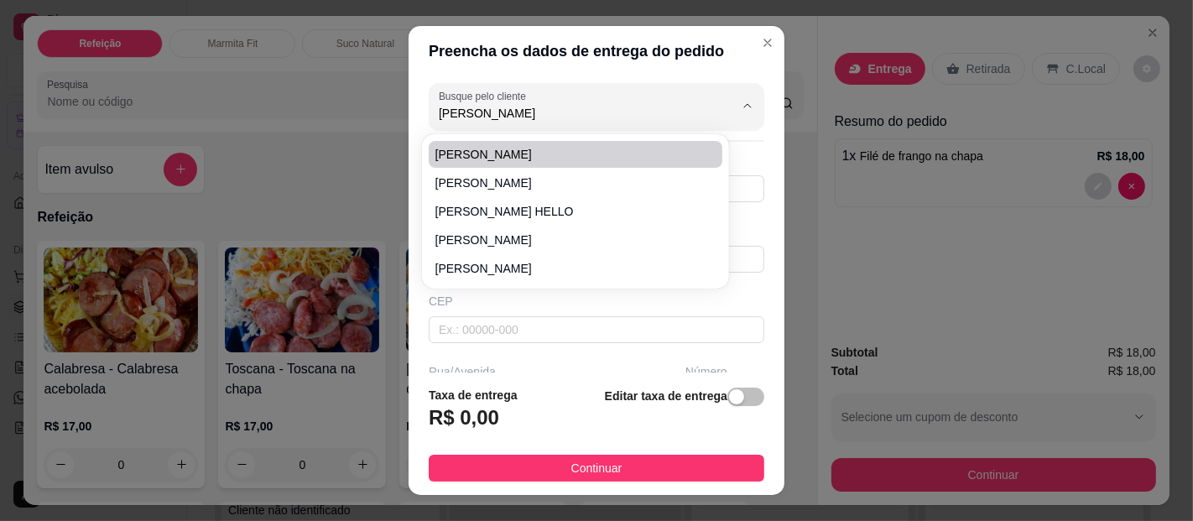
click at [491, 148] on span "[PERSON_NAME]" at bounding box center [566, 154] width 263 height 17
type input "[PERSON_NAME]"
type input "91985316501"
type input "[PERSON_NAME]"
type input "Recepção"
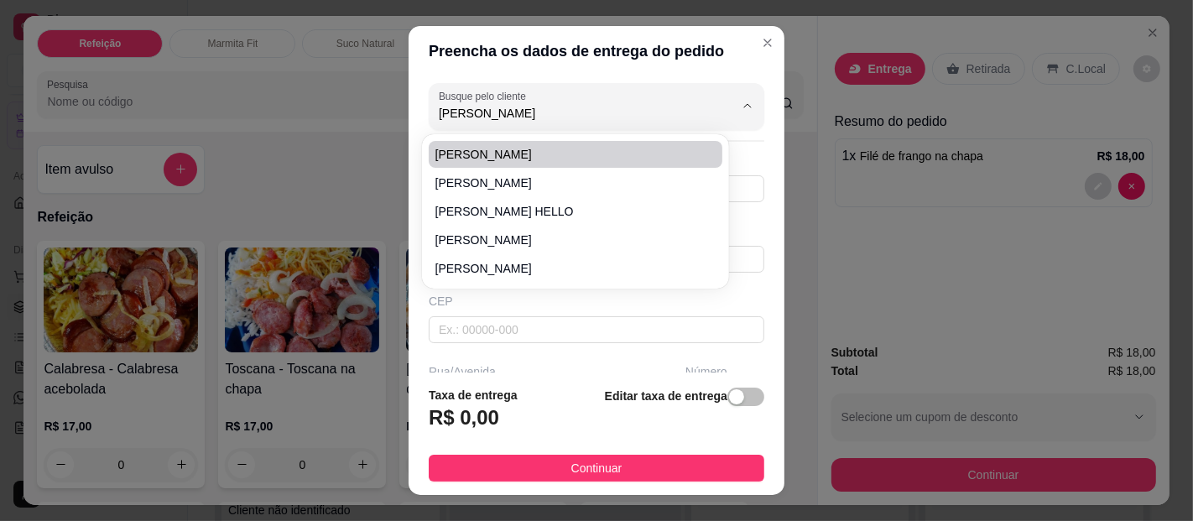
type input "[GEOGRAPHIC_DATA]"
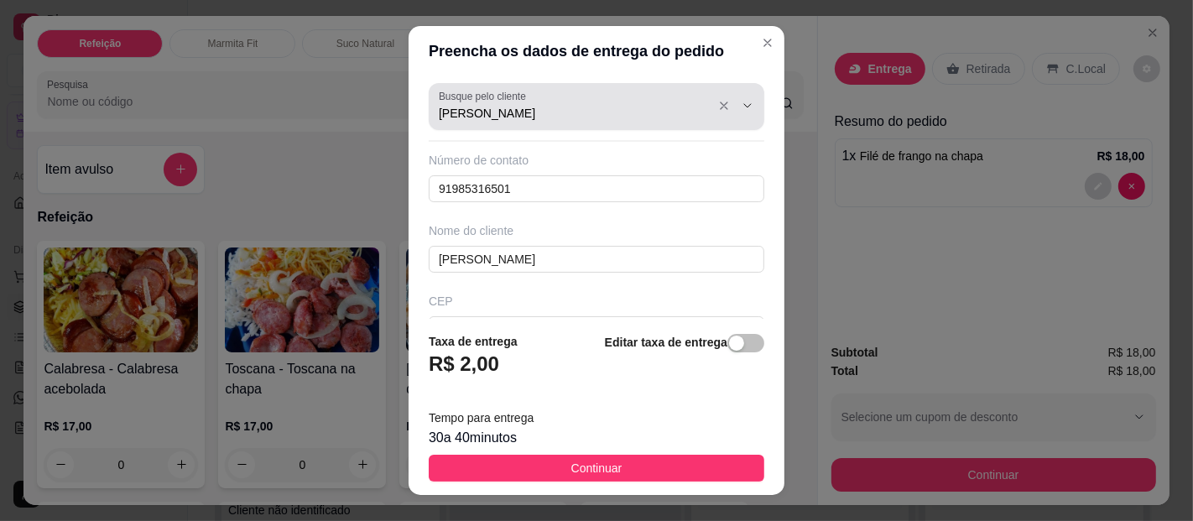
click at [571, 109] on input "[PERSON_NAME]" at bounding box center [573, 113] width 268 height 17
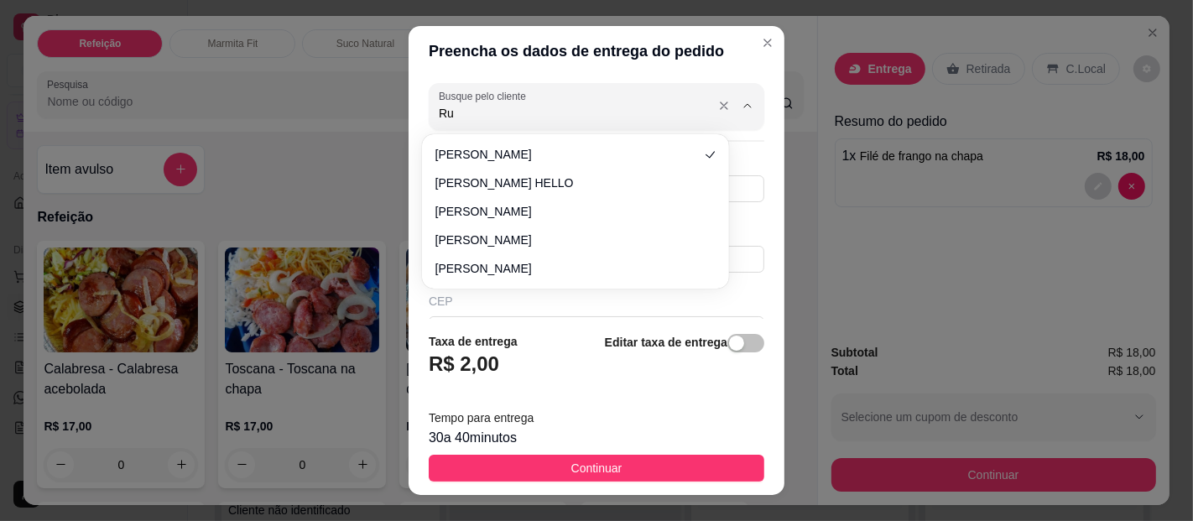
type input "R"
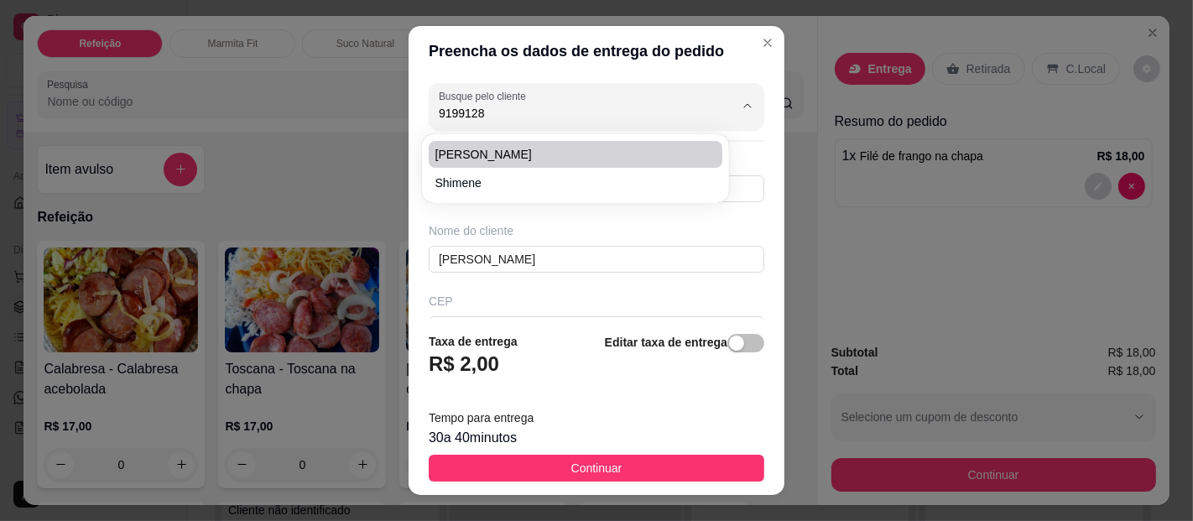
click at [482, 154] on span "[PERSON_NAME]" at bounding box center [566, 154] width 263 height 17
type input "[PERSON_NAME]"
type input "91991288896"
type input "[PERSON_NAME]"
type input "ALL GUIMARAES"
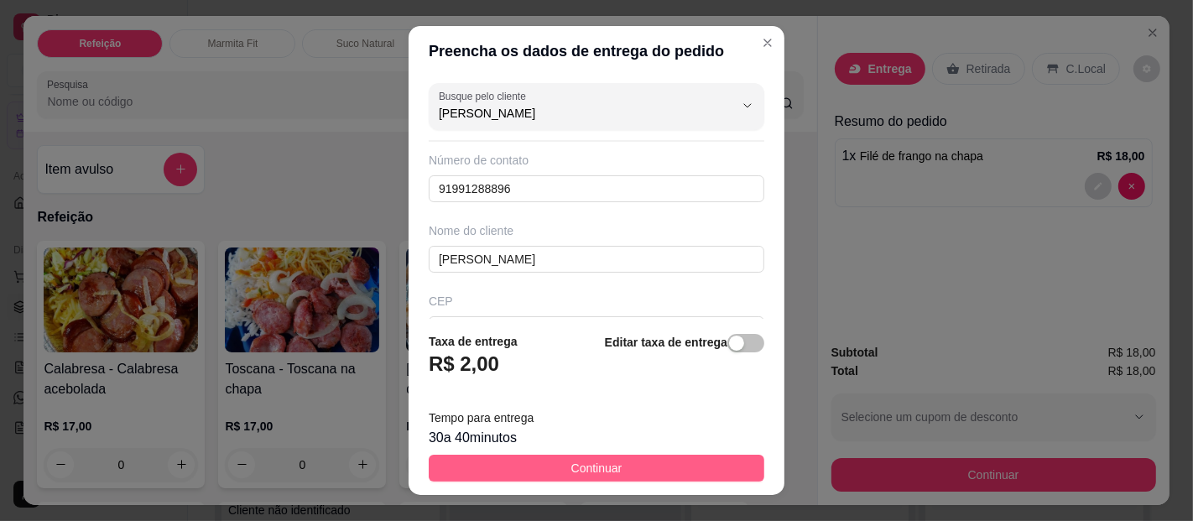
type input "[PERSON_NAME]"
click at [612, 459] on button "Continuar" at bounding box center [597, 468] width 336 height 27
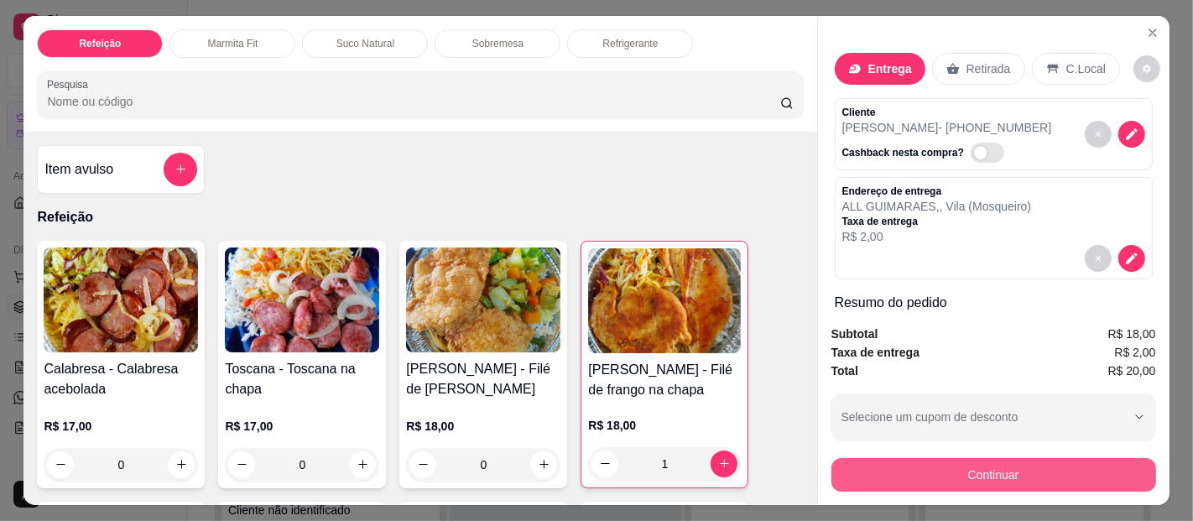
click at [980, 466] on button "Continuar" at bounding box center [993, 475] width 325 height 34
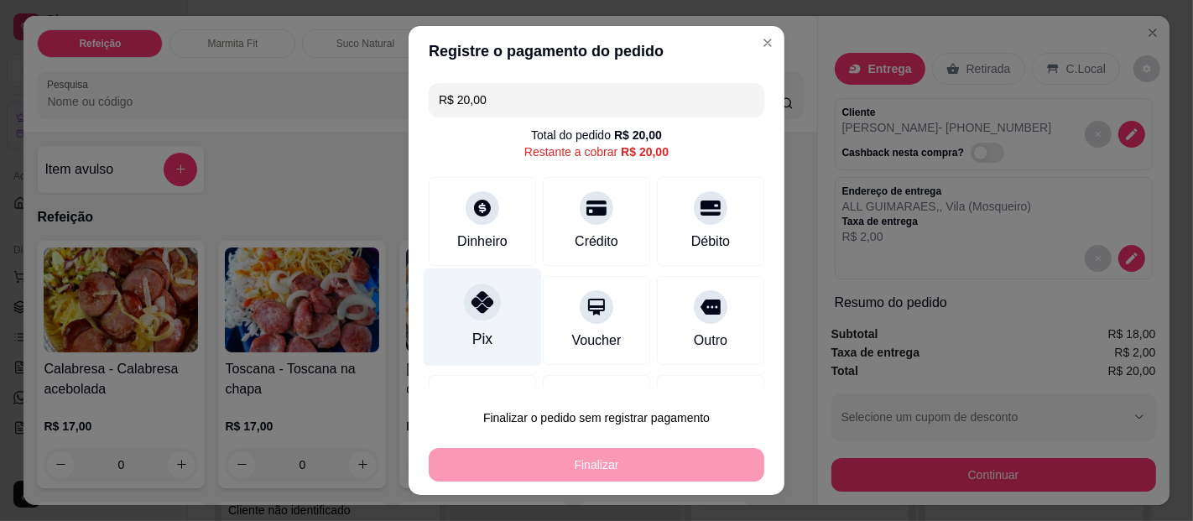
click at [477, 320] on div "Pix" at bounding box center [483, 317] width 118 height 98
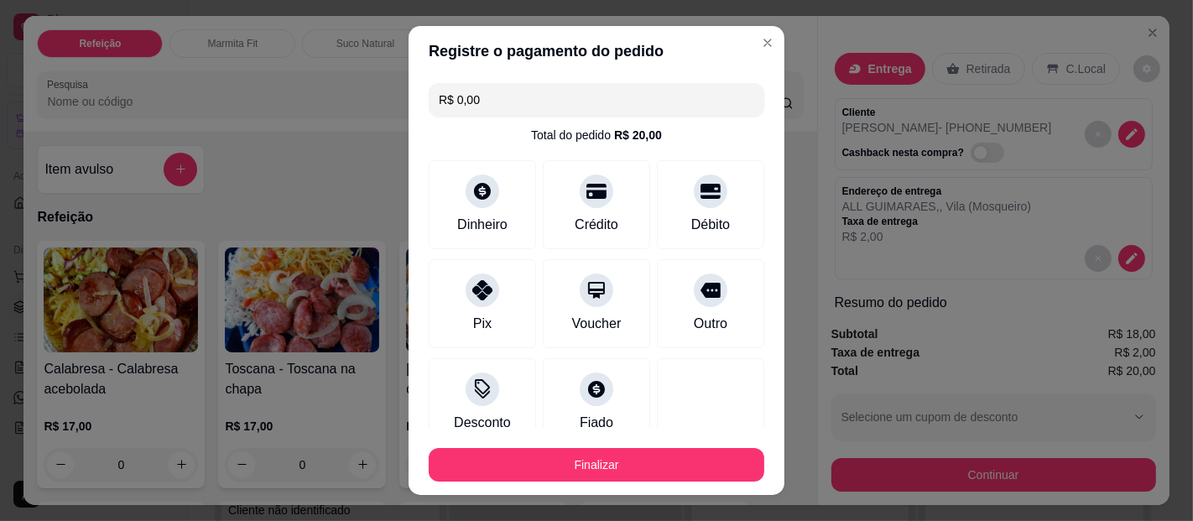
type input "R$ 0,00"
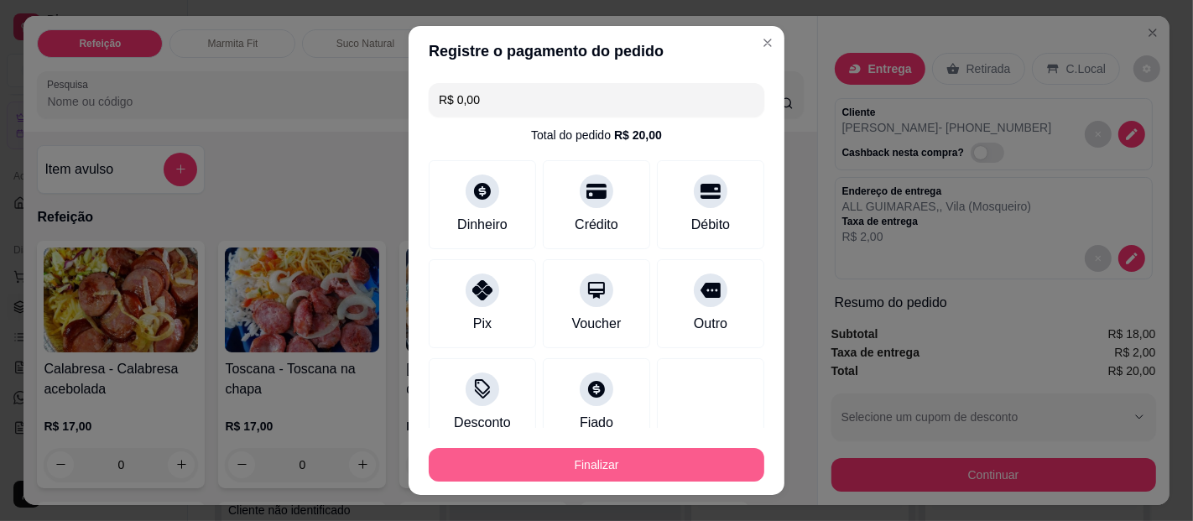
click at [560, 457] on button "Finalizar" at bounding box center [597, 465] width 336 height 34
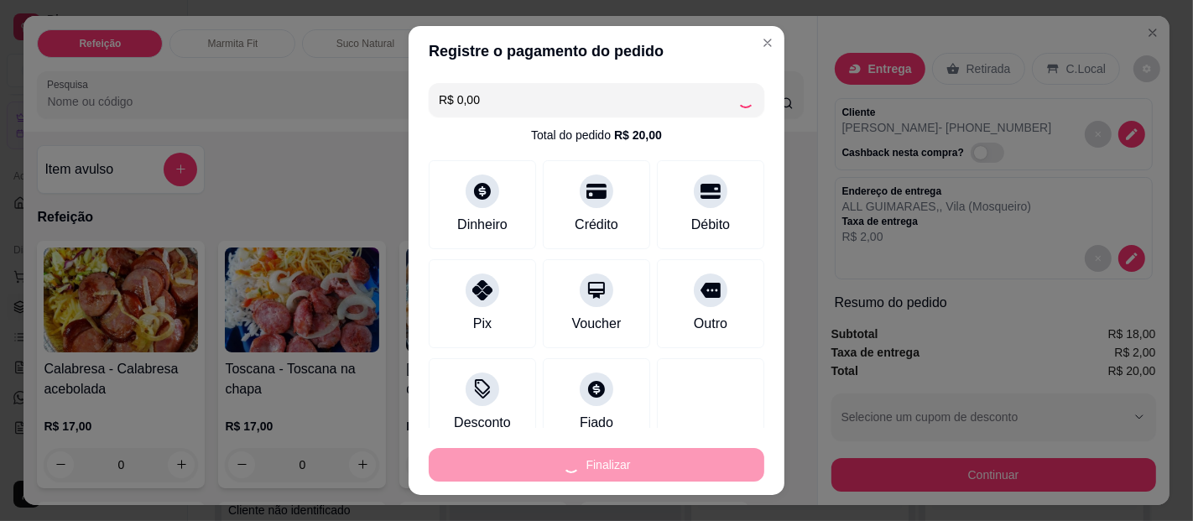
type input "0"
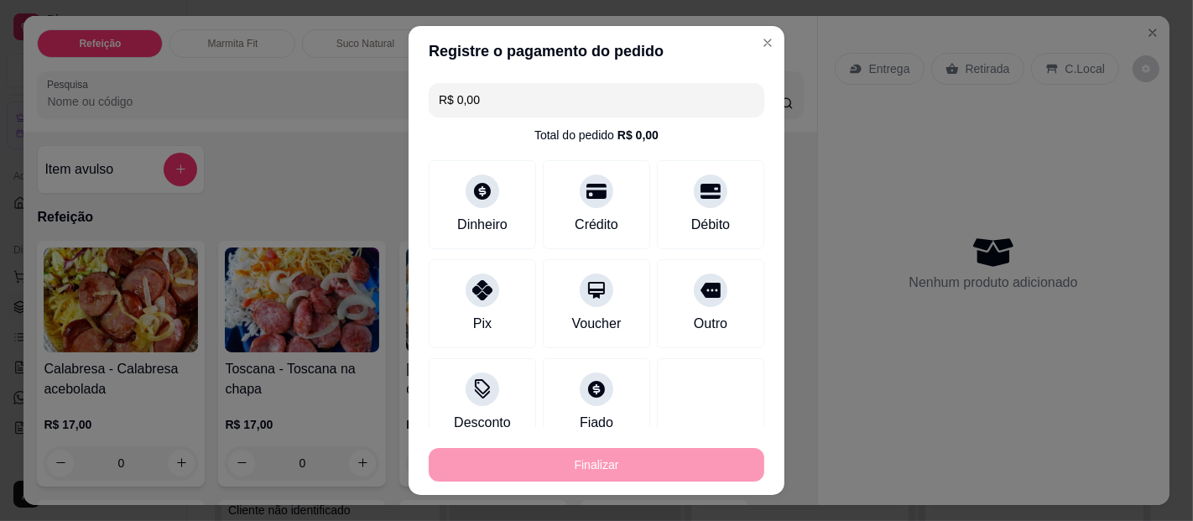
type input "-R$ 20,00"
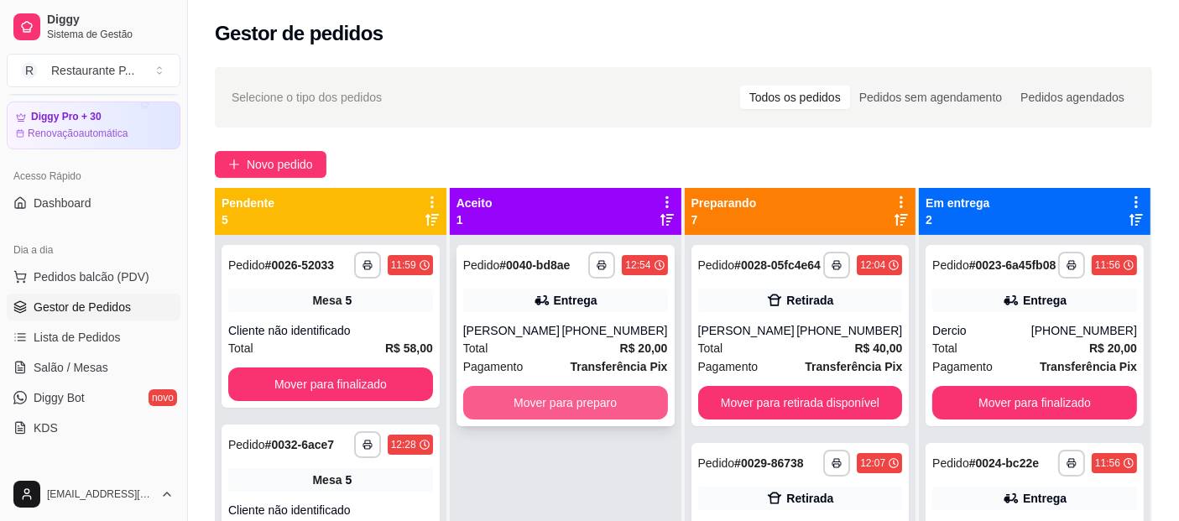
click at [589, 404] on button "Mover para preparo" at bounding box center [565, 403] width 205 height 34
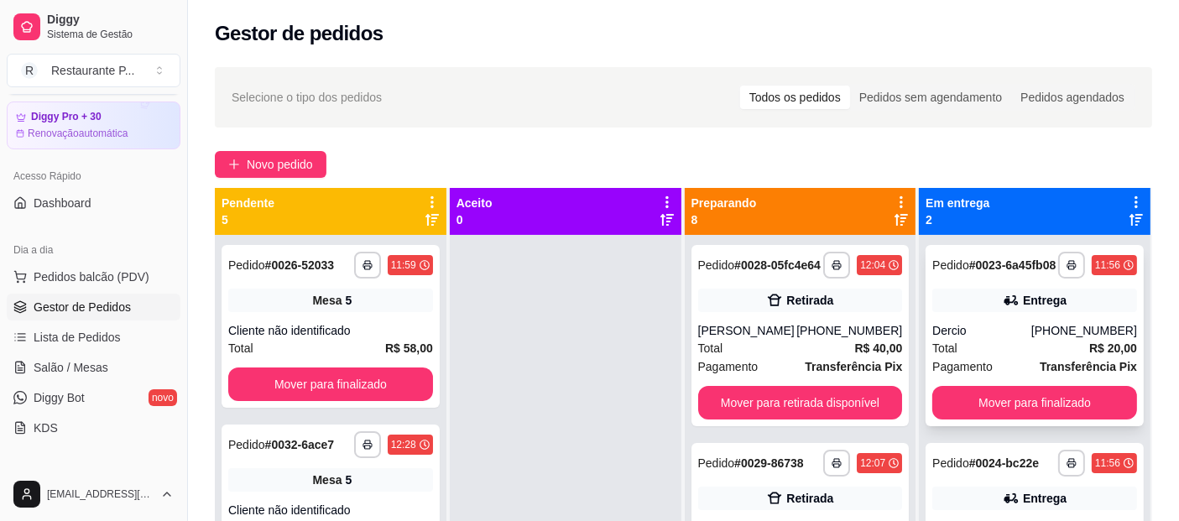
click at [1048, 398] on div "**********" at bounding box center [1034, 335] width 218 height 181
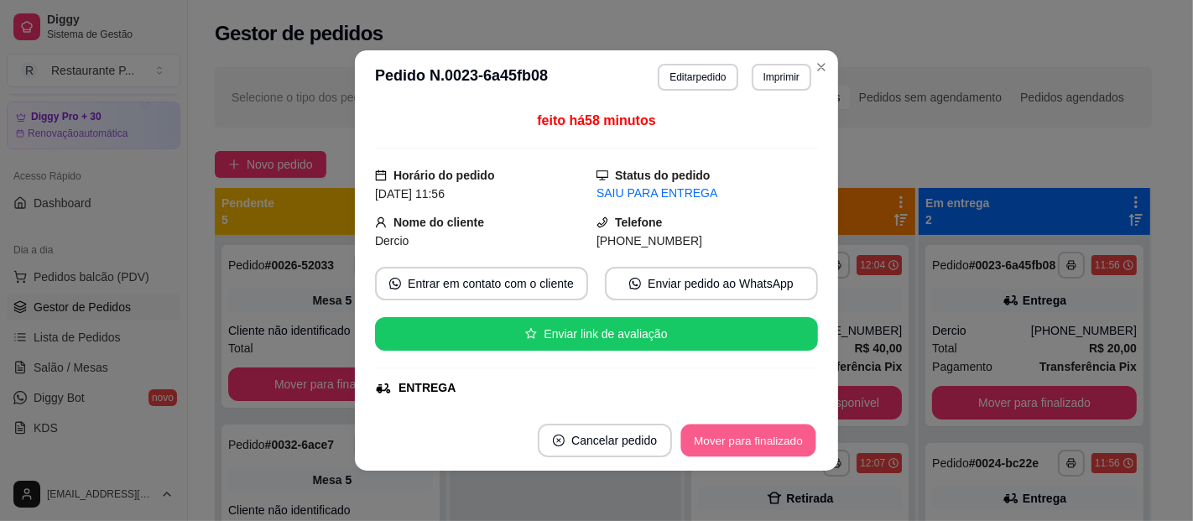
click at [798, 438] on button "Mover para finalizado" at bounding box center [748, 441] width 135 height 33
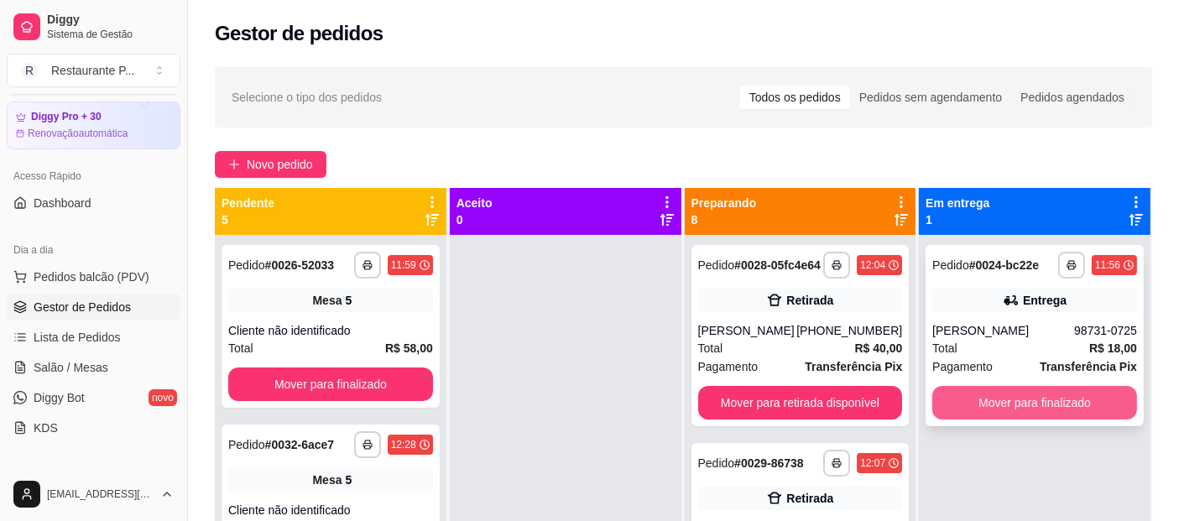
click at [1050, 404] on button "Mover para finalizado" at bounding box center [1034, 403] width 205 height 34
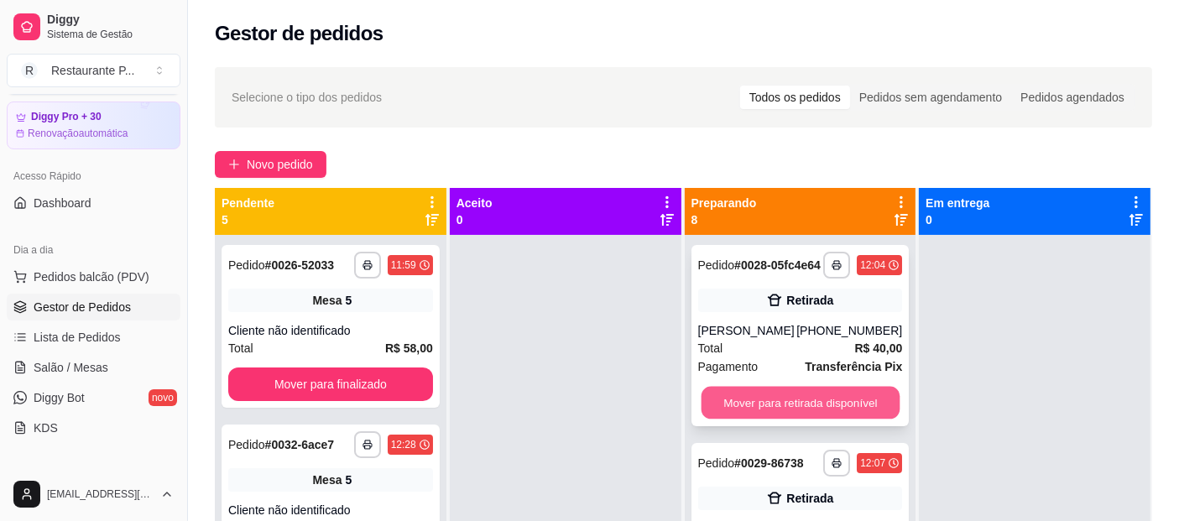
click at [844, 406] on button "Mover para retirada disponível" at bounding box center [800, 403] width 198 height 33
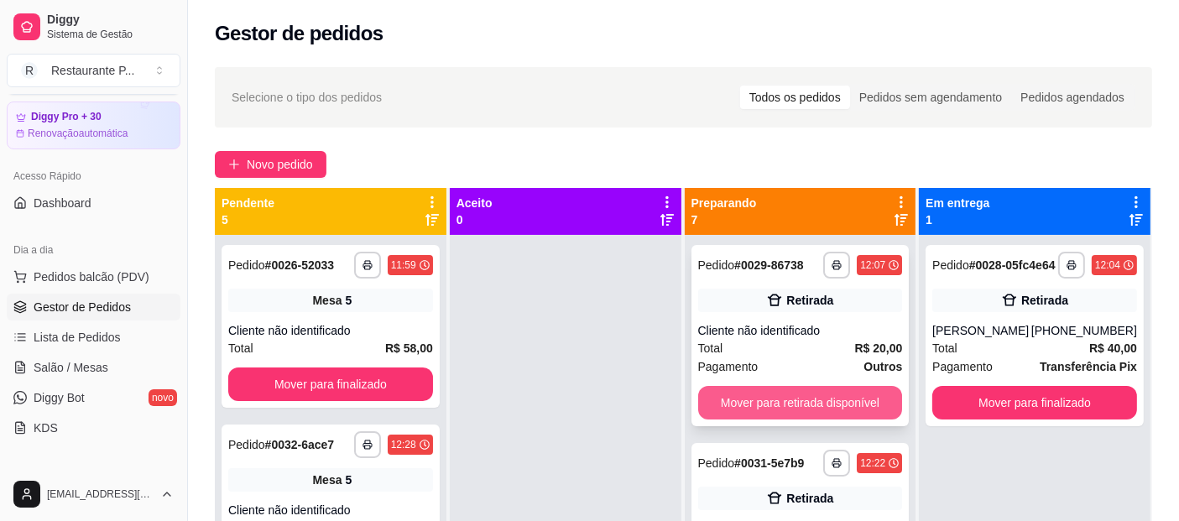
click at [817, 394] on button "Mover para retirada disponível" at bounding box center [800, 403] width 205 height 34
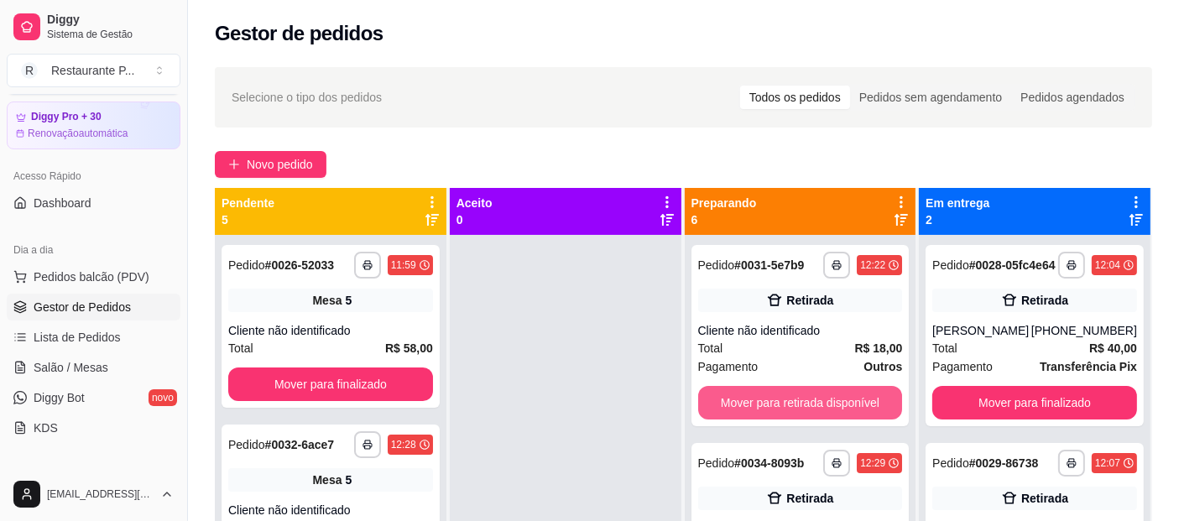
click at [816, 398] on button "Mover para retirada disponível" at bounding box center [800, 403] width 205 height 34
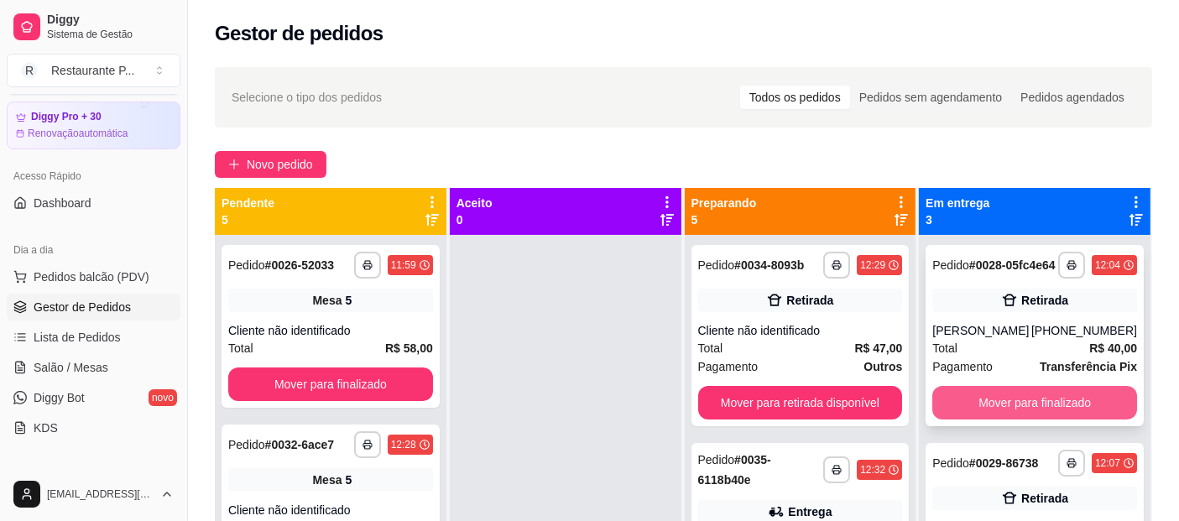
click at [985, 409] on button "Mover para finalizado" at bounding box center [1034, 403] width 205 height 34
click at [994, 404] on button "Mover para finalizado" at bounding box center [1034, 403] width 205 height 34
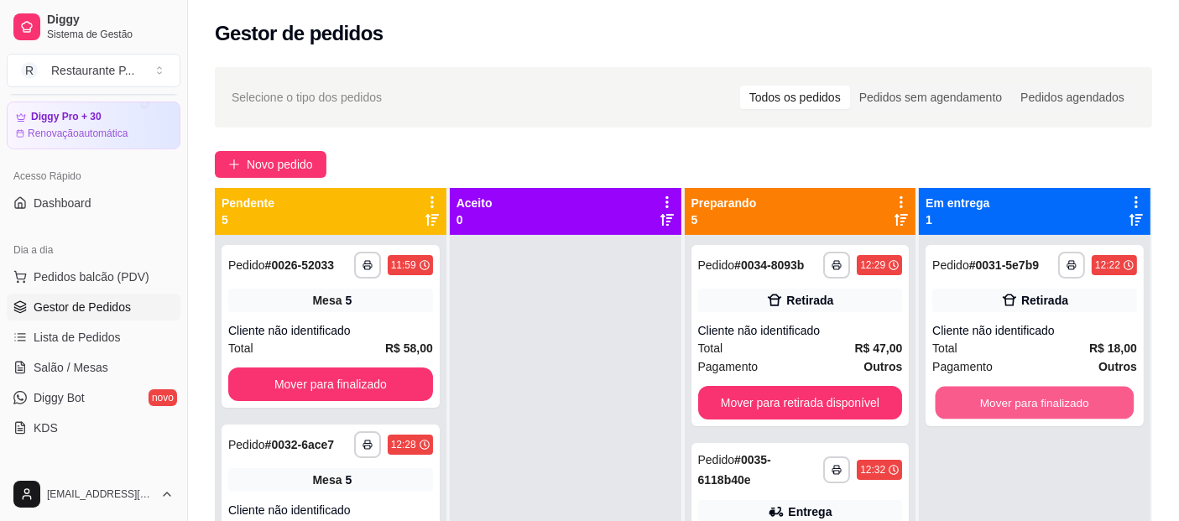
click at [994, 404] on button "Mover para finalizado" at bounding box center [1034, 403] width 198 height 33
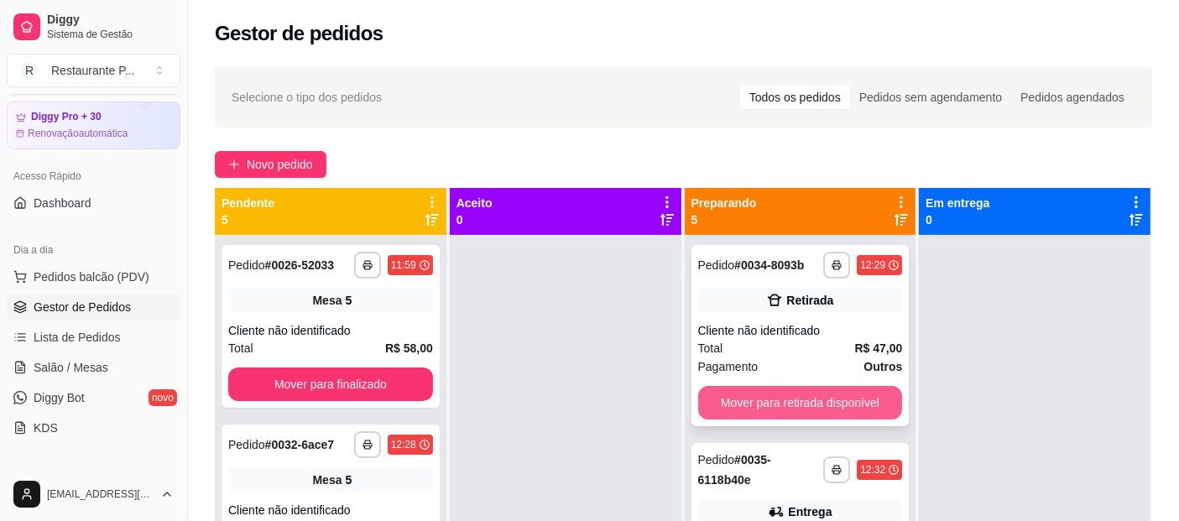
click at [842, 408] on button "Mover para retirada disponível" at bounding box center [800, 403] width 205 height 34
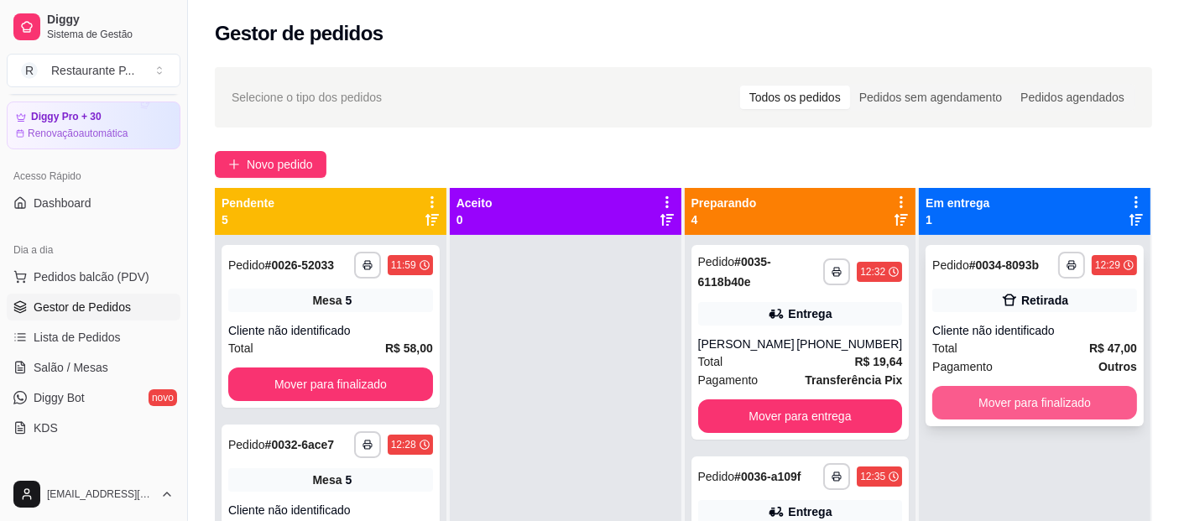
click at [1002, 393] on button "Mover para finalizado" at bounding box center [1034, 403] width 205 height 34
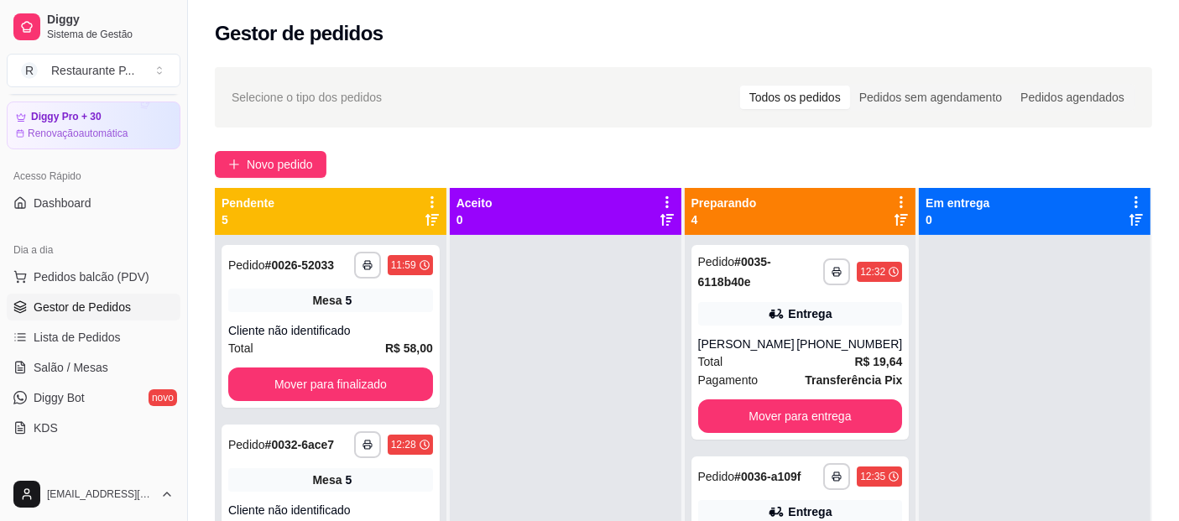
click at [986, 418] on div at bounding box center [1035, 495] width 232 height 521
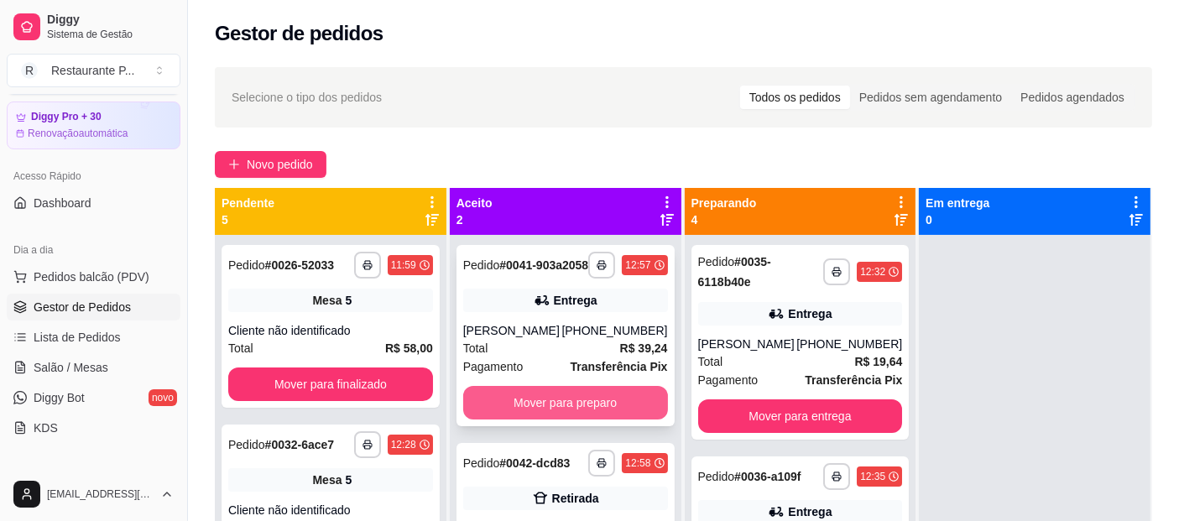
click at [599, 399] on button "Mover para preparo" at bounding box center [565, 403] width 205 height 34
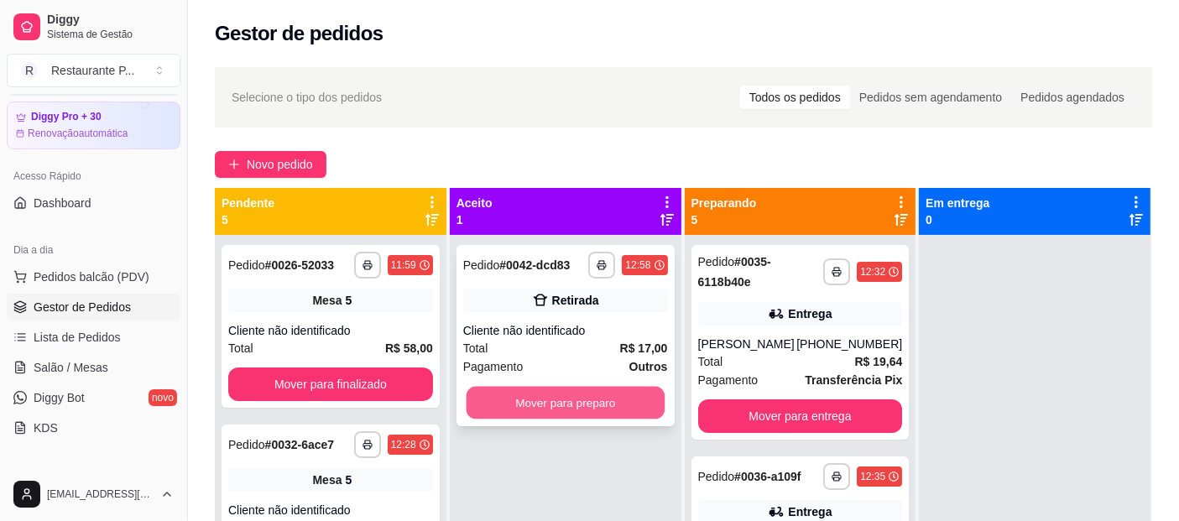
click at [576, 399] on button "Mover para preparo" at bounding box center [565, 403] width 198 height 33
click at [628, 391] on button "Mover para preparo" at bounding box center [565, 403] width 198 height 33
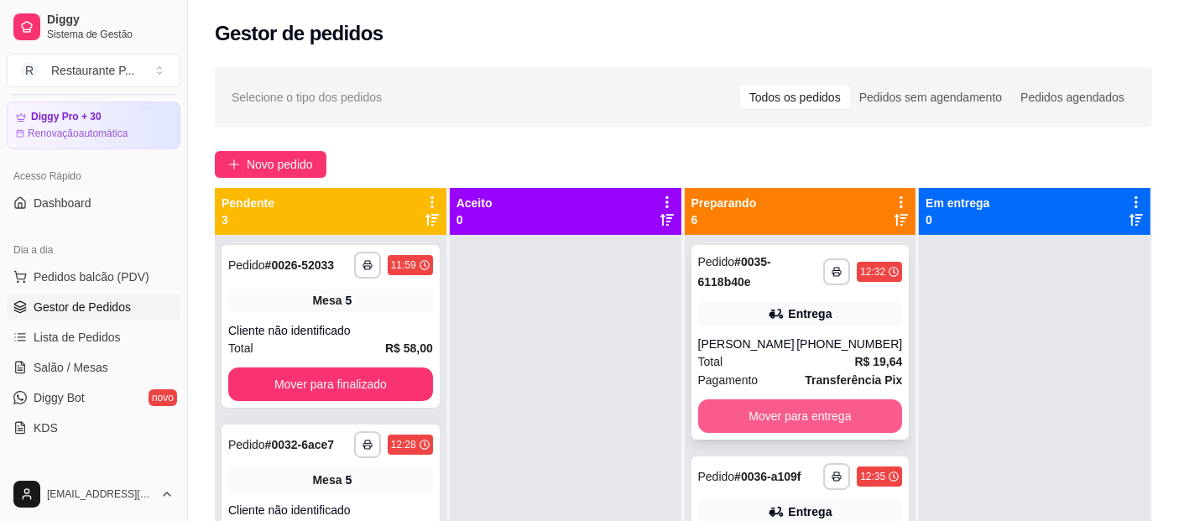
click at [826, 411] on button "Mover para entrega" at bounding box center [800, 416] width 205 height 34
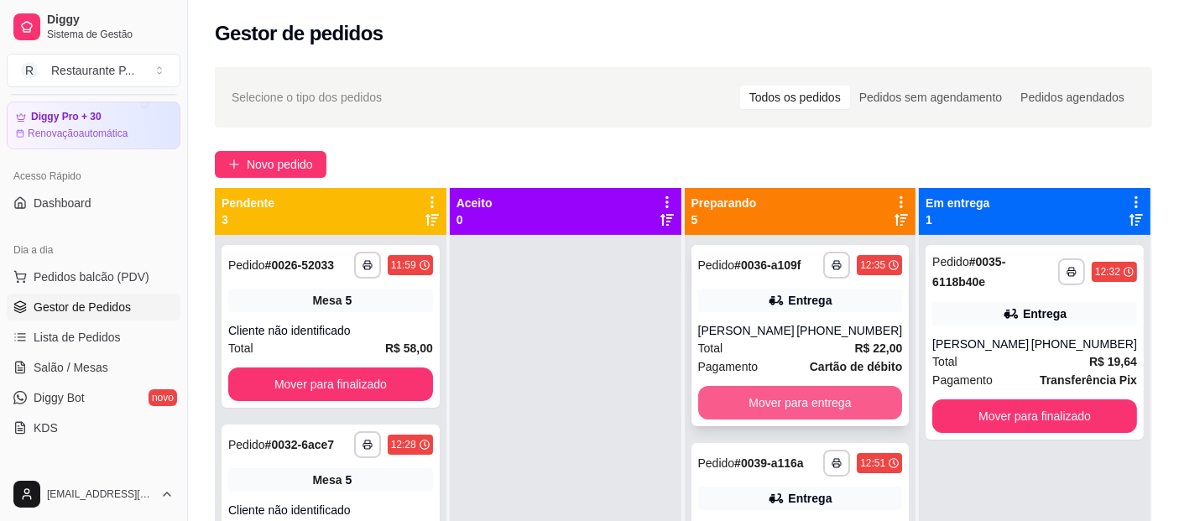
click at [812, 389] on button "Mover para entrega" at bounding box center [800, 403] width 205 height 34
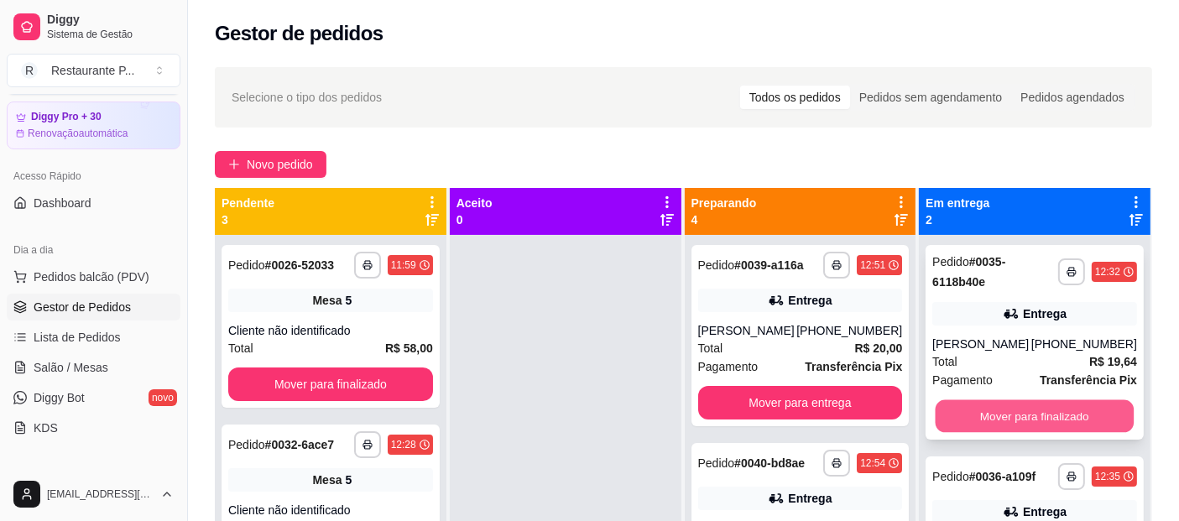
click at [1035, 423] on button "Mover para finalizado" at bounding box center [1034, 416] width 198 height 33
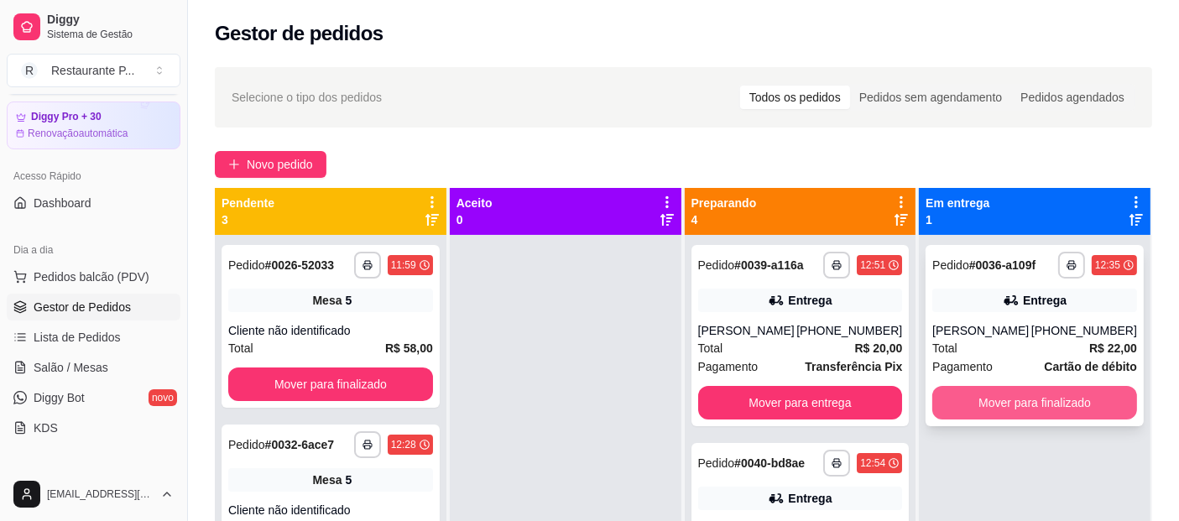
click at [1069, 408] on button "Mover para finalizado" at bounding box center [1034, 403] width 205 height 34
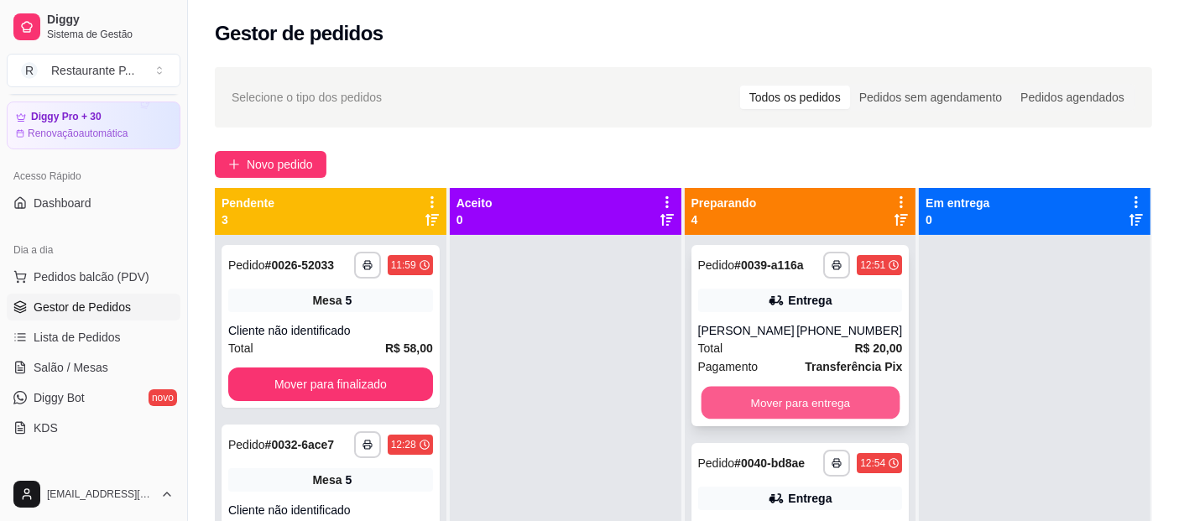
click at [779, 389] on button "Mover para entrega" at bounding box center [800, 403] width 198 height 33
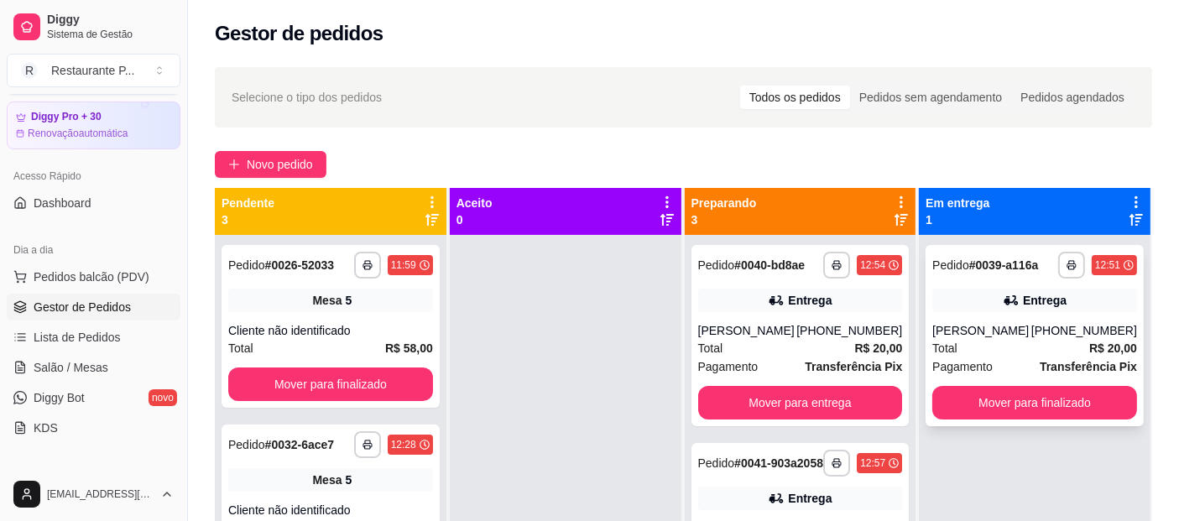
click at [975, 310] on div "Entrega" at bounding box center [1034, 300] width 205 height 23
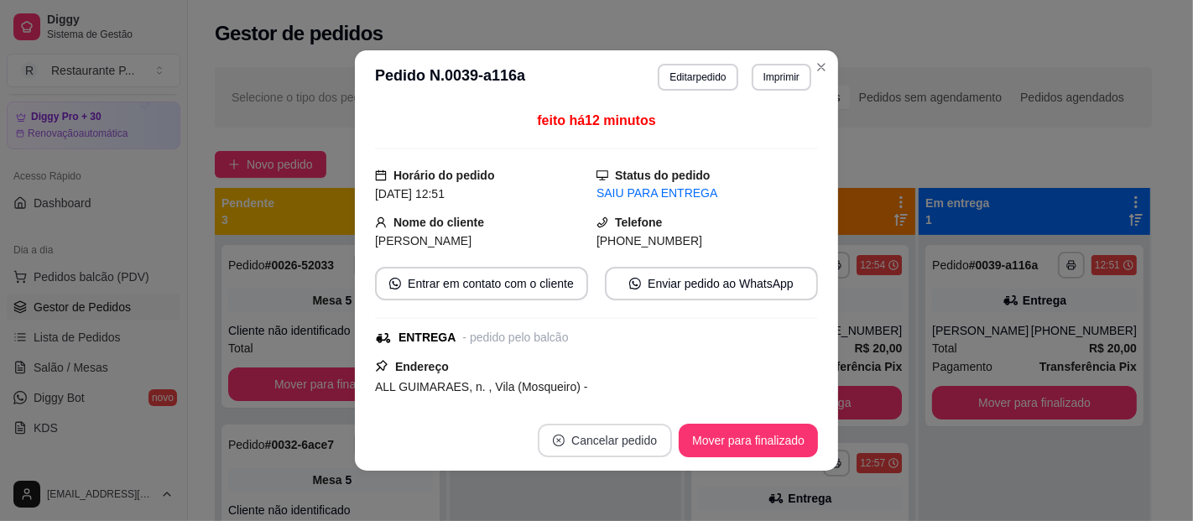
click at [609, 440] on button "Cancelar pedido" at bounding box center [605, 441] width 134 height 34
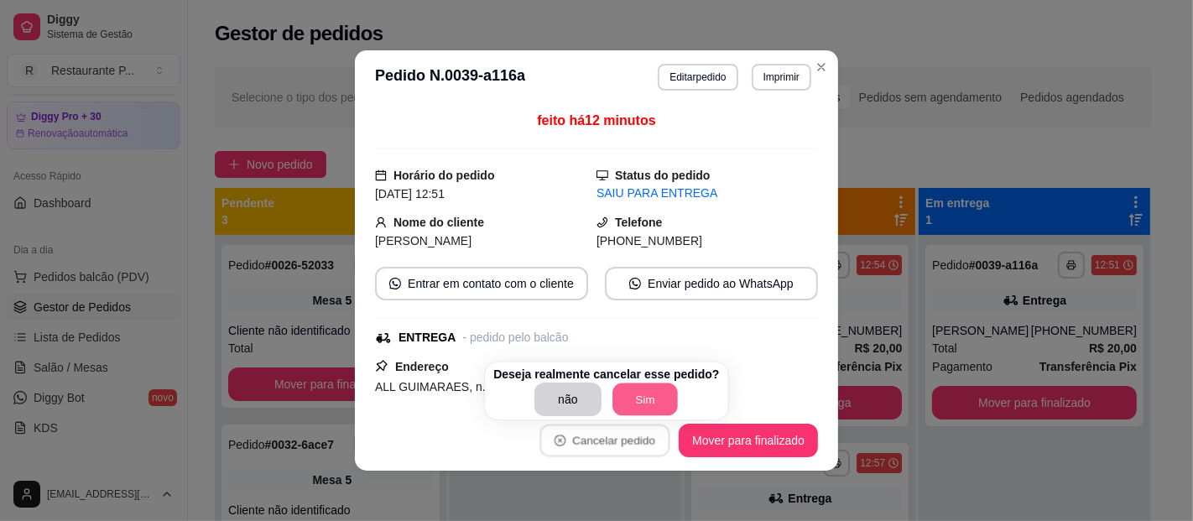
click at [637, 389] on button "Sim" at bounding box center [644, 399] width 65 height 33
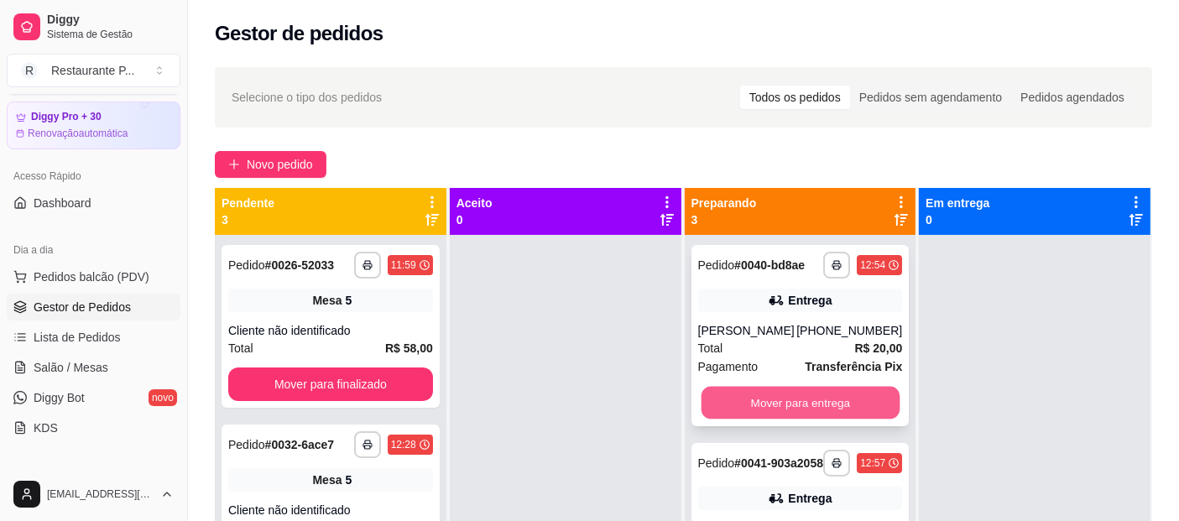
click at [800, 403] on button "Mover para entrega" at bounding box center [800, 403] width 198 height 33
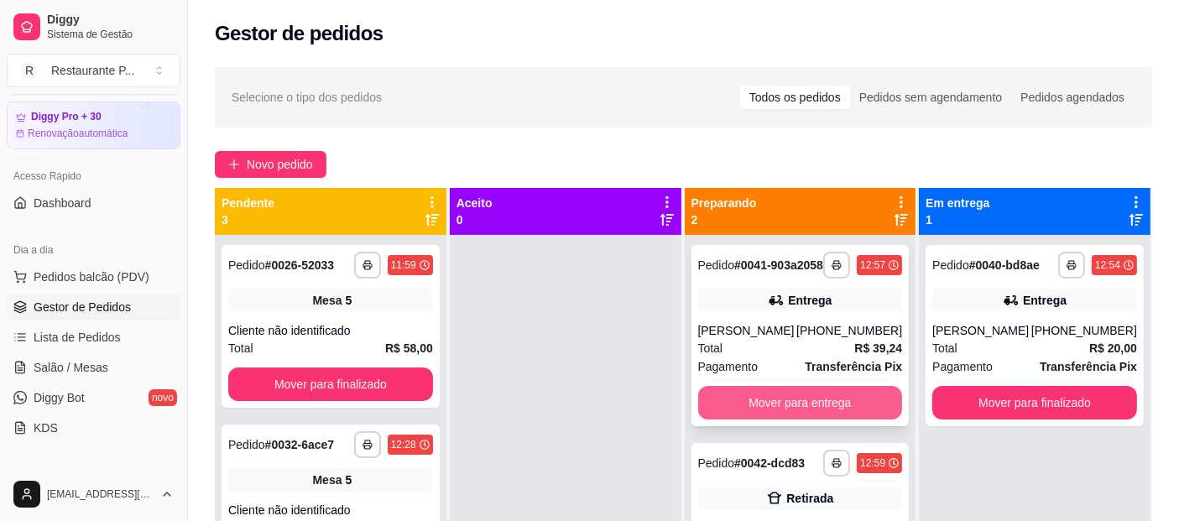
click at [816, 410] on button "Mover para entrega" at bounding box center [800, 403] width 205 height 34
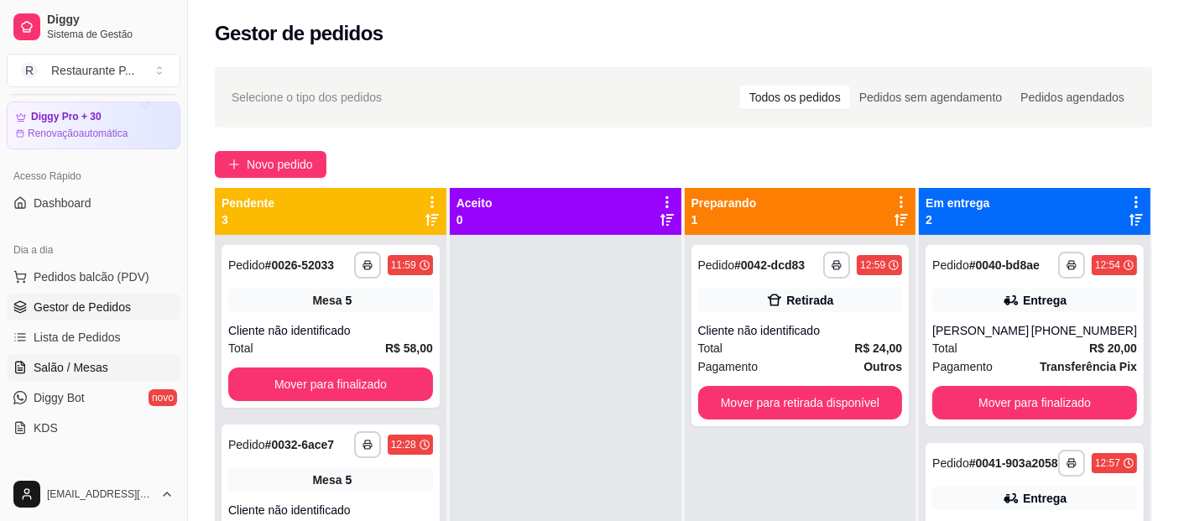
click at [86, 362] on span "Salão / Mesas" at bounding box center [71, 367] width 75 height 17
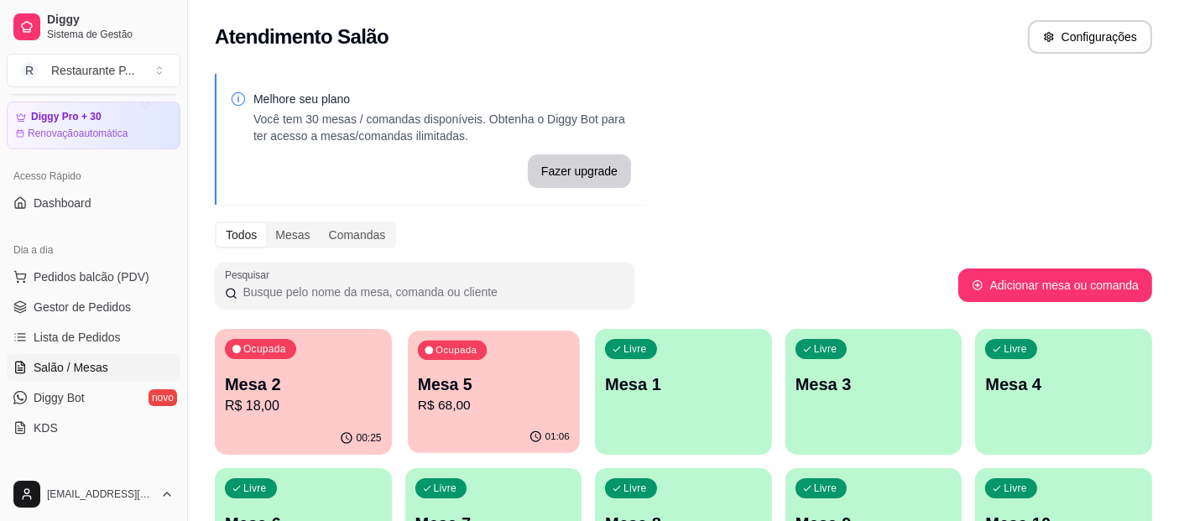
click at [477, 356] on div "Ocupada" at bounding box center [451, 350] width 69 height 19
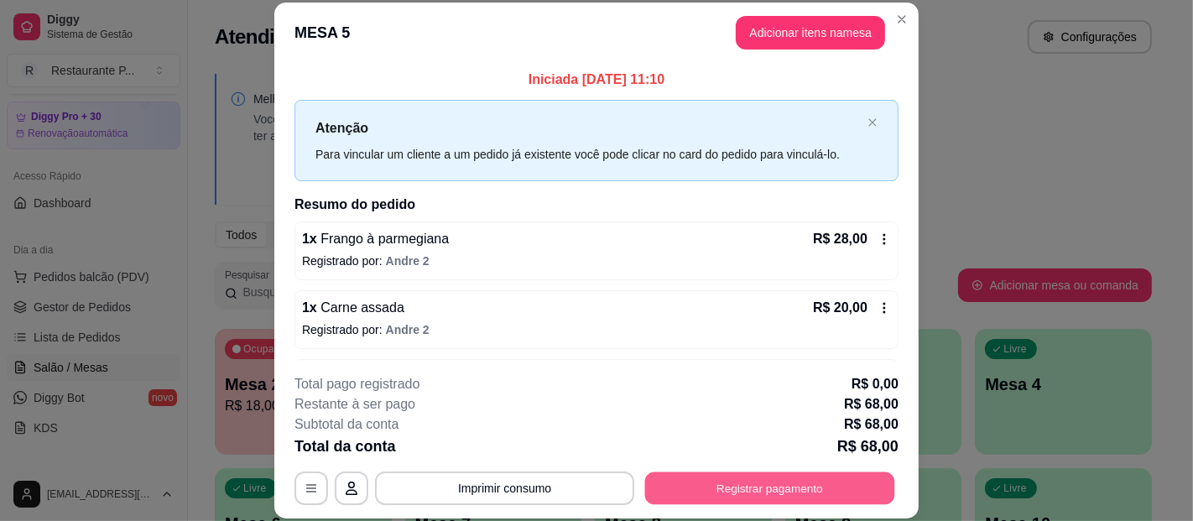
click at [730, 478] on button "Registrar pagamento" at bounding box center [770, 488] width 250 height 33
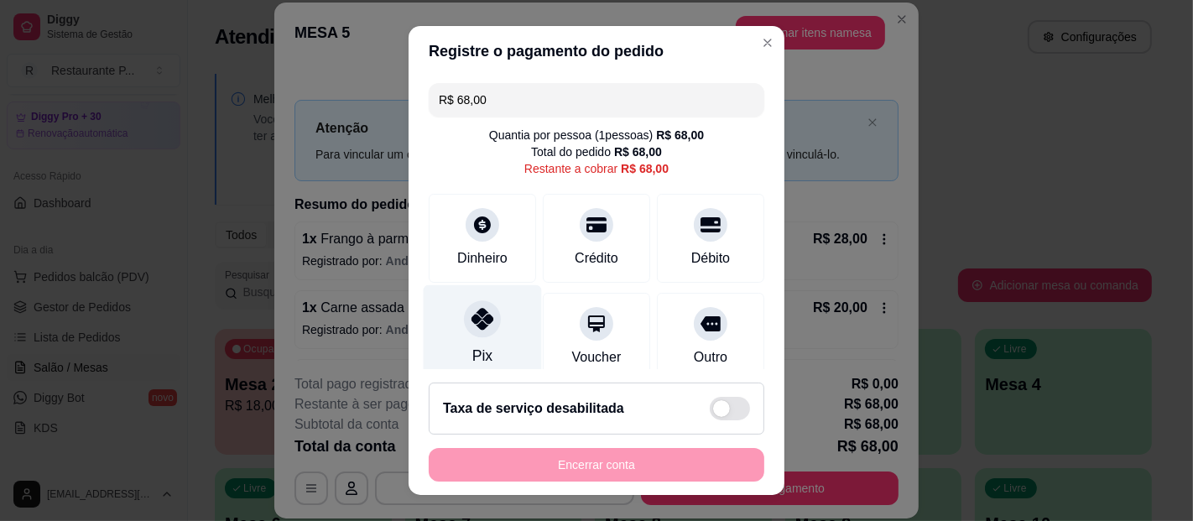
click at [475, 348] on div "Pix" at bounding box center [482, 356] width 20 height 22
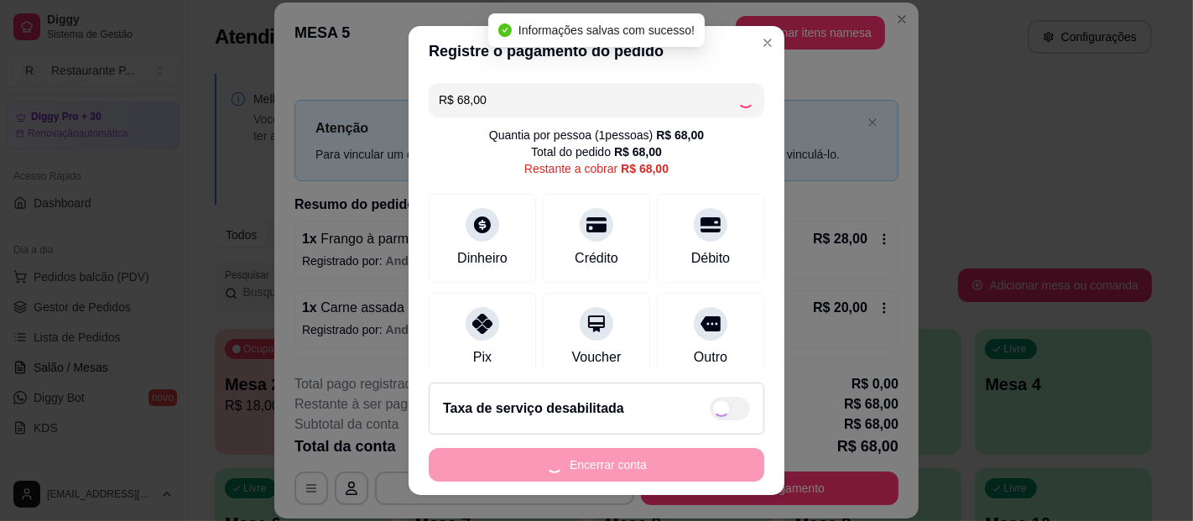
type input "R$ 0,00"
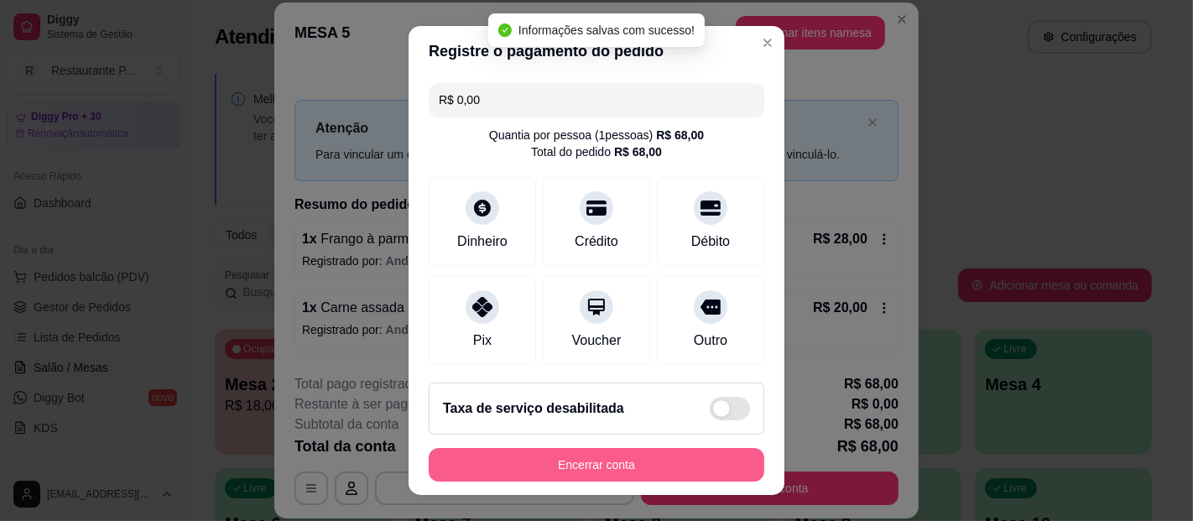
click at [607, 464] on button "Encerrar conta" at bounding box center [597, 465] width 336 height 34
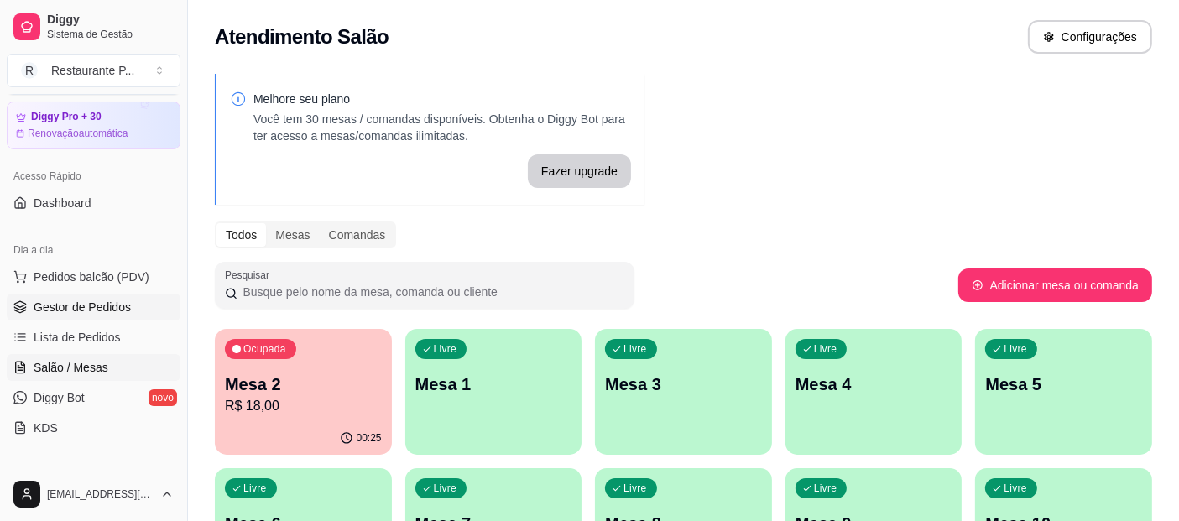
click at [110, 312] on span "Gestor de Pedidos" at bounding box center [82, 307] width 97 height 17
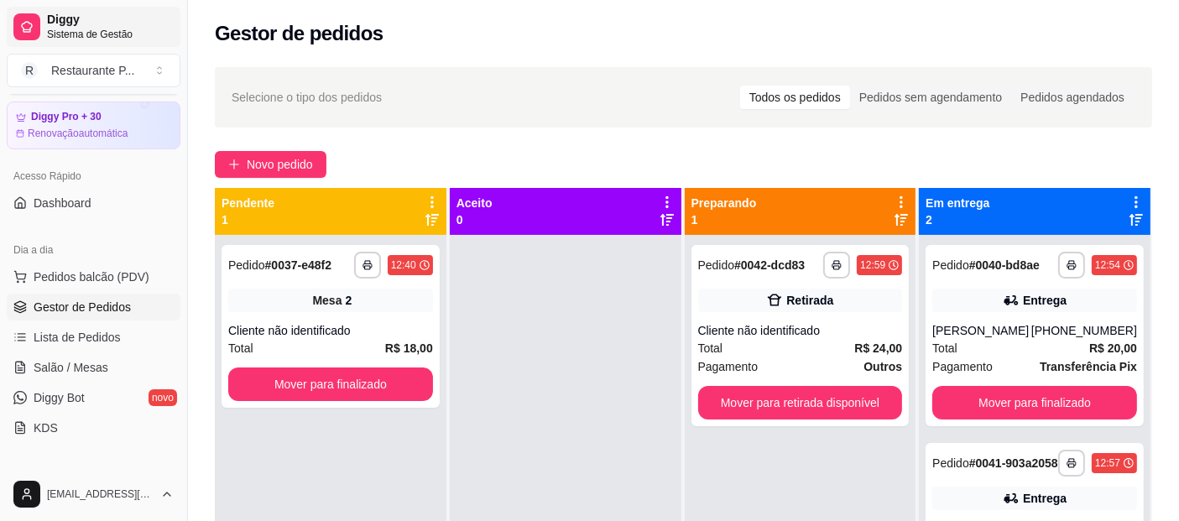
click at [104, 27] on div "Diggy Sistema de Gestão" at bounding box center [110, 27] width 127 height 29
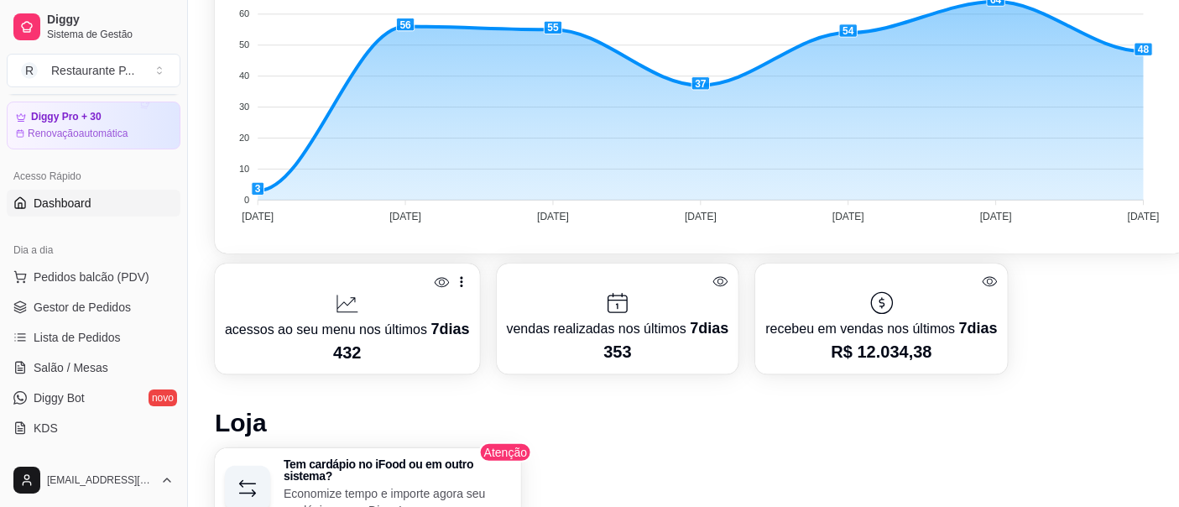
scroll to position [533, 0]
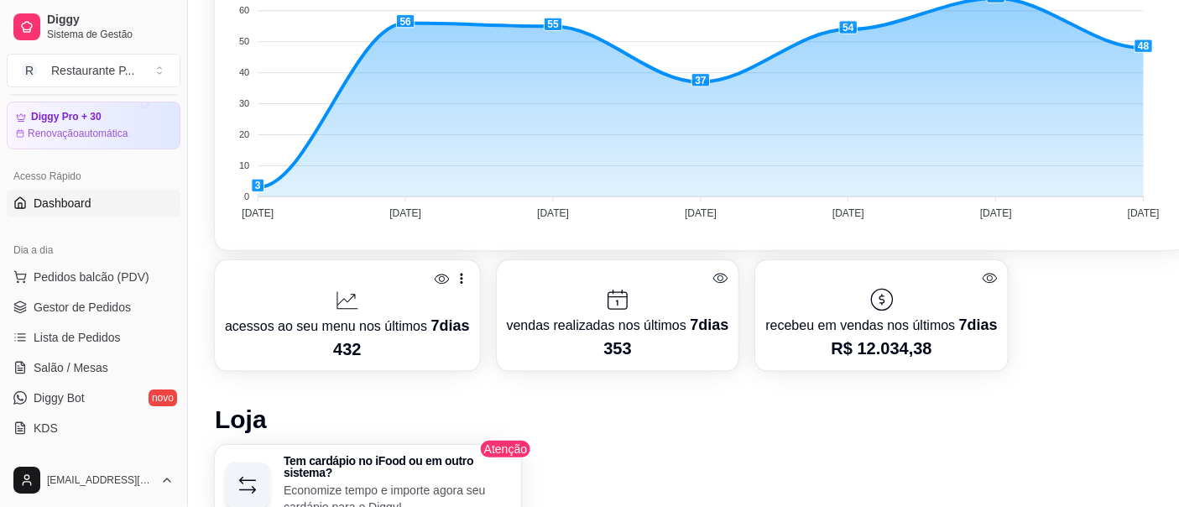
click at [982, 274] on icon at bounding box center [990, 278] width 16 height 16
click at [982, 270] on icon at bounding box center [990, 278] width 16 height 16
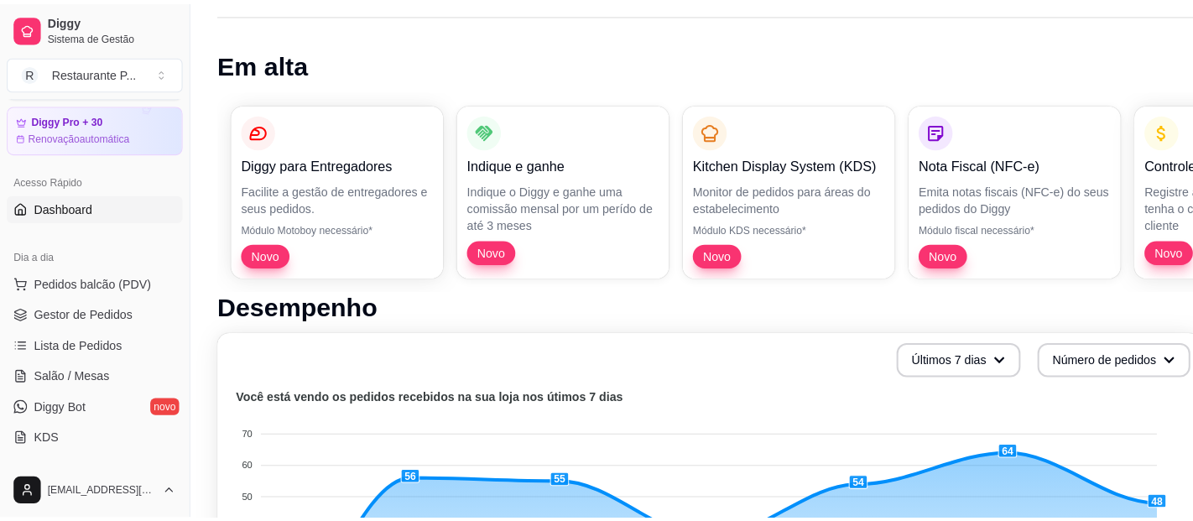
scroll to position [0, 0]
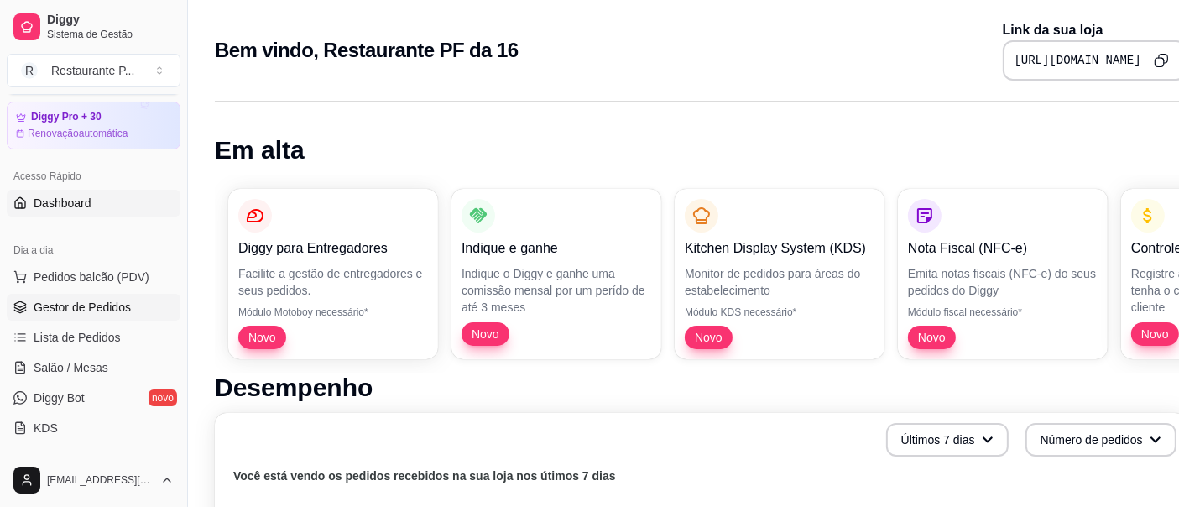
click at [97, 305] on span "Gestor de Pedidos" at bounding box center [82, 307] width 97 height 17
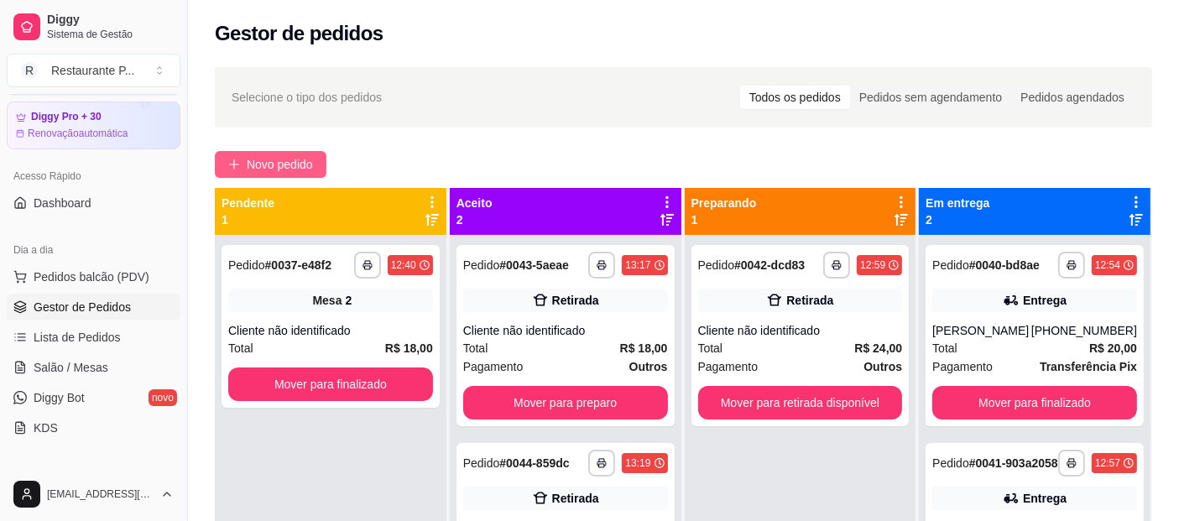
click at [286, 154] on button "Novo pedido" at bounding box center [271, 164] width 112 height 27
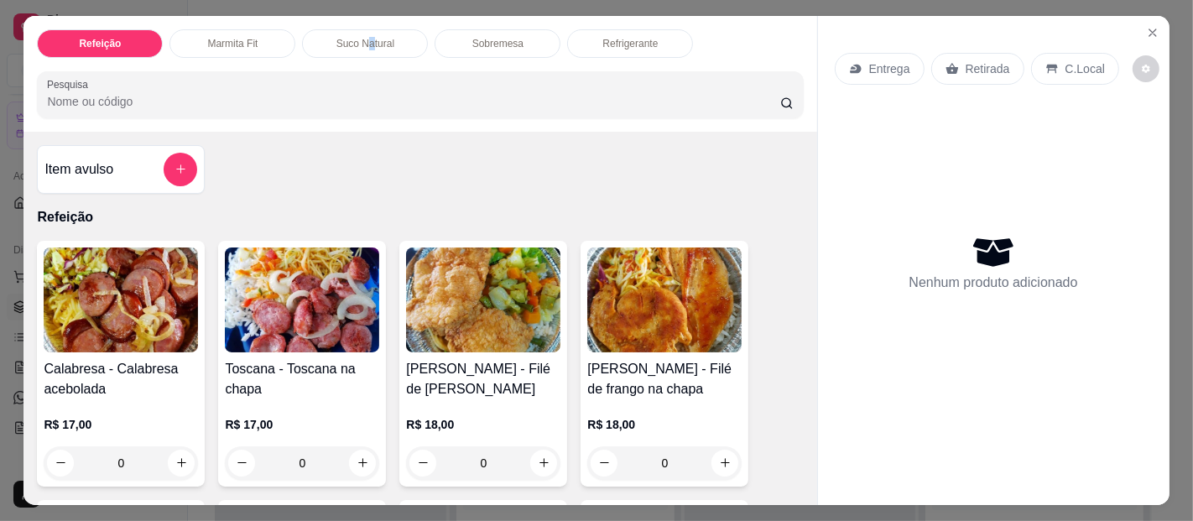
click at [364, 37] on p "Suco Natural" at bounding box center [365, 43] width 58 height 13
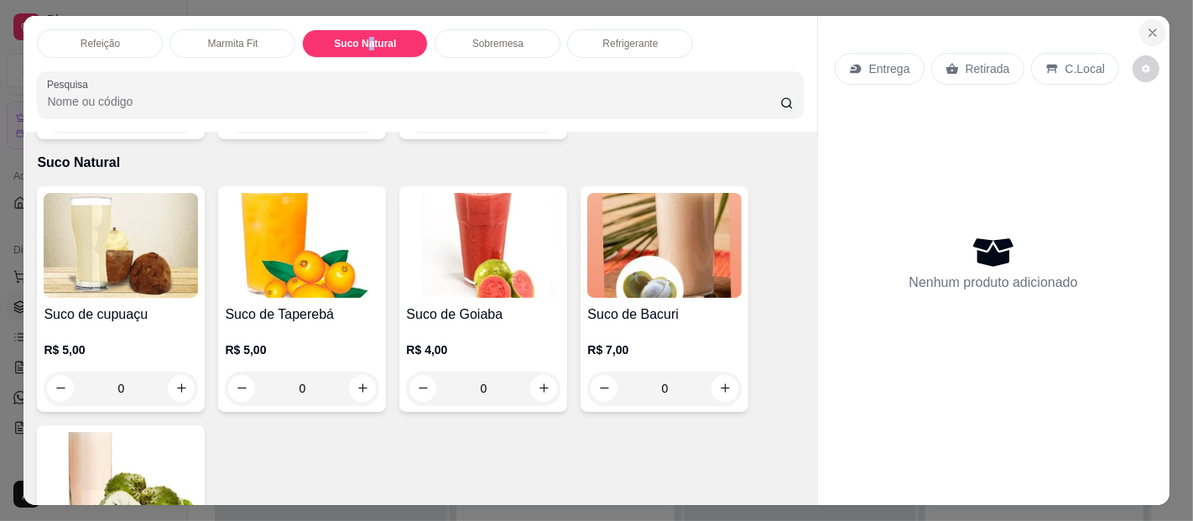
click at [1158, 27] on button "Close" at bounding box center [1152, 32] width 27 height 27
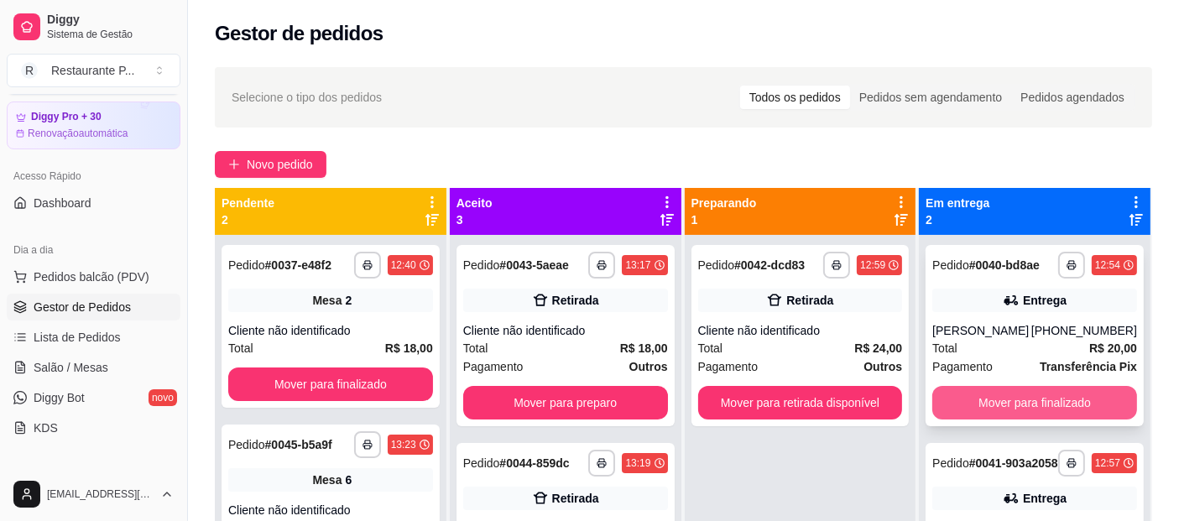
click at [1063, 401] on button "Mover para finalizado" at bounding box center [1034, 403] width 205 height 34
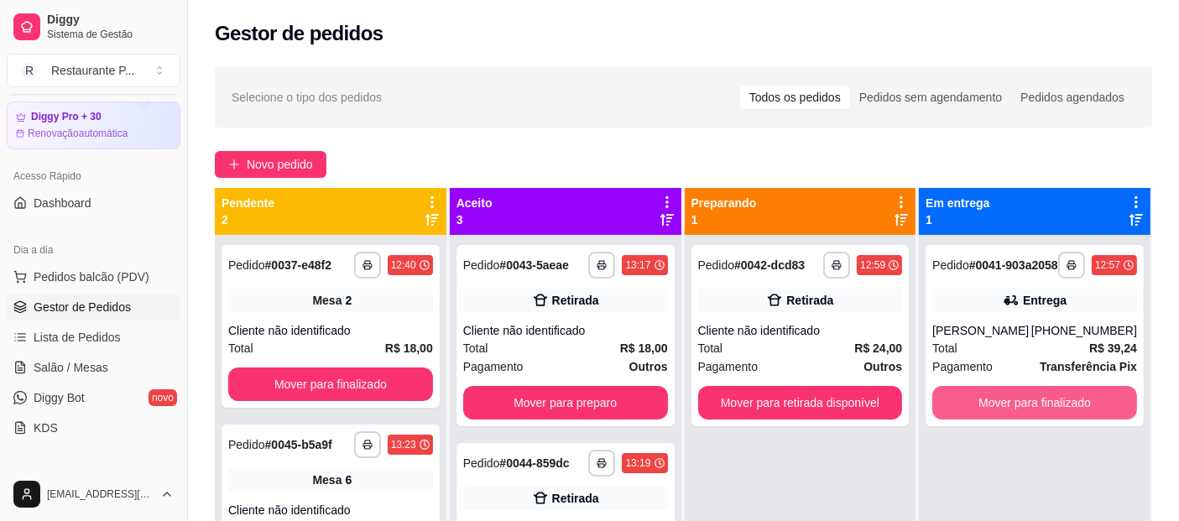
click at [1063, 401] on button "Mover para finalizado" at bounding box center [1034, 403] width 205 height 34
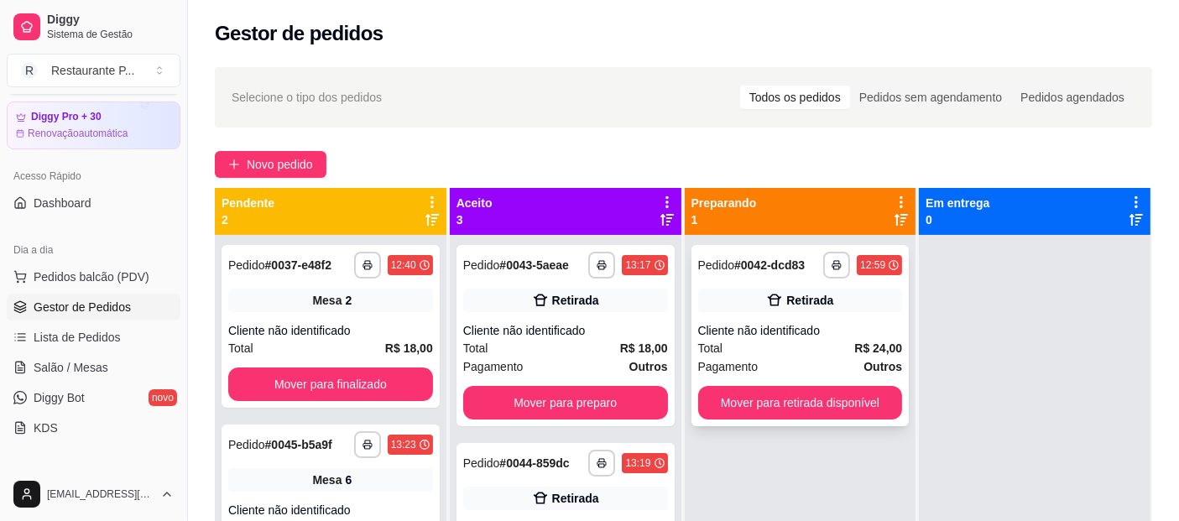
click at [800, 329] on div "Cliente não identificado" at bounding box center [800, 330] width 205 height 17
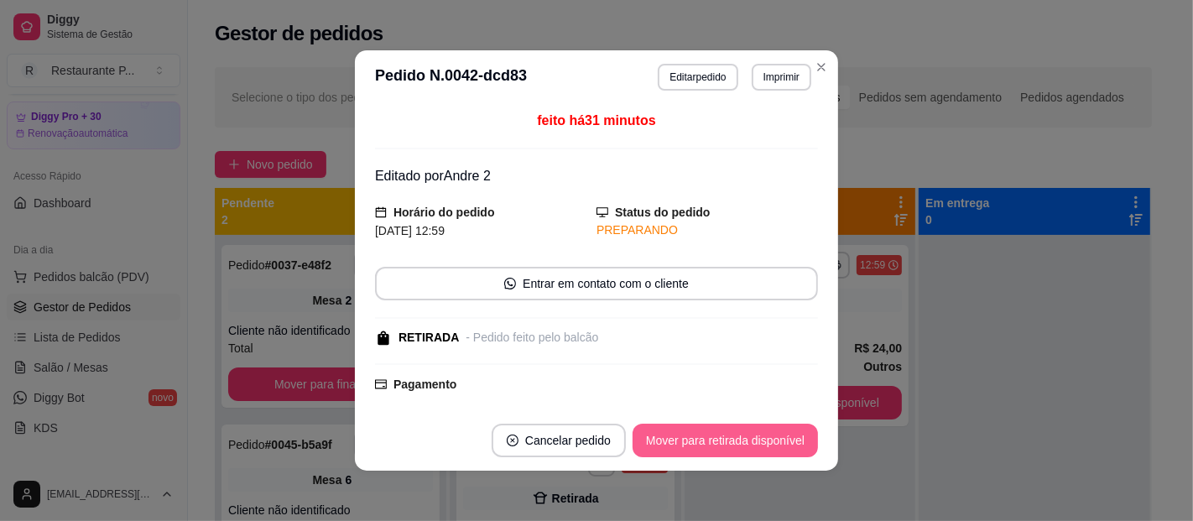
click at [800, 428] on button "Mover para retirada disponível" at bounding box center [725, 441] width 185 height 34
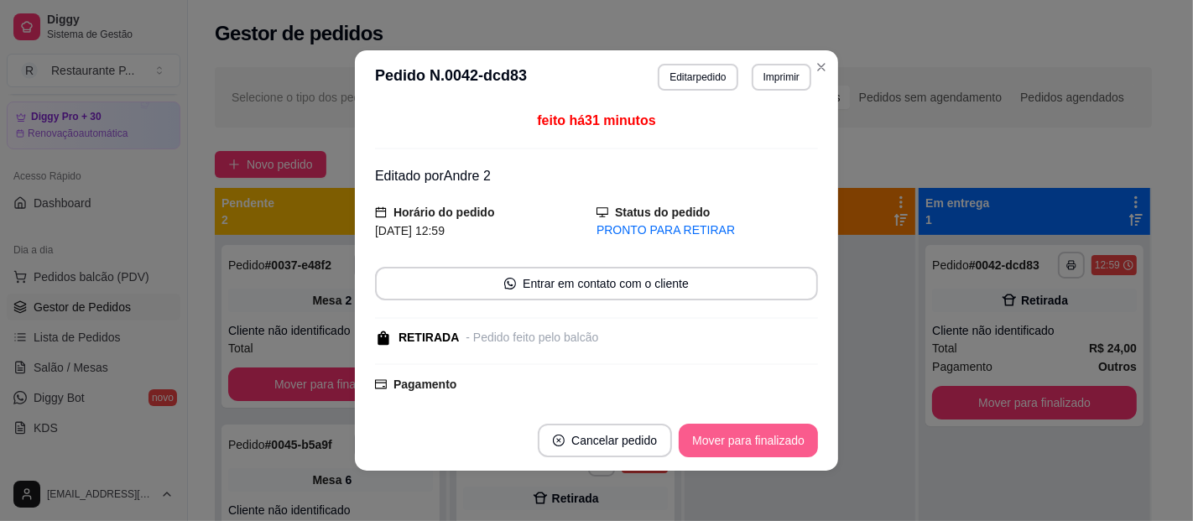
click at [769, 440] on button "Mover para finalizado" at bounding box center [748, 441] width 139 height 34
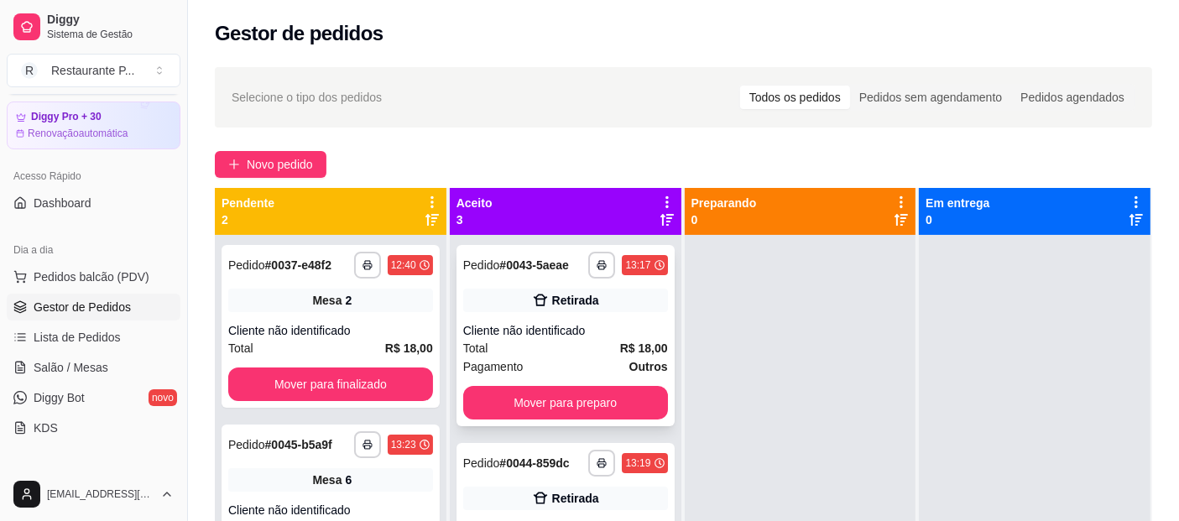
click at [543, 339] on div "**********" at bounding box center [565, 335] width 218 height 181
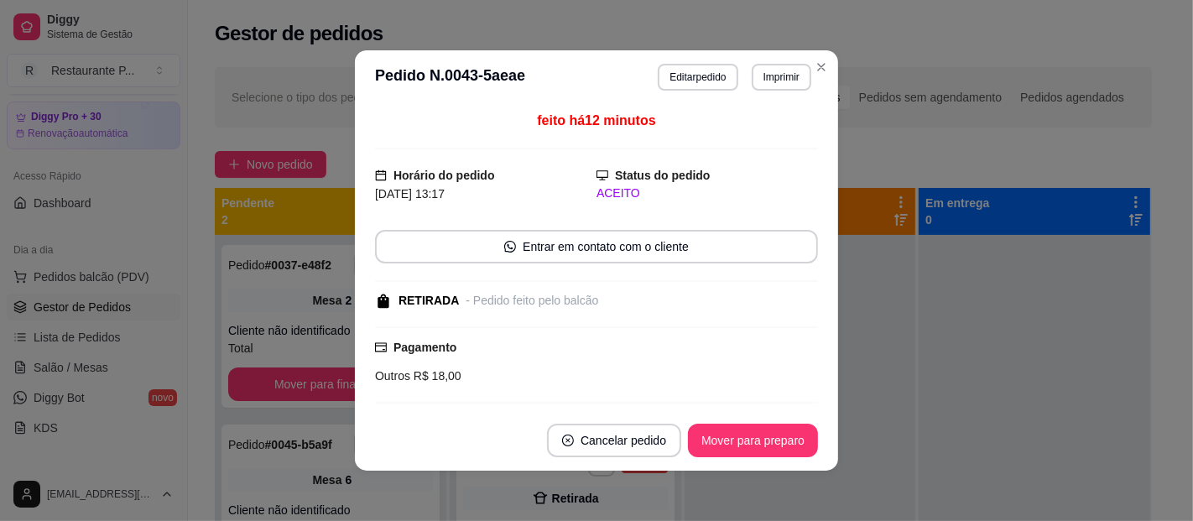
click at [740, 454] on button "Mover para preparo" at bounding box center [753, 441] width 130 height 34
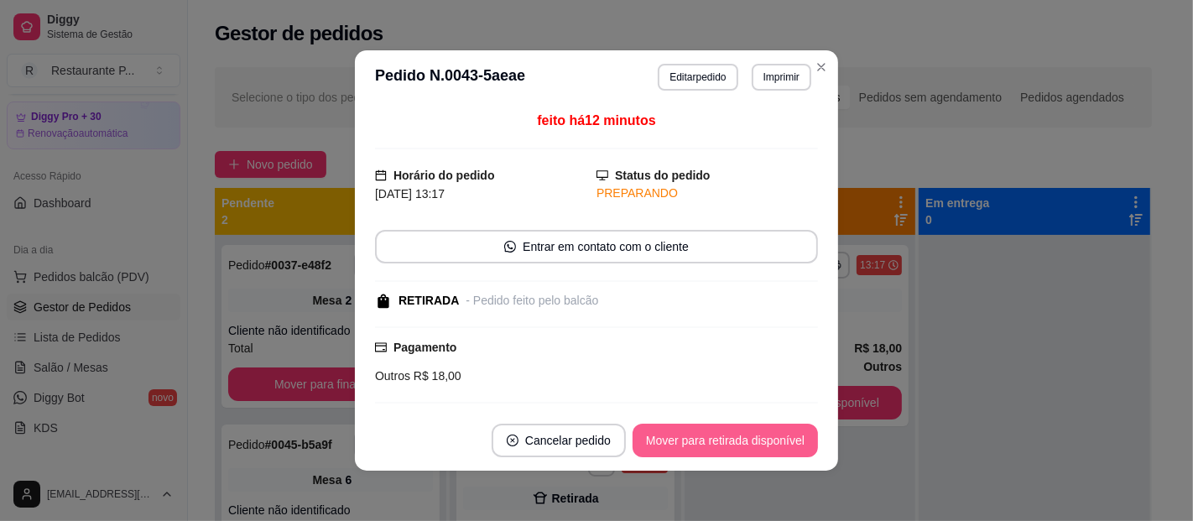
click at [745, 429] on button "Mover para retirada disponível" at bounding box center [725, 441] width 185 height 34
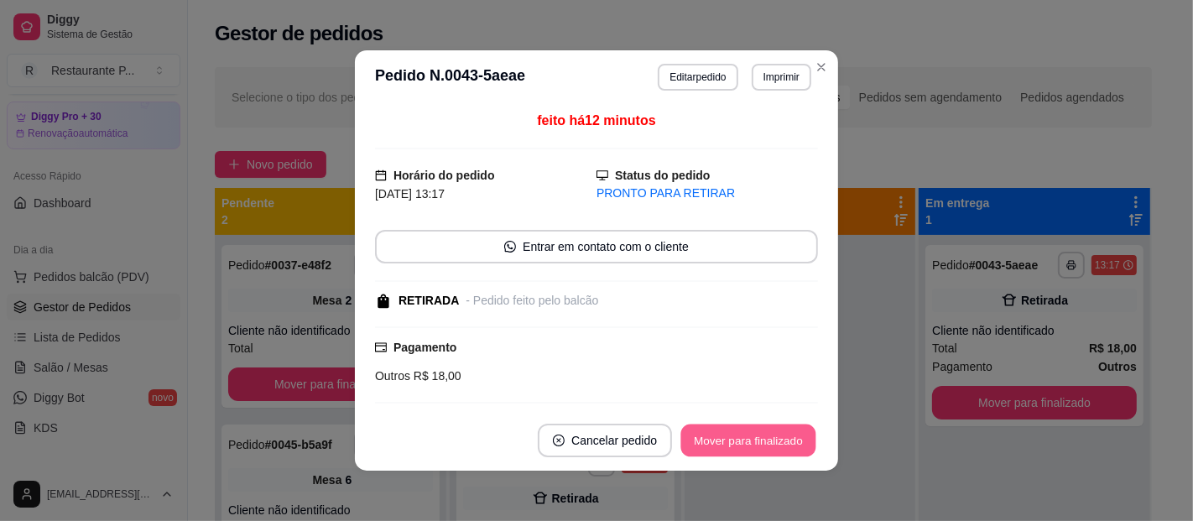
click at [736, 427] on button "Mover para finalizado" at bounding box center [748, 441] width 135 height 33
click at [733, 428] on div "Mover para finalizado" at bounding box center [736, 441] width 163 height 34
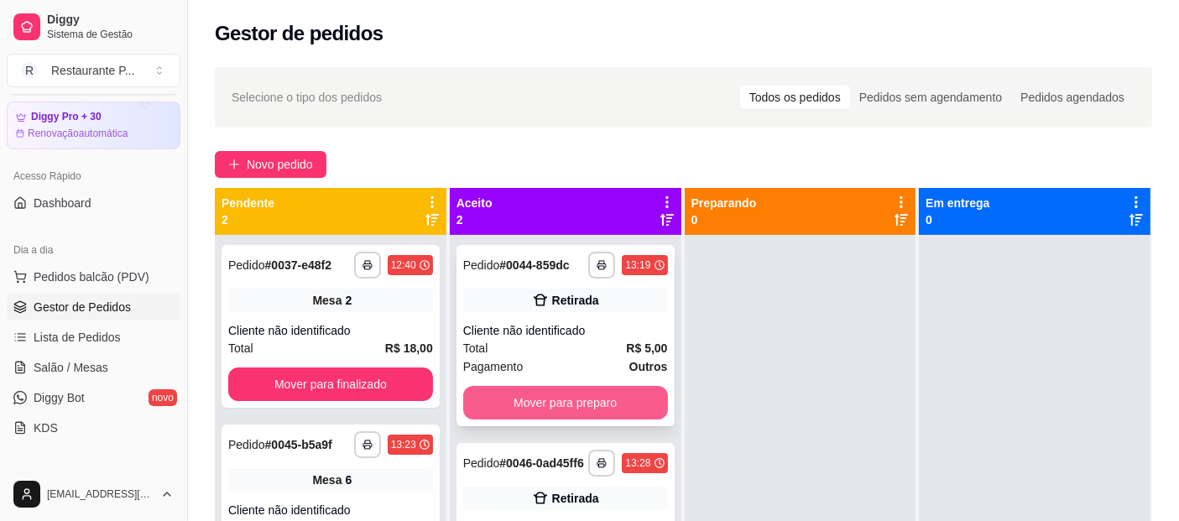
click at [571, 341] on div "Total R$ 5,00" at bounding box center [565, 348] width 205 height 18
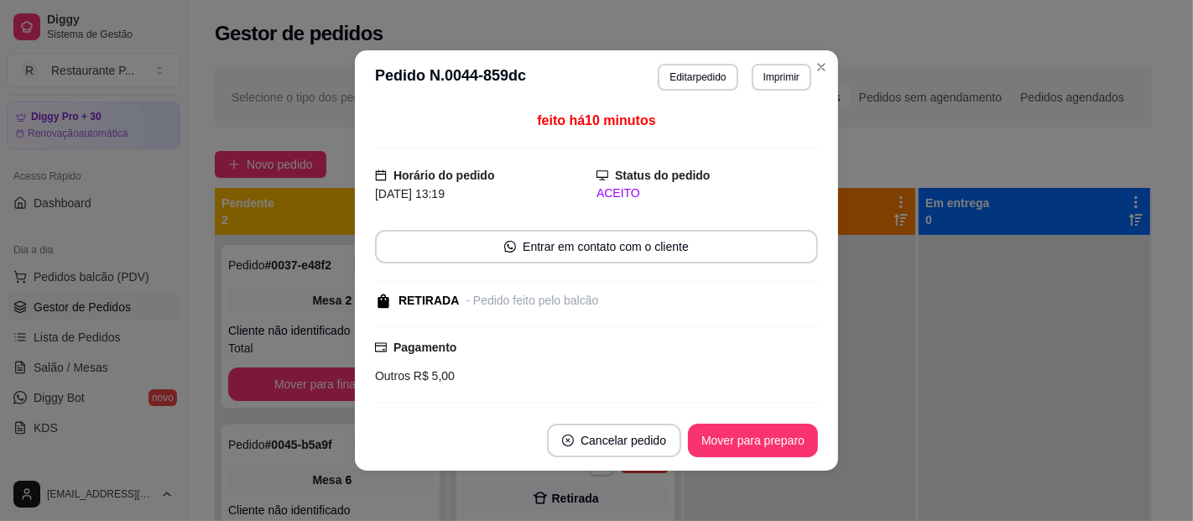
click at [759, 459] on footer "Cancelar pedido Mover para preparo" at bounding box center [596, 440] width 483 height 60
click at [764, 443] on button "Mover para preparo" at bounding box center [753, 441] width 130 height 34
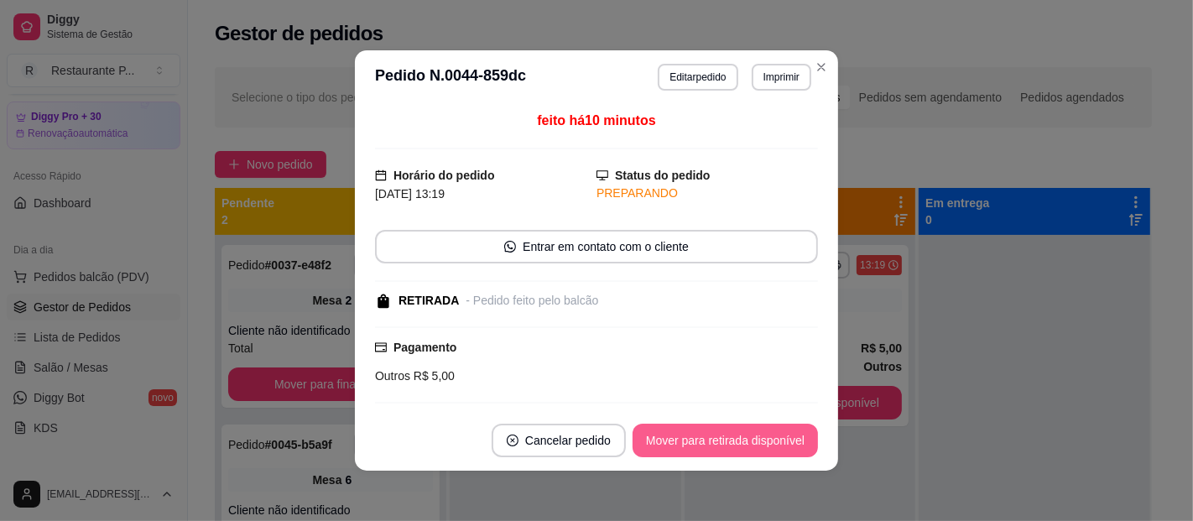
click at [767, 442] on button "Mover para retirada disponível" at bounding box center [725, 441] width 185 height 34
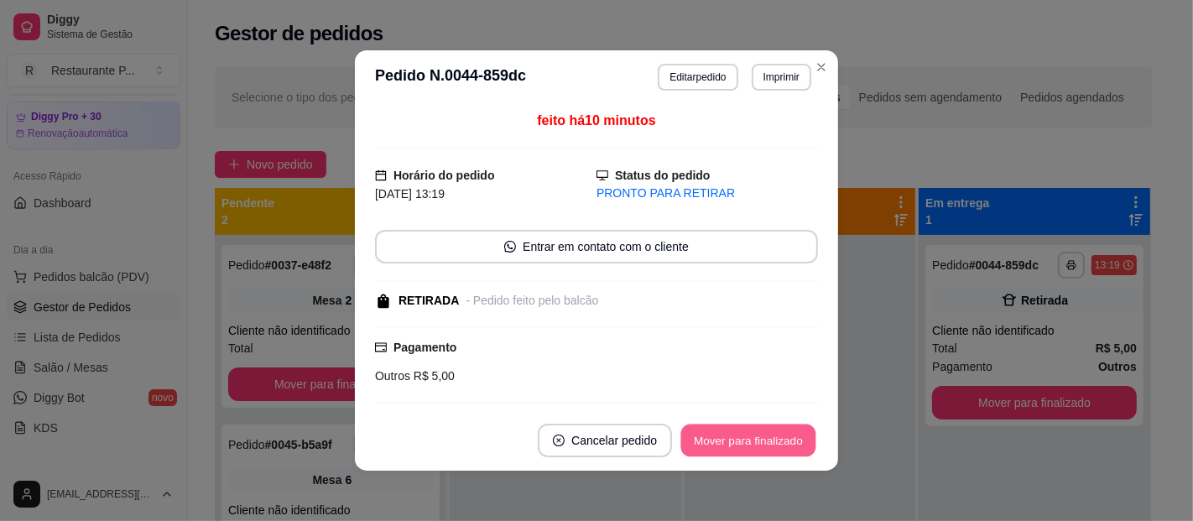
click at [774, 436] on button "Mover para finalizado" at bounding box center [748, 441] width 135 height 33
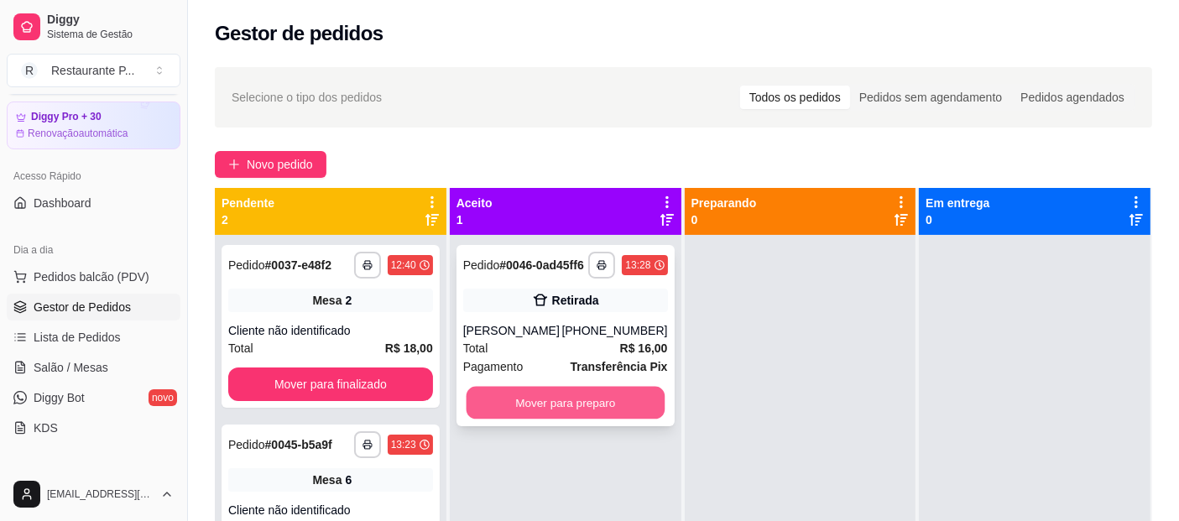
click at [608, 419] on button "Mover para preparo" at bounding box center [565, 403] width 198 height 33
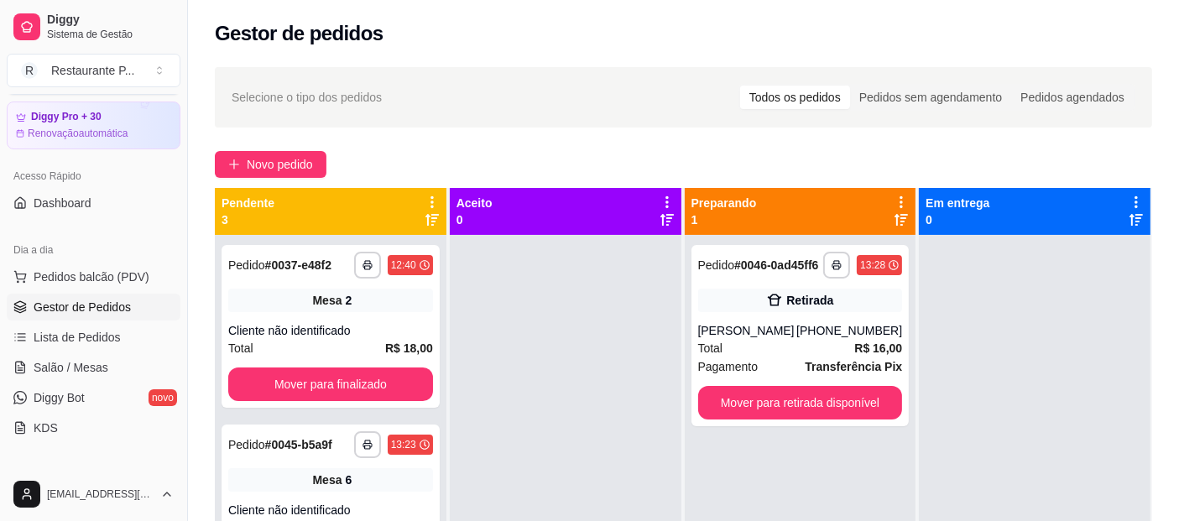
click at [427, 216] on icon at bounding box center [431, 219] width 13 height 13
click at [362, 260] on icon "button" at bounding box center [367, 265] width 10 height 10
click at [320, 321] on button "Impressora" at bounding box center [305, 323] width 117 height 26
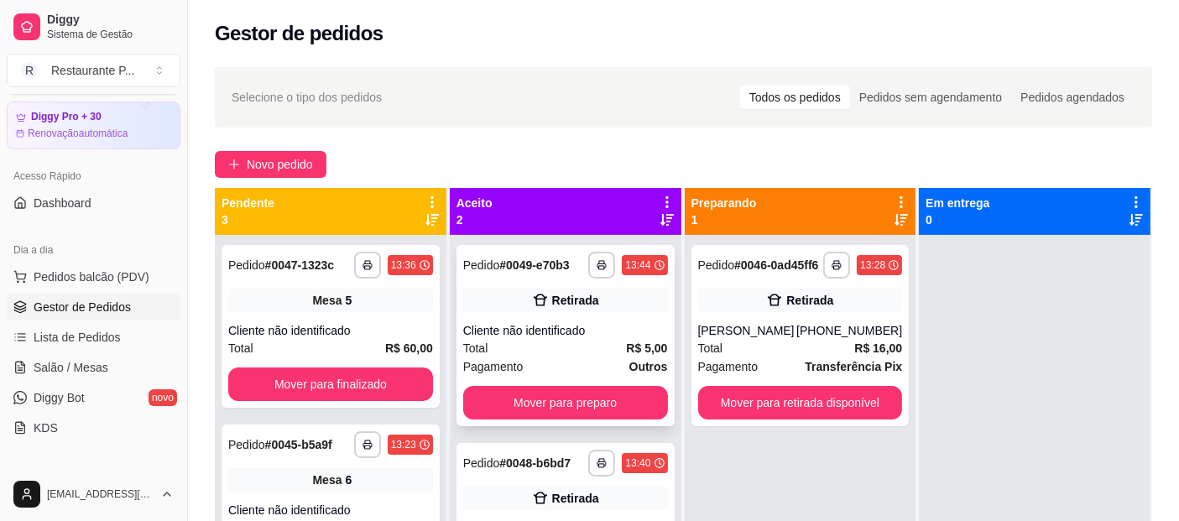
click at [608, 383] on div "**********" at bounding box center [565, 335] width 218 height 181
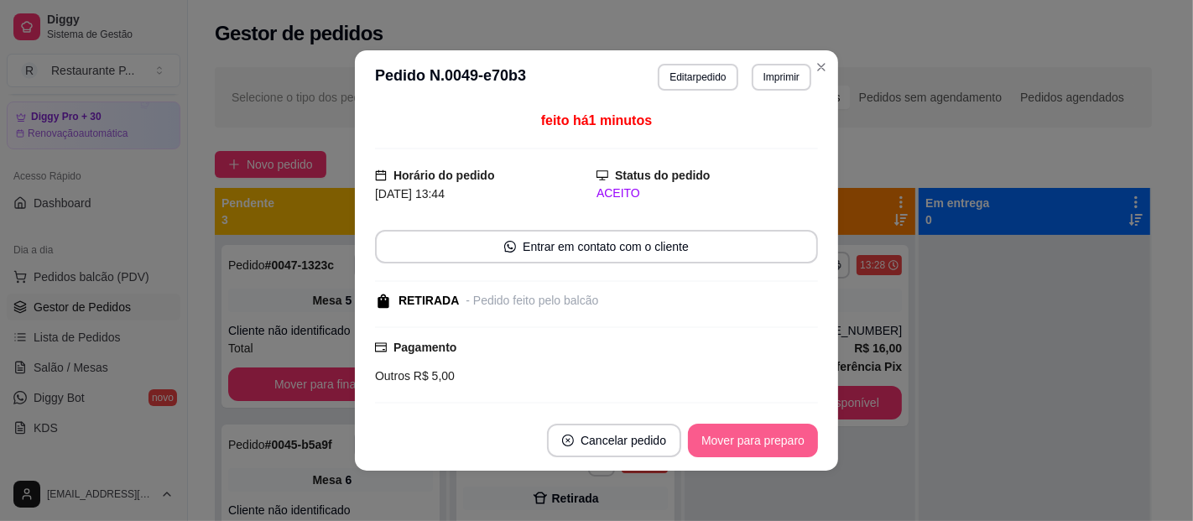
click at [795, 445] on button "Mover para preparo" at bounding box center [753, 441] width 130 height 34
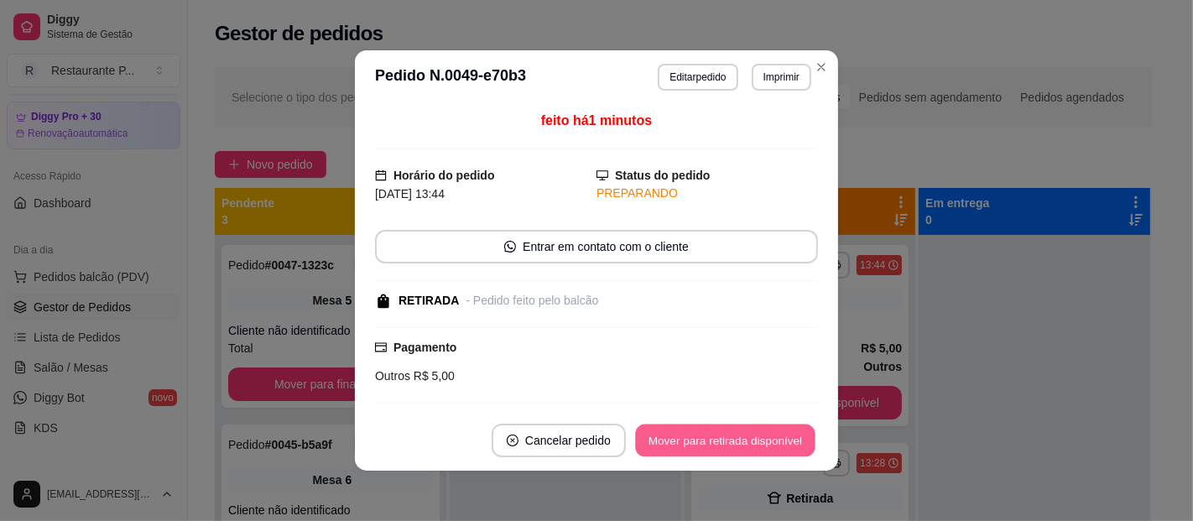
click at [776, 441] on button "Mover para retirada disponível" at bounding box center [725, 441] width 180 height 33
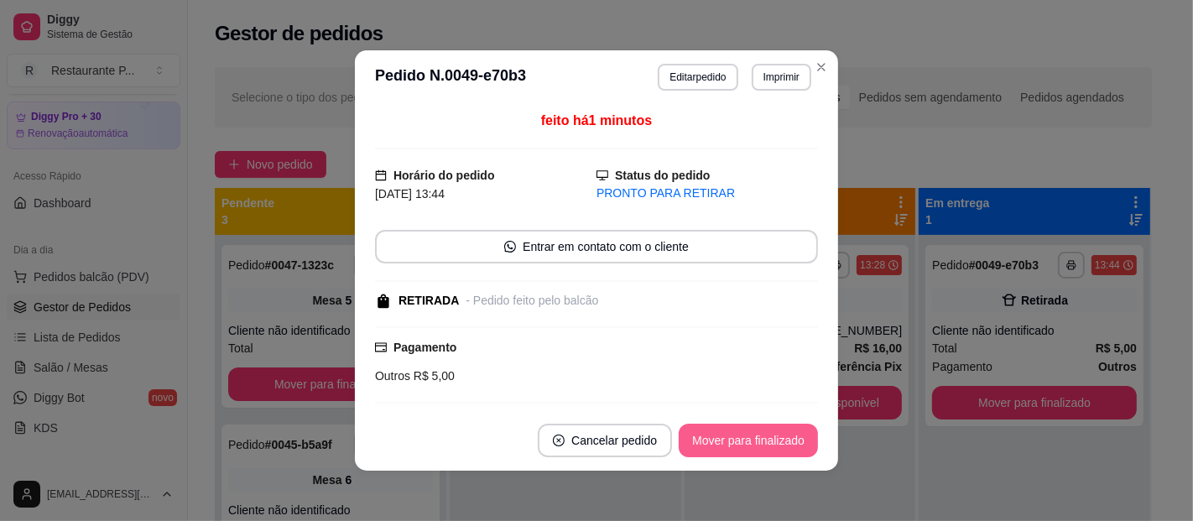
click at [776, 441] on button "Mover para finalizado" at bounding box center [748, 441] width 139 height 34
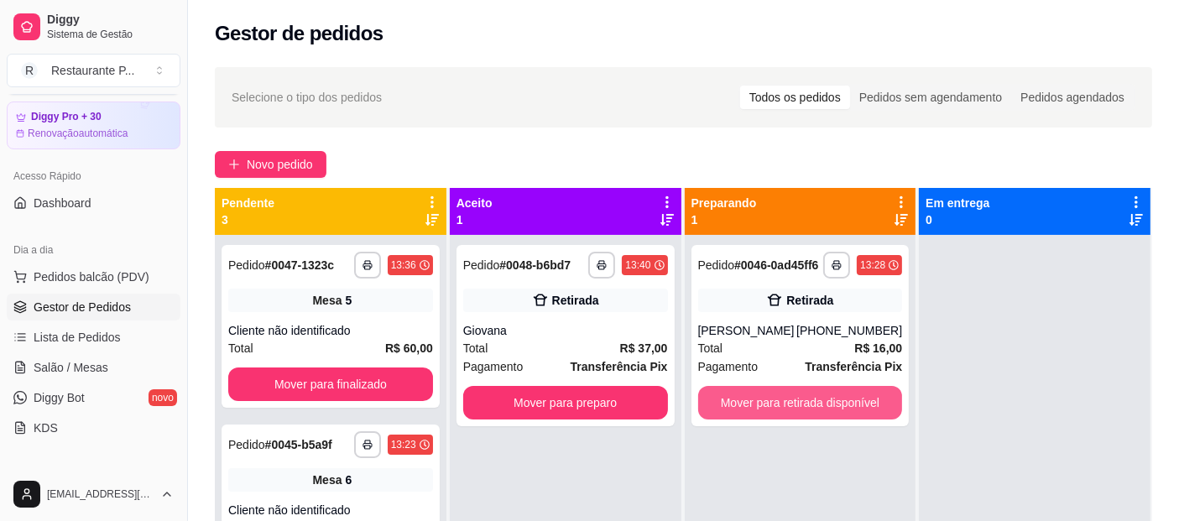
click at [850, 414] on button "Mover para retirada disponível" at bounding box center [800, 403] width 205 height 34
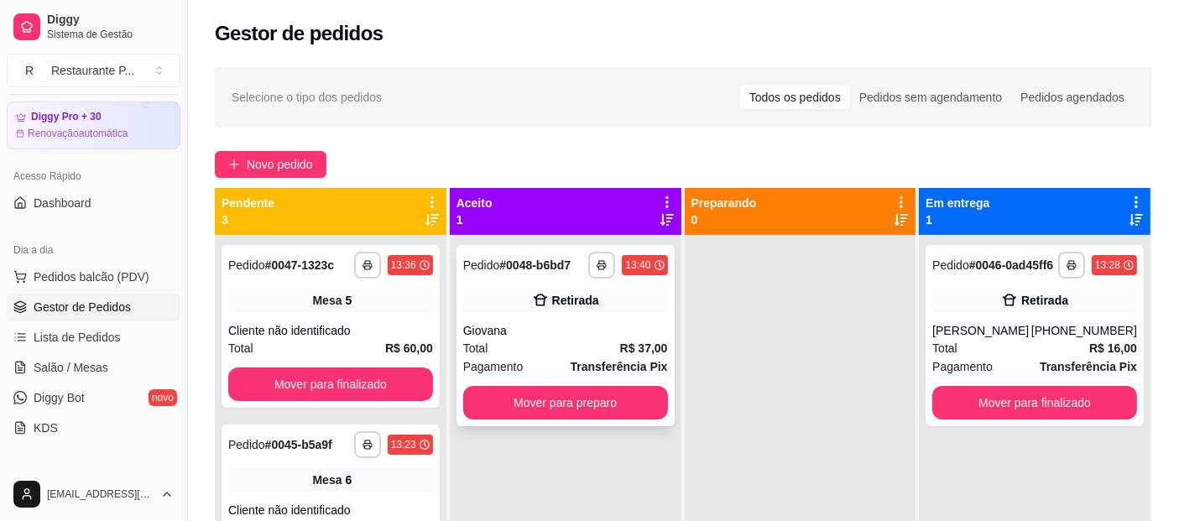
click at [593, 343] on div "Total R$ 37,00" at bounding box center [565, 348] width 205 height 18
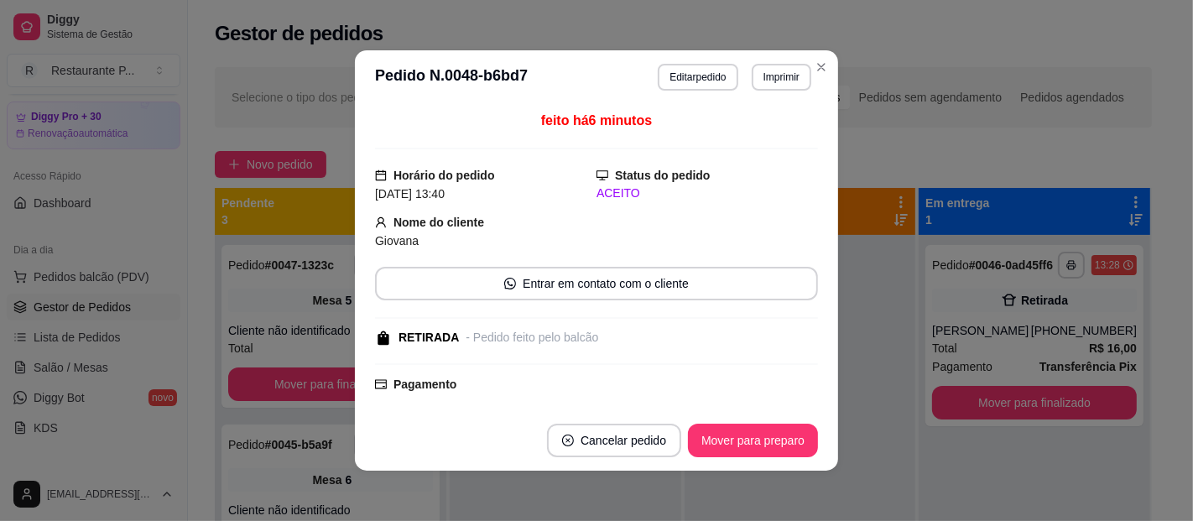
drag, startPoint x: 792, startPoint y: 232, endPoint x: 802, endPoint y: 279, distance: 48.1
click at [802, 279] on div "feito há 6 minutos Horário do pedido [DATE] 13:40 Status do pedido ACEITO Nome …" at bounding box center [596, 257] width 443 height 293
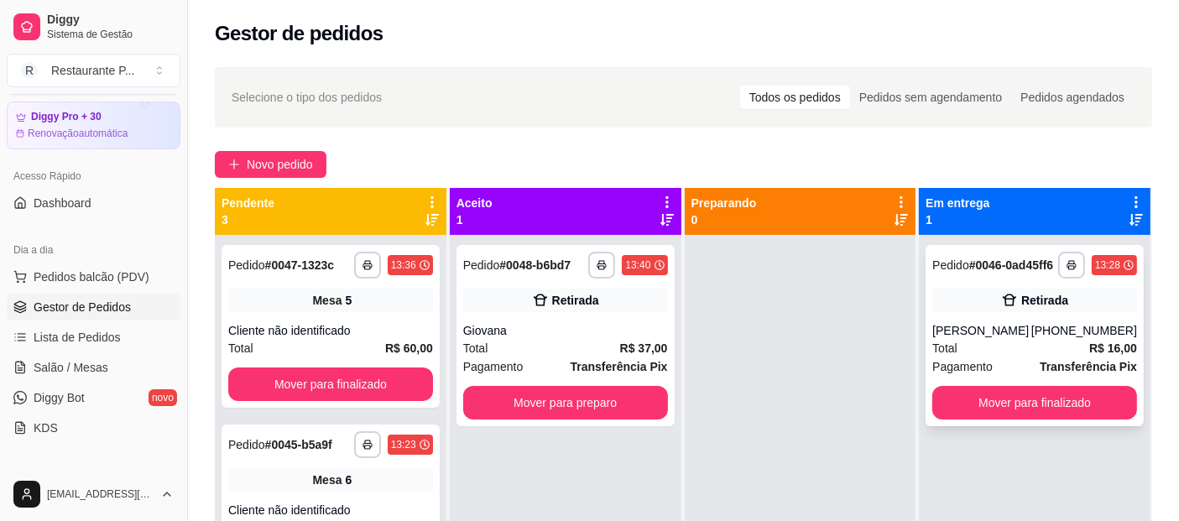
click at [1015, 393] on div "**********" at bounding box center [1034, 335] width 218 height 181
click at [1031, 407] on button "Mover para finalizado" at bounding box center [1034, 403] width 205 height 34
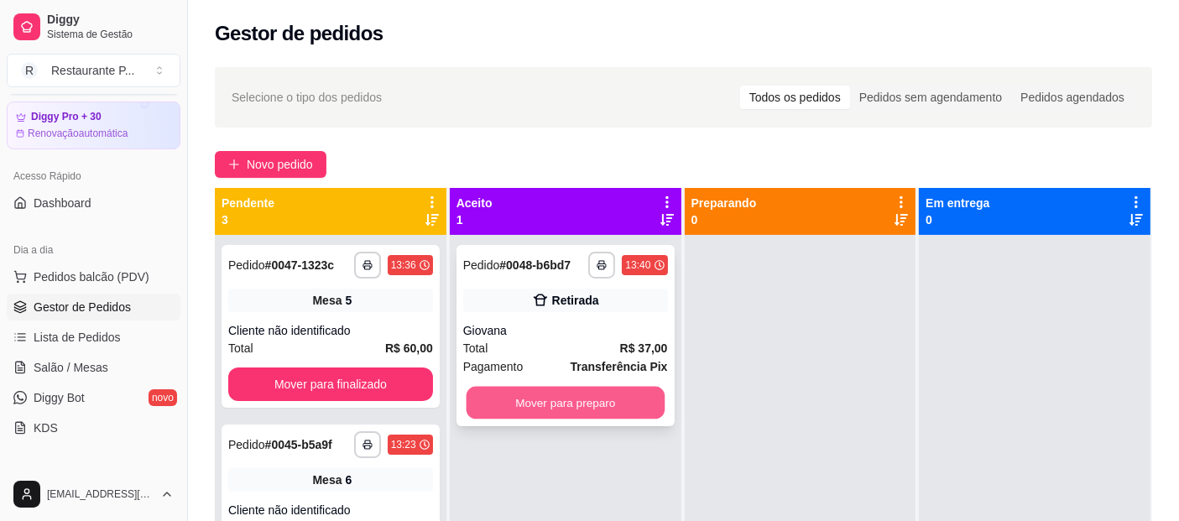
click at [539, 398] on button "Mover para preparo" at bounding box center [565, 403] width 198 height 33
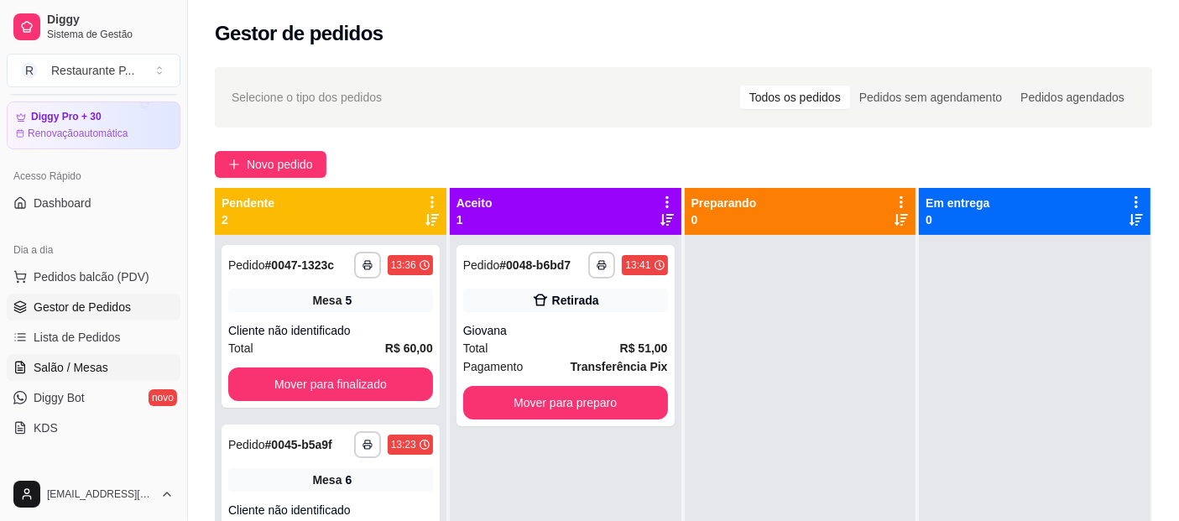
click at [79, 365] on span "Salão / Mesas" at bounding box center [71, 367] width 75 height 17
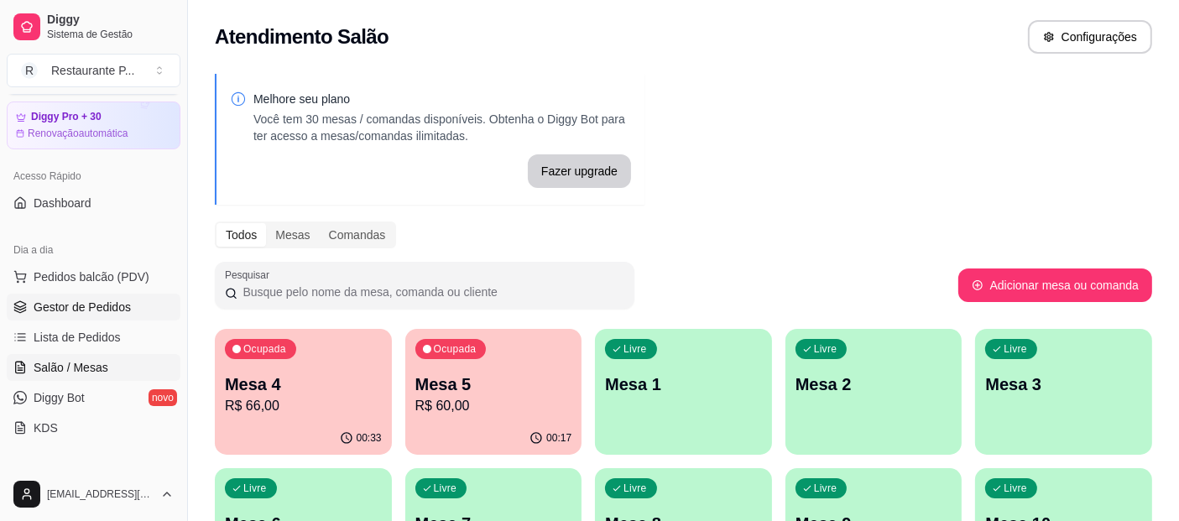
click at [55, 299] on span "Gestor de Pedidos" at bounding box center [82, 307] width 97 height 17
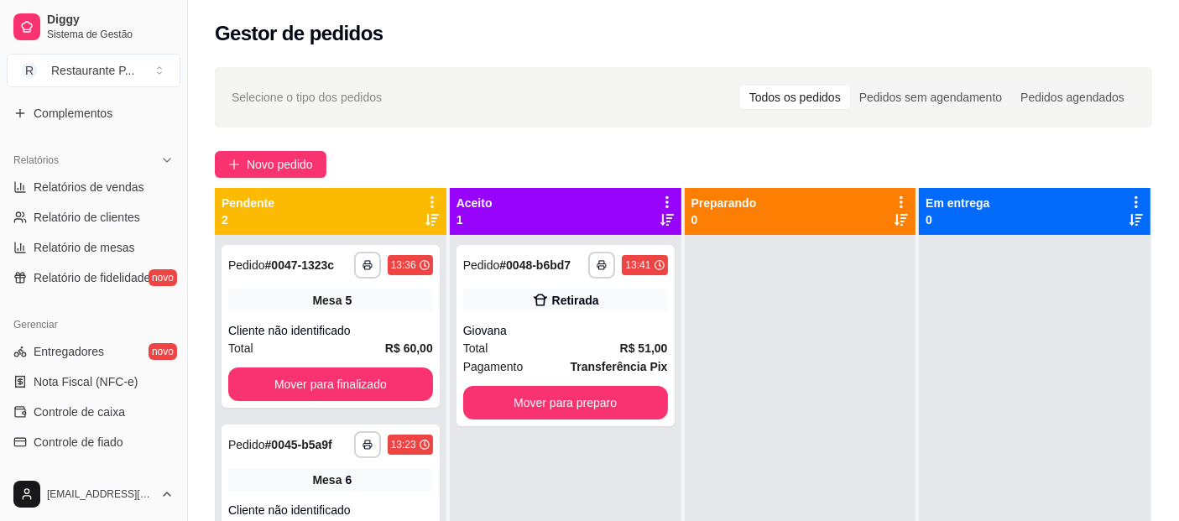
scroll to position [449, 0]
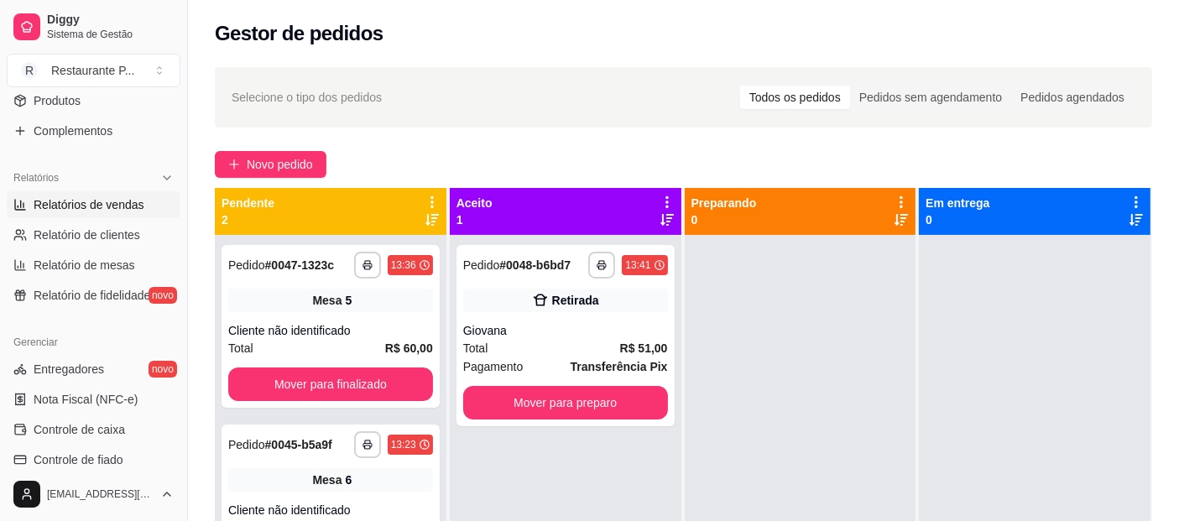
click at [122, 207] on span "Relatórios de vendas" at bounding box center [89, 204] width 111 height 17
select select "ALL"
select select "0"
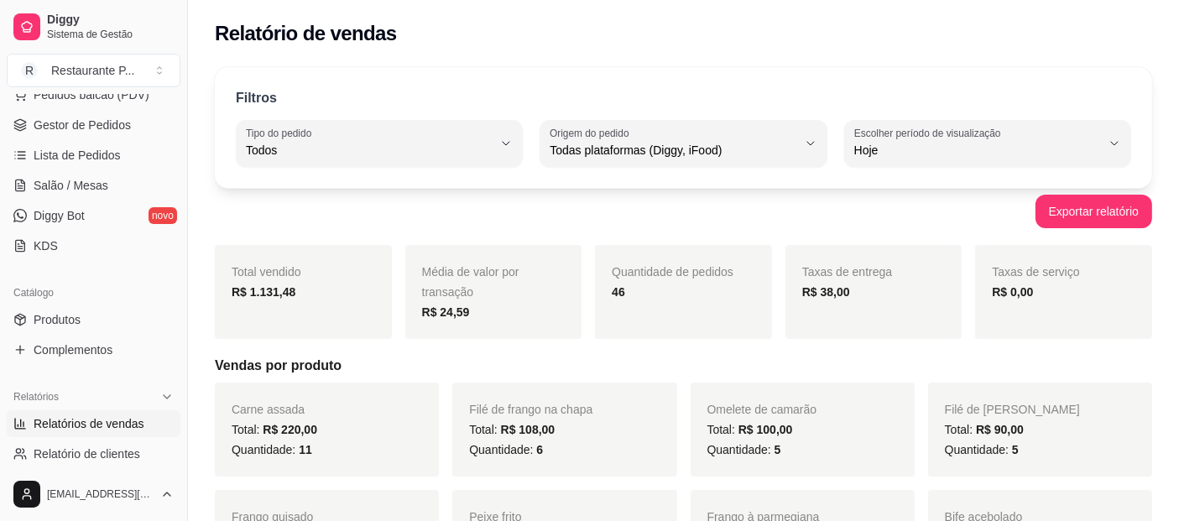
scroll to position [108, 0]
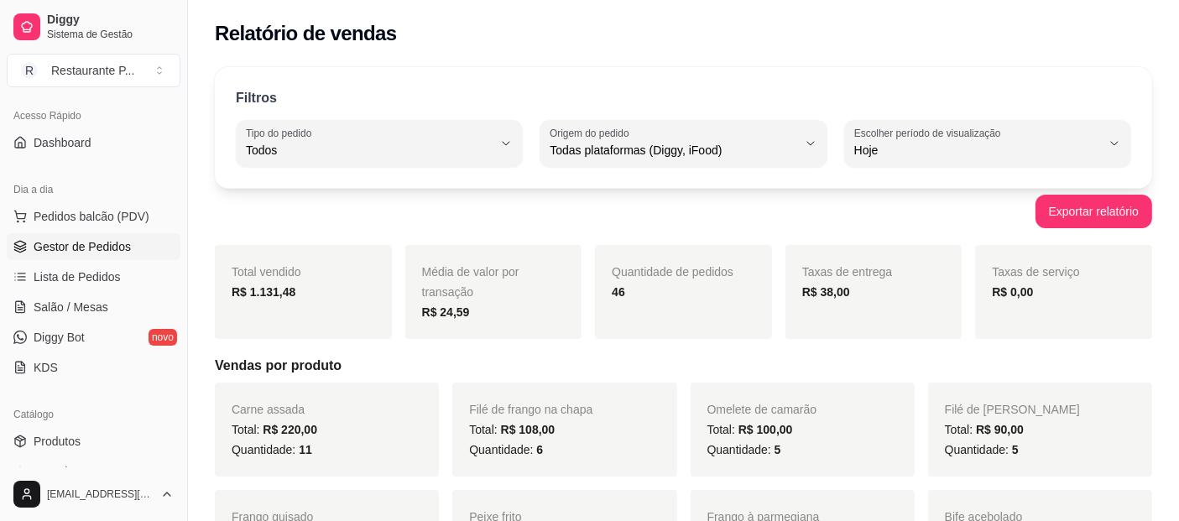
click at [91, 252] on span "Gestor de Pedidos" at bounding box center [82, 246] width 97 height 17
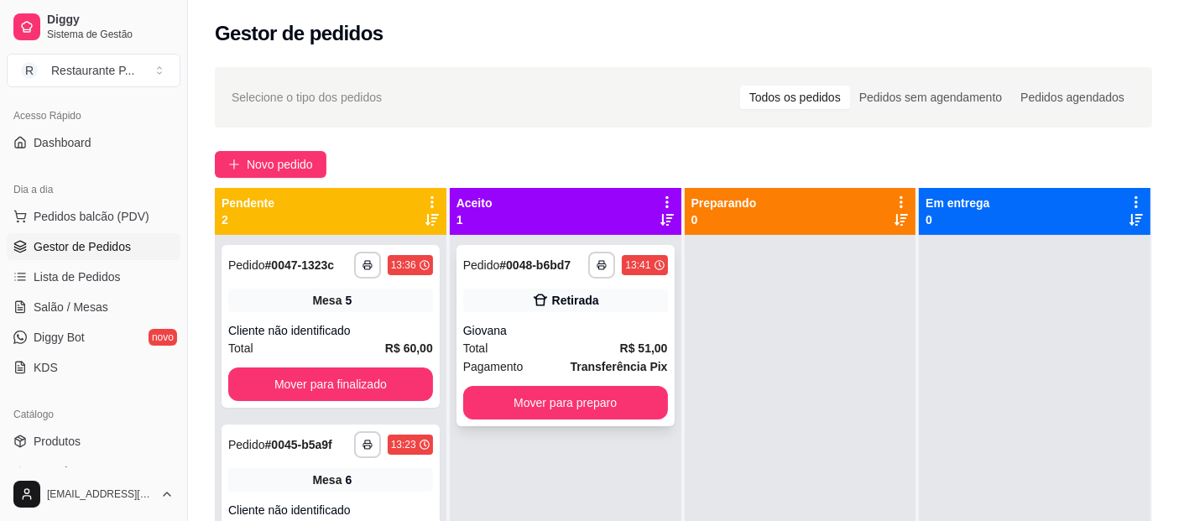
click at [456, 313] on div "**********" at bounding box center [565, 335] width 218 height 181
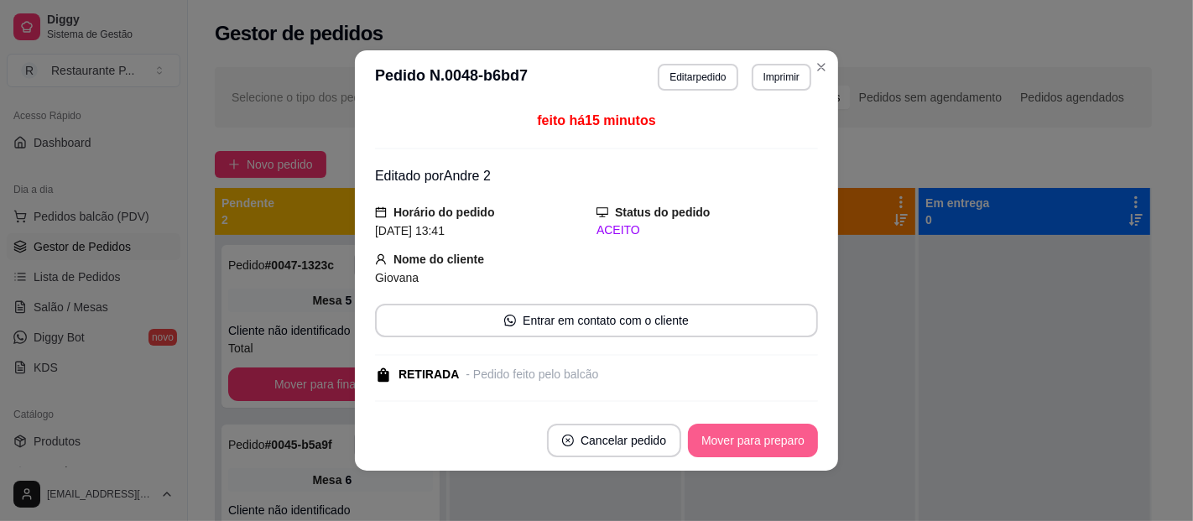
click at [763, 437] on button "Mover para preparo" at bounding box center [753, 441] width 130 height 34
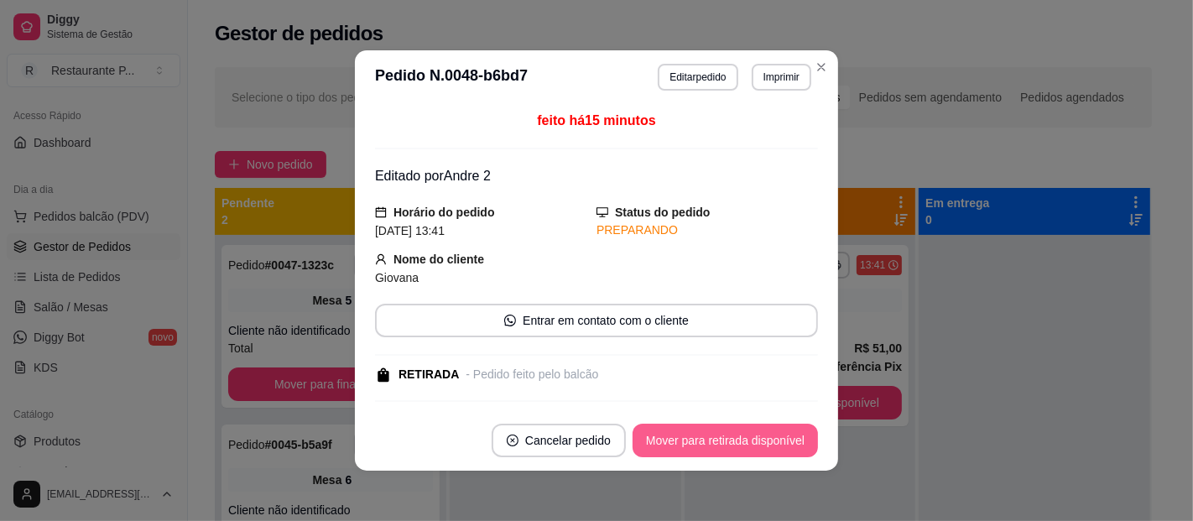
click at [763, 437] on button "Mover para retirada disponível" at bounding box center [725, 441] width 185 height 34
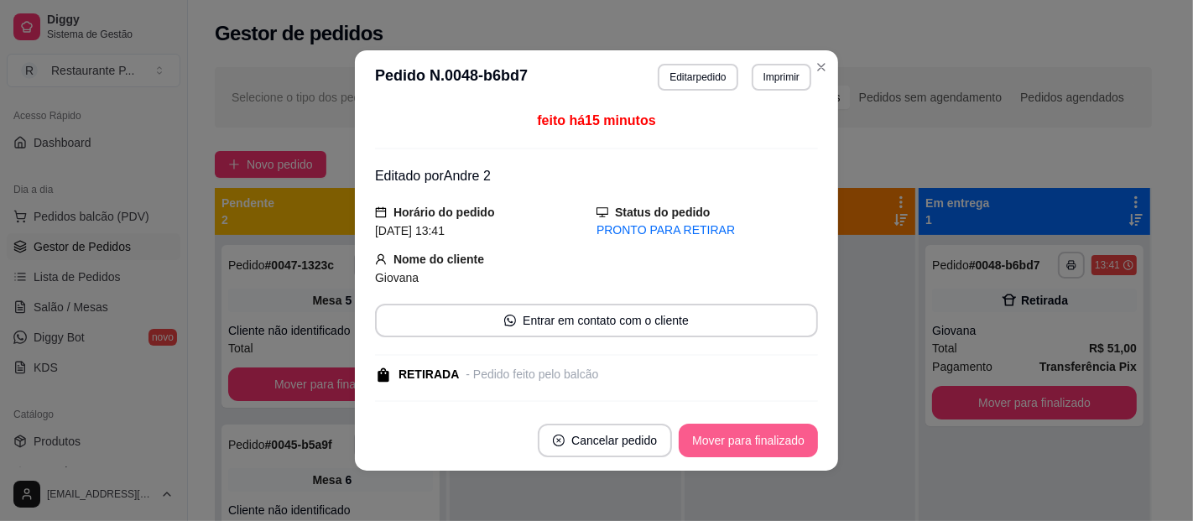
click at [732, 440] on button "Mover para finalizado" at bounding box center [748, 441] width 139 height 34
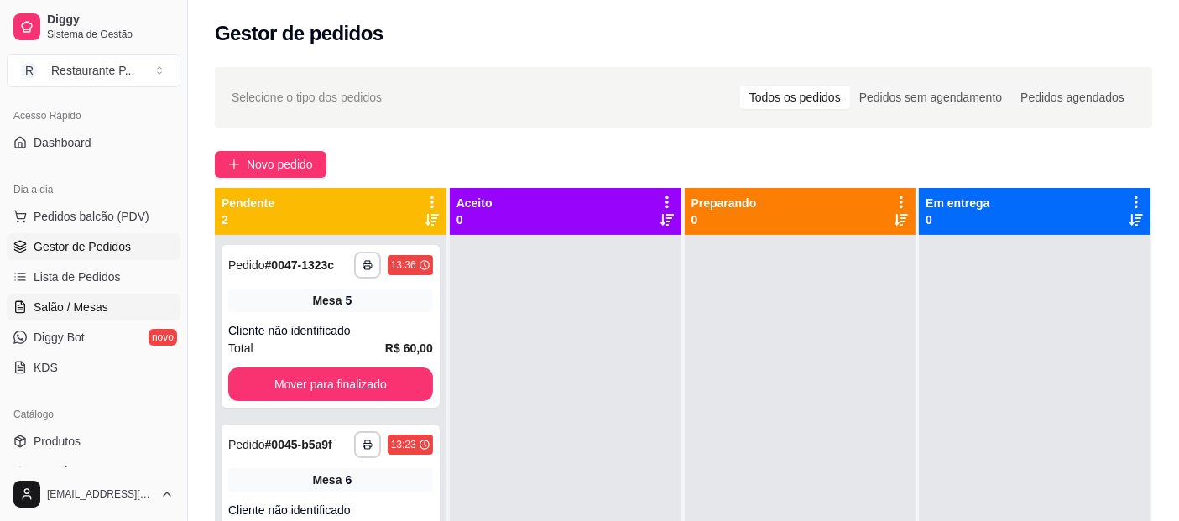
click at [101, 303] on span "Salão / Mesas" at bounding box center [71, 307] width 75 height 17
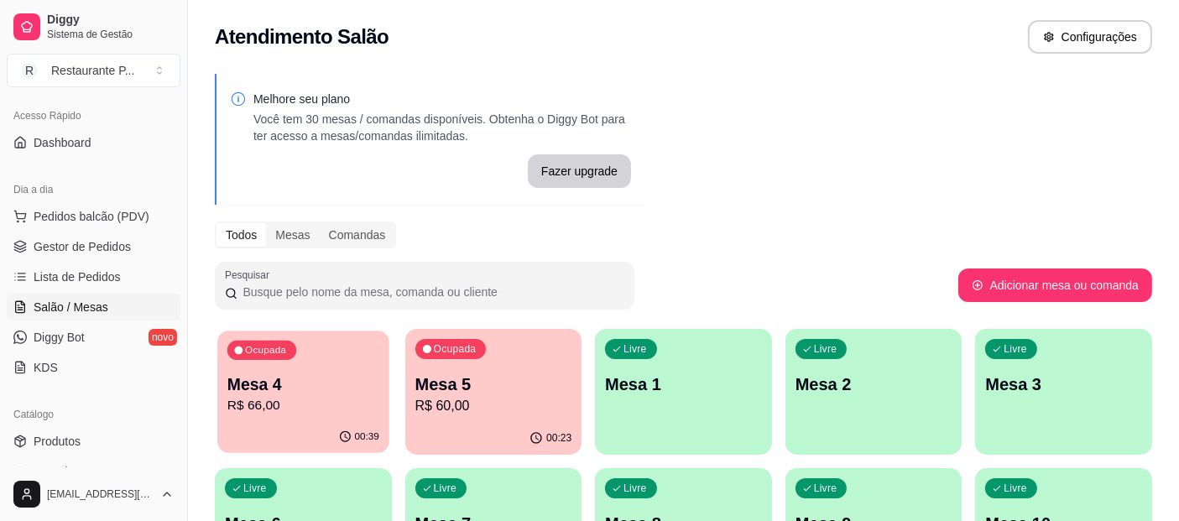
click at [318, 402] on p "R$ 66,00" at bounding box center [303, 405] width 152 height 19
click at [105, 266] on link "Lista de Pedidos" at bounding box center [94, 276] width 174 height 27
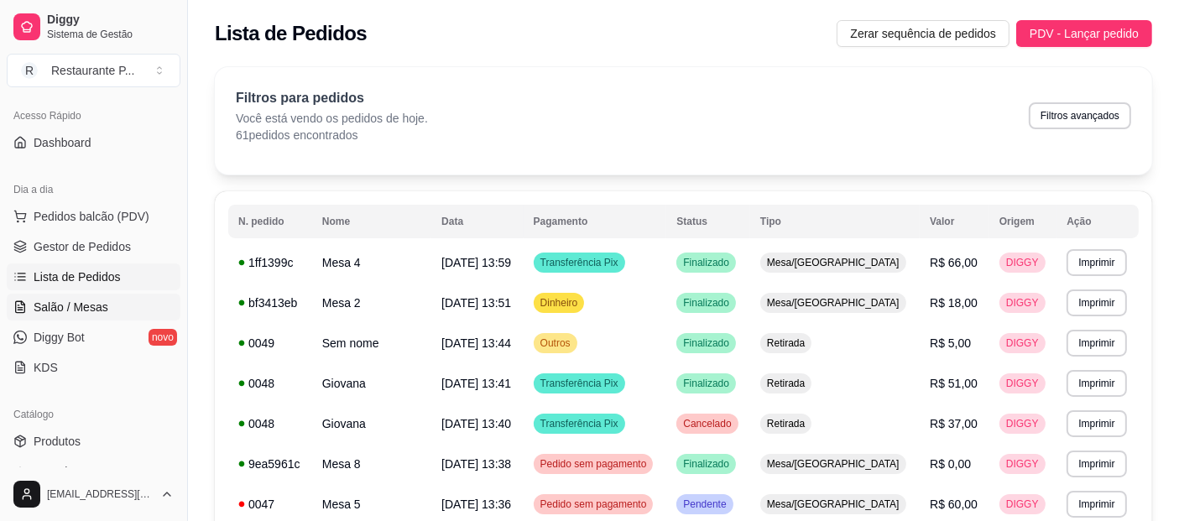
click at [86, 299] on span "Salão / Mesas" at bounding box center [71, 307] width 75 height 17
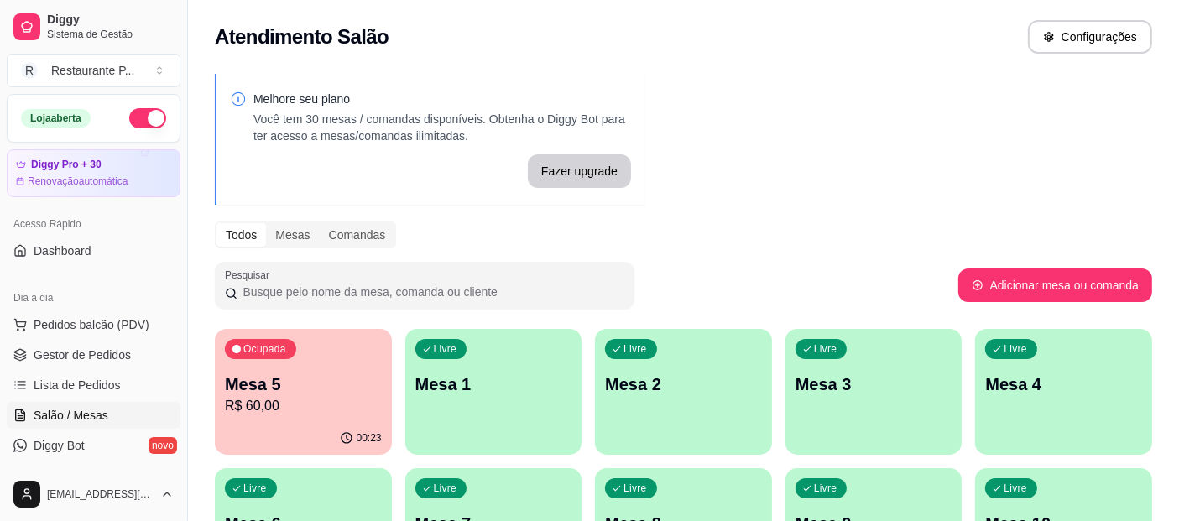
click at [132, 111] on button "button" at bounding box center [147, 118] width 37 height 20
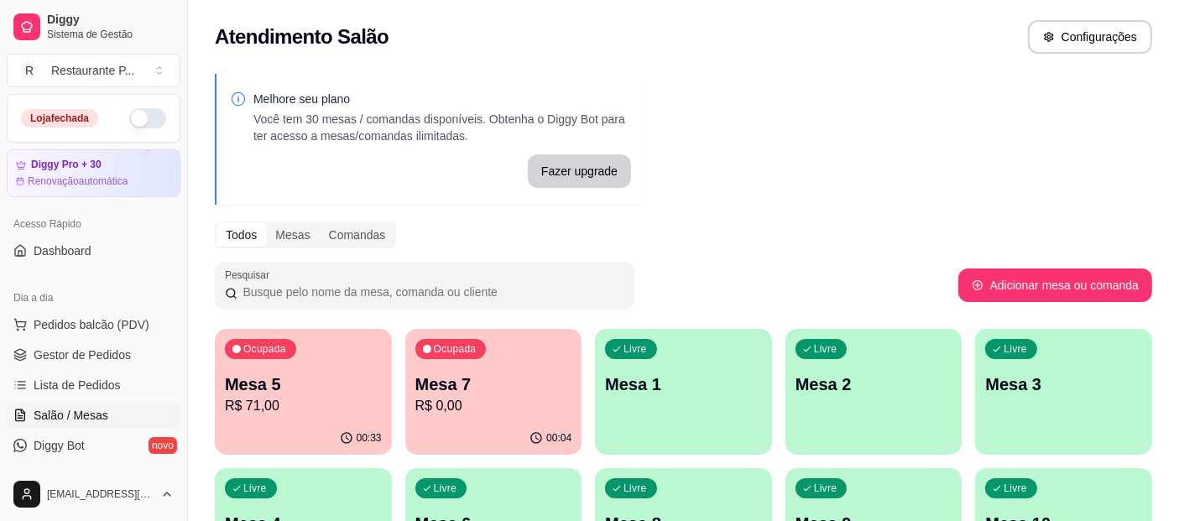
click at [294, 403] on p "R$ 71,00" at bounding box center [303, 406] width 157 height 20
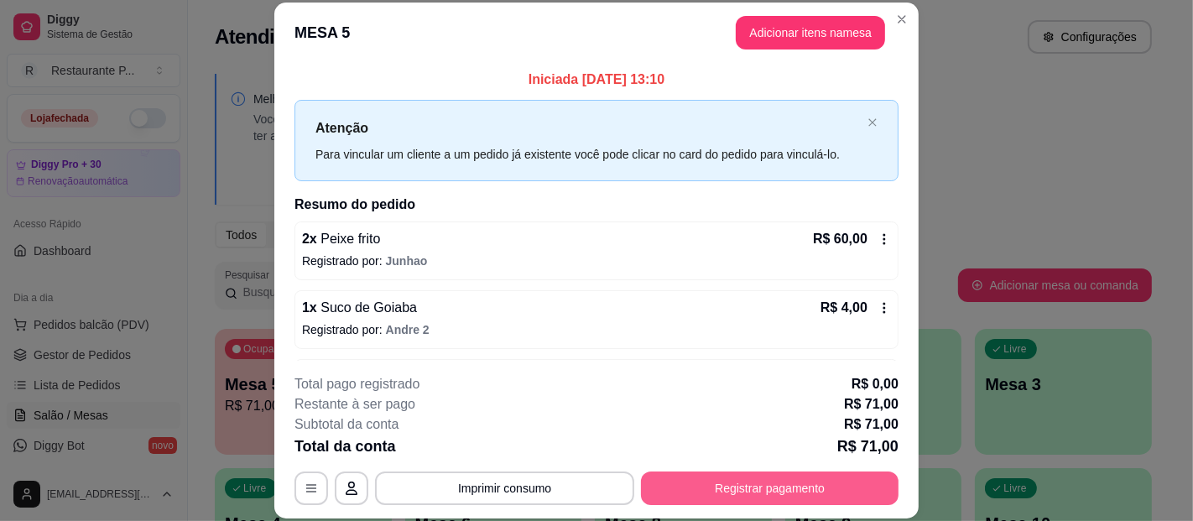
click at [825, 494] on button "Registrar pagamento" at bounding box center [770, 489] width 258 height 34
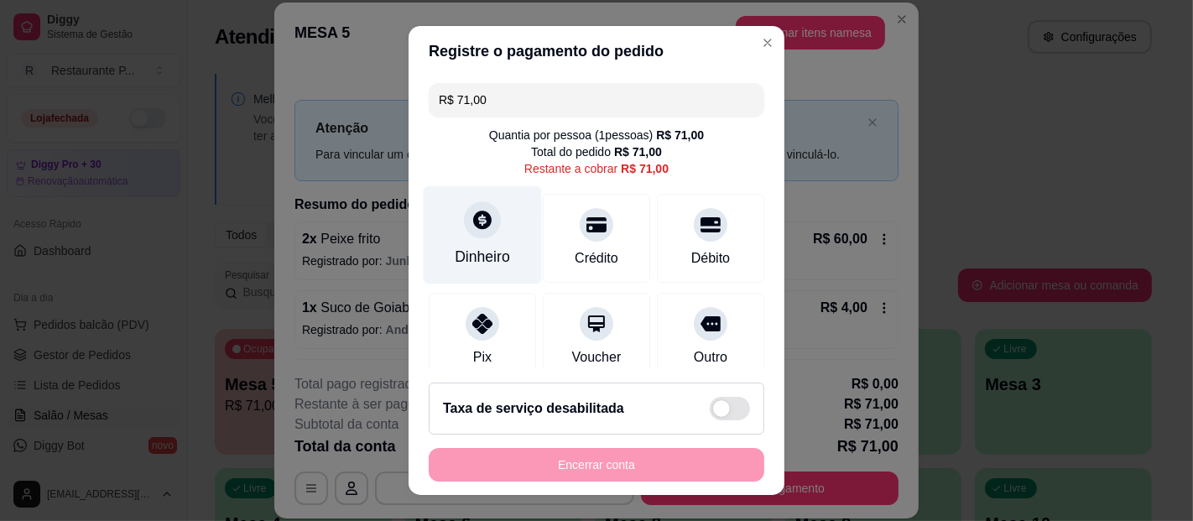
click at [464, 221] on div at bounding box center [482, 219] width 37 height 37
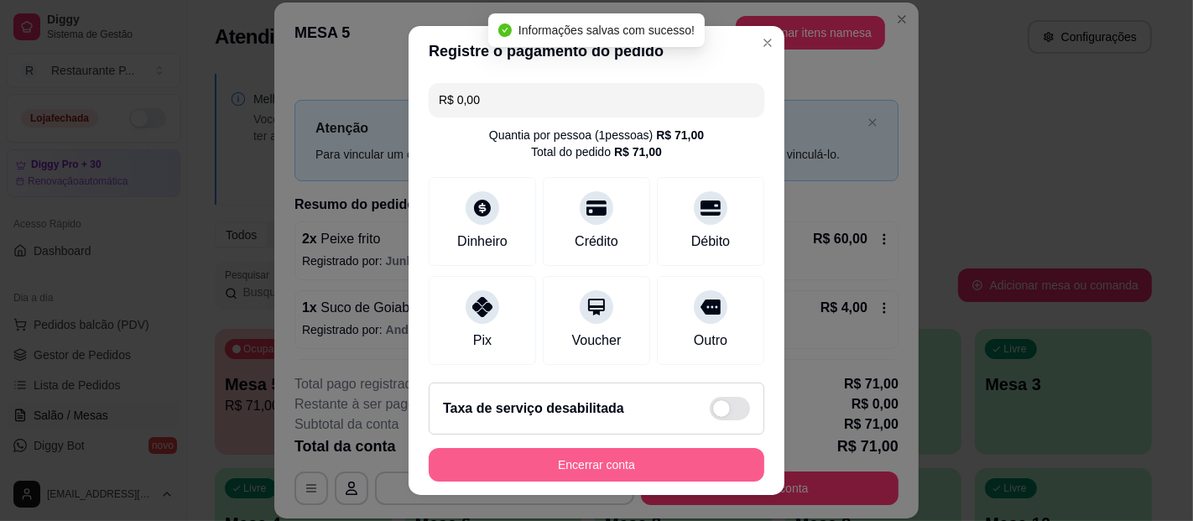
type input "R$ 0,00"
click at [667, 461] on button "Encerrar conta" at bounding box center [597, 465] width 336 height 34
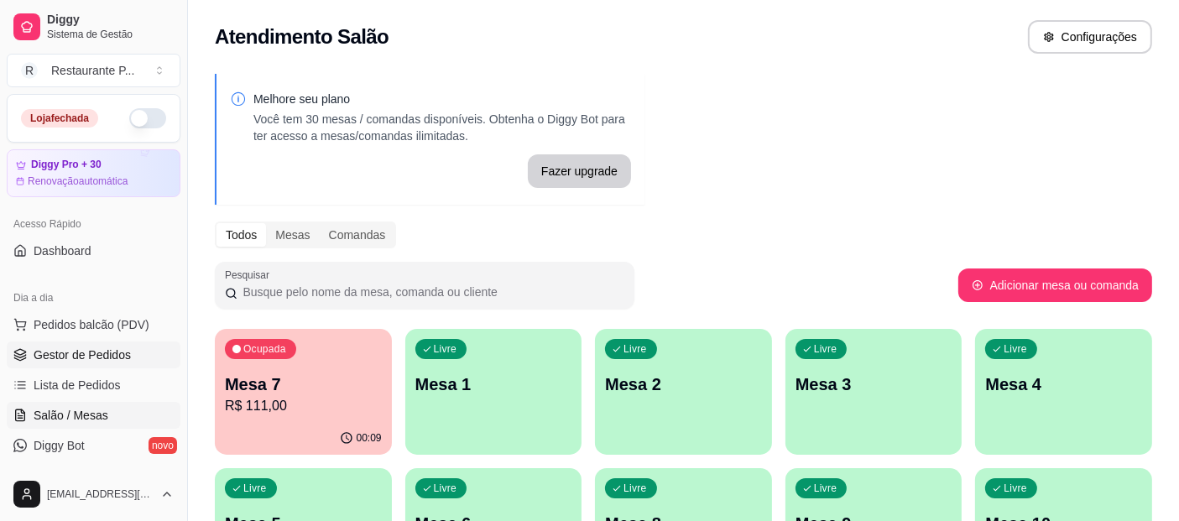
click at [62, 354] on span "Gestor de Pedidos" at bounding box center [82, 355] width 97 height 17
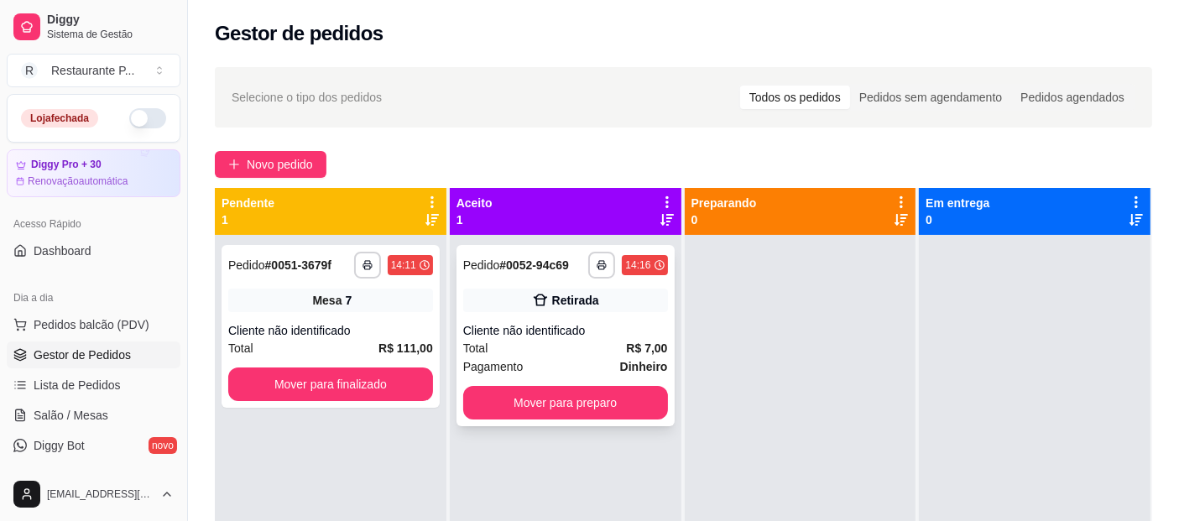
click at [524, 317] on div "**********" at bounding box center [565, 335] width 218 height 181
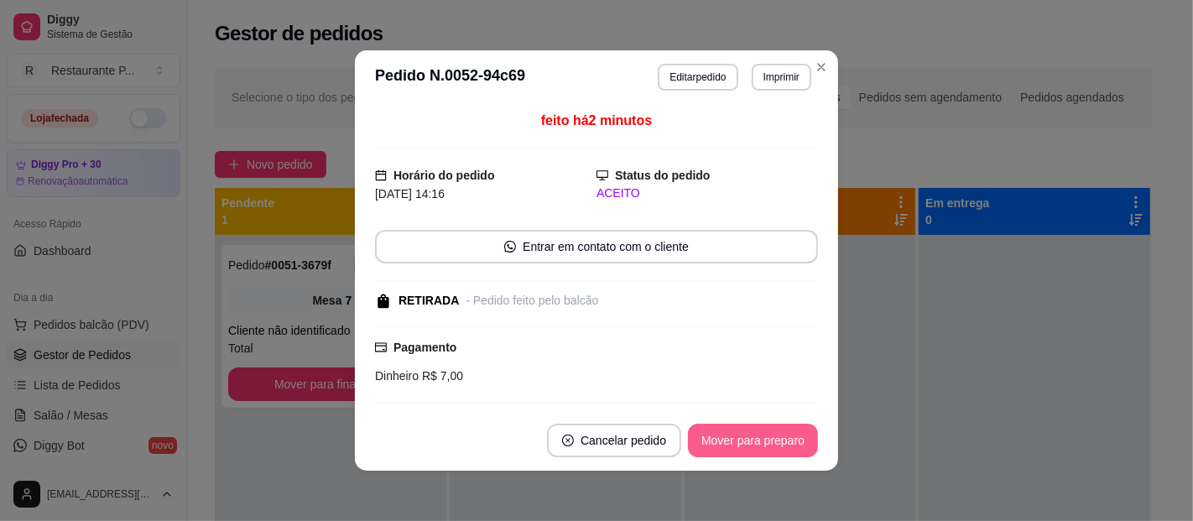
click at [802, 442] on button "Mover para preparo" at bounding box center [753, 441] width 130 height 34
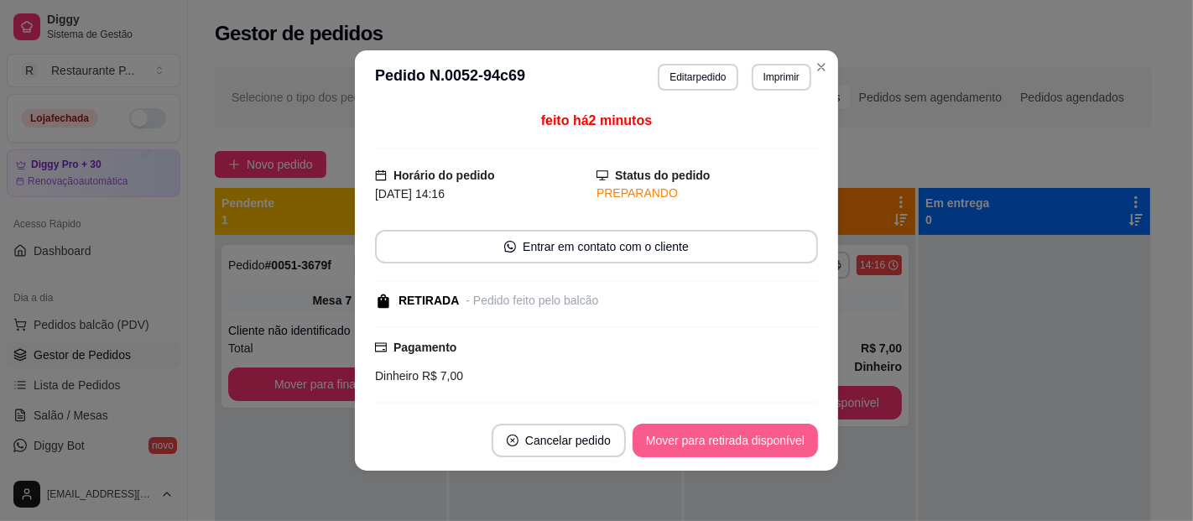
click at [779, 437] on button "Mover para retirada disponível" at bounding box center [725, 441] width 185 height 34
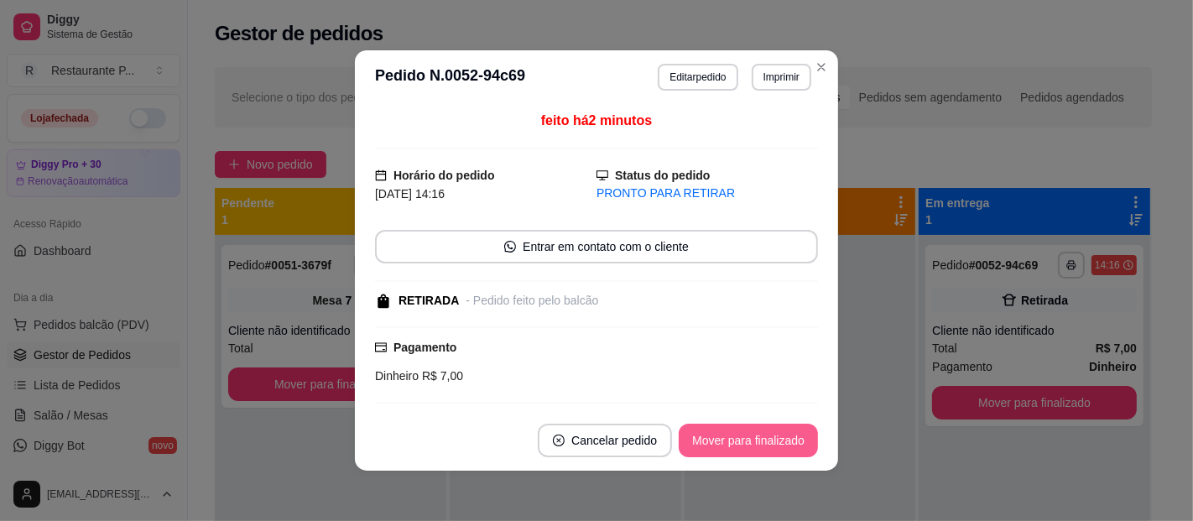
click at [779, 437] on button "Mover para finalizado" at bounding box center [748, 441] width 139 height 34
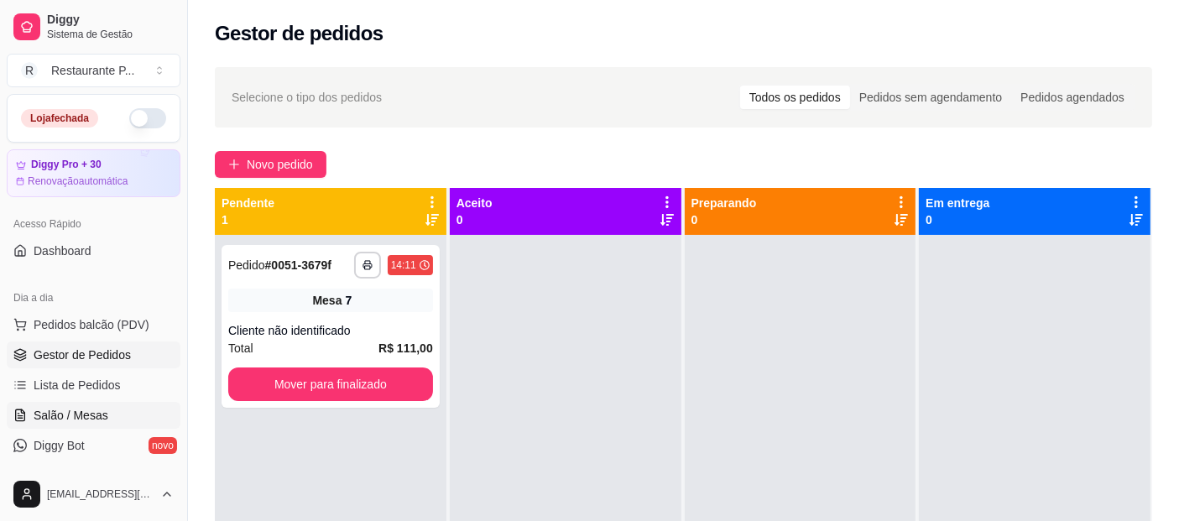
click at [91, 404] on link "Salão / Mesas" at bounding box center [94, 415] width 174 height 27
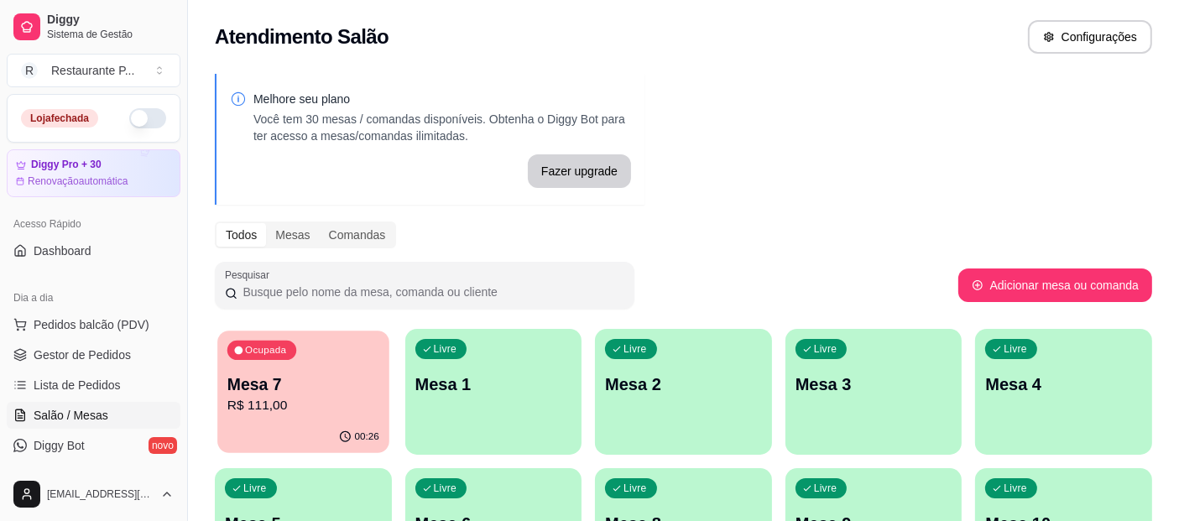
click at [254, 389] on p "Mesa 7" at bounding box center [303, 384] width 152 height 23
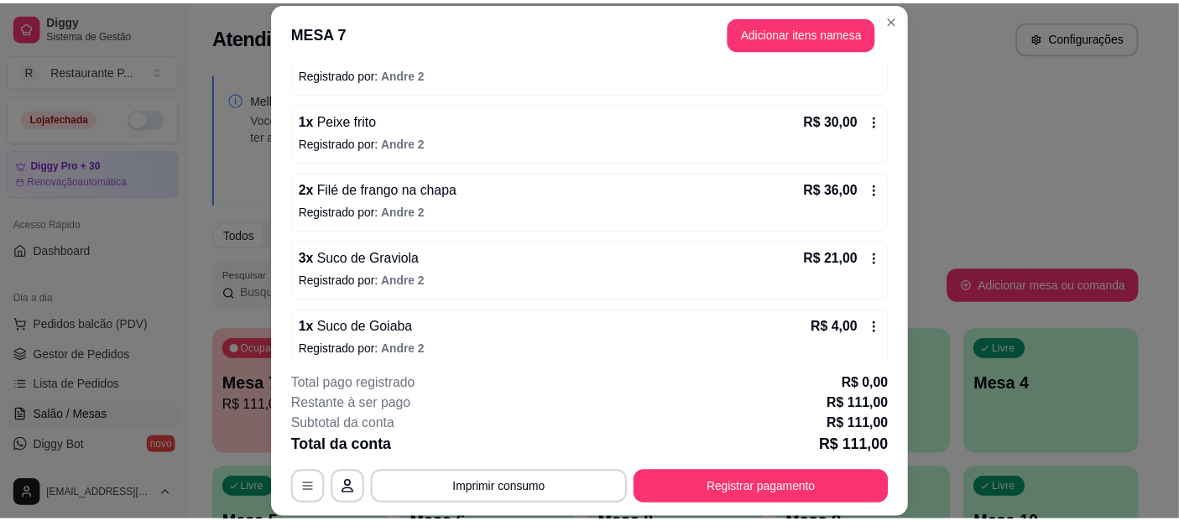
scroll to position [198, 0]
